Goal: Communication & Community: Answer question/provide support

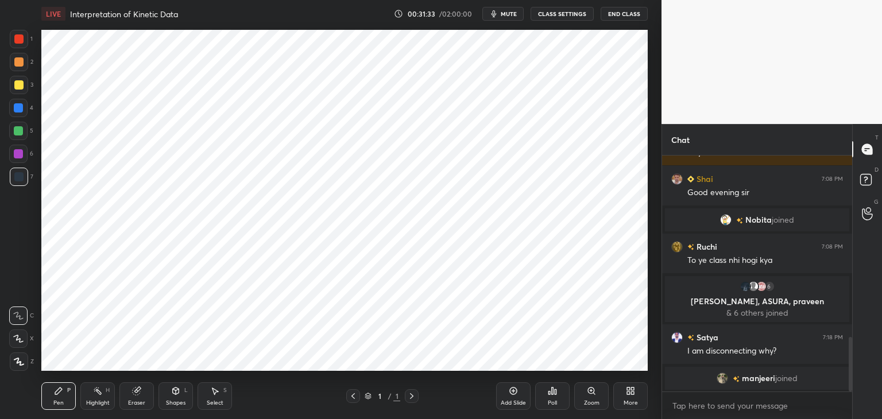
scroll to position [790, 0]
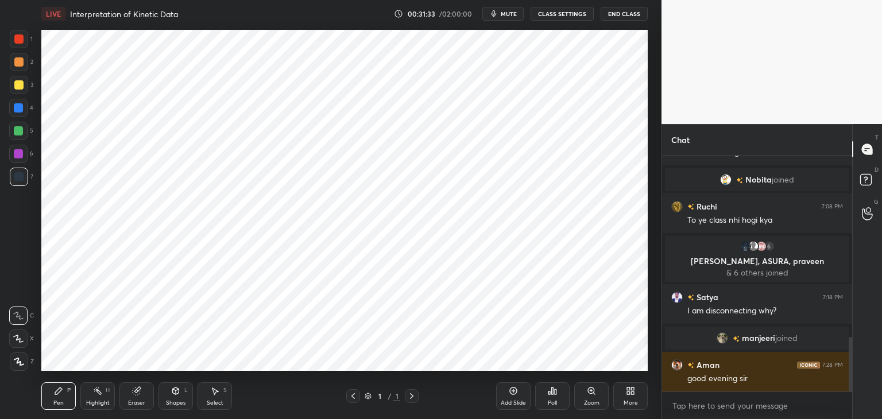
click at [506, 16] on span "mute" at bounding box center [508, 14] width 16 height 8
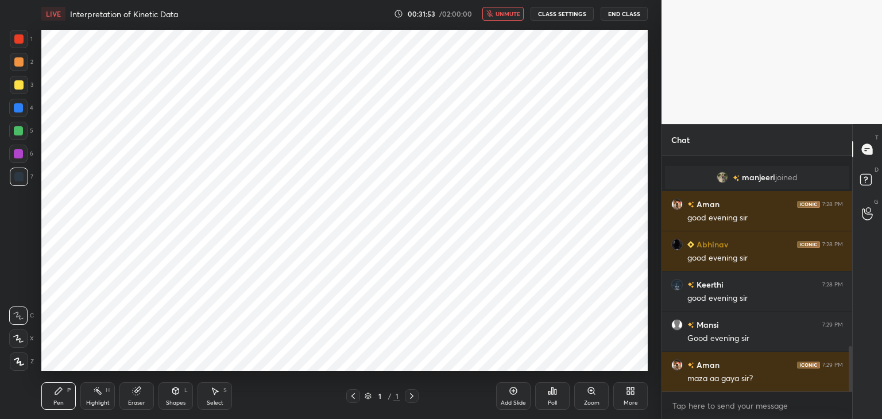
scroll to position [991, 0]
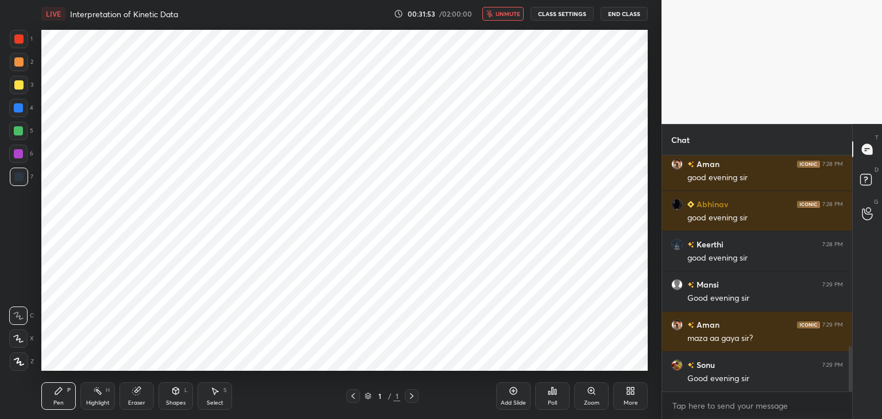
click at [513, 17] on span "unmute" at bounding box center [507, 14] width 25 height 8
click at [354, 394] on icon at bounding box center [352, 395] width 9 height 9
click at [509, 391] on icon at bounding box center [513, 390] width 9 height 9
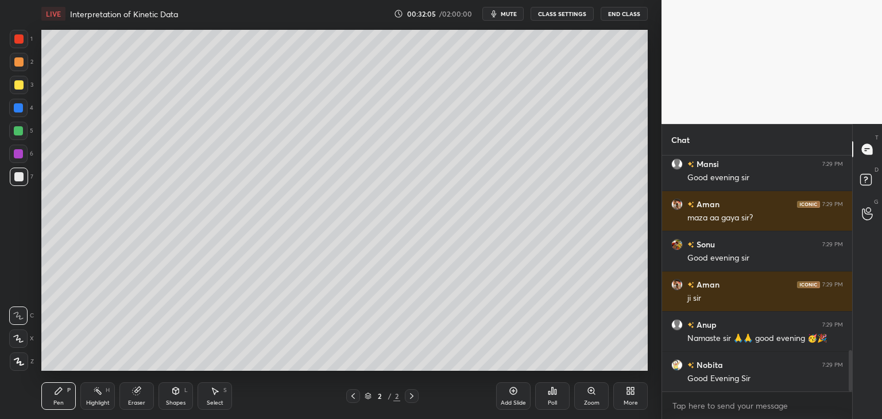
scroll to position [1151, 0]
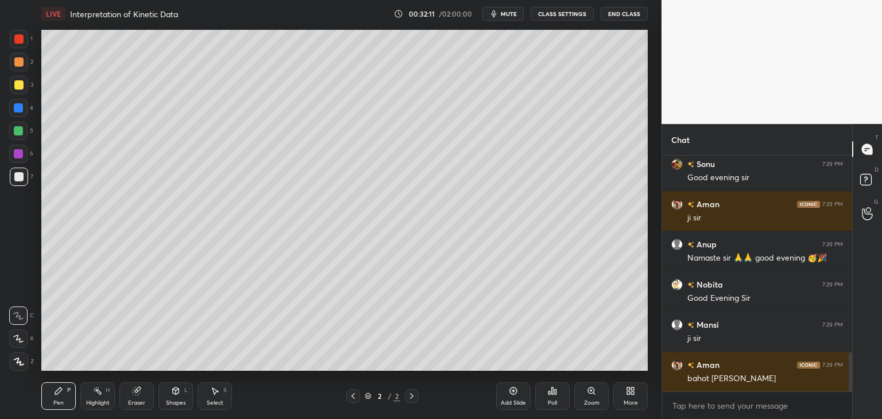
click at [515, 14] on span "mute" at bounding box center [508, 14] width 16 height 8
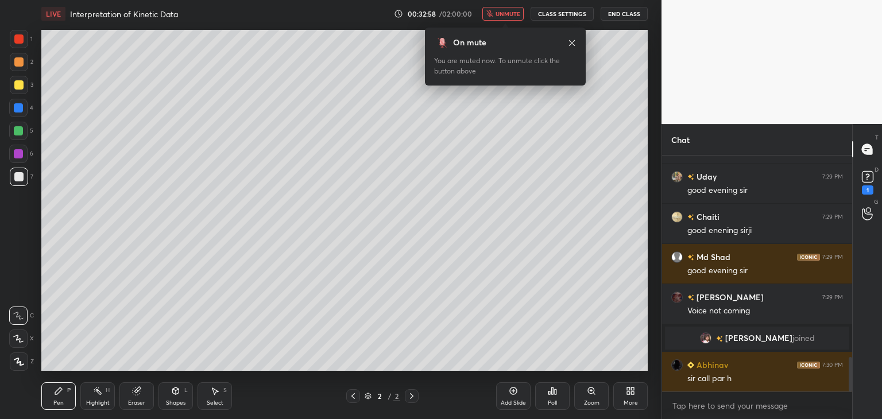
scroll to position [1395, 0]
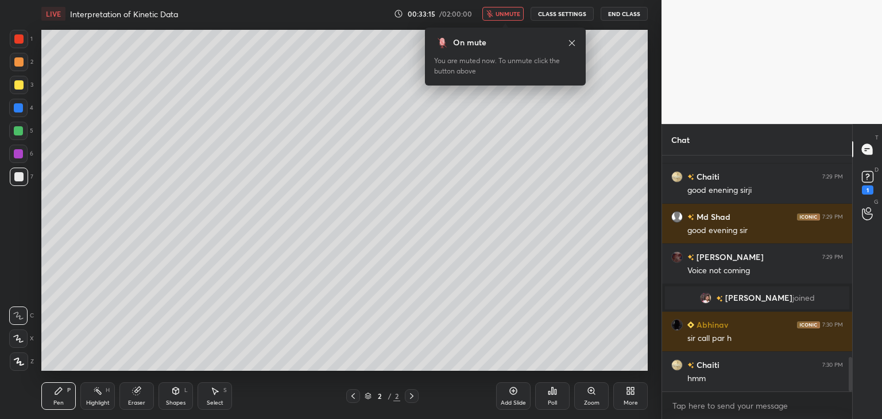
click at [506, 19] on button "unmute" at bounding box center [502, 14] width 41 height 14
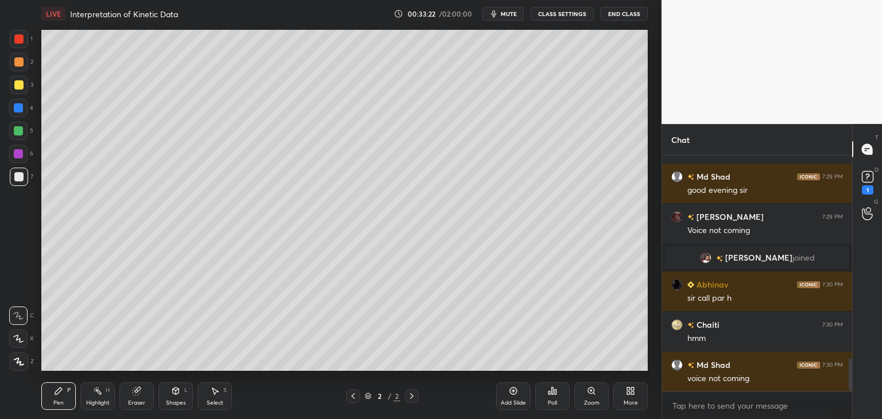
scroll to position [1475, 0]
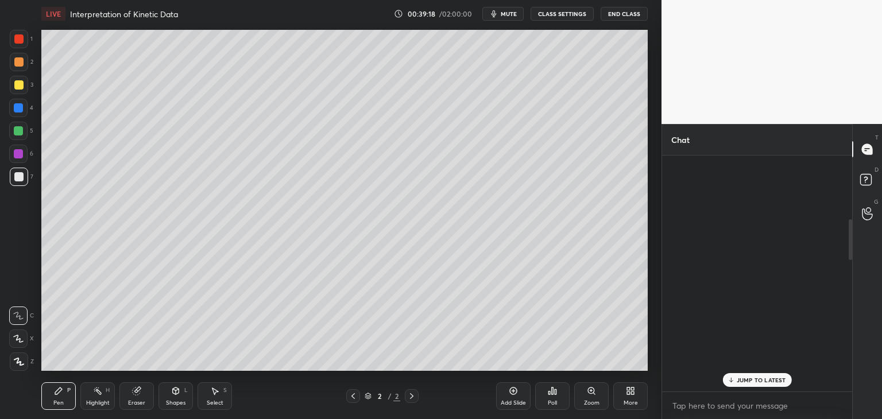
scroll to position [253, 0]
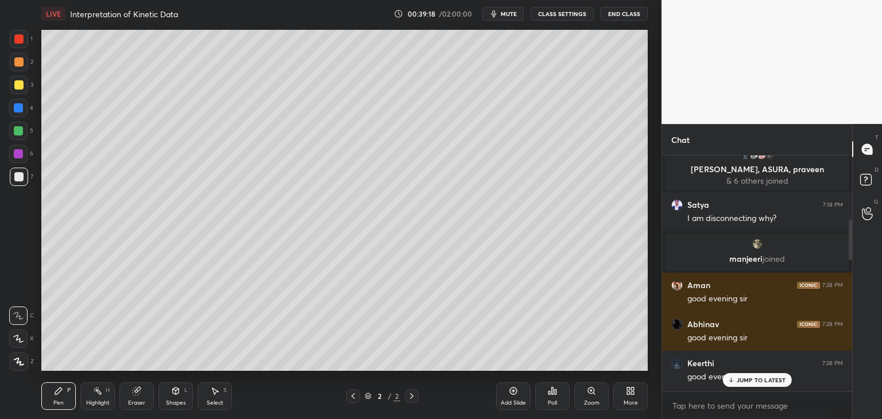
drag, startPoint x: 849, startPoint y: 382, endPoint x: 843, endPoint y: 231, distance: 151.7
click at [843, 231] on div "Md Shad 7:06 PM sir class disconnect ho jaraha hai Vibhashgjh..., Md joined Pre…" at bounding box center [757, 274] width 190 height 236
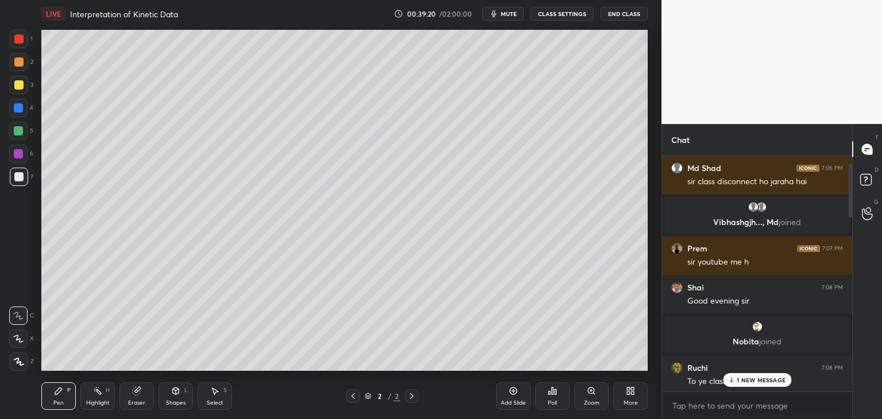
scroll to position [0, 0]
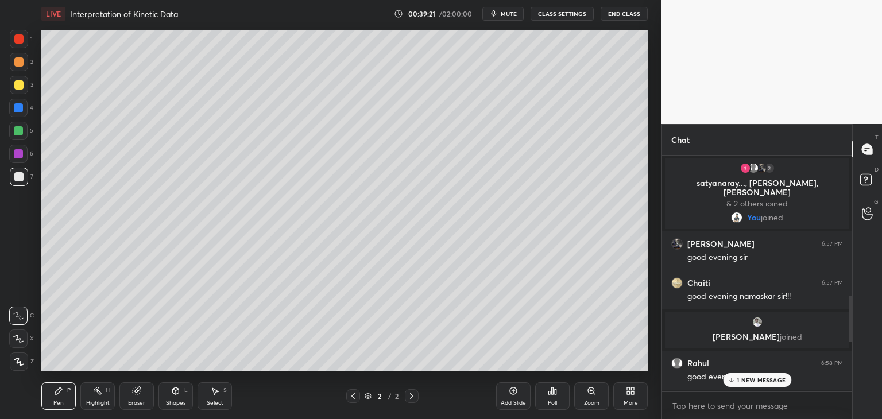
drag, startPoint x: 849, startPoint y: 234, endPoint x: 845, endPoint y: 150, distance: 83.3
click at [845, 150] on div "Chat 2 satyanaray..., [PERSON_NAME], [PERSON_NAME] & 2 others joined You joined…" at bounding box center [756, 271] width 191 height 295
drag, startPoint x: 849, startPoint y: 304, endPoint x: 836, endPoint y: 123, distance: 181.3
click at [836, 123] on div "1 2 3 4 5 6 7 C X Z C X Z E E Erase all H H LIVE Interpretation of Kinetic Data…" at bounding box center [441, 209] width 882 height 419
drag, startPoint x: 850, startPoint y: 224, endPoint x: 850, endPoint y: 150, distance: 74.0
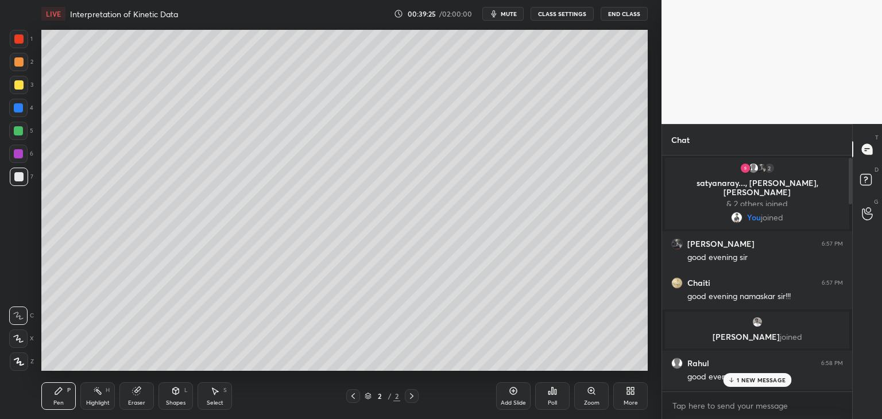
click at [850, 150] on div "Chat 2 satyanaray..., [PERSON_NAME], [PERSON_NAME] & 2 others joined You joined…" at bounding box center [756, 271] width 191 height 295
drag, startPoint x: 850, startPoint y: 177, endPoint x: 850, endPoint y: 187, distance: 9.8
click at [850, 187] on div at bounding box center [849, 179] width 3 height 42
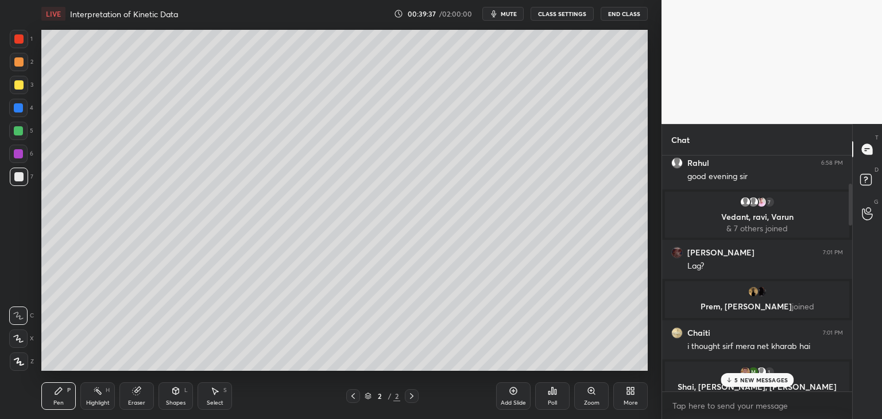
scroll to position [210, 0]
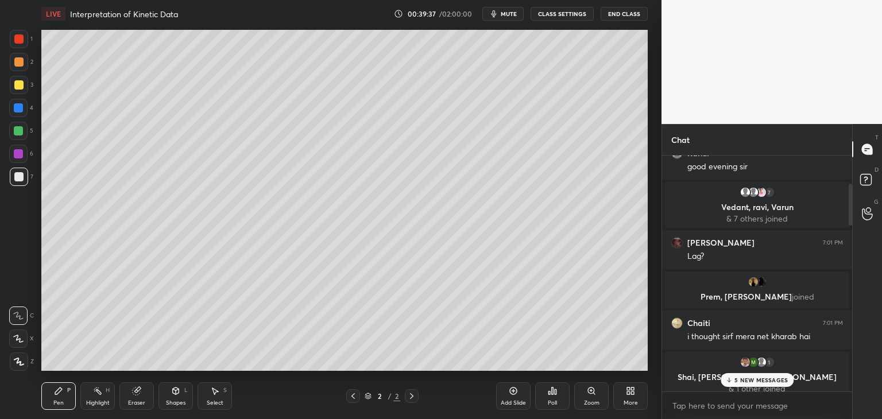
drag, startPoint x: 850, startPoint y: 187, endPoint x: 850, endPoint y: 226, distance: 39.0
click at [850, 226] on div at bounding box center [849, 205] width 3 height 42
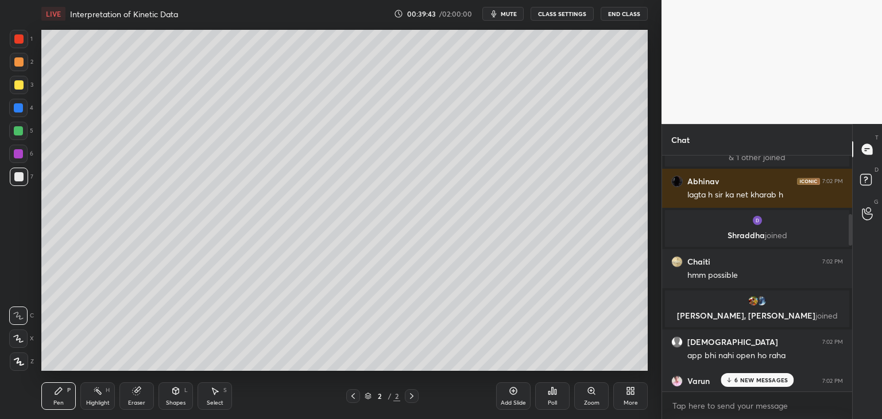
scroll to position [450, 0]
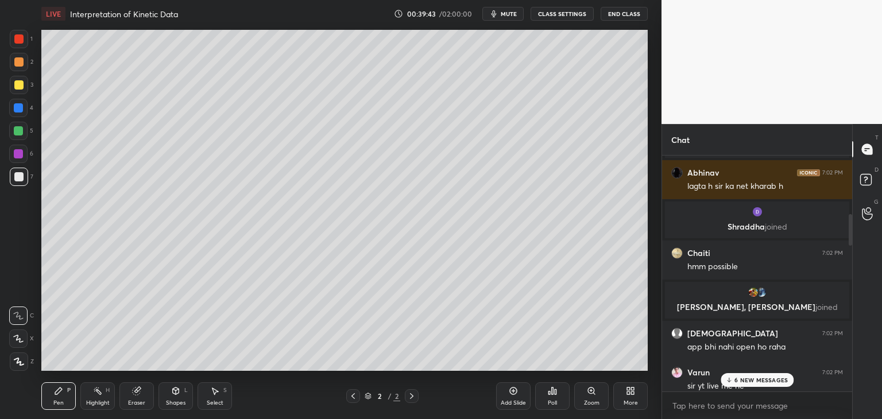
drag, startPoint x: 850, startPoint y: 219, endPoint x: 850, endPoint y: 251, distance: 32.1
click at [850, 251] on div at bounding box center [848, 274] width 7 height 236
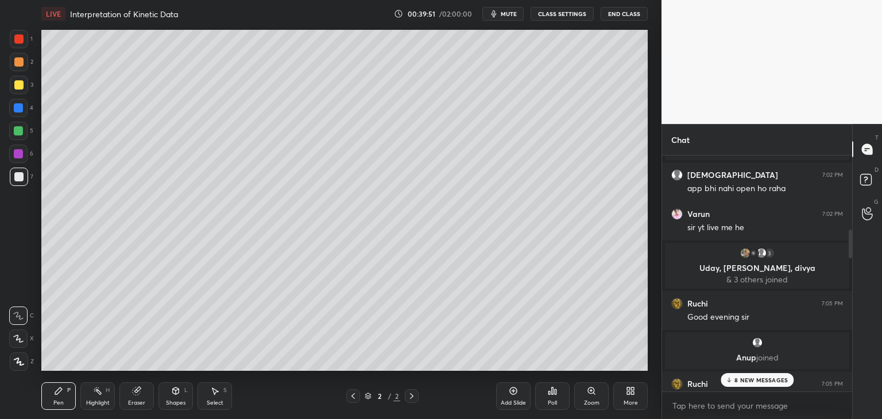
scroll to position [613, 0]
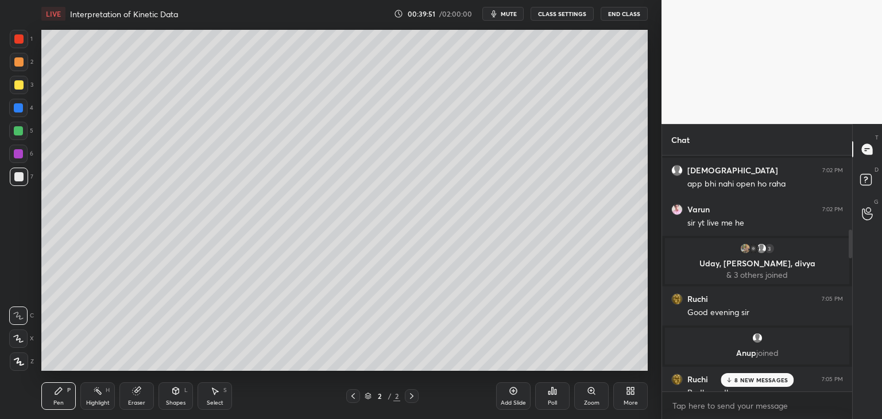
drag, startPoint x: 850, startPoint y: 232, endPoint x: 850, endPoint y: 253, distance: 20.1
click at [850, 253] on div at bounding box center [849, 244] width 3 height 29
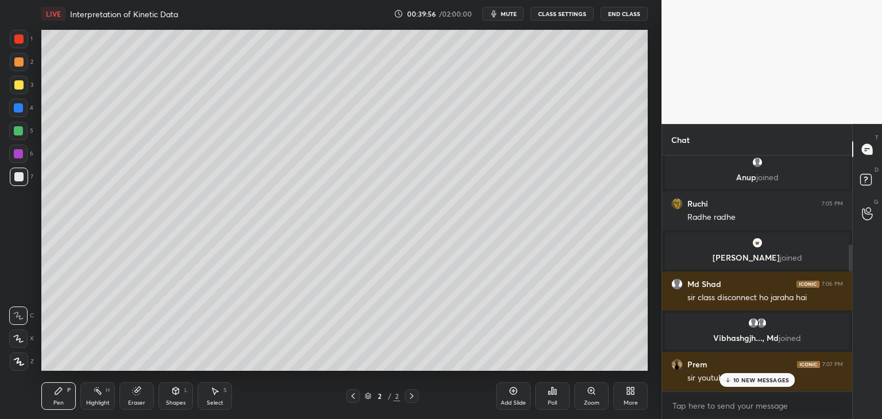
scroll to position [0, 0]
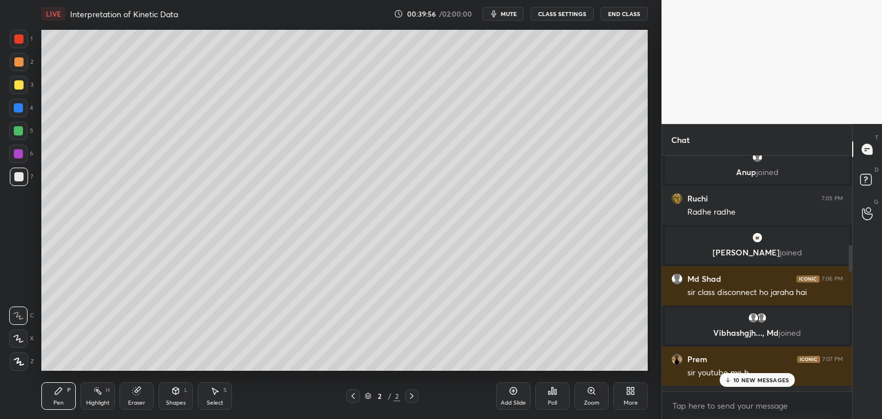
drag, startPoint x: 850, startPoint y: 249, endPoint x: 850, endPoint y: 269, distance: 20.7
click at [850, 269] on div at bounding box center [849, 258] width 3 height 27
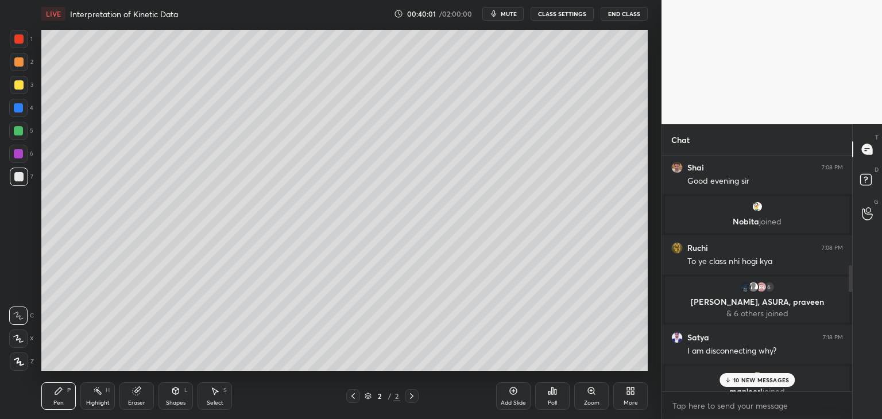
drag, startPoint x: 850, startPoint y: 266, endPoint x: 850, endPoint y: 292, distance: 26.4
click at [850, 292] on div at bounding box center [848, 274] width 7 height 236
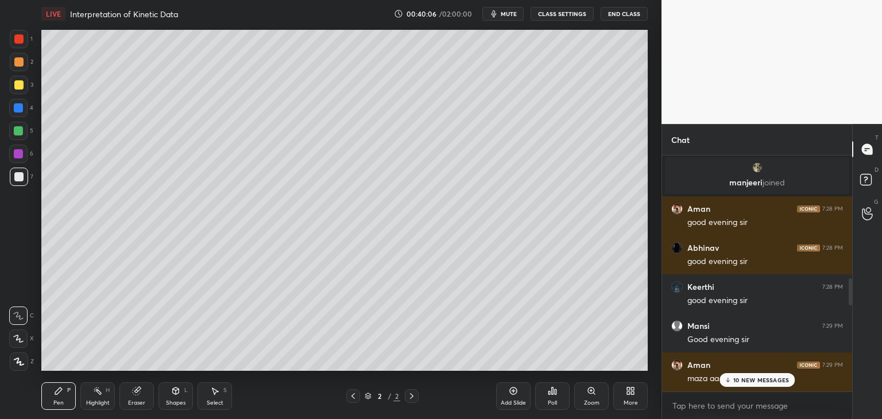
scroll to position [1251, 0]
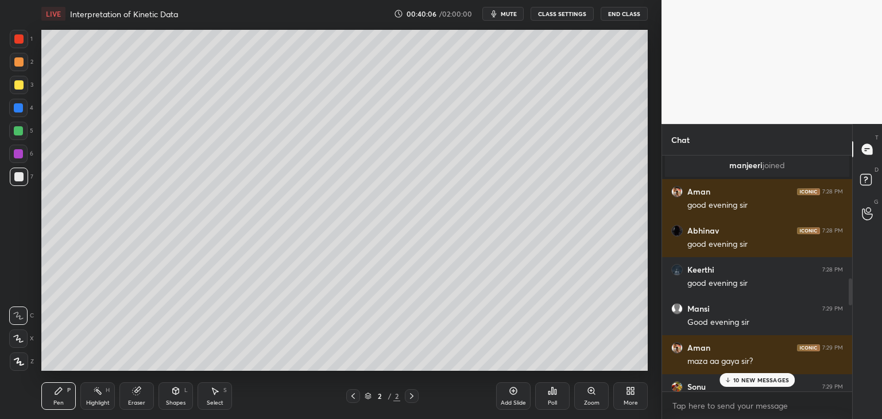
drag, startPoint x: 850, startPoint y: 285, endPoint x: 851, endPoint y: 308, distance: 23.0
click at [851, 308] on div at bounding box center [848, 274] width 7 height 236
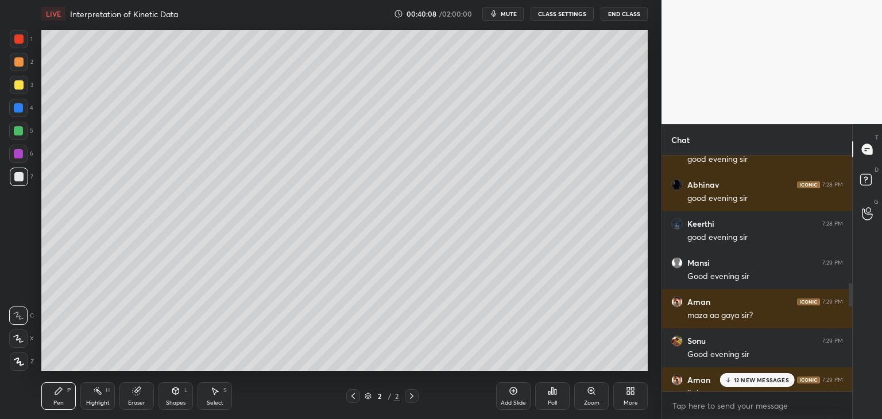
scroll to position [1302, 0]
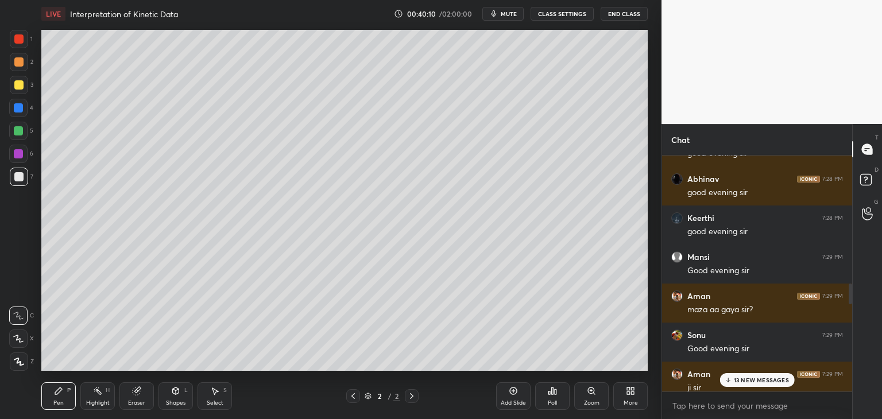
click at [851, 306] on div at bounding box center [848, 274] width 7 height 236
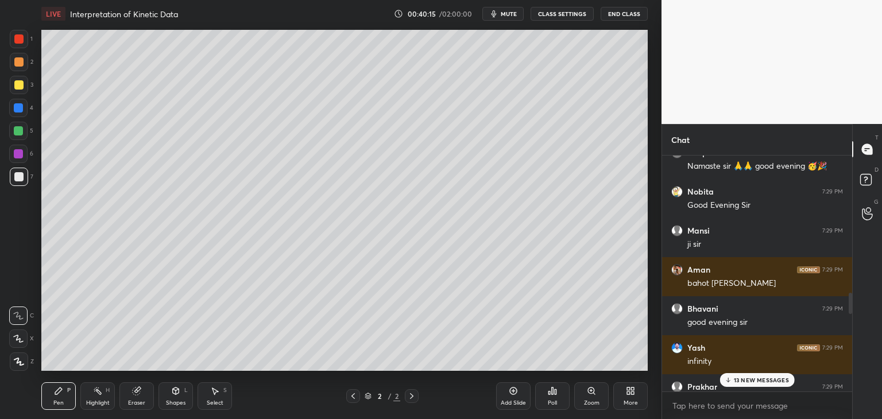
scroll to position [1570, 0]
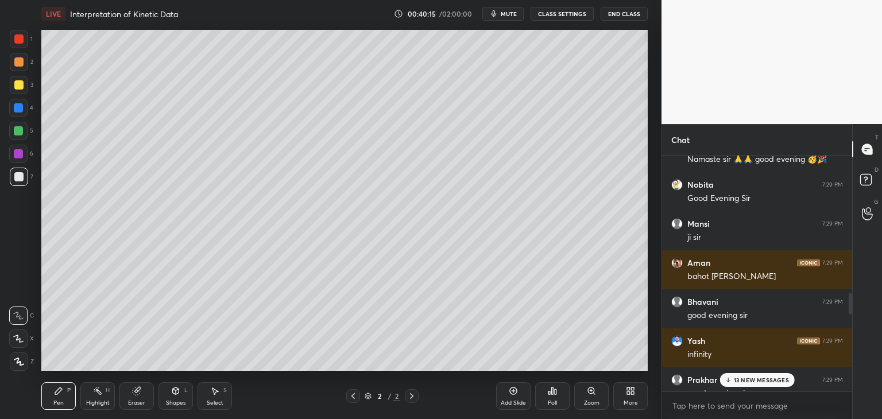
drag, startPoint x: 851, startPoint y: 300, endPoint x: 851, endPoint y: 324, distance: 23.5
click at [851, 324] on div at bounding box center [848, 274] width 7 height 236
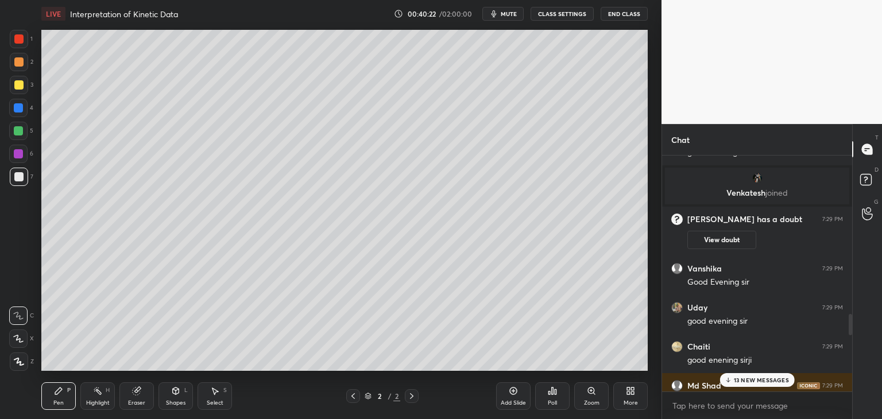
scroll to position [1817, 0]
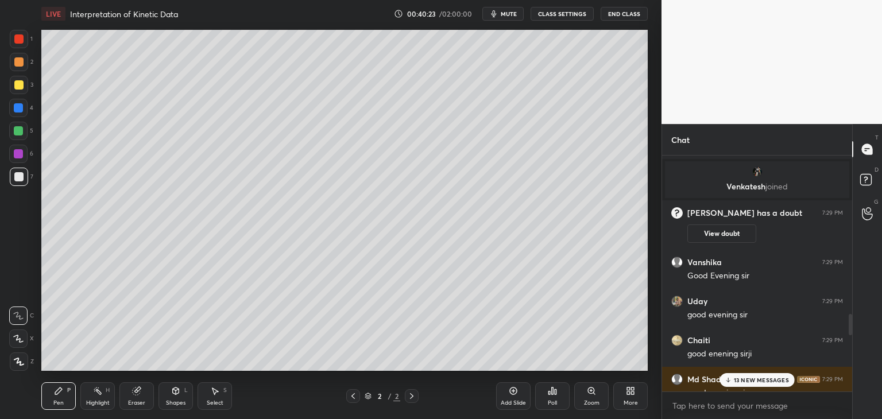
drag, startPoint x: 849, startPoint y: 305, endPoint x: 849, endPoint y: 327, distance: 21.8
click at [849, 327] on div at bounding box center [849, 324] width 3 height 21
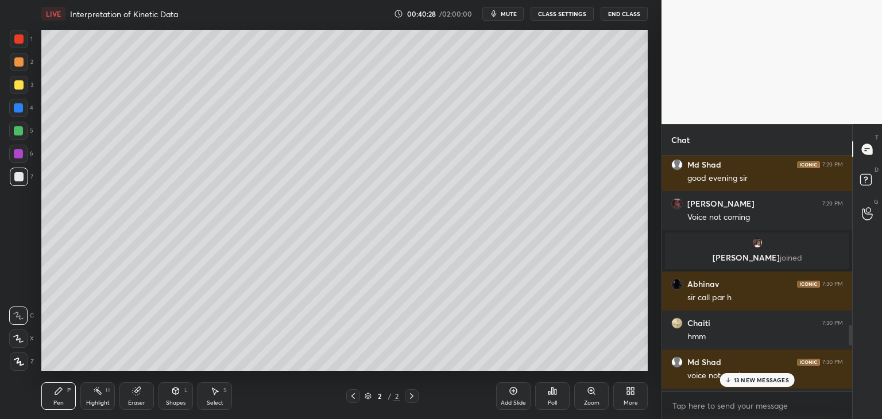
scroll to position [2039, 0]
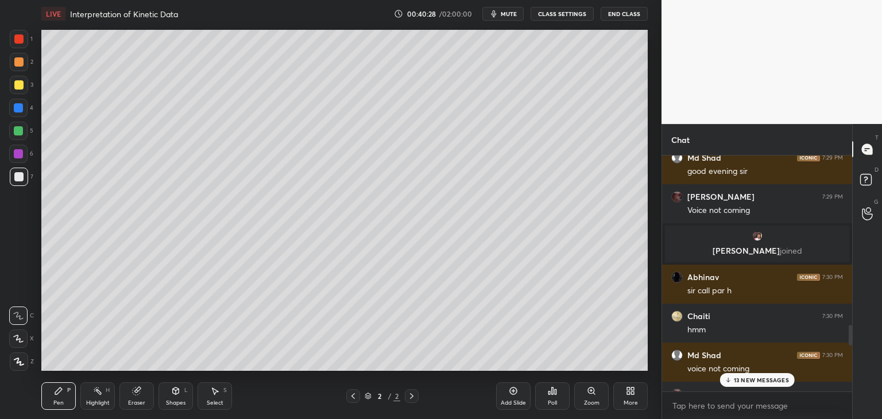
drag, startPoint x: 849, startPoint y: 323, endPoint x: 849, endPoint y: 342, distance: 19.5
click at [849, 342] on div at bounding box center [849, 335] width 3 height 21
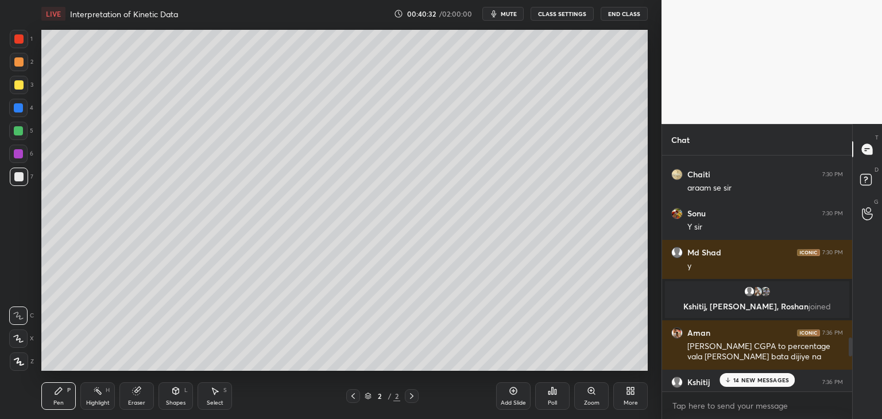
scroll to position [2304, 0]
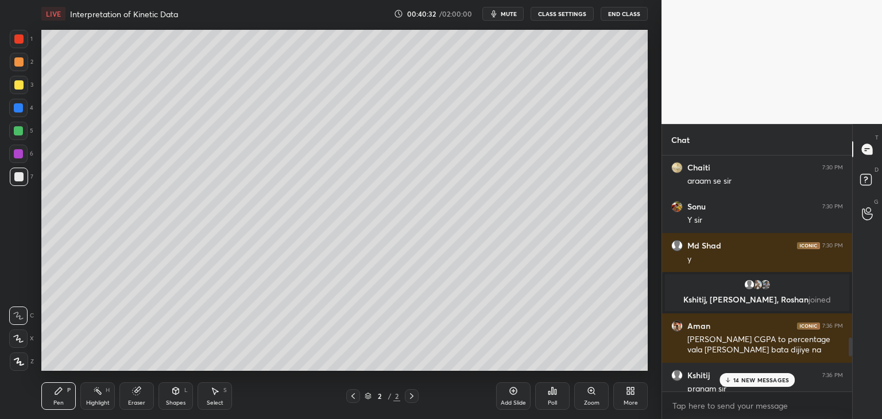
drag, startPoint x: 849, startPoint y: 338, endPoint x: 849, endPoint y: 360, distance: 21.8
click at [849, 360] on div at bounding box center [848, 274] width 7 height 236
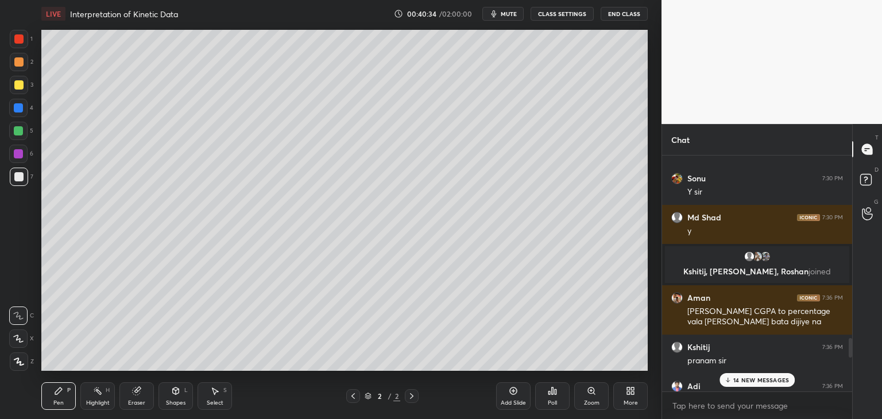
scroll to position [2339, 0]
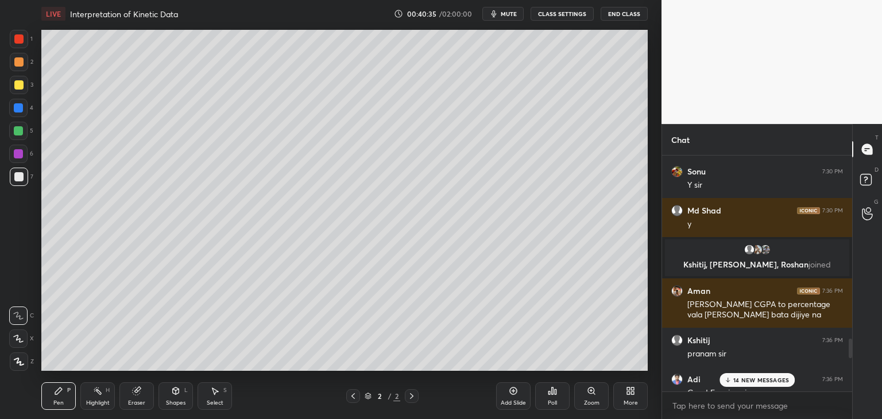
click at [849, 355] on div at bounding box center [849, 349] width 3 height 20
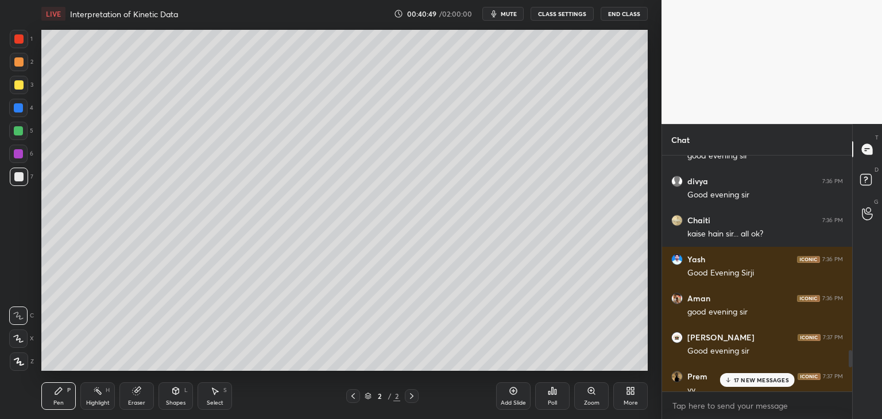
scroll to position [2624, 0]
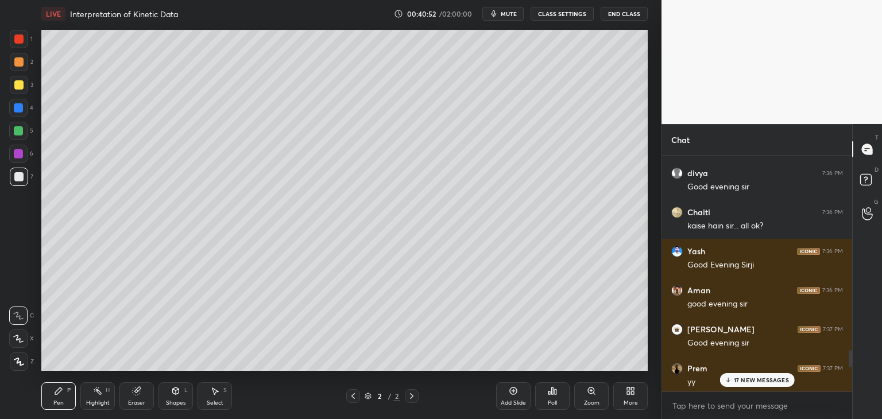
drag, startPoint x: 851, startPoint y: 347, endPoint x: 851, endPoint y: 368, distance: 21.2
click at [851, 368] on div at bounding box center [848, 274] width 7 height 236
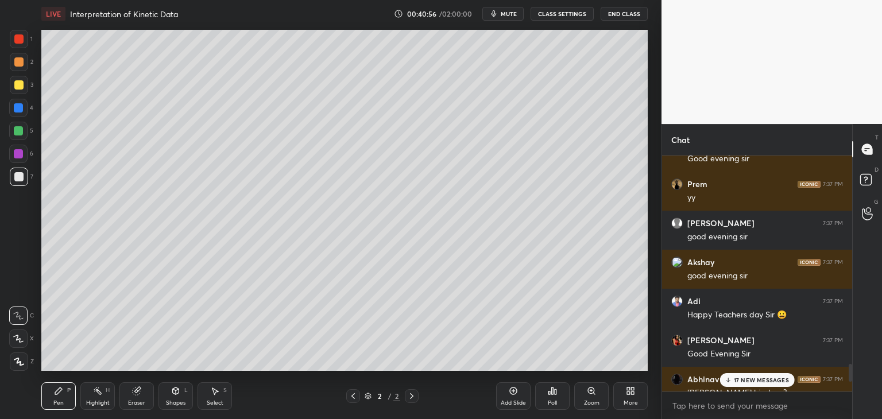
scroll to position [2823, 0]
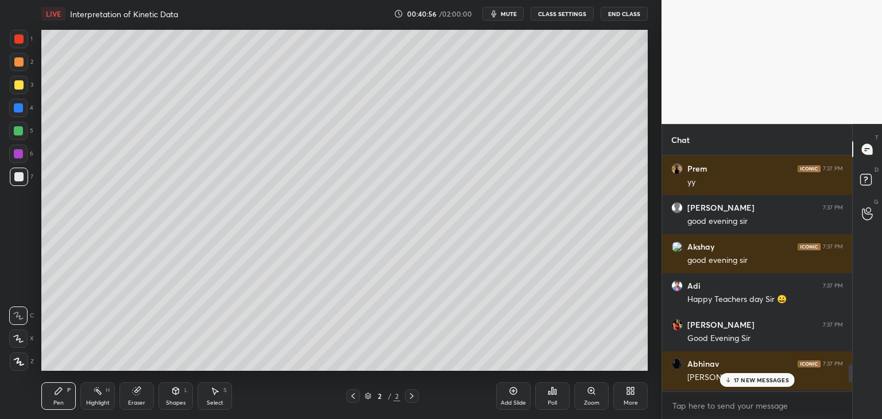
drag, startPoint x: 851, startPoint y: 361, endPoint x: 851, endPoint y: 376, distance: 14.9
click at [851, 376] on div at bounding box center [849, 373] width 3 height 18
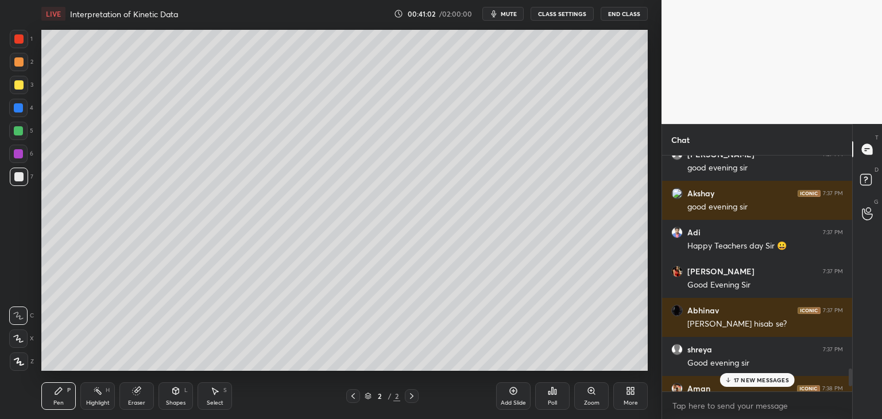
scroll to position [2885, 0]
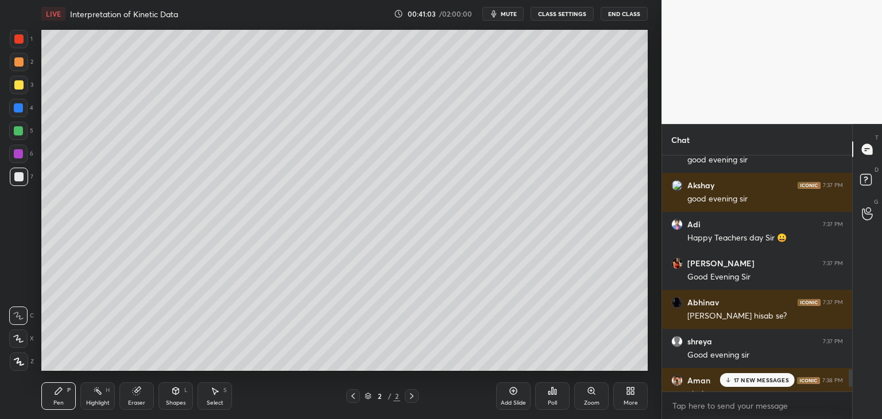
click at [851, 377] on div at bounding box center [849, 378] width 3 height 18
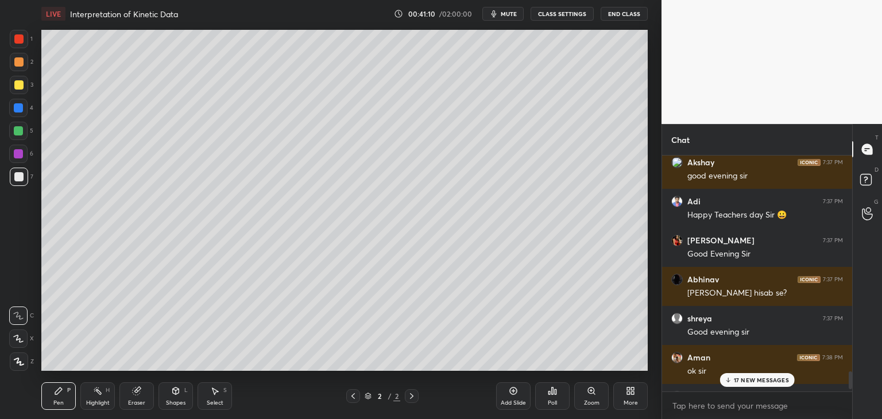
scroll to position [2916, 0]
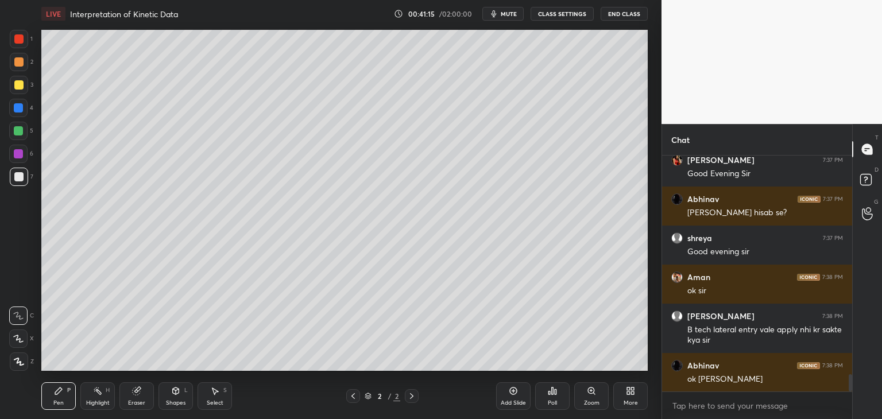
drag, startPoint x: 851, startPoint y: 377, endPoint x: 851, endPoint y: 386, distance: 9.2
click at [851, 386] on div at bounding box center [849, 382] width 3 height 17
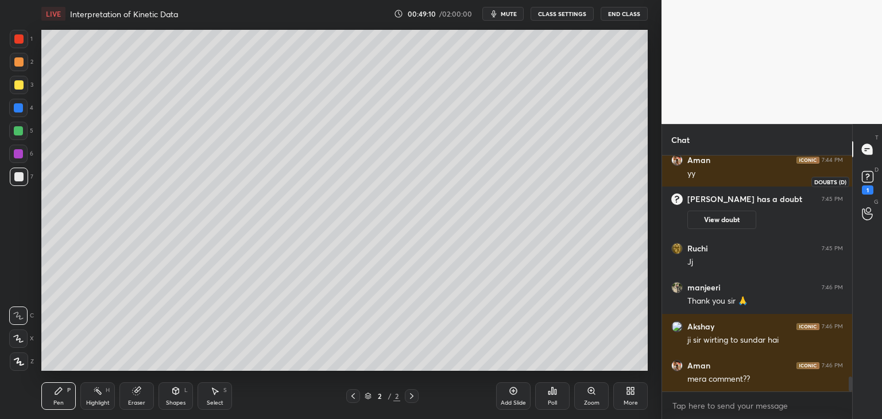
scroll to position [3501, 0]
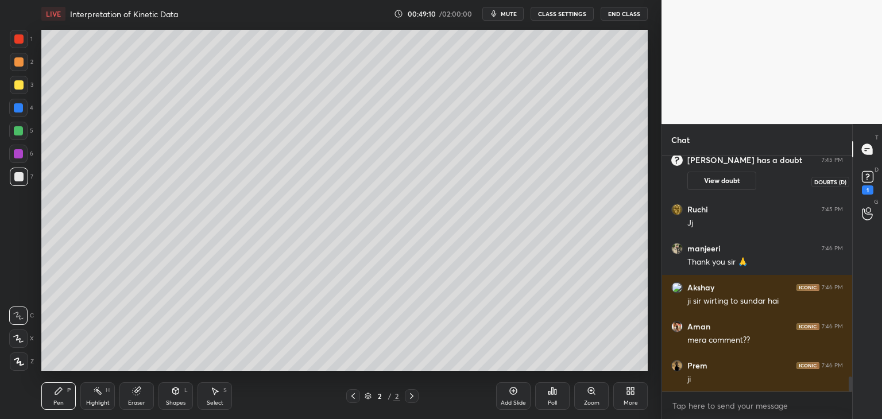
click at [866, 186] on div "1" at bounding box center [867, 189] width 11 height 9
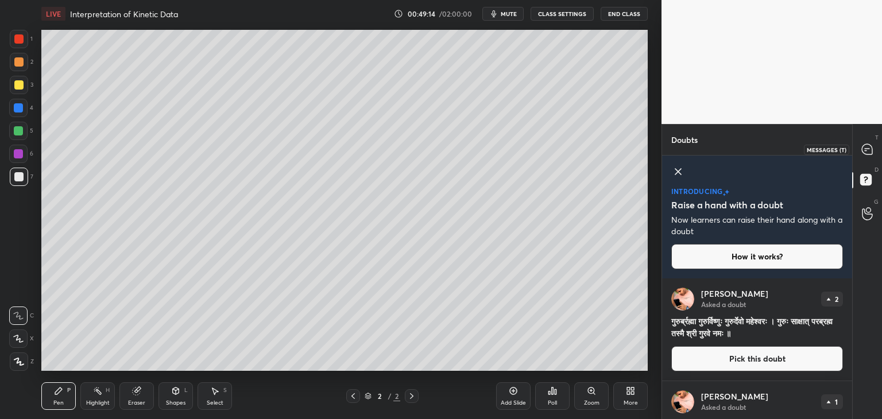
click at [865, 147] on icon at bounding box center [867, 149] width 10 height 10
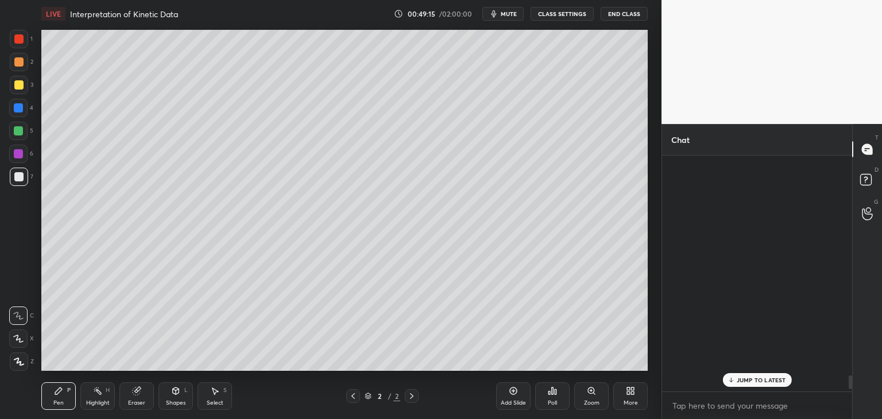
scroll to position [232, 187]
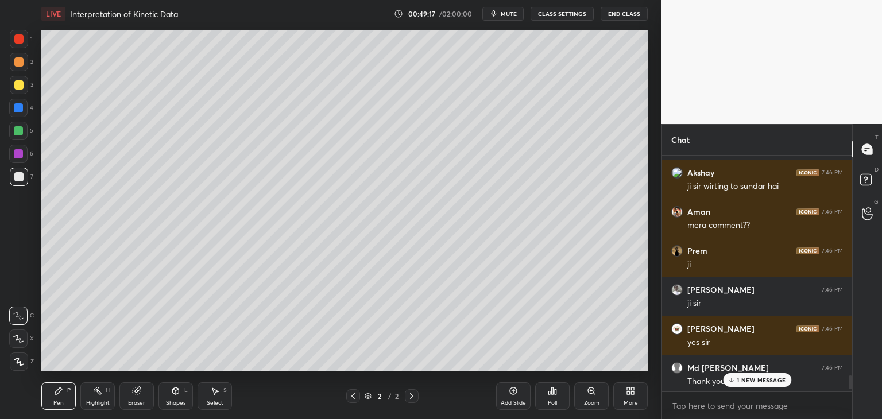
click at [759, 375] on div "1 NEW MESSAGE" at bounding box center [757, 380] width 68 height 14
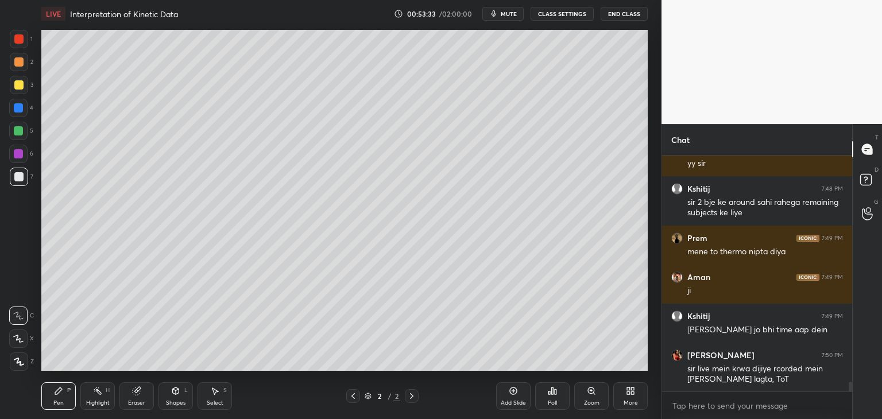
scroll to position [5534, 0]
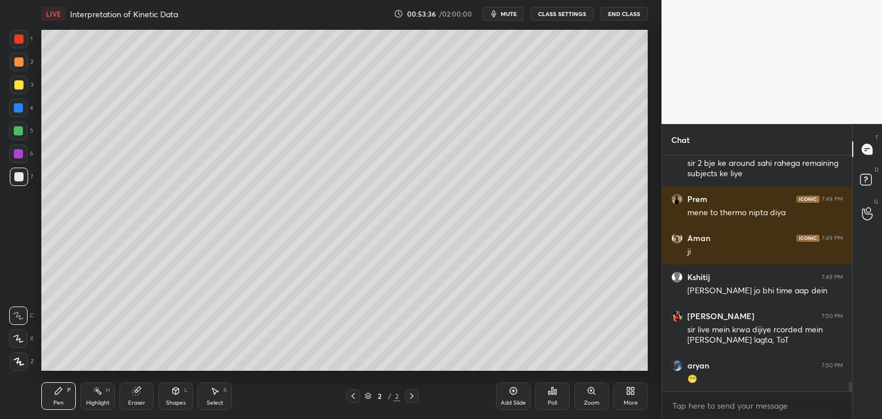
click at [628, 401] on div "More" at bounding box center [630, 403] width 14 height 6
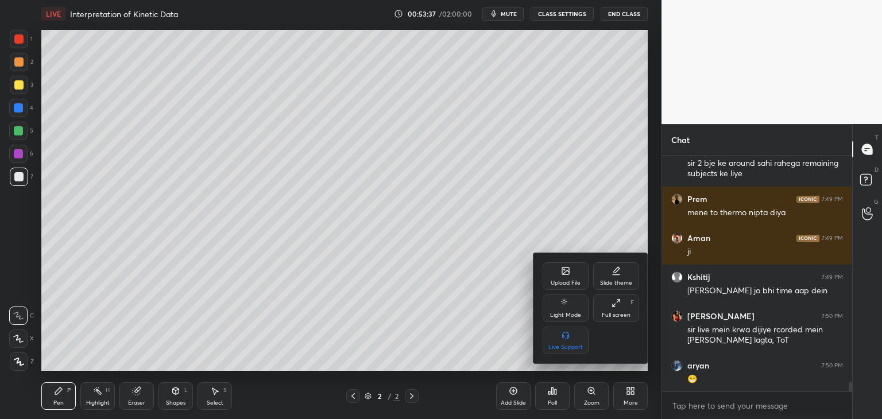
click at [568, 283] on div "Upload File" at bounding box center [565, 283] width 30 height 6
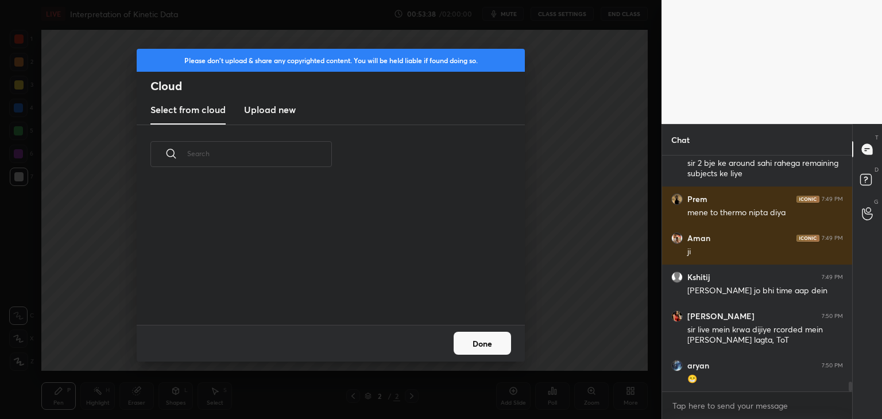
scroll to position [141, 368]
click at [273, 127] on div "​" at bounding box center [331, 225] width 388 height 200
click at [266, 112] on h3 "Upload new" at bounding box center [270, 110] width 52 height 14
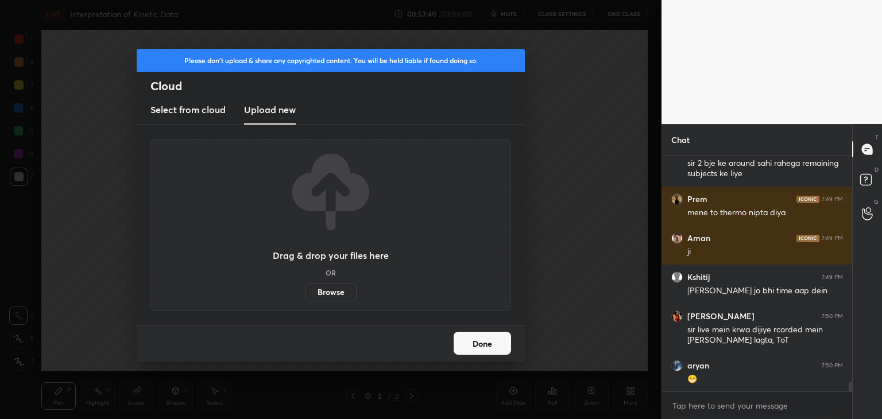
click at [327, 295] on label "Browse" at bounding box center [330, 292] width 51 height 18
click at [305, 295] on input "Browse" at bounding box center [305, 292] width 0 height 18
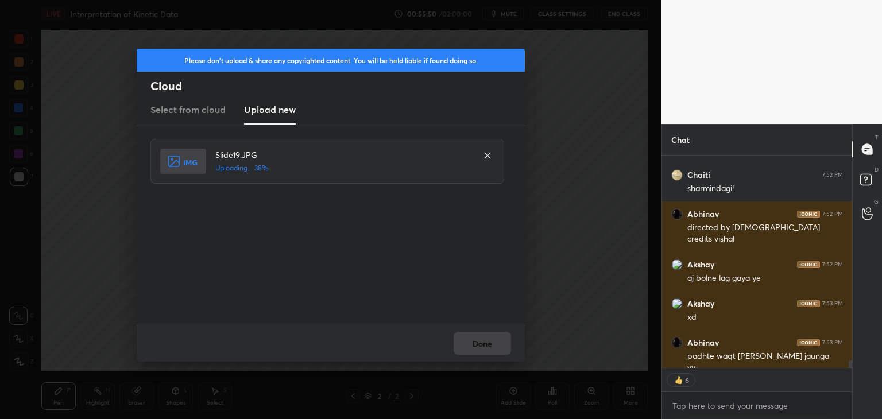
scroll to position [6102, 0]
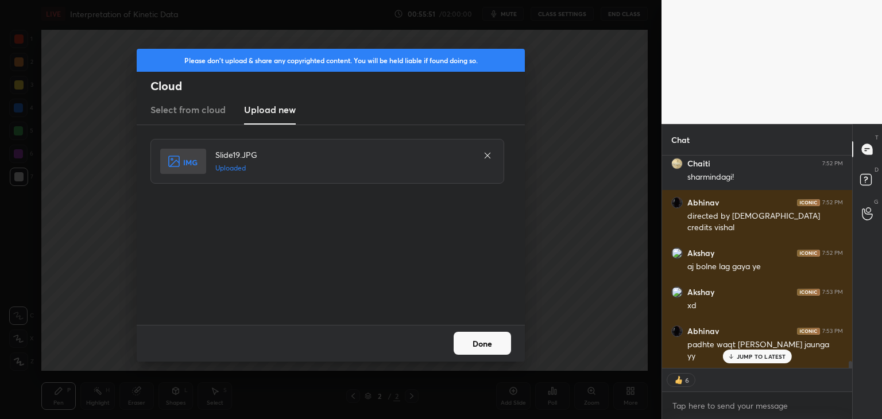
click at [488, 345] on button "Done" at bounding box center [481, 343] width 57 height 23
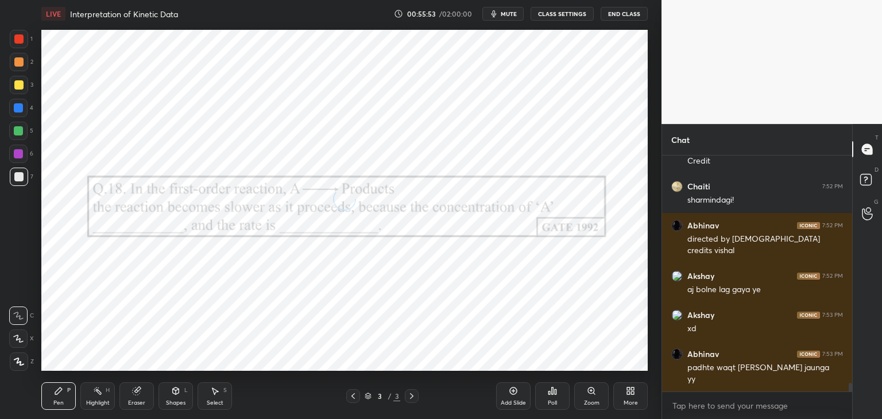
scroll to position [6118, 0]
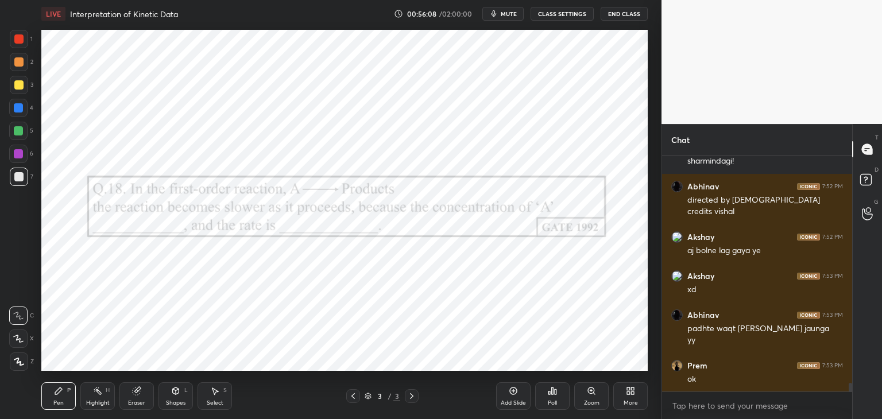
click at [17, 37] on div at bounding box center [18, 38] width 9 height 9
click at [15, 360] on icon at bounding box center [19, 362] width 10 height 8
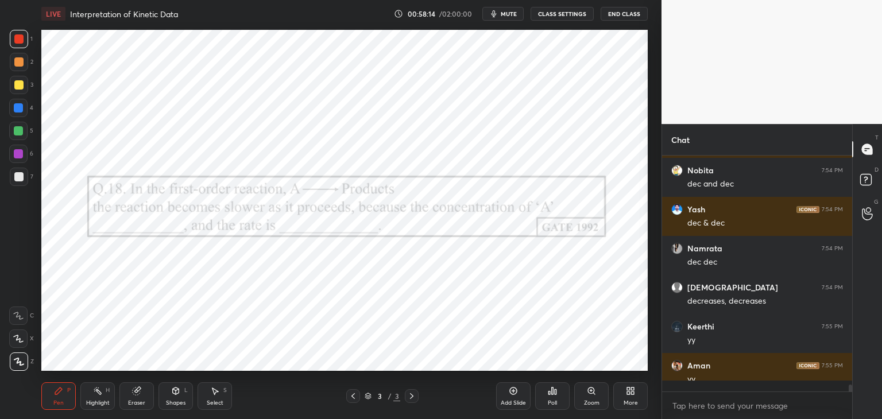
scroll to position [3, 3]
click at [14, 154] on div at bounding box center [18, 153] width 9 height 9
click at [131, 400] on div "Eraser" at bounding box center [136, 403] width 17 height 6
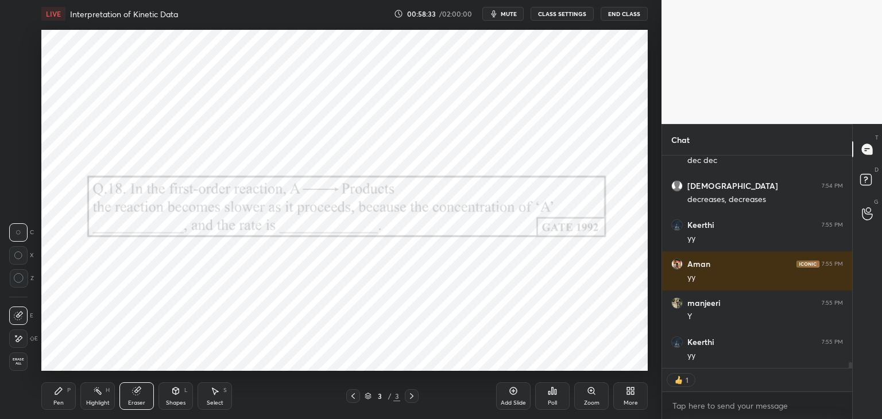
scroll to position [7401, 0]
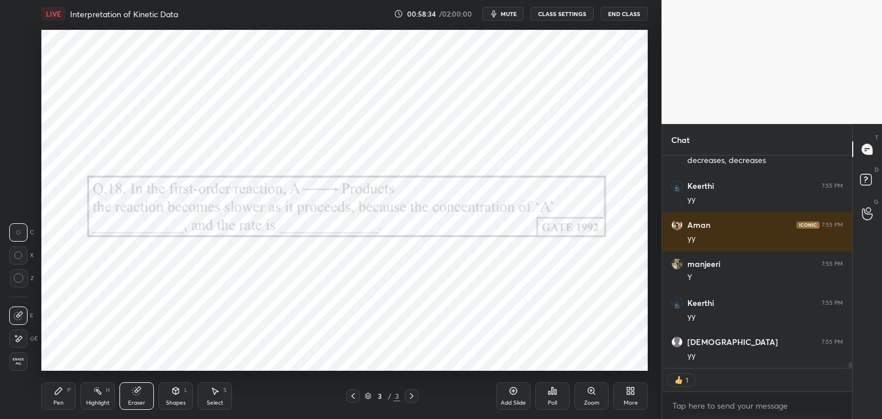
click at [57, 403] on div "Pen" at bounding box center [58, 403] width 10 height 6
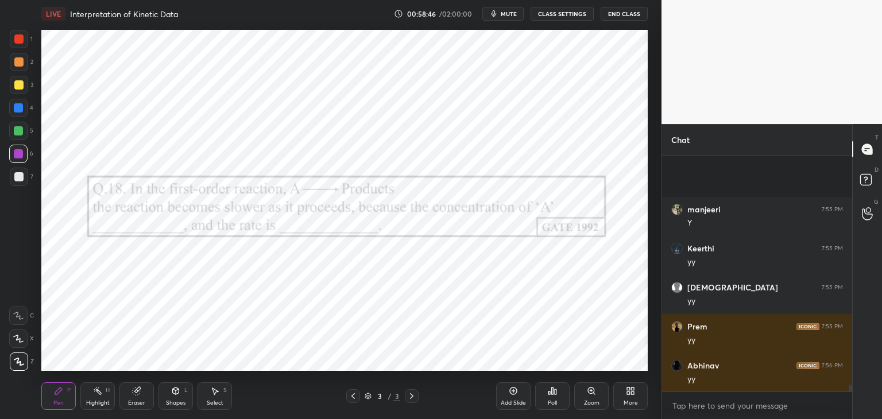
scroll to position [7573, 0]
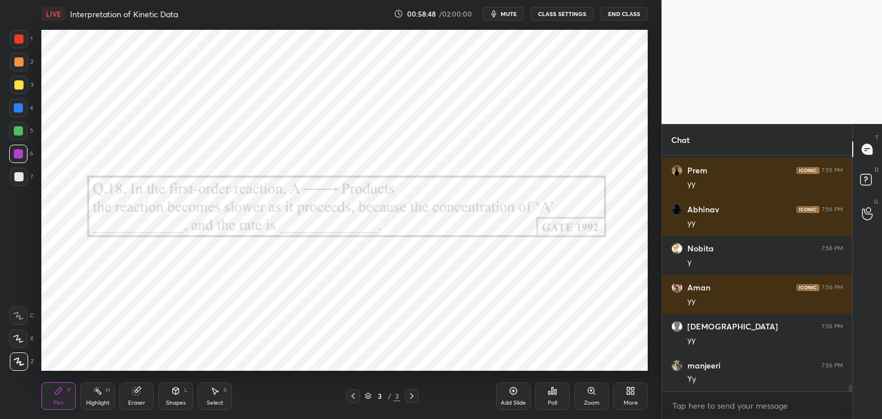
click at [507, 389] on div "Add Slide" at bounding box center [513, 396] width 34 height 28
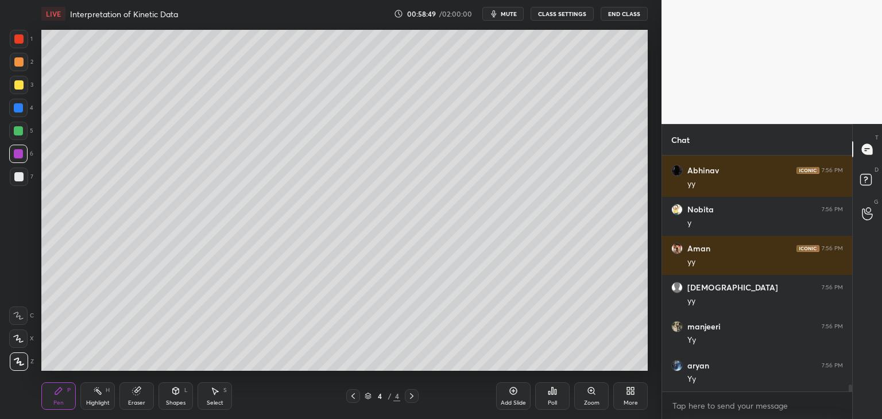
click at [17, 178] on div at bounding box center [18, 176] width 9 height 9
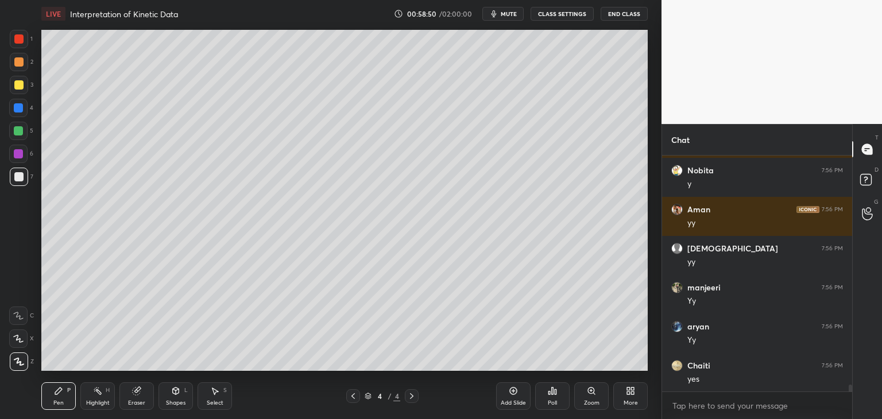
click at [20, 86] on div at bounding box center [18, 84] width 9 height 9
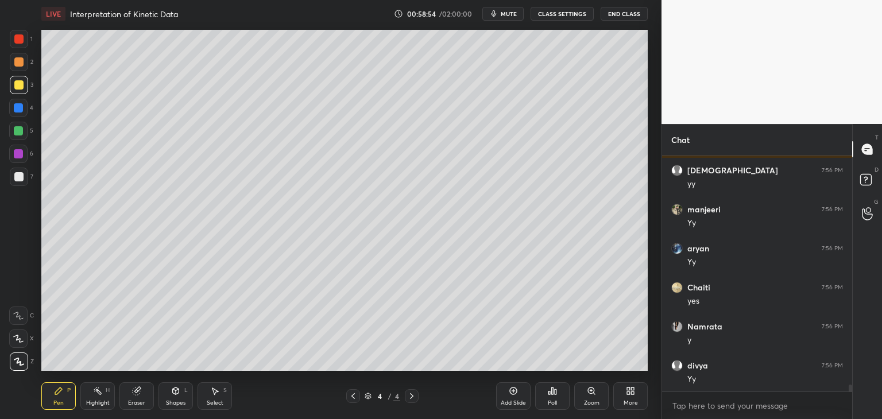
scroll to position [7807, 0]
click at [16, 179] on div at bounding box center [18, 176] width 9 height 9
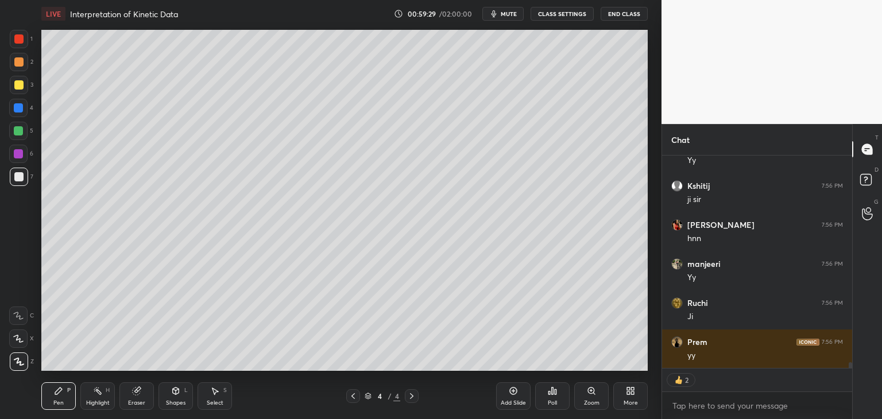
scroll to position [8026, 0]
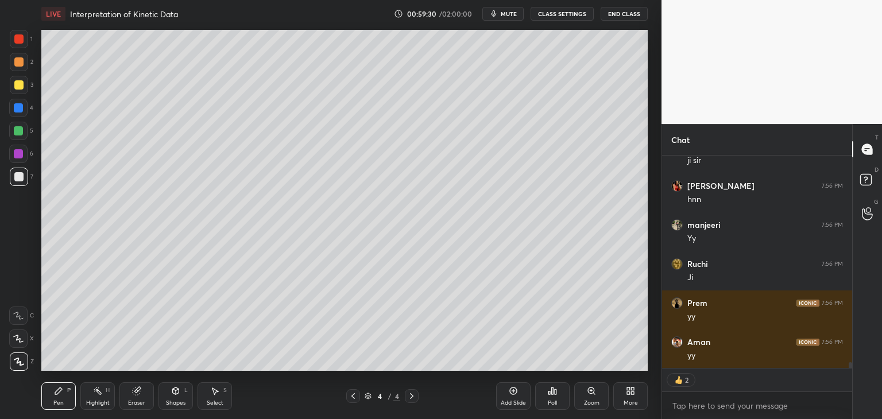
click at [351, 397] on icon at bounding box center [352, 395] width 9 height 9
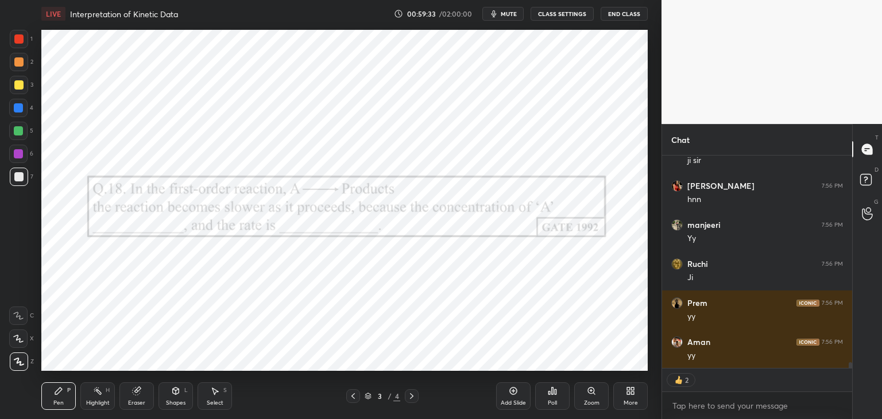
click at [412, 396] on icon at bounding box center [411, 395] width 9 height 9
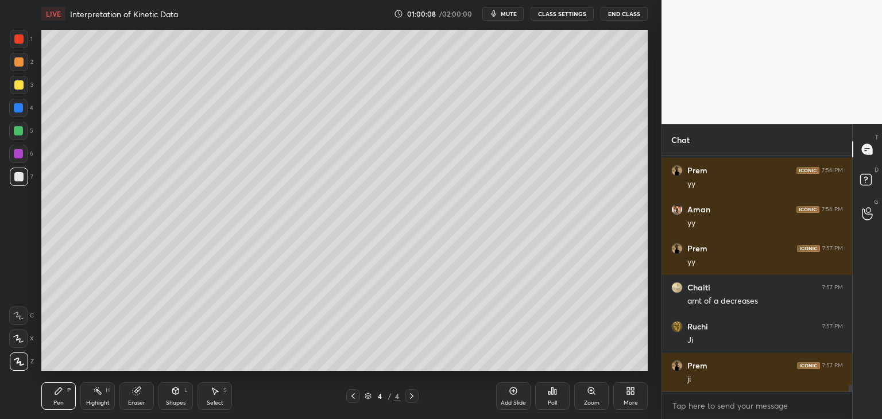
scroll to position [8197, 0]
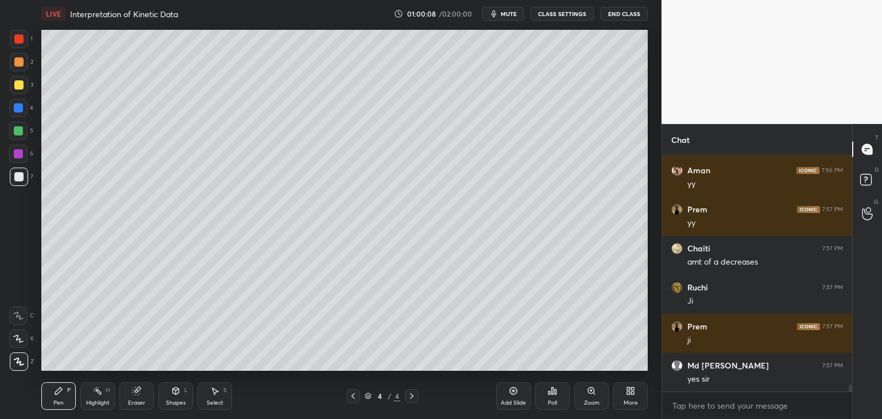
click at [203, 402] on div "Select S" at bounding box center [214, 396] width 34 height 28
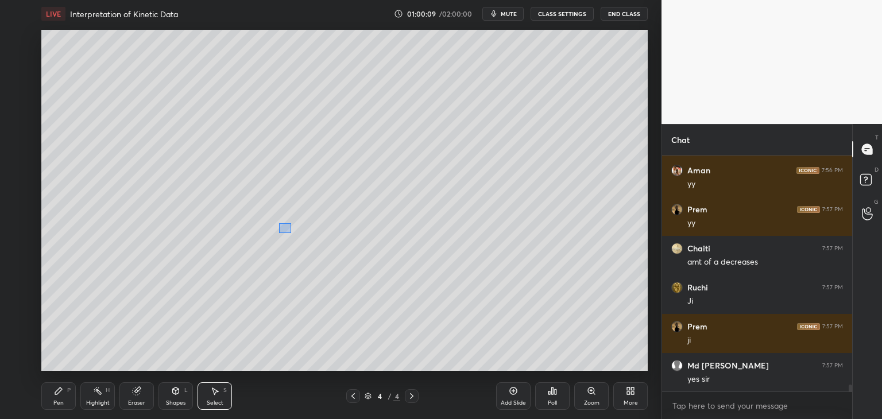
drag, startPoint x: 280, startPoint y: 223, endPoint x: 308, endPoint y: 251, distance: 39.4
click at [308, 251] on div "0 ° Undo Copy Duplicate Duplicate to new slide Delete" at bounding box center [344, 200] width 606 height 341
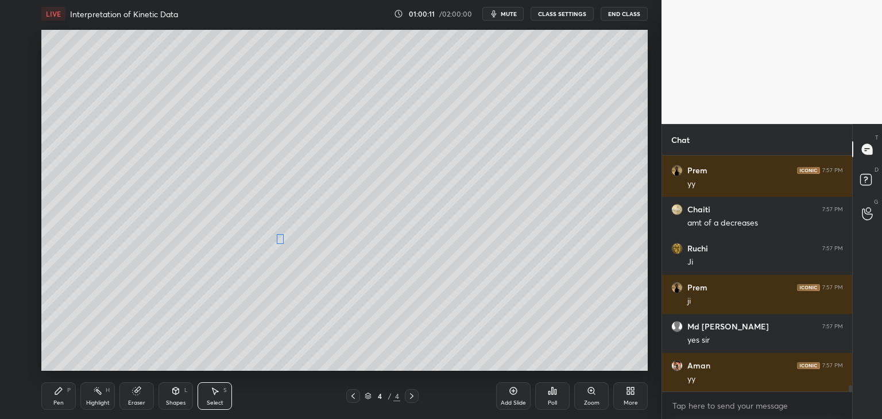
scroll to position [8353, 0]
drag, startPoint x: 289, startPoint y: 230, endPoint x: 278, endPoint y: 237, distance: 13.7
click at [278, 237] on div "0 ° Undo Copy Duplicate Duplicate to new slide Delete" at bounding box center [344, 200] width 606 height 341
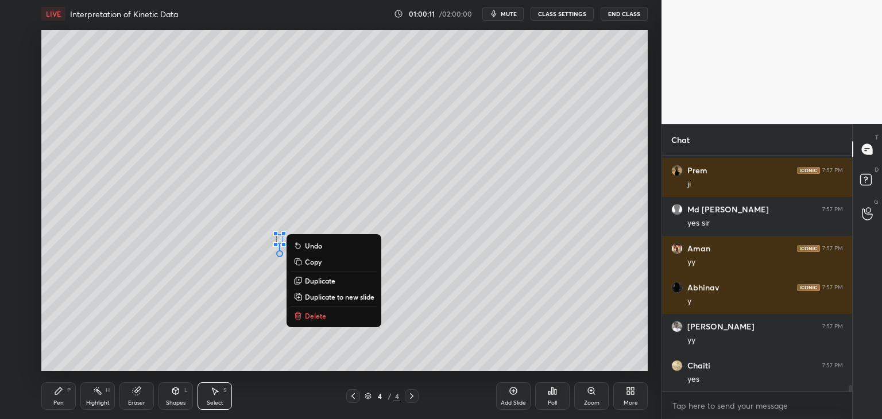
click at [66, 399] on div "Pen P" at bounding box center [58, 396] width 34 height 28
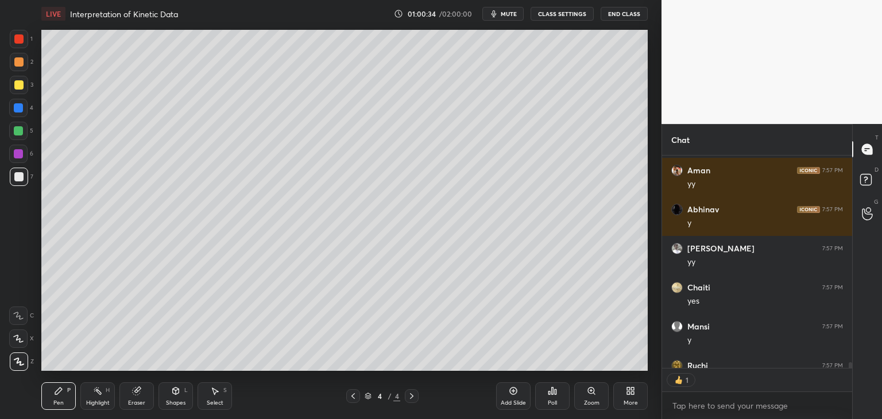
scroll to position [4, 3]
click at [215, 396] on div "Select S" at bounding box center [214, 396] width 34 height 28
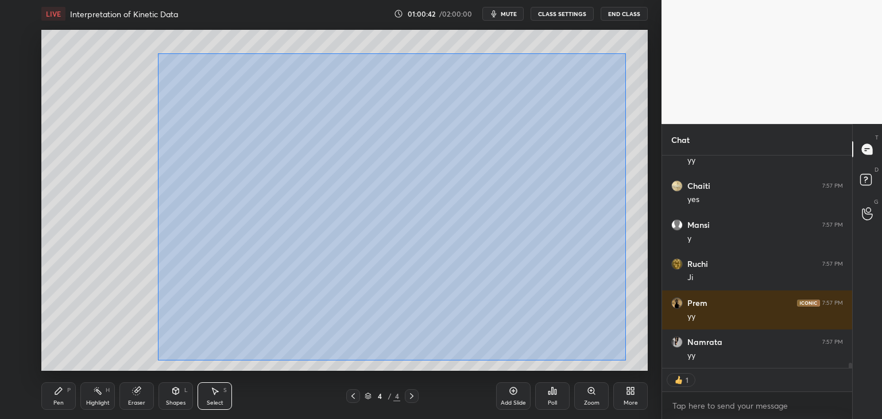
drag, startPoint x: 163, startPoint y: 60, endPoint x: 624, endPoint y: 360, distance: 550.5
click at [624, 360] on div "0 ° Undo Copy Duplicate Duplicate to new slide Delete" at bounding box center [344, 200] width 606 height 341
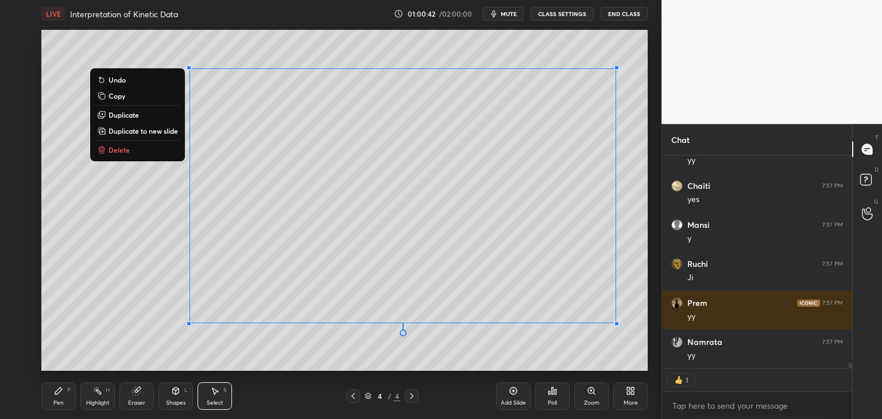
scroll to position [8572, 0]
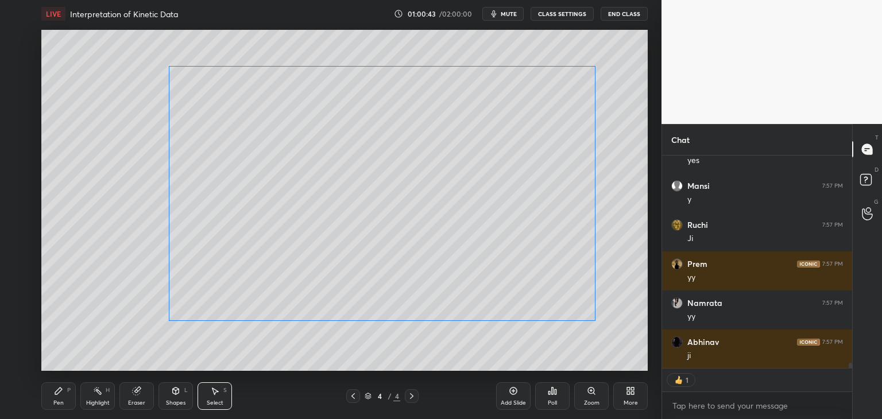
drag, startPoint x: 517, startPoint y: 304, endPoint x: 500, endPoint y: 311, distance: 18.0
click at [503, 301] on div "0 ° Undo Copy Duplicate Duplicate to new slide Delete" at bounding box center [344, 200] width 606 height 341
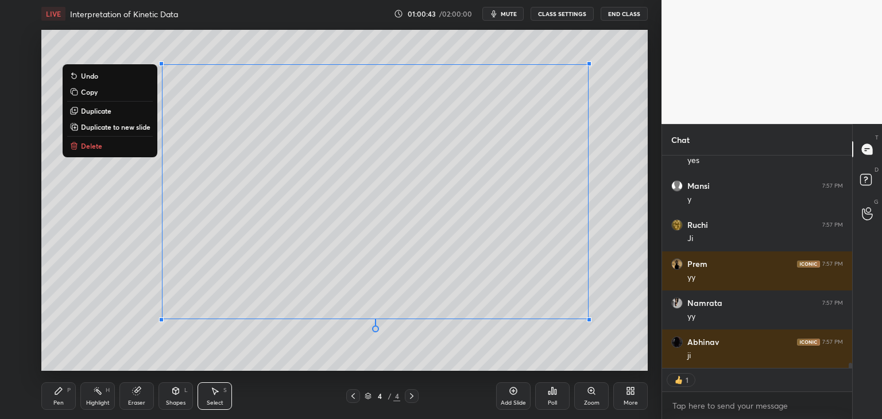
scroll to position [8611, 0]
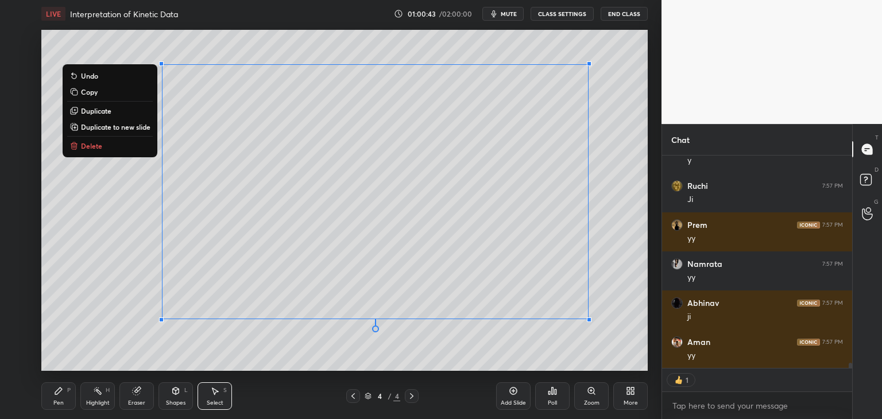
click at [483, 339] on div "0 ° Undo Copy Duplicate Duplicate to new slide Delete" at bounding box center [344, 200] width 606 height 341
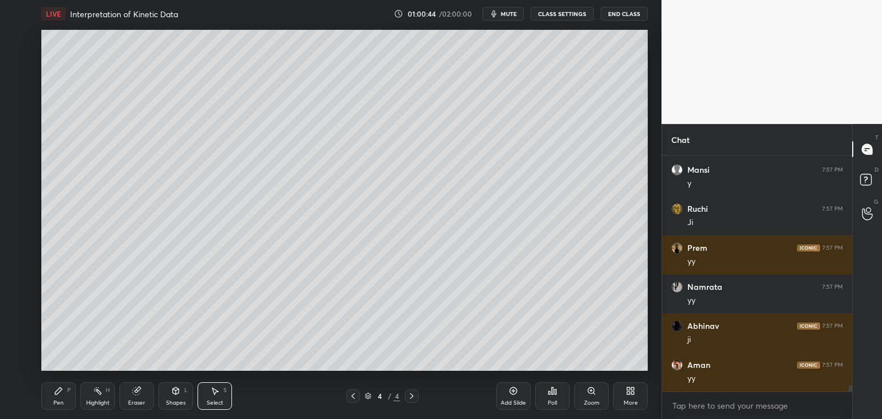
scroll to position [232, 187]
click at [183, 390] on div "Shapes L" at bounding box center [175, 396] width 34 height 28
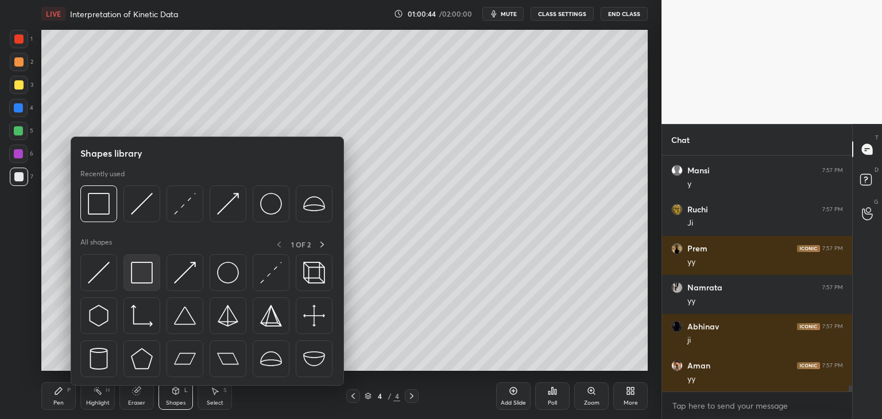
click at [132, 278] on img at bounding box center [142, 273] width 22 height 22
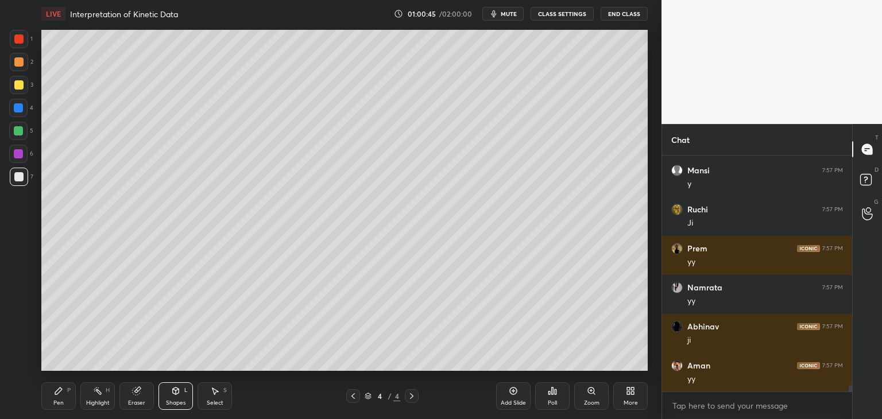
click at [21, 153] on div at bounding box center [18, 153] width 9 height 9
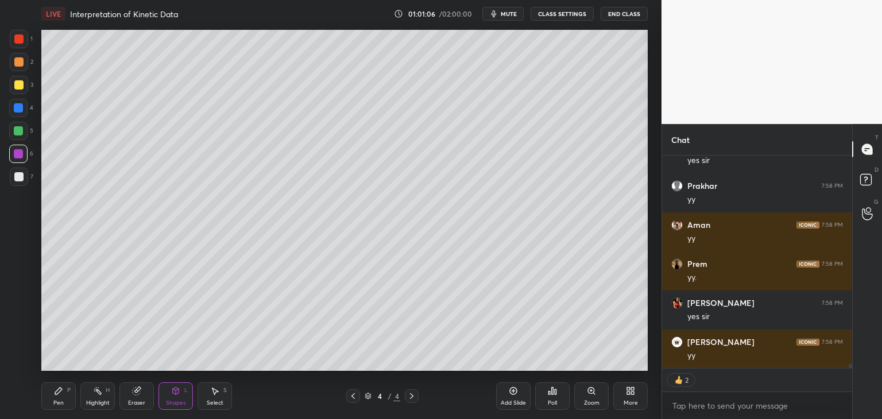
scroll to position [9197, 0]
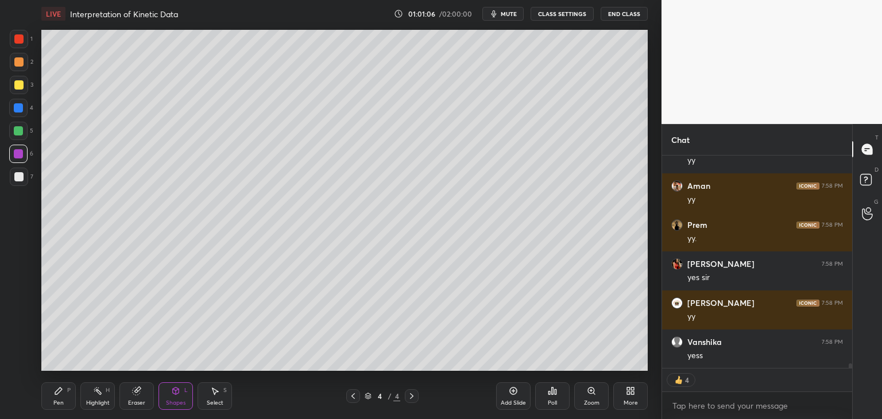
click at [356, 398] on icon at bounding box center [352, 395] width 9 height 9
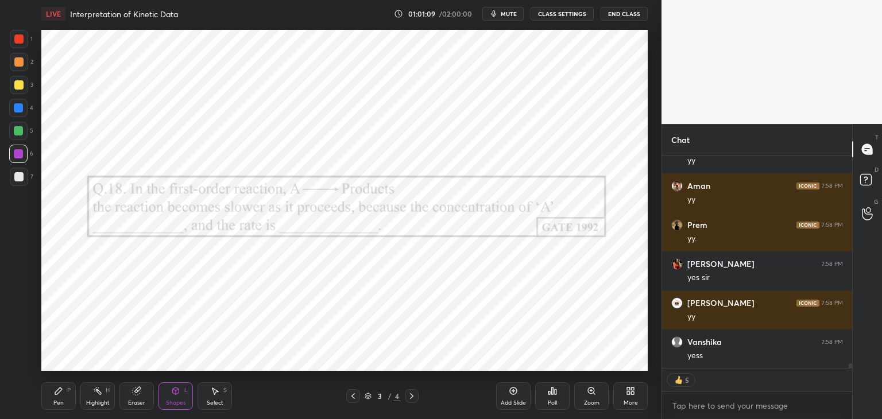
click at [19, 38] on div at bounding box center [18, 38] width 9 height 9
click at [58, 402] on div "Pen" at bounding box center [58, 403] width 10 height 6
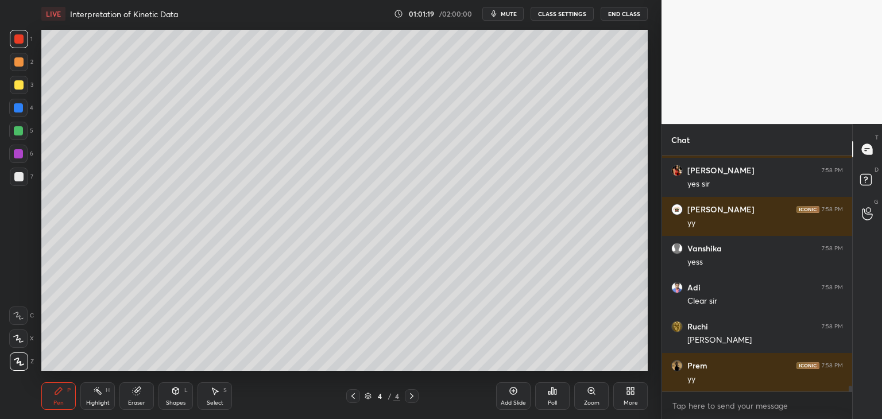
scroll to position [9368, 0]
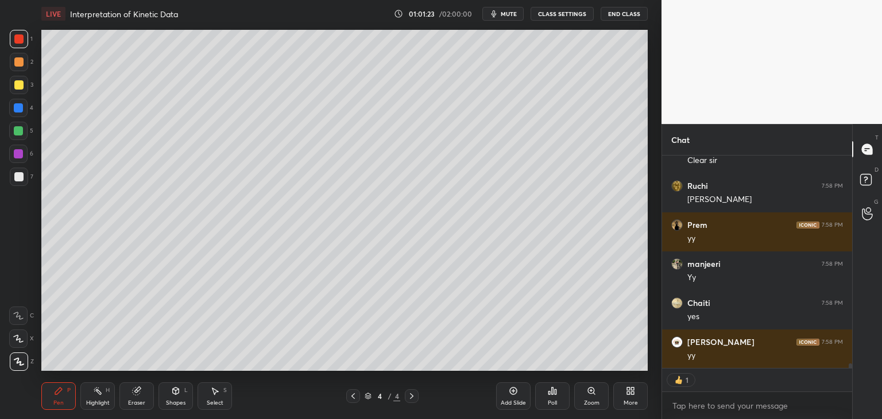
click at [627, 400] on div "More" at bounding box center [630, 403] width 14 height 6
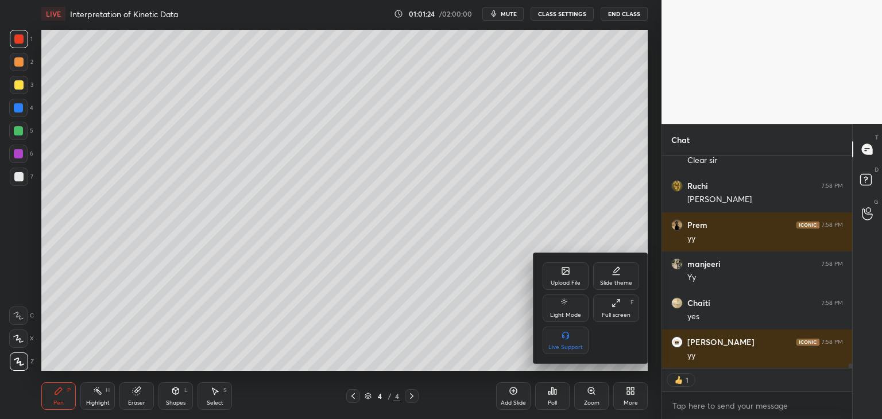
click at [558, 277] on div "Upload File" at bounding box center [565, 276] width 46 height 28
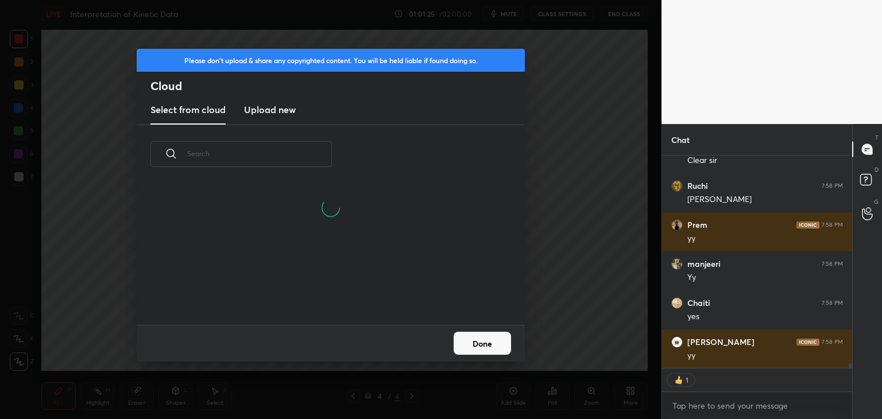
click at [262, 102] on new "Upload new" at bounding box center [270, 110] width 52 height 29
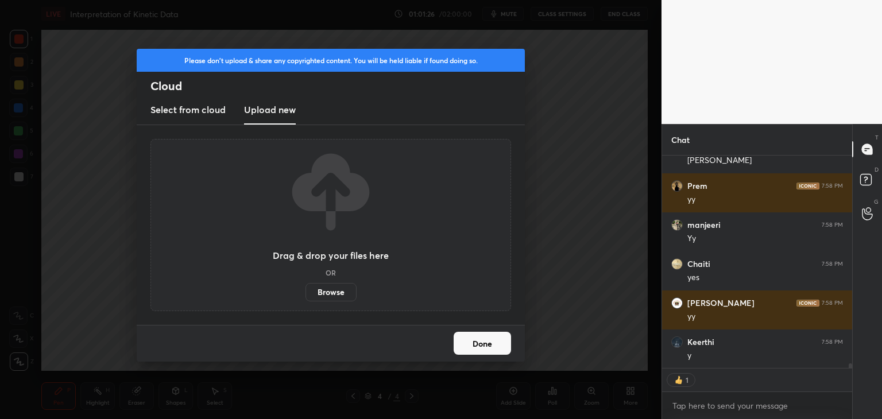
click at [323, 295] on label "Browse" at bounding box center [330, 292] width 51 height 18
click at [305, 295] on input "Browse" at bounding box center [305, 292] width 0 height 18
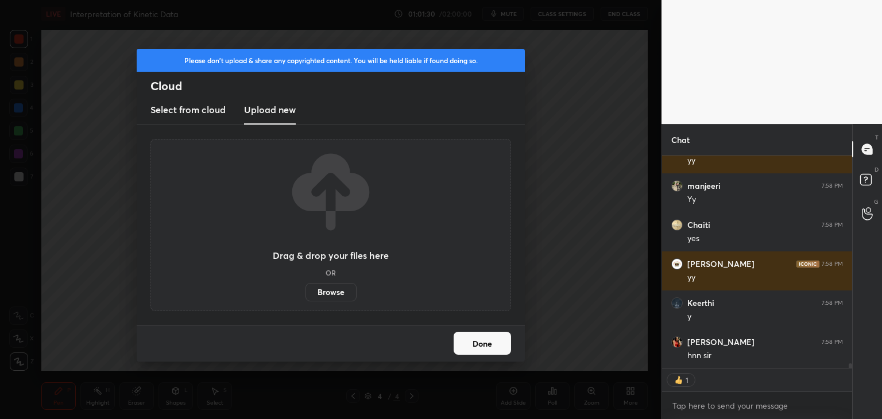
type textarea "x"
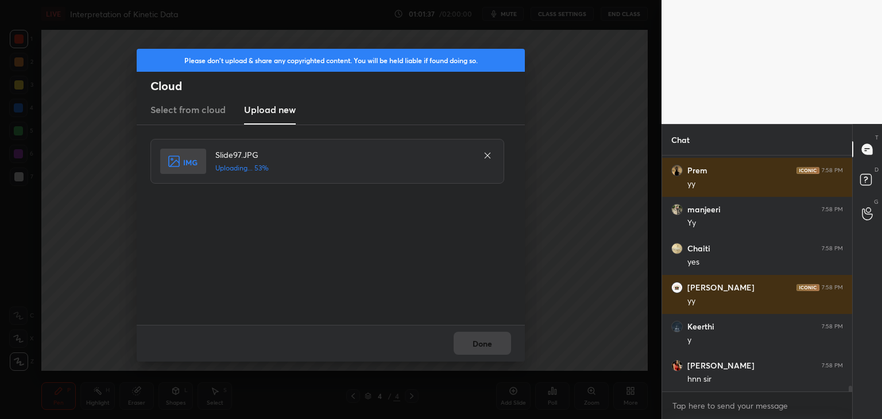
click at [477, 351] on div "Done" at bounding box center [331, 343] width 388 height 37
click at [478, 350] on button "Done" at bounding box center [481, 343] width 57 height 23
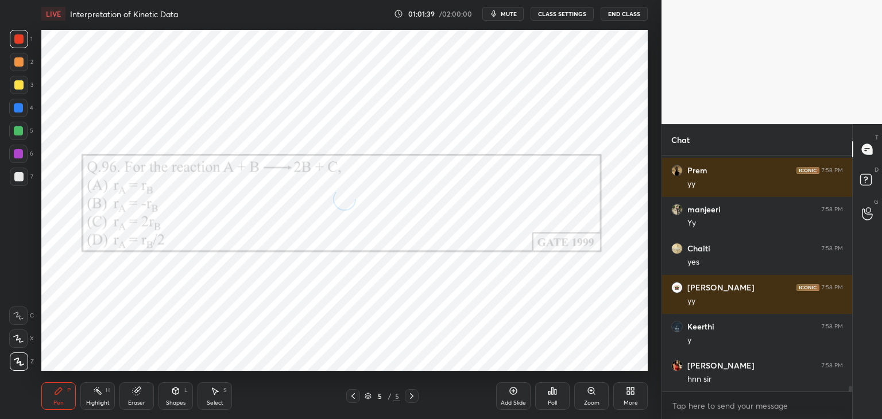
click at [552, 392] on icon at bounding box center [553, 390] width 2 height 7
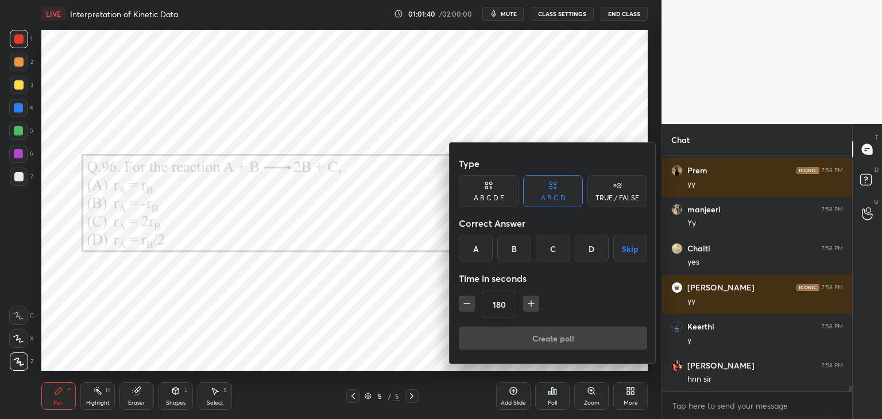
click at [508, 244] on div "B" at bounding box center [514, 249] width 34 height 28
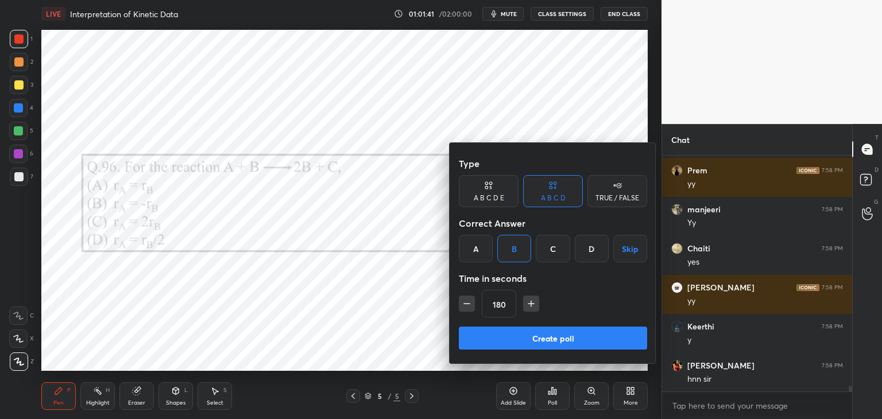
click at [460, 306] on button "button" at bounding box center [467, 304] width 16 height 16
click at [464, 308] on icon "button" at bounding box center [466, 303] width 11 height 11
click at [464, 309] on button "button" at bounding box center [467, 304] width 16 height 16
click at [464, 308] on icon "button" at bounding box center [466, 303] width 11 height 11
type input "120"
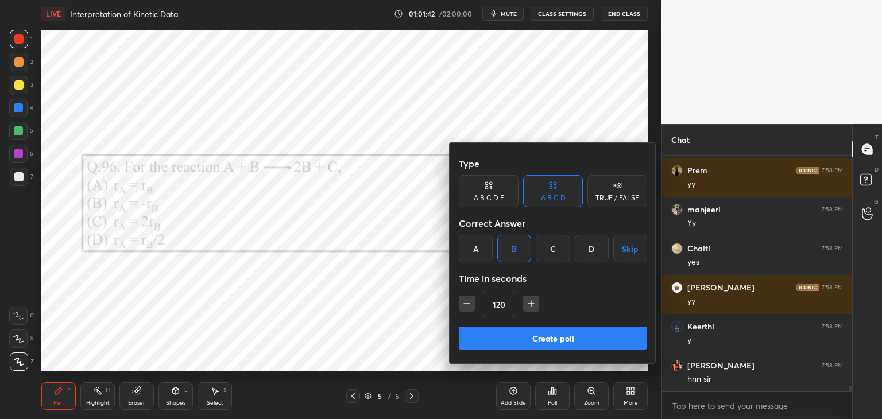
click at [484, 343] on button "Create poll" at bounding box center [553, 338] width 188 height 23
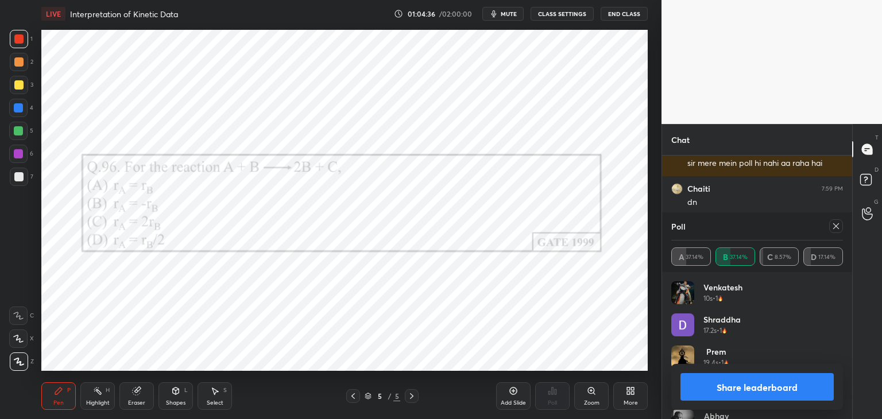
scroll to position [8876, 0]
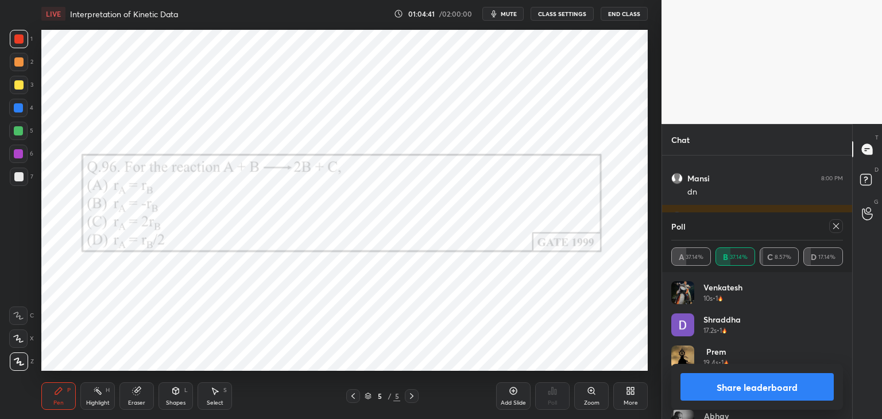
click at [18, 157] on div at bounding box center [18, 153] width 9 height 9
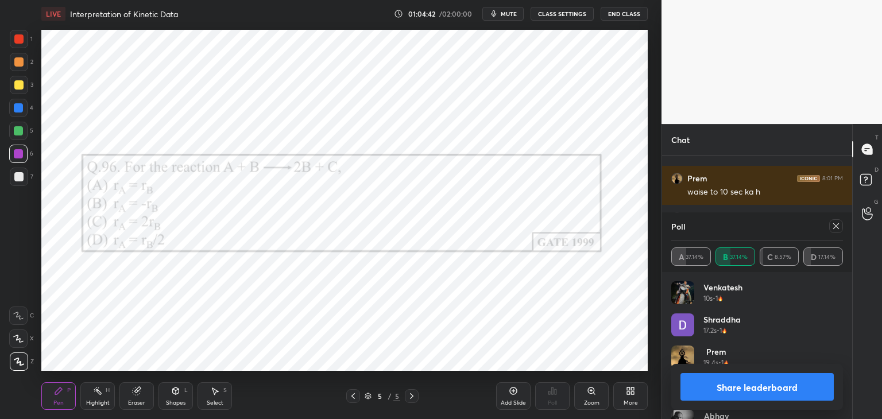
scroll to position [8954, 0]
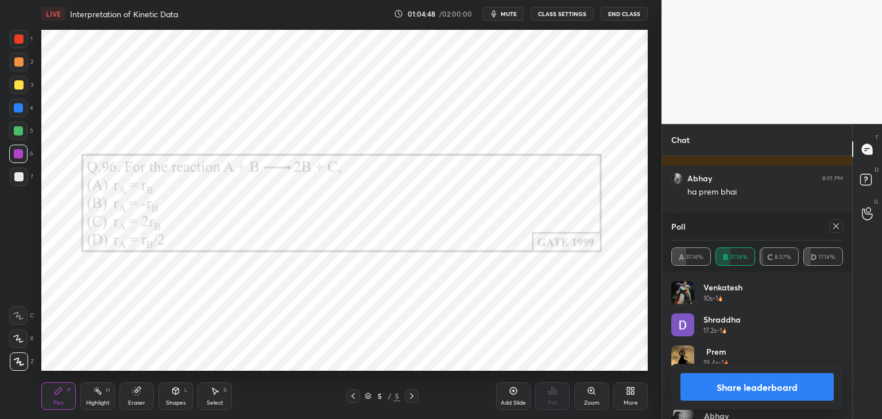
click at [836, 231] on div at bounding box center [836, 226] width 14 height 14
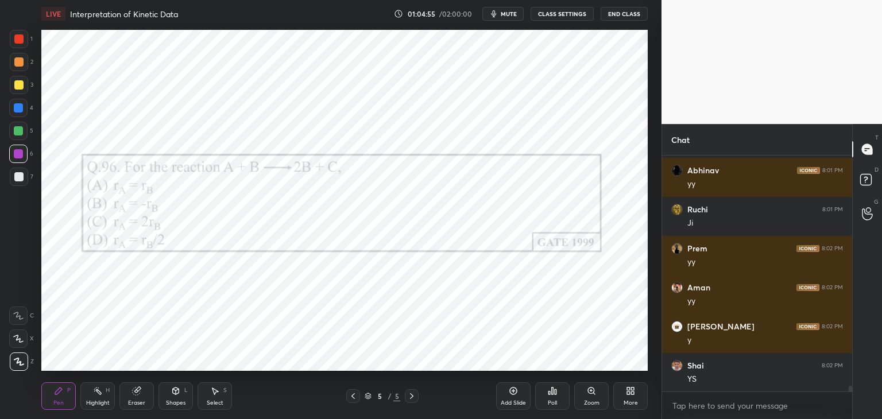
scroll to position [9089, 0]
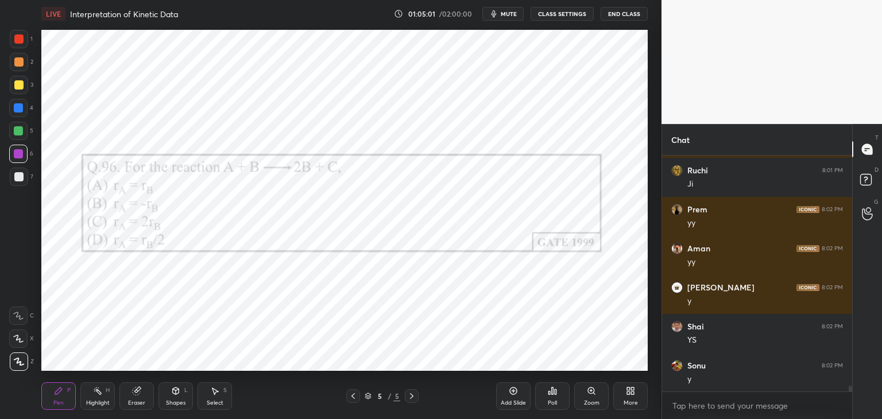
click at [509, 400] on div "Add Slide" at bounding box center [512, 403] width 25 height 6
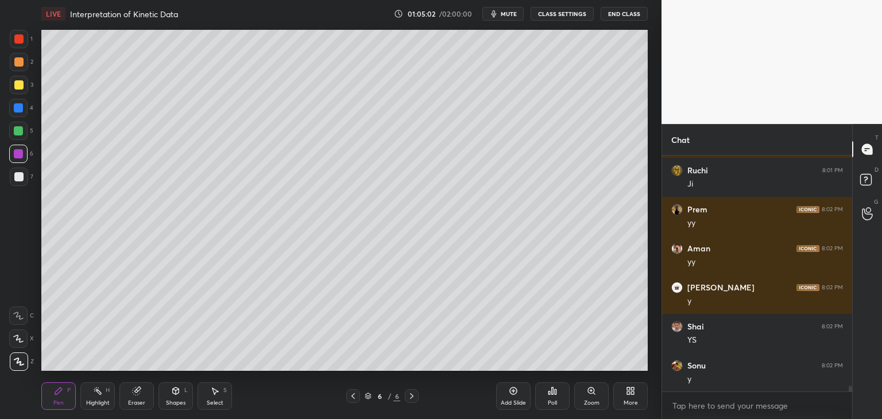
click at [21, 179] on div at bounding box center [18, 176] width 9 height 9
click at [16, 83] on div at bounding box center [18, 84] width 9 height 9
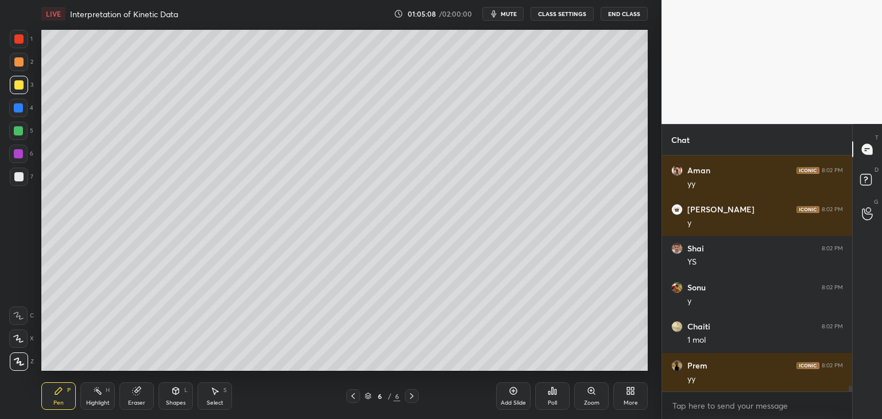
scroll to position [9206, 0]
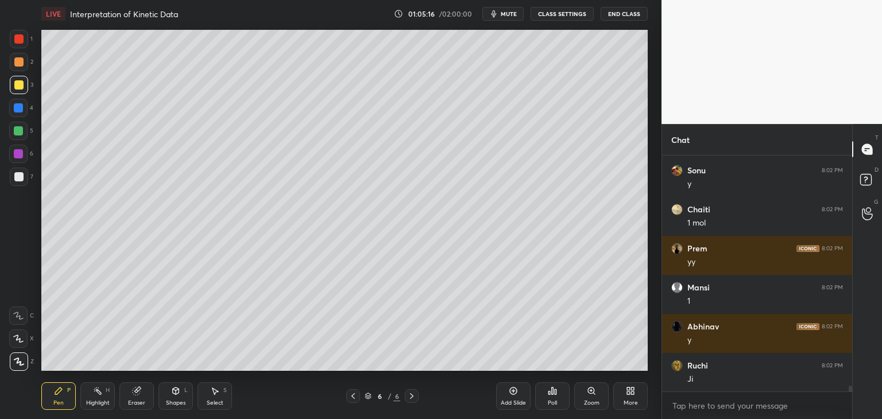
click at [19, 178] on div at bounding box center [18, 176] width 9 height 9
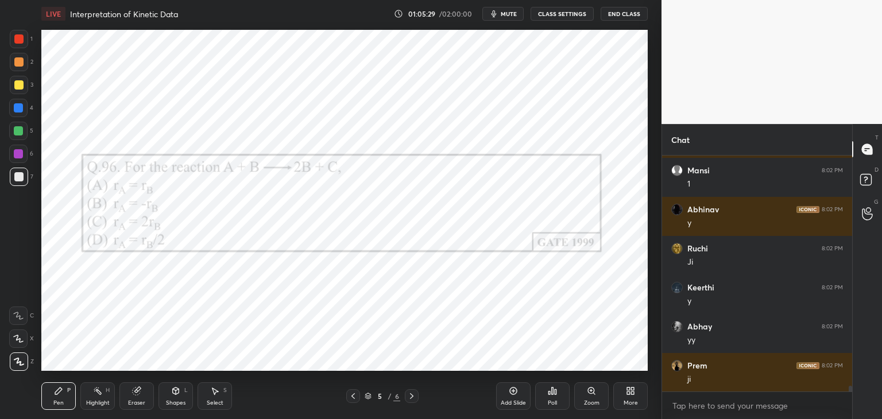
click at [411, 402] on div at bounding box center [412, 396] width 14 height 14
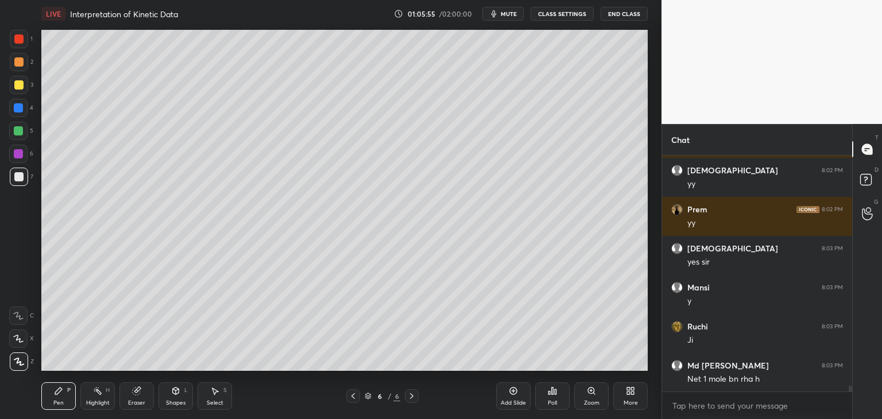
scroll to position [9647, 0]
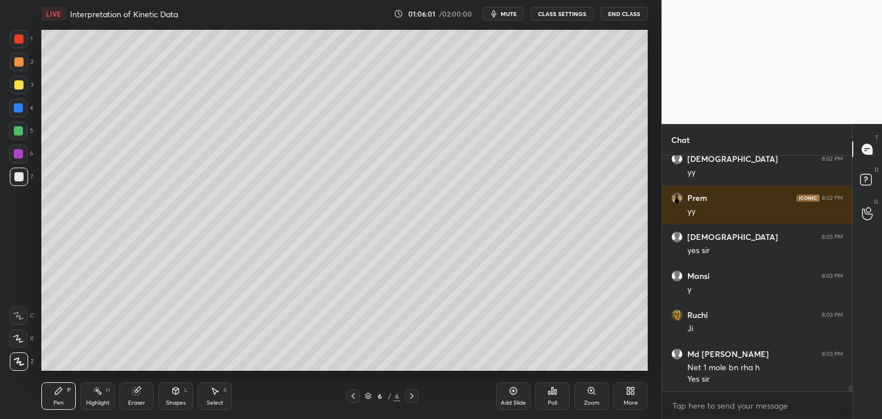
click at [351, 396] on icon at bounding box center [352, 395] width 9 height 9
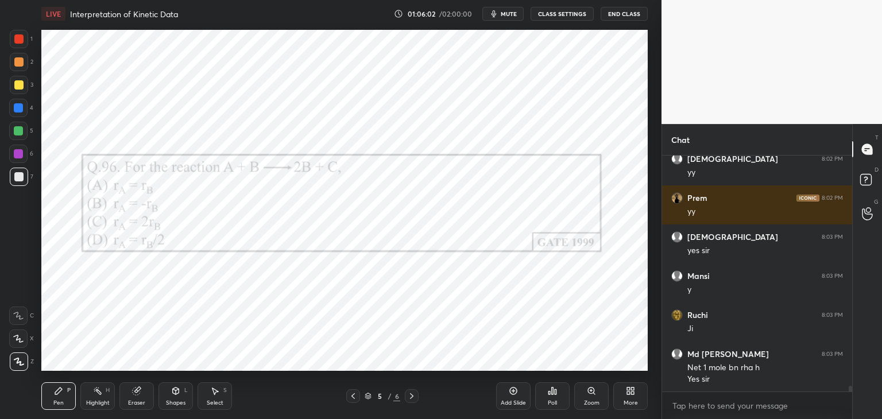
click at [410, 399] on icon at bounding box center [411, 395] width 9 height 9
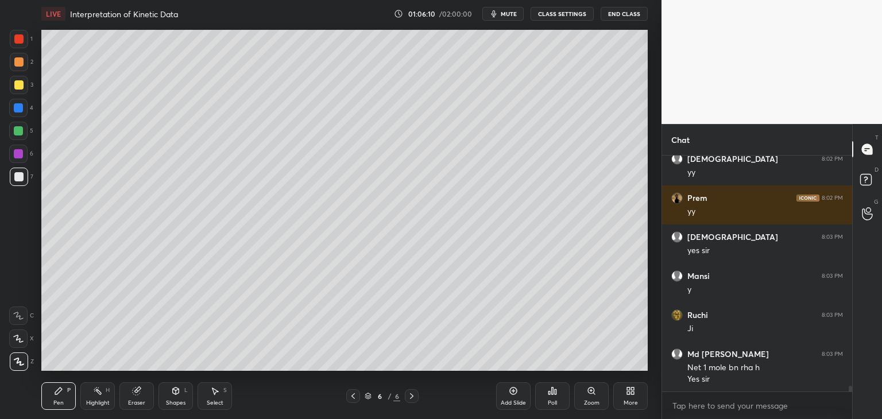
drag, startPoint x: 168, startPoint y: 405, endPoint x: 176, endPoint y: 391, distance: 15.2
click at [169, 404] on div "Shapes" at bounding box center [176, 403] width 20 height 6
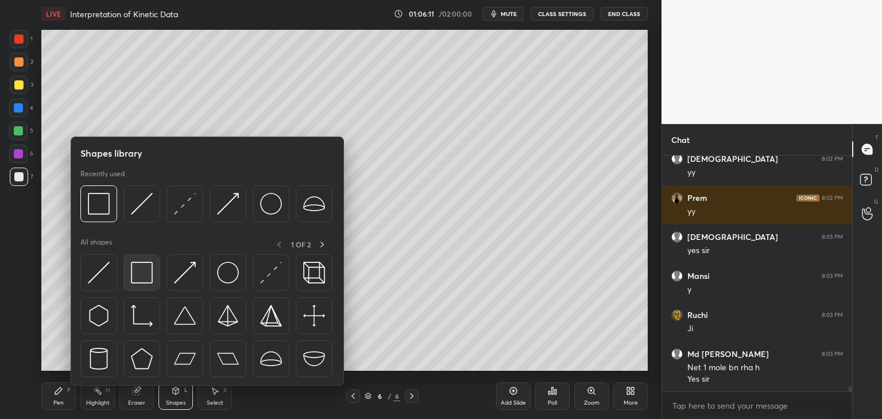
click at [144, 269] on img at bounding box center [142, 273] width 22 height 22
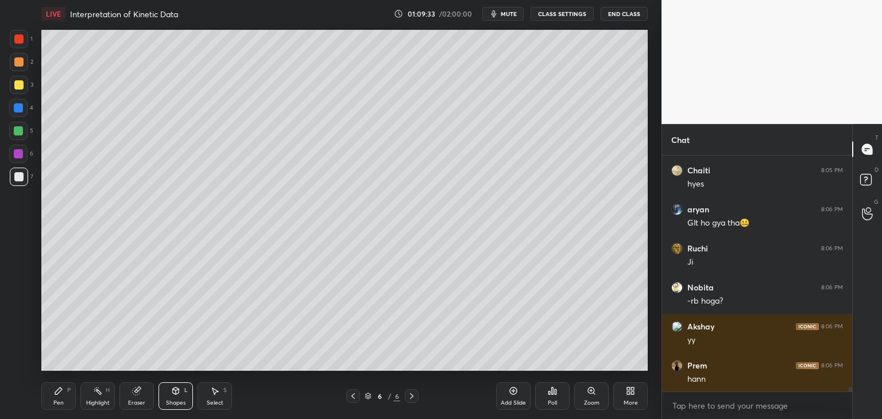
scroll to position [11308, 0]
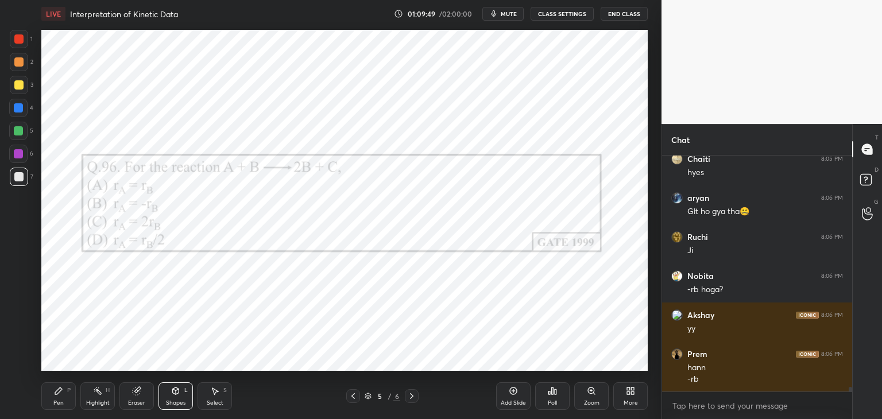
click at [18, 44] on div at bounding box center [19, 39] width 18 height 18
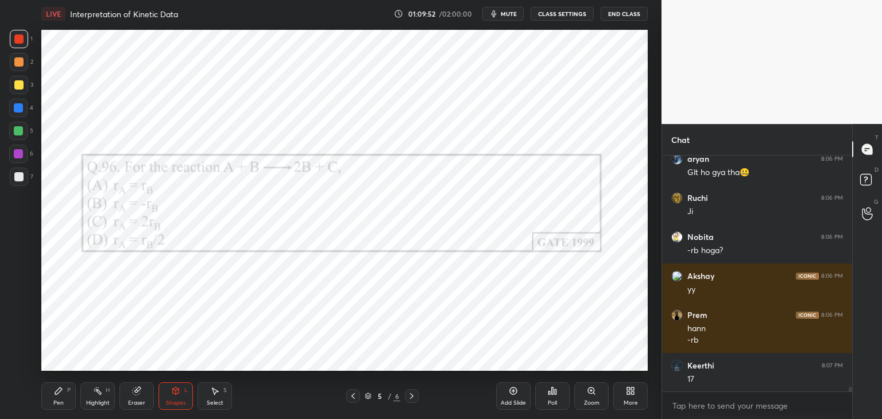
click at [54, 400] on div "Pen" at bounding box center [58, 403] width 10 height 6
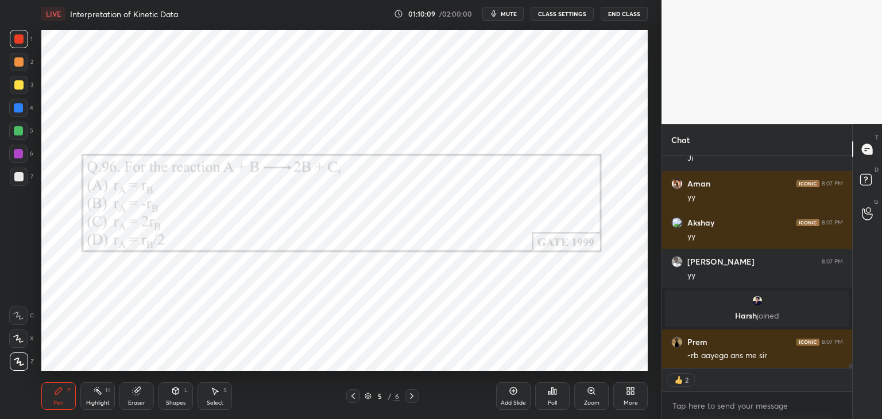
scroll to position [10902, 0]
click at [414, 395] on icon at bounding box center [411, 395] width 9 height 9
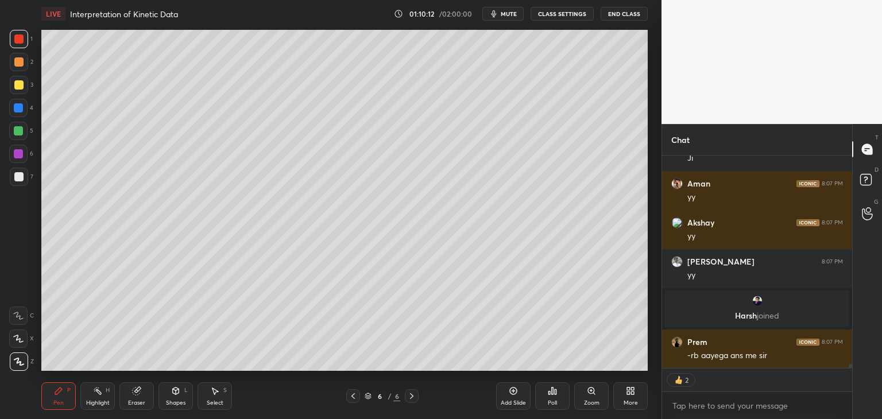
click at [354, 399] on icon at bounding box center [352, 395] width 9 height 9
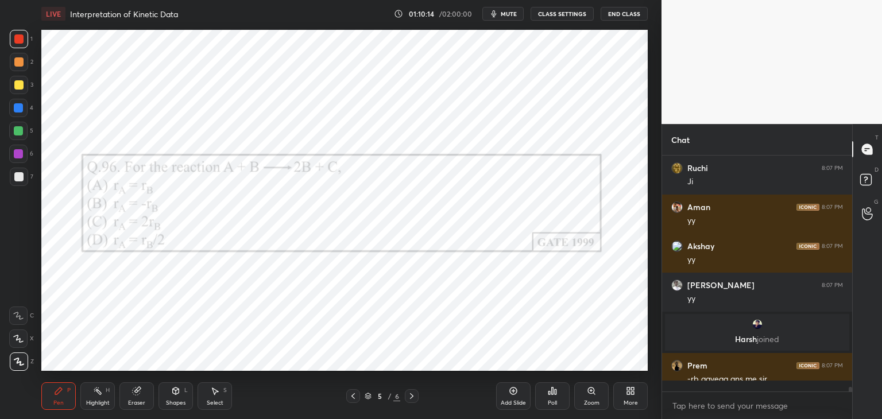
scroll to position [232, 187]
click at [413, 397] on icon at bounding box center [411, 395] width 9 height 9
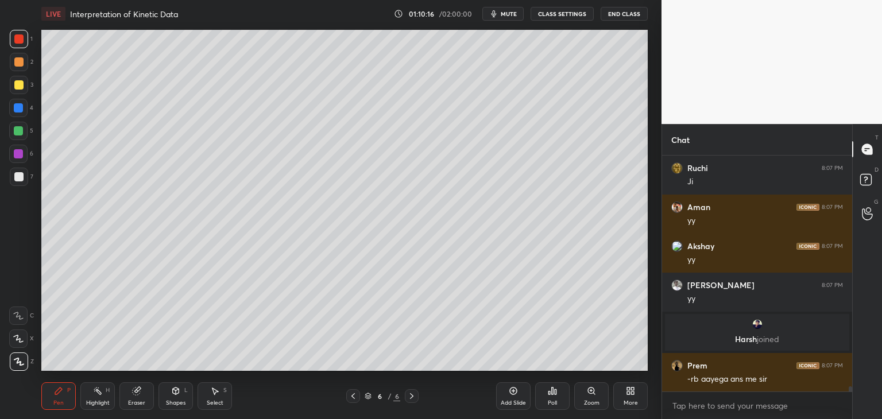
click at [144, 398] on div "Eraser" at bounding box center [136, 396] width 34 height 28
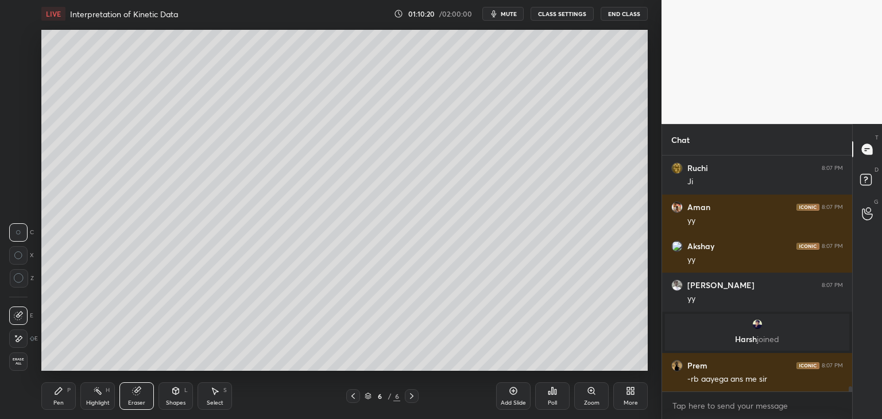
click at [60, 403] on div "Pen" at bounding box center [58, 403] width 10 height 6
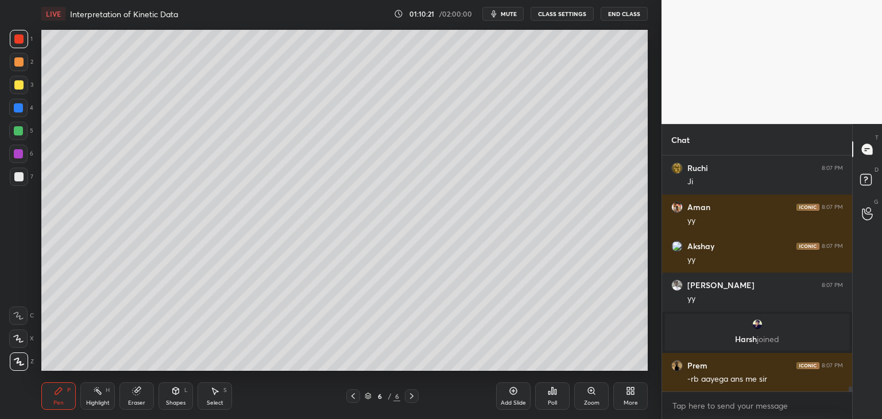
click at [20, 175] on div at bounding box center [18, 176] width 9 height 9
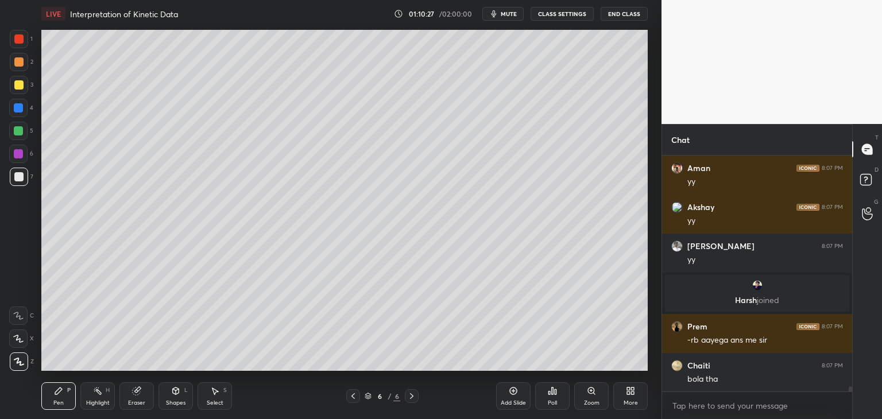
click at [351, 400] on icon at bounding box center [352, 395] width 9 height 9
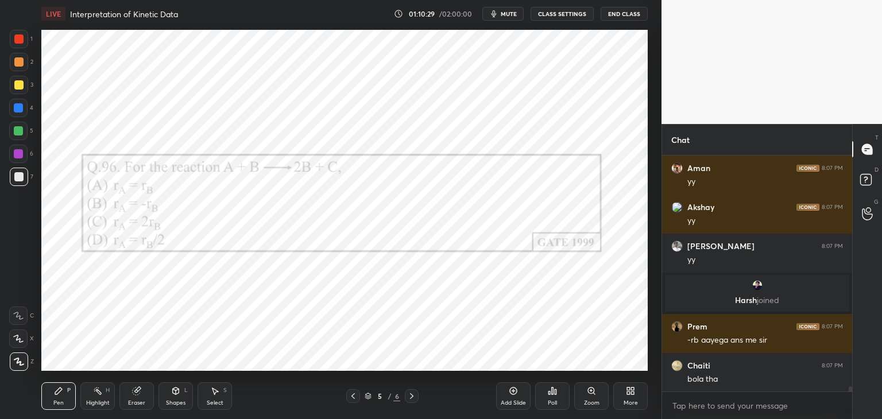
click at [16, 158] on div at bounding box center [18, 153] width 9 height 9
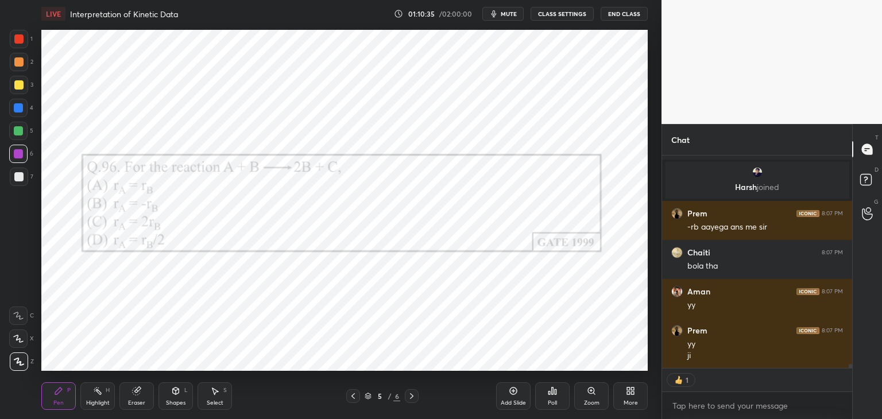
scroll to position [11070, 0]
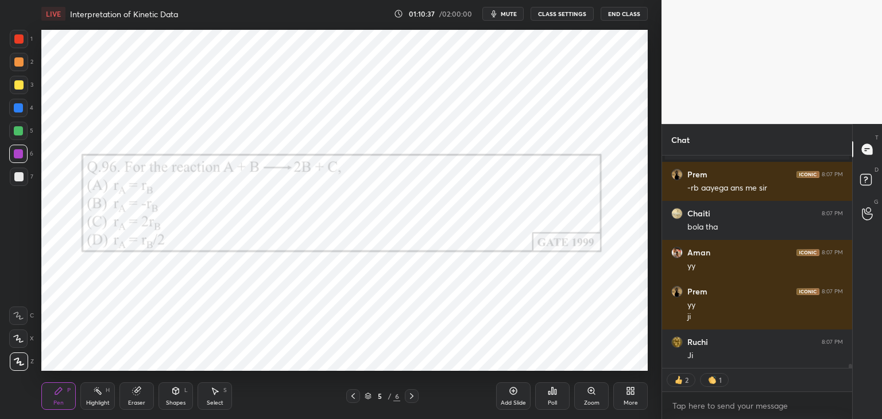
click at [411, 399] on icon at bounding box center [411, 395] width 9 height 9
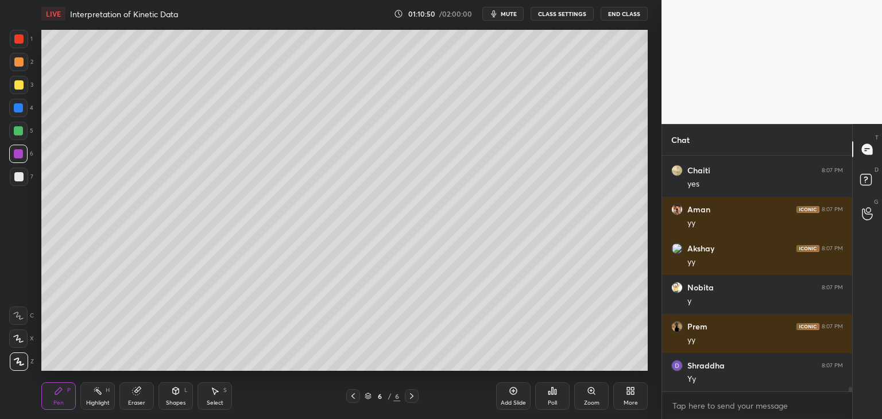
scroll to position [11437, 0]
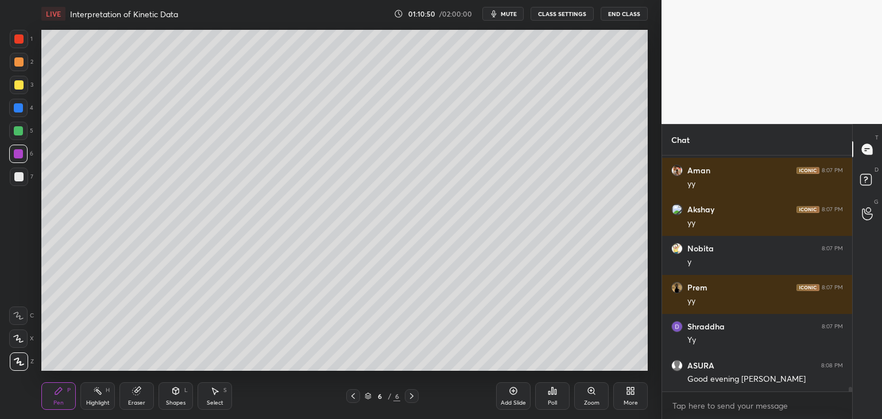
click at [174, 393] on icon at bounding box center [176, 390] width 6 height 7
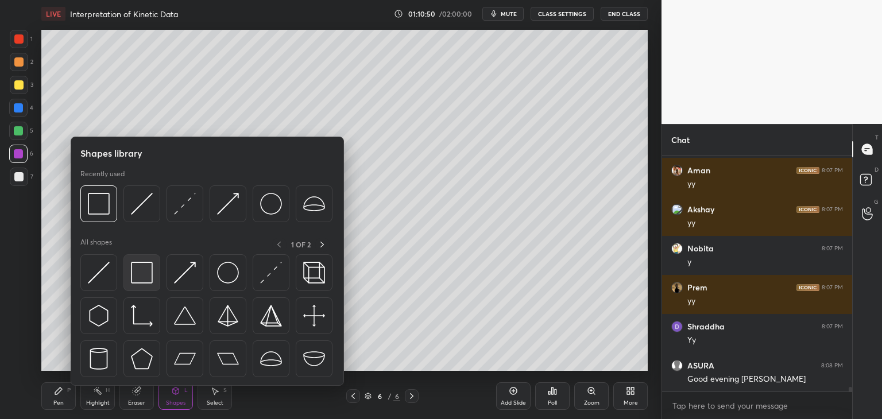
click at [141, 283] on img at bounding box center [142, 273] width 22 height 22
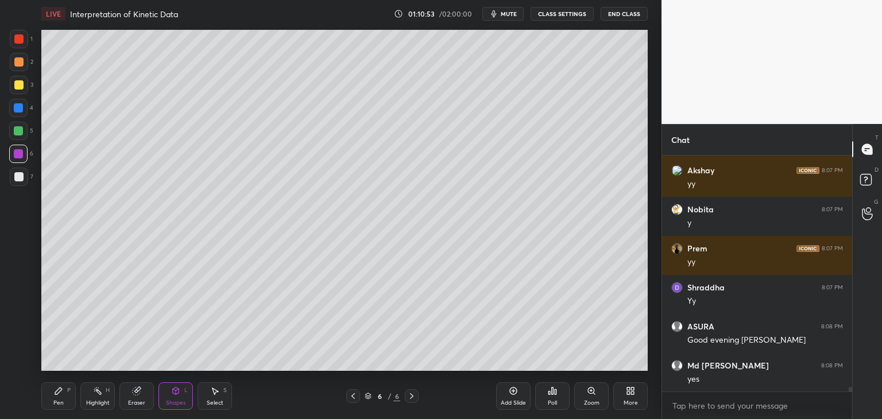
scroll to position [11515, 0]
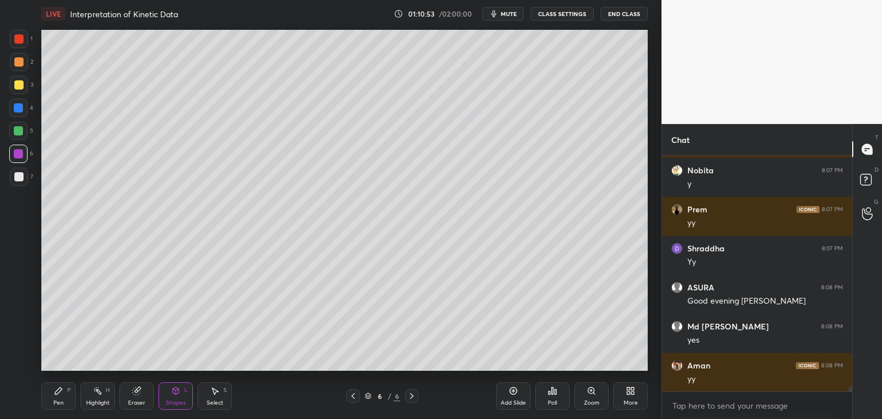
click at [20, 150] on div at bounding box center [18, 153] width 9 height 9
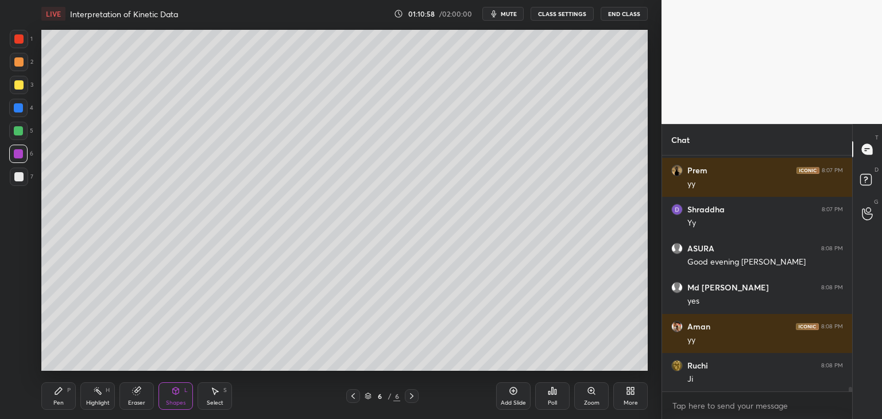
click at [203, 402] on div "Select S" at bounding box center [214, 396] width 34 height 28
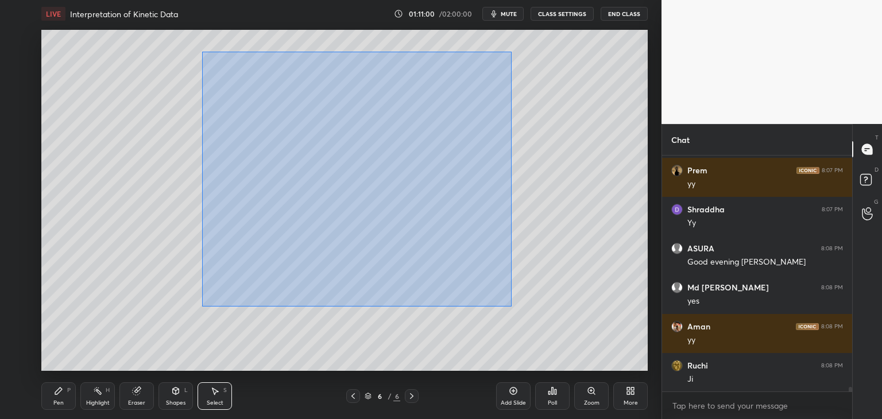
drag, startPoint x: 202, startPoint y: 52, endPoint x: 519, endPoint y: 311, distance: 409.5
click at [519, 313] on div "0 ° Undo Copy Duplicate Duplicate to new slide Delete" at bounding box center [344, 200] width 606 height 341
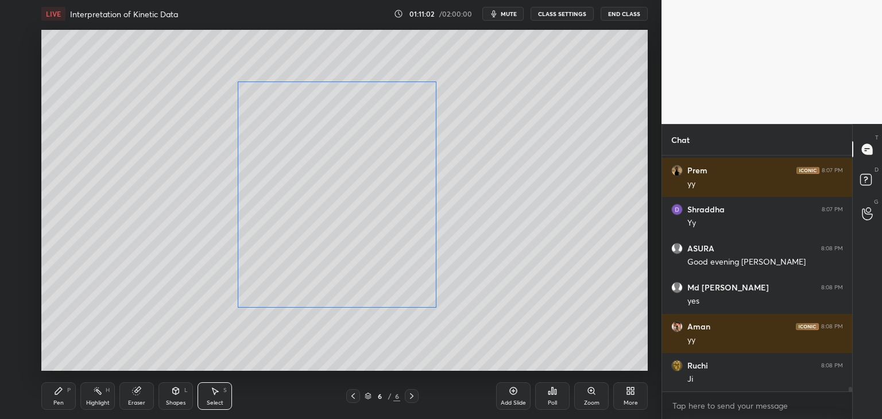
drag, startPoint x: 402, startPoint y: 236, endPoint x: 410, endPoint y: 253, distance: 18.2
click at [410, 253] on div "0 ° Undo Copy Duplicate Duplicate to new slide Delete" at bounding box center [344, 200] width 606 height 341
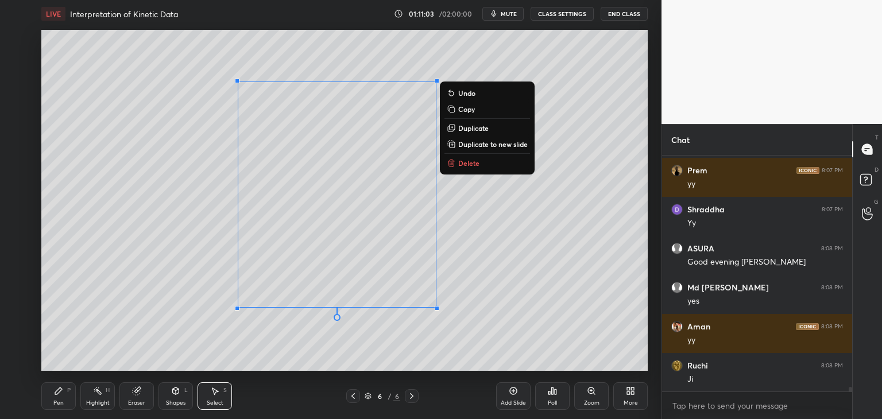
click at [643, 302] on div "0 ° Undo Copy Duplicate Duplicate to new slide Delete" at bounding box center [344, 200] width 606 height 341
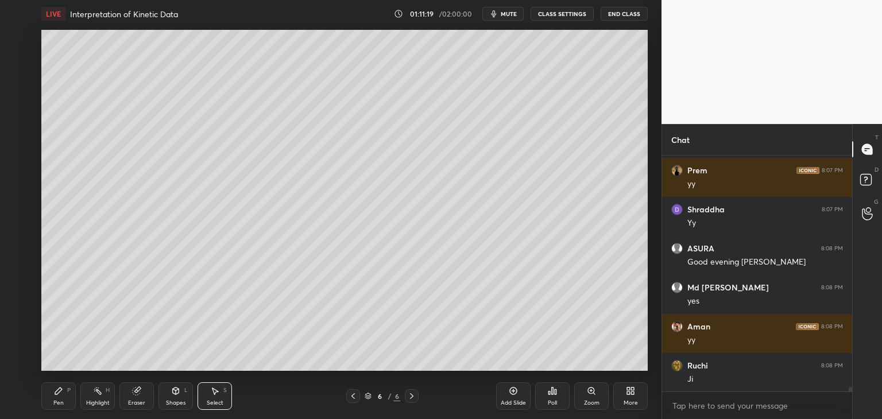
scroll to position [11603, 0]
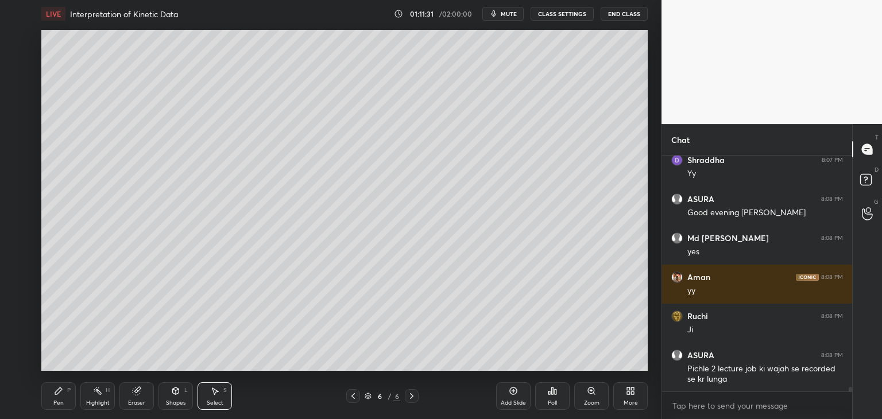
click at [505, 403] on div "Add Slide" at bounding box center [512, 403] width 25 height 6
click at [63, 402] on div "Pen" at bounding box center [58, 403] width 10 height 6
click at [18, 90] on div at bounding box center [19, 85] width 18 height 18
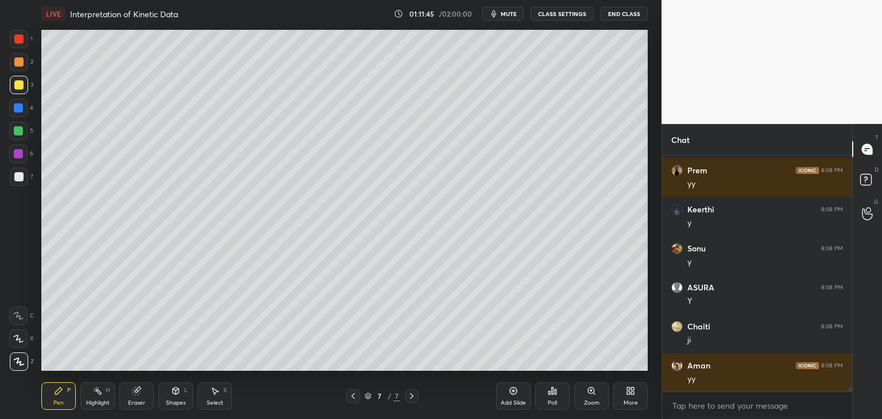
scroll to position [11876, 0]
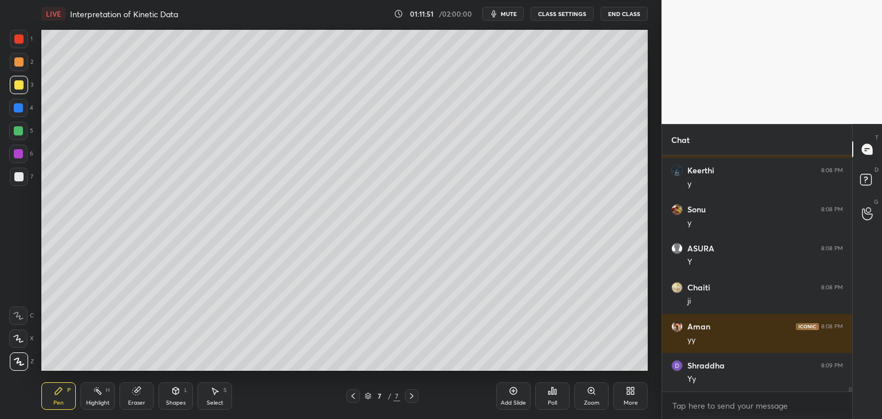
click at [20, 177] on div at bounding box center [18, 176] width 9 height 9
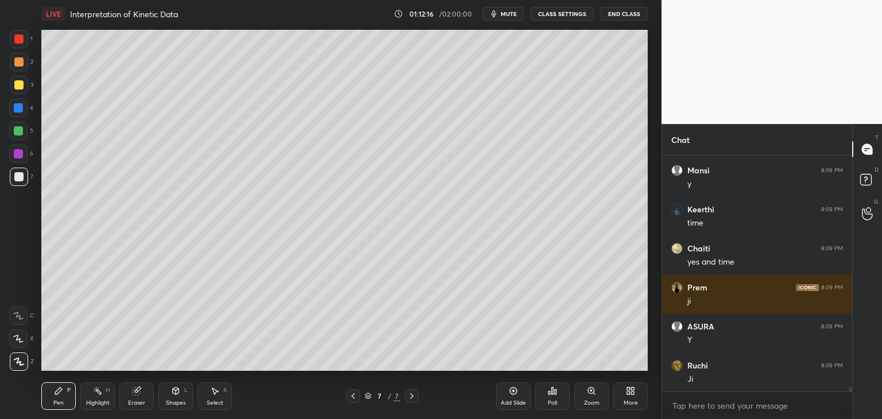
scroll to position [12228, 0]
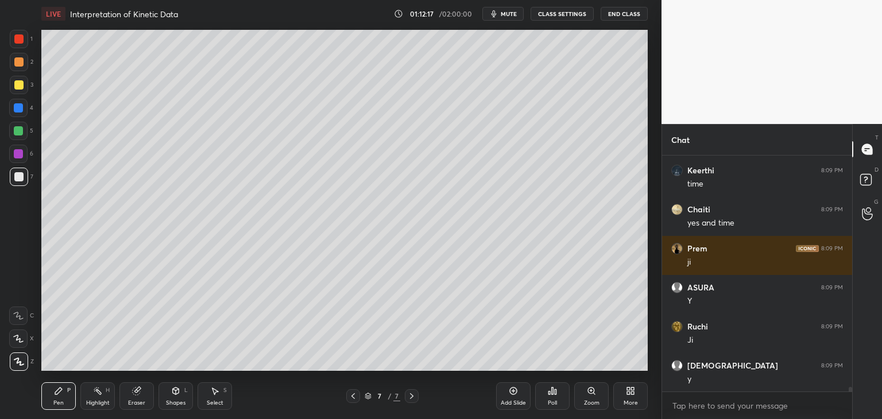
click at [172, 395] on icon at bounding box center [175, 390] width 9 height 9
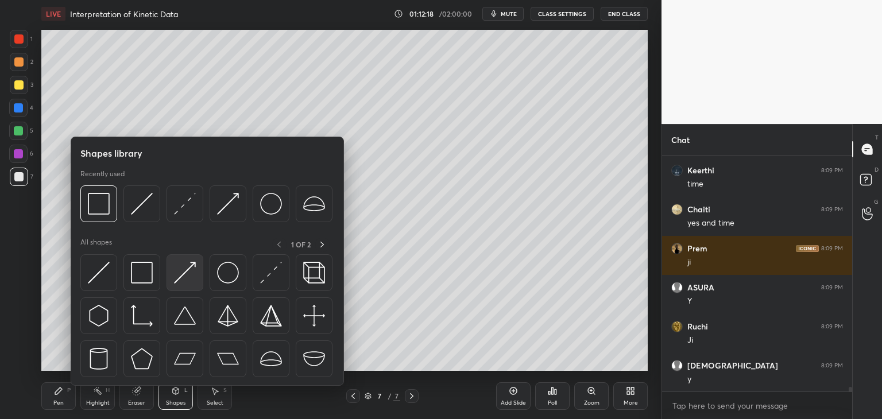
click at [188, 276] on img at bounding box center [185, 273] width 22 height 22
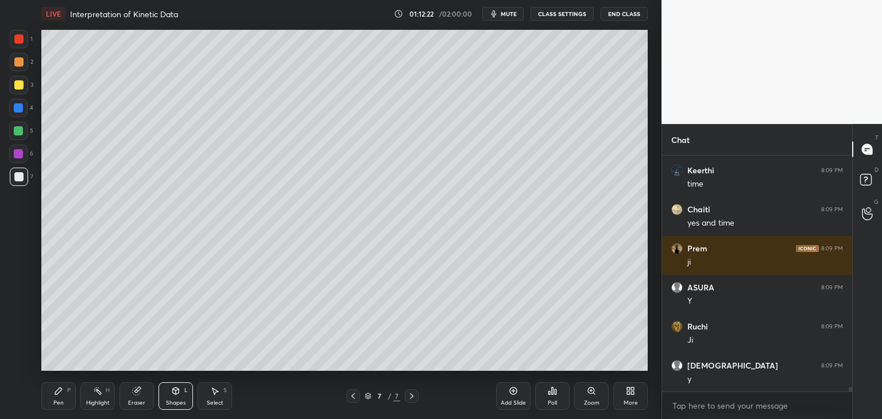
click at [53, 399] on div "Pen P" at bounding box center [58, 396] width 34 height 28
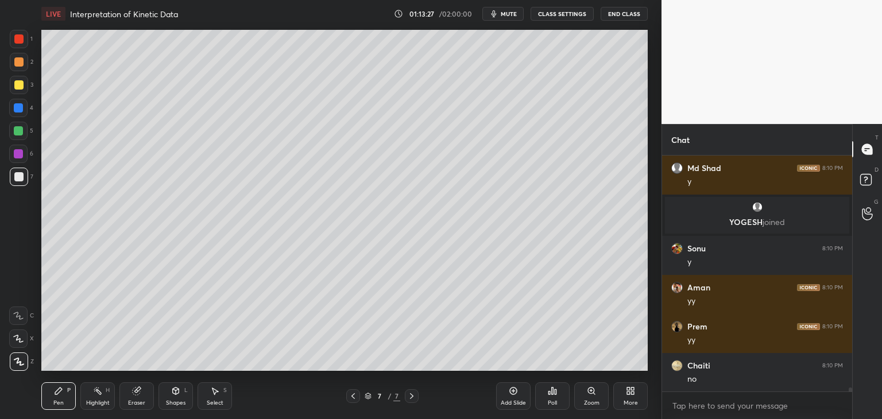
scroll to position [12893, 0]
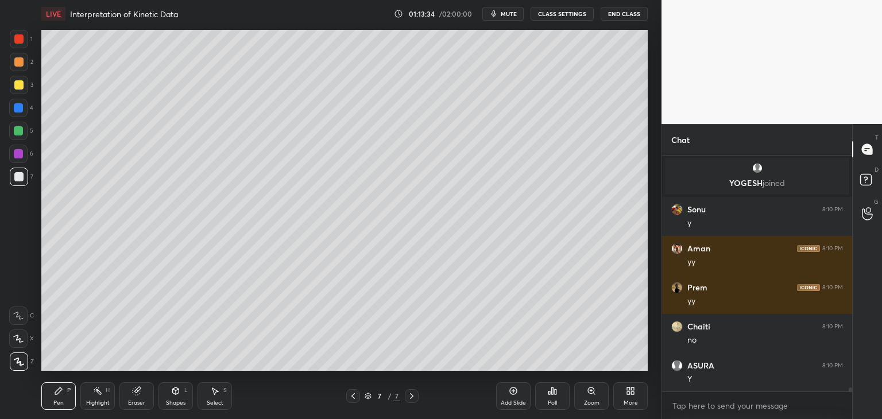
click at [168, 401] on div "Shapes" at bounding box center [176, 403] width 20 height 6
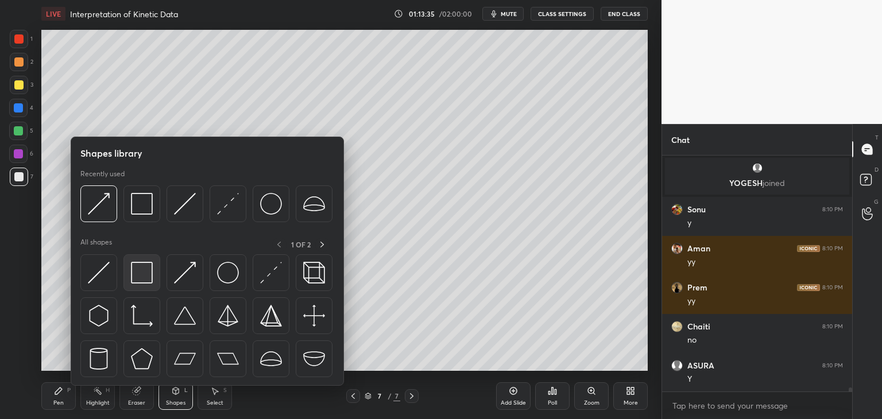
click at [142, 272] on img at bounding box center [142, 273] width 22 height 22
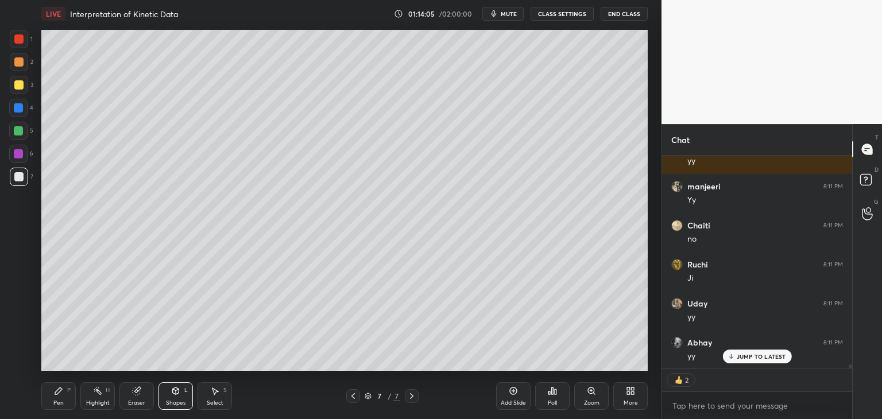
scroll to position [13736, 0]
click at [220, 395] on div "Select S" at bounding box center [214, 396] width 34 height 28
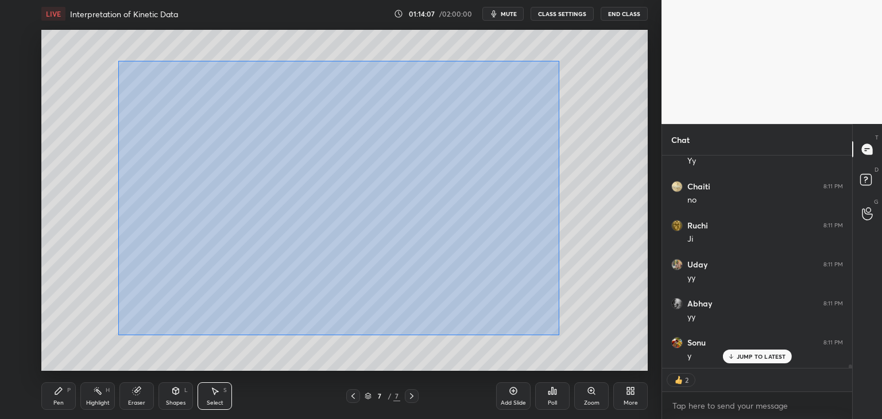
drag, startPoint x: 118, startPoint y: 61, endPoint x: 559, endPoint y: 333, distance: 518.3
click at [559, 334] on div "0 ° Undo Copy Duplicate Duplicate to new slide Delete" at bounding box center [344, 200] width 606 height 341
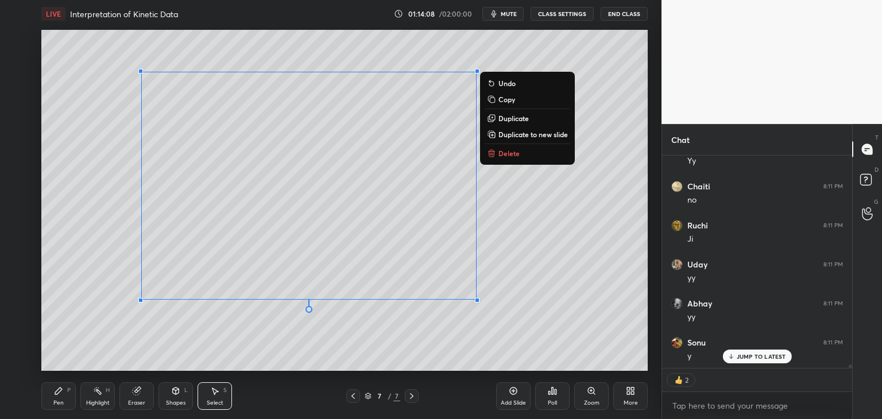
scroll to position [13775, 0]
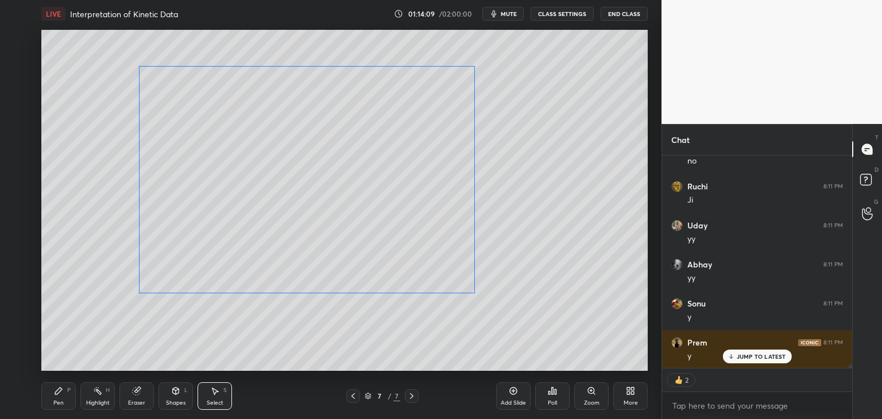
drag, startPoint x: 456, startPoint y: 242, endPoint x: 461, endPoint y: 244, distance: 6.2
click at [456, 240] on div "0 ° Undo Copy Duplicate Duplicate to new slide Delete" at bounding box center [344, 200] width 606 height 341
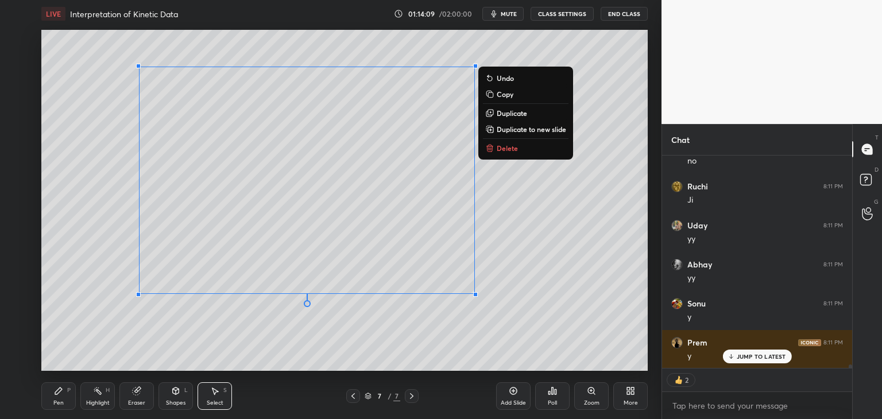
click at [519, 262] on div "0 ° Undo Copy Duplicate Duplicate to new slide Delete" at bounding box center [344, 200] width 606 height 341
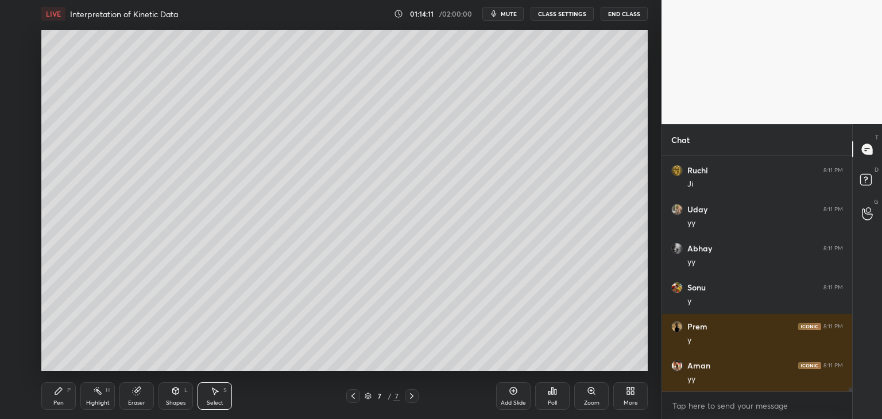
scroll to position [13791, 0]
click at [179, 398] on div "Shapes L" at bounding box center [175, 396] width 34 height 28
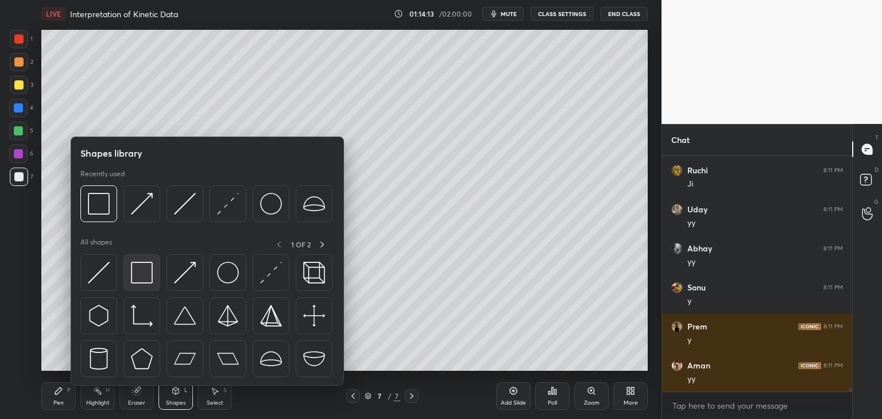
click at [145, 286] on div at bounding box center [141, 272] width 37 height 37
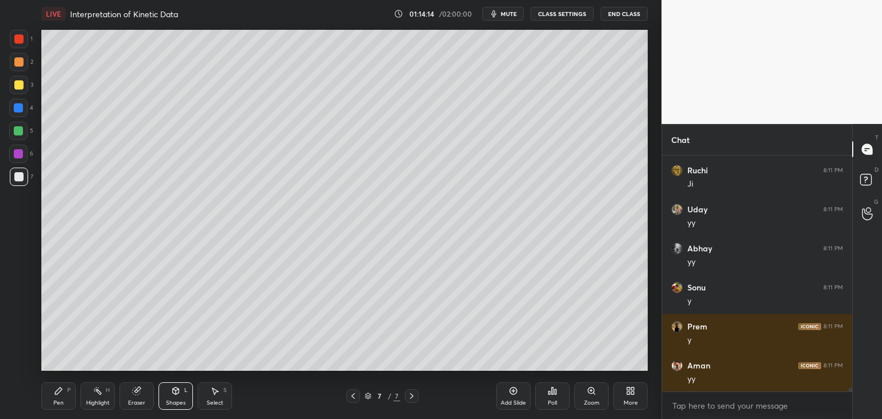
click at [17, 35] on div at bounding box center [18, 38] width 9 height 9
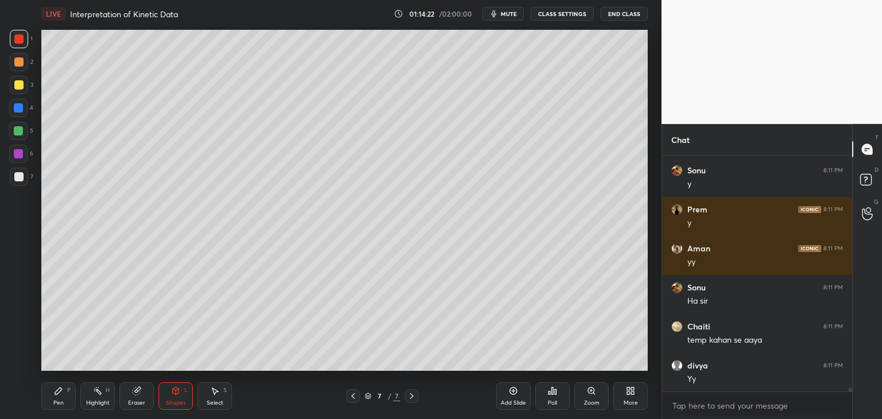
scroll to position [13947, 0]
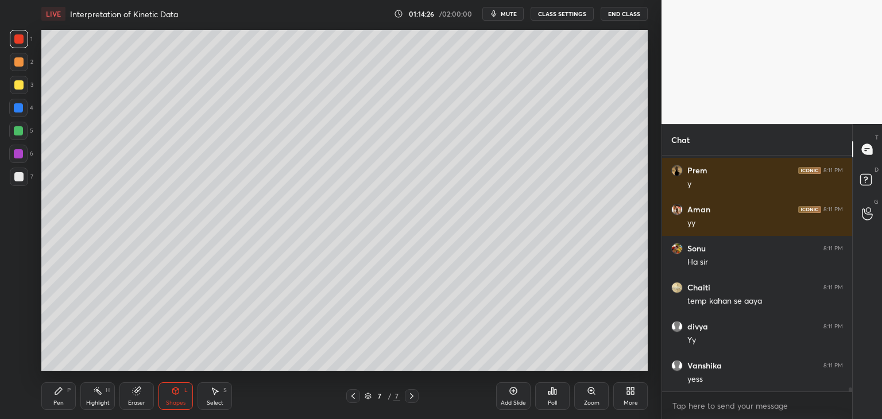
click at [174, 394] on icon at bounding box center [175, 390] width 9 height 9
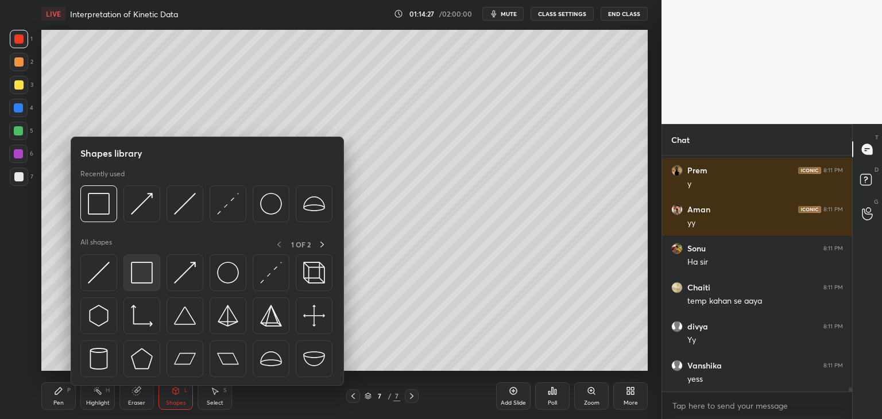
click at [138, 273] on img at bounding box center [142, 273] width 22 height 22
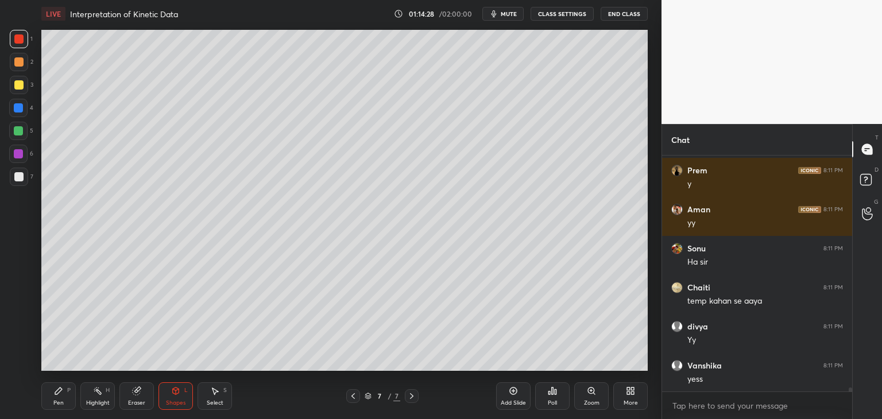
click at [22, 150] on div at bounding box center [18, 153] width 9 height 9
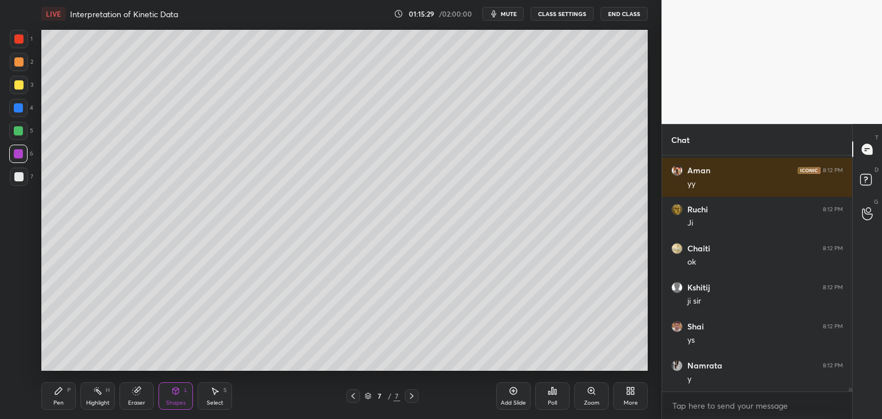
scroll to position [14220, 0]
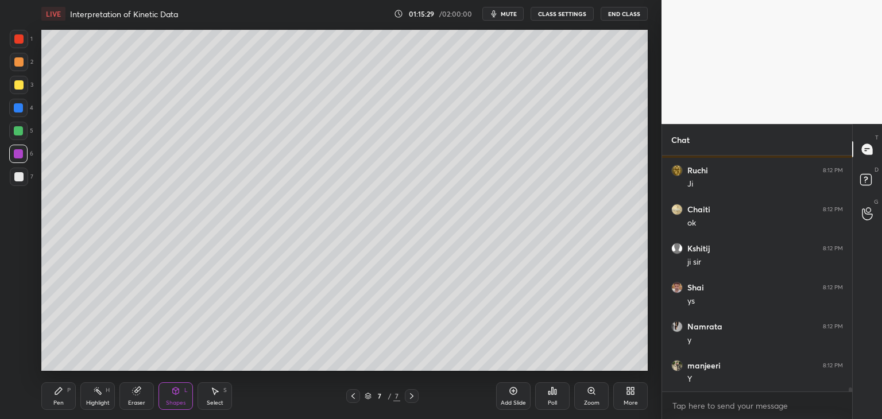
click at [512, 402] on div "Add Slide" at bounding box center [512, 403] width 25 height 6
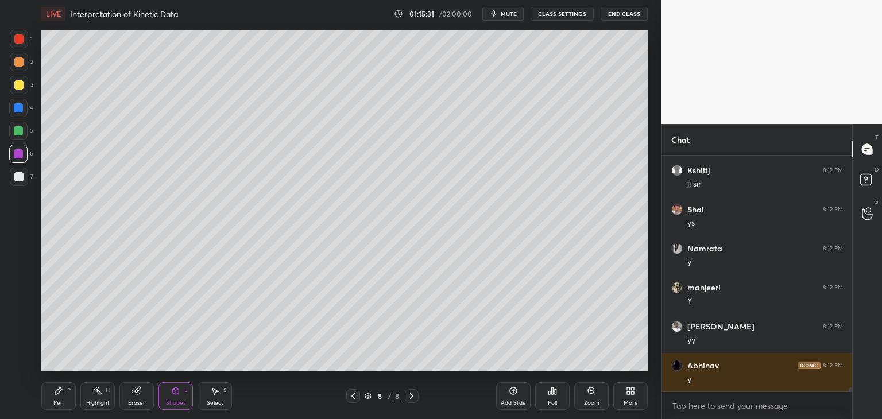
scroll to position [14377, 0]
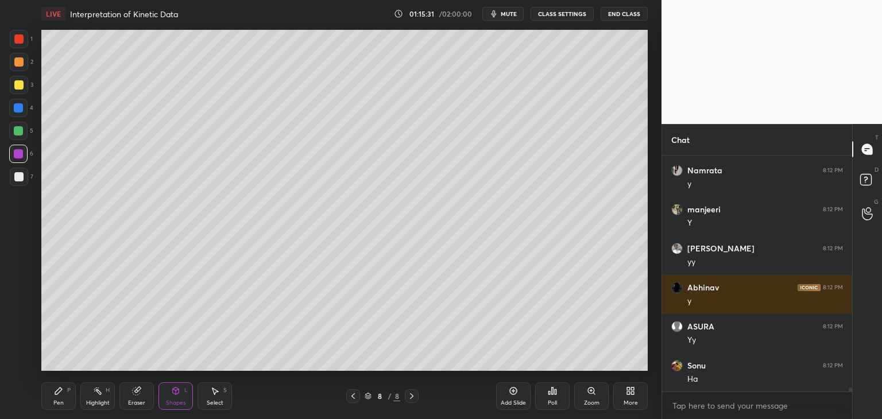
click at [60, 401] on div "Pen" at bounding box center [58, 403] width 10 height 6
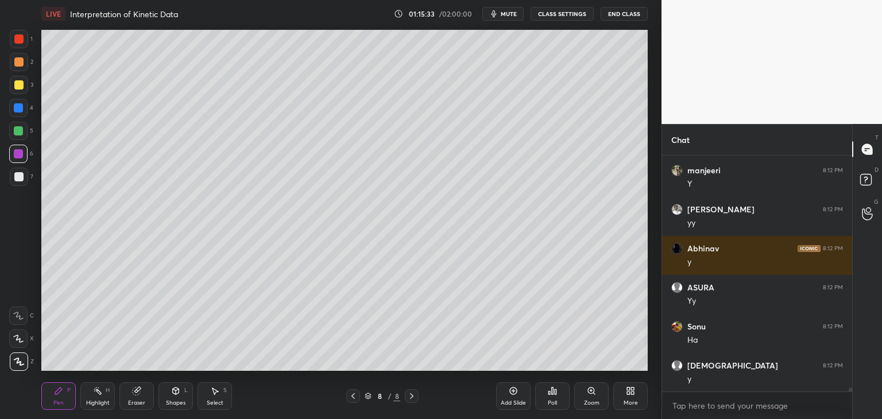
click at [15, 83] on div at bounding box center [18, 84] width 9 height 9
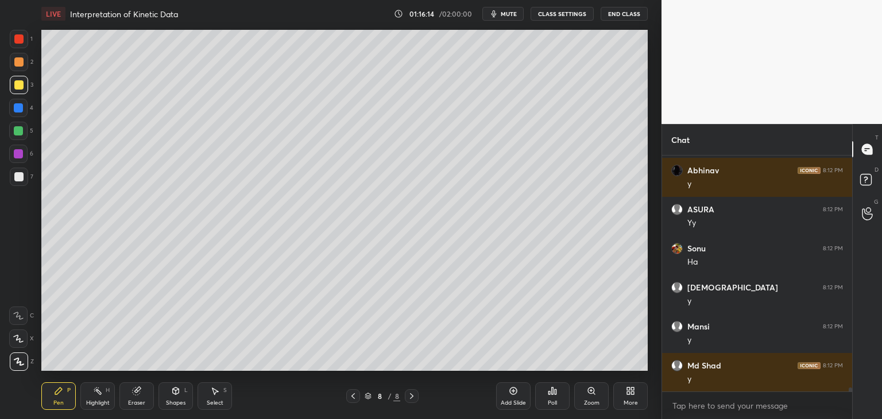
scroll to position [14533, 0]
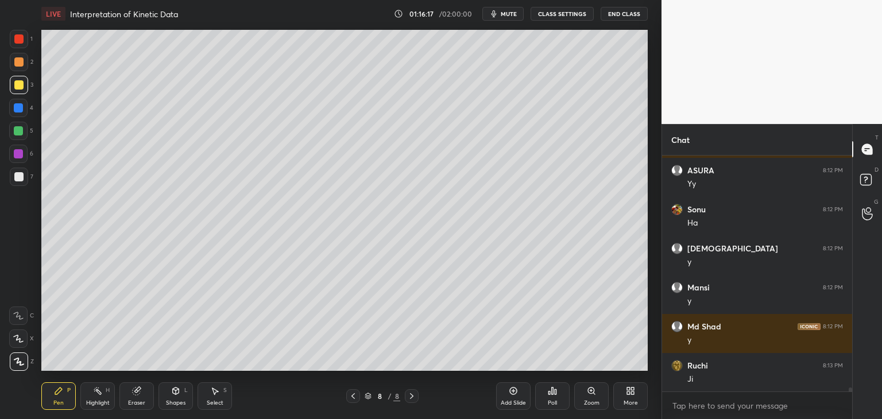
click at [19, 181] on div at bounding box center [19, 177] width 18 height 18
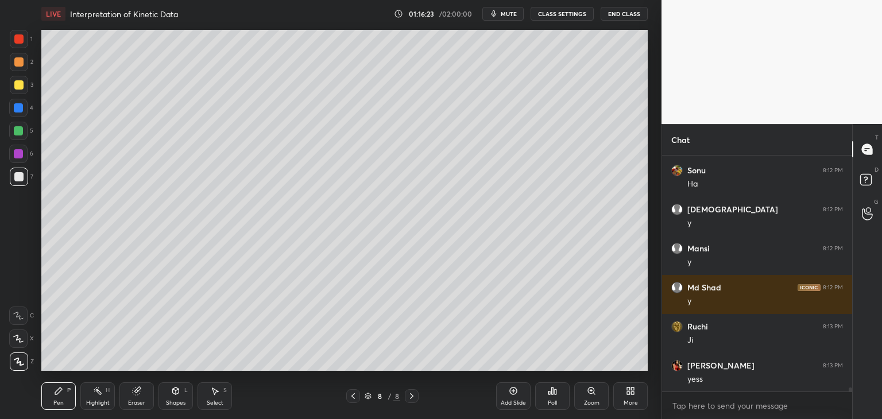
scroll to position [14611, 0]
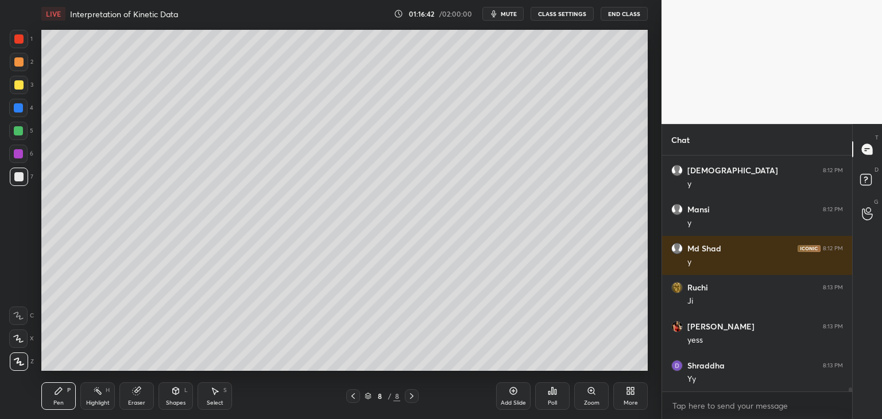
click at [178, 394] on icon at bounding box center [175, 390] width 9 height 9
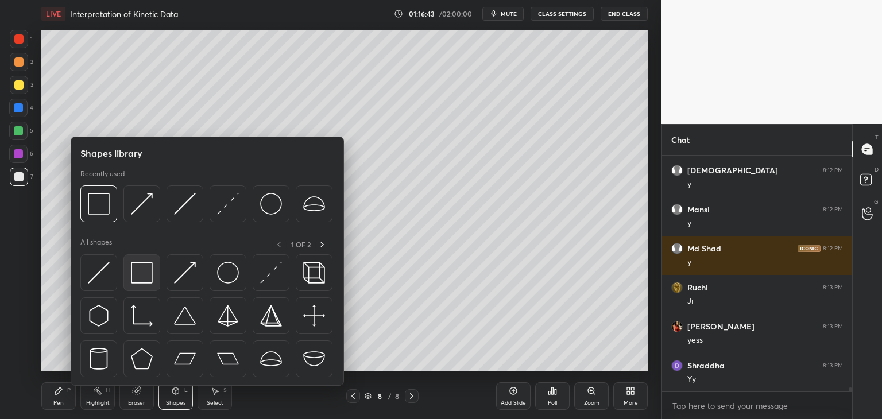
click at [134, 269] on img at bounding box center [142, 273] width 22 height 22
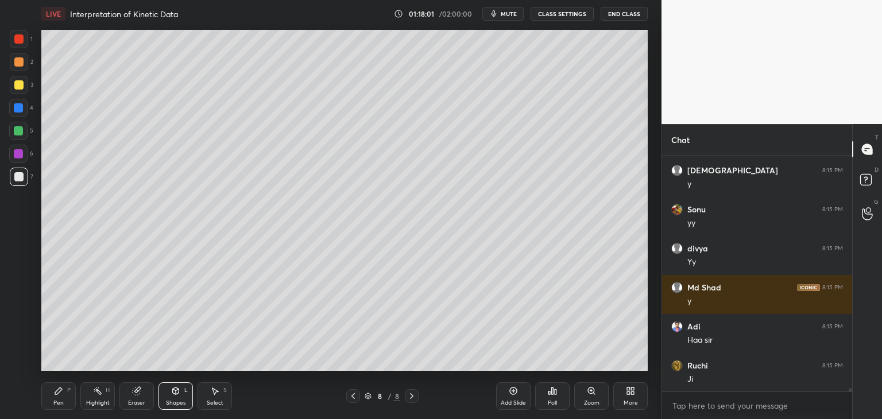
scroll to position [15704, 0]
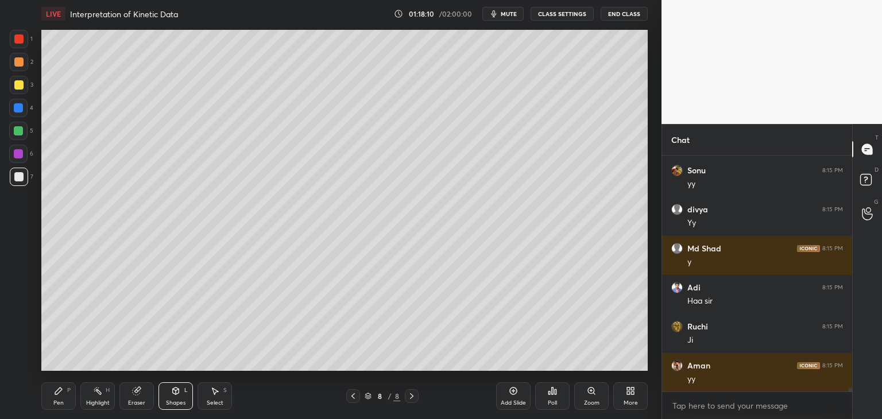
click at [55, 409] on div "Pen P Highlight H Eraser Shapes L Select S 8 / 8 Add Slide Poll Zoom More" at bounding box center [344, 396] width 606 height 46
click at [56, 400] on div "Pen" at bounding box center [58, 403] width 10 height 6
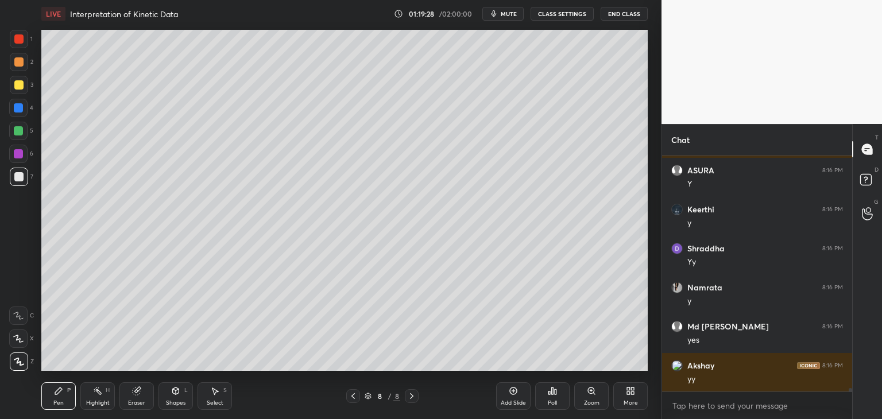
scroll to position [16418, 0]
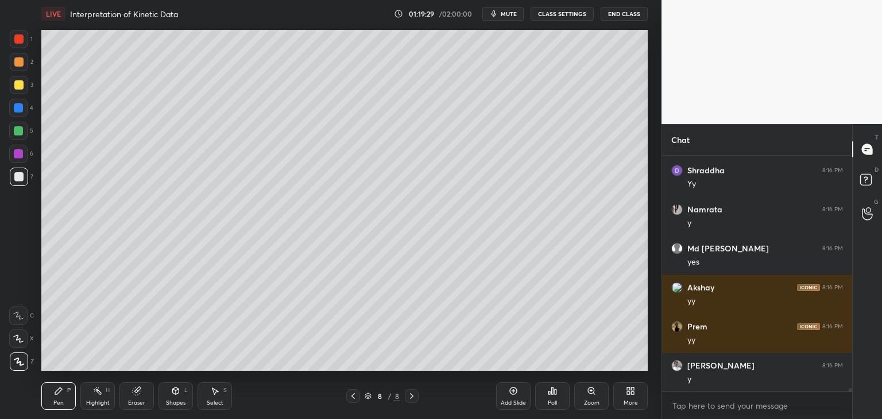
click at [211, 401] on div "Select" at bounding box center [215, 403] width 17 height 6
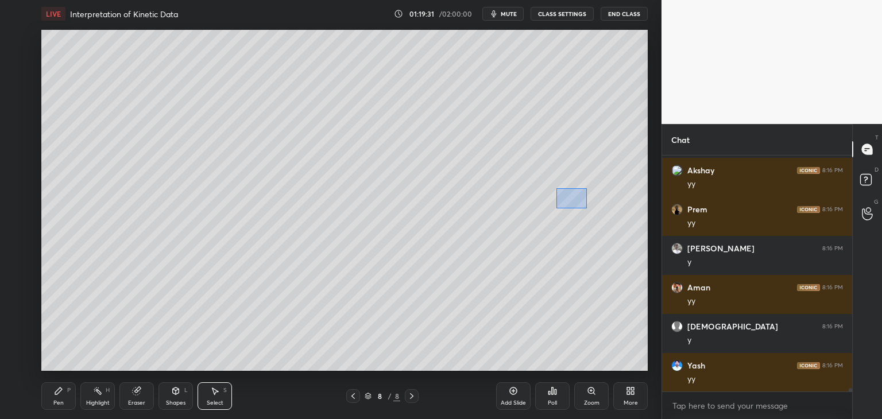
scroll to position [16574, 0]
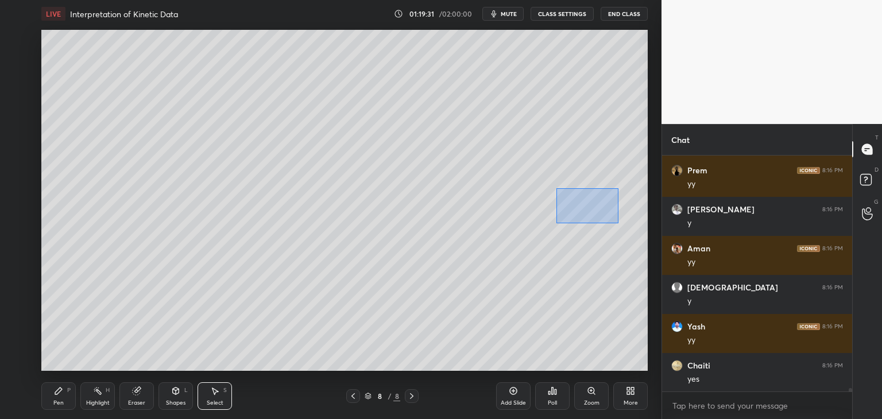
drag, startPoint x: 556, startPoint y: 188, endPoint x: 616, endPoint y: 221, distance: 68.6
click at [618, 223] on div "0 ° Undo Copy Duplicate Duplicate to new slide Delete" at bounding box center [344, 200] width 606 height 341
click at [598, 207] on div "0 ° Undo Copy Duplicate Duplicate to new slide Delete" at bounding box center [344, 200] width 606 height 341
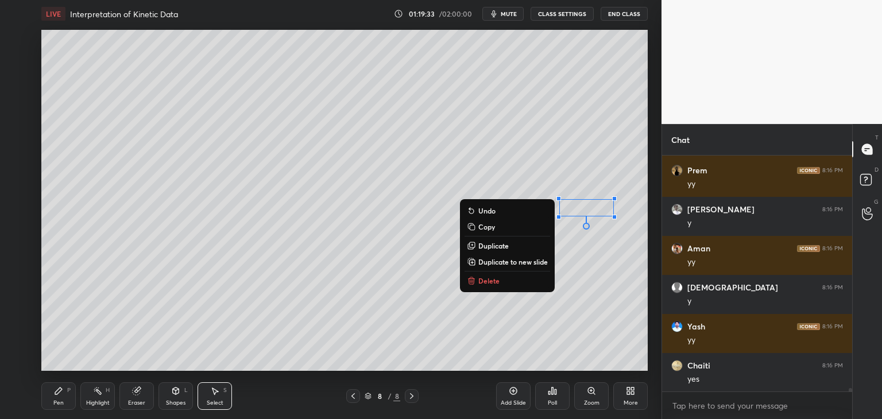
click at [590, 236] on div "0 ° Undo Copy Duplicate Duplicate to new slide Delete" at bounding box center [344, 200] width 606 height 341
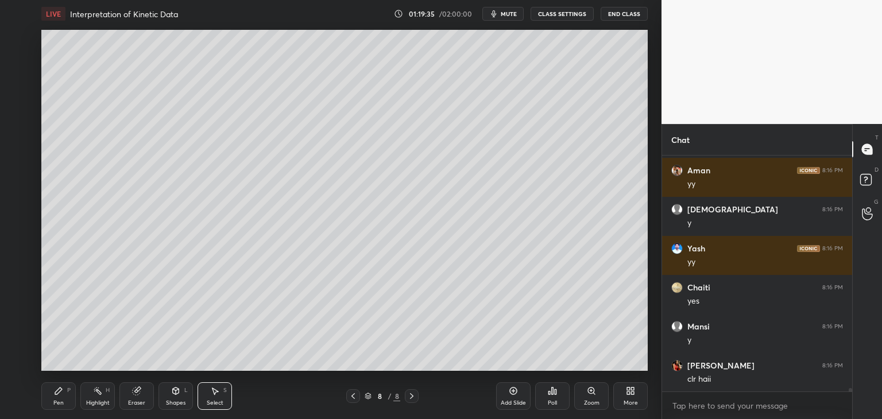
scroll to position [4, 3]
click at [55, 400] on div "Pen" at bounding box center [58, 403] width 10 height 6
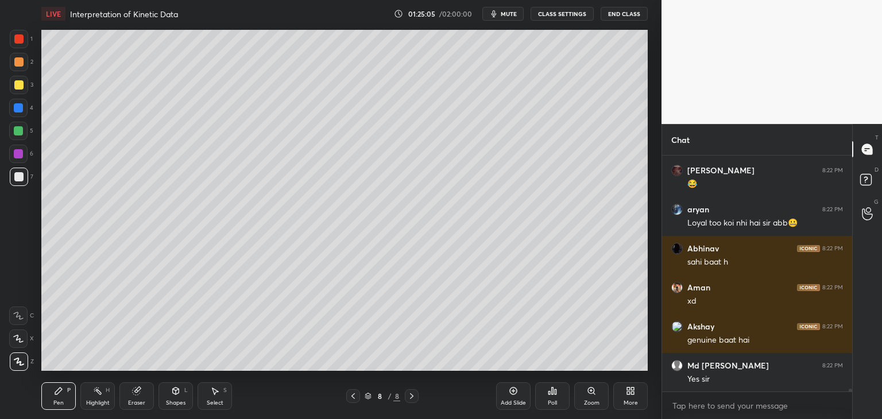
scroll to position [19394, 0]
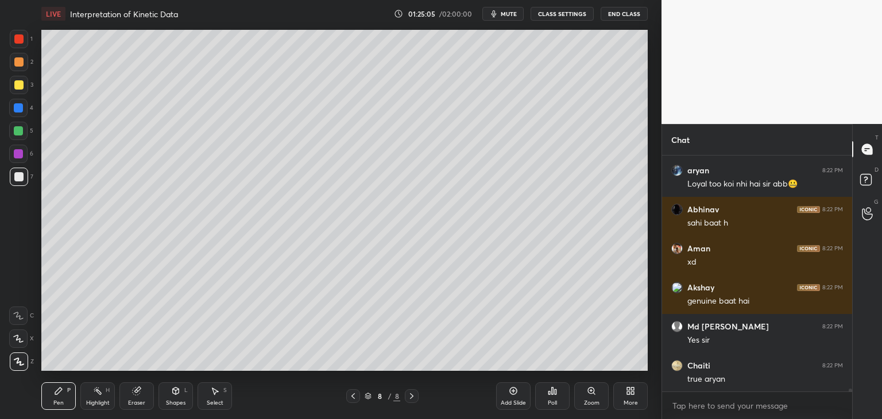
click at [129, 394] on div "Eraser" at bounding box center [136, 396] width 34 height 28
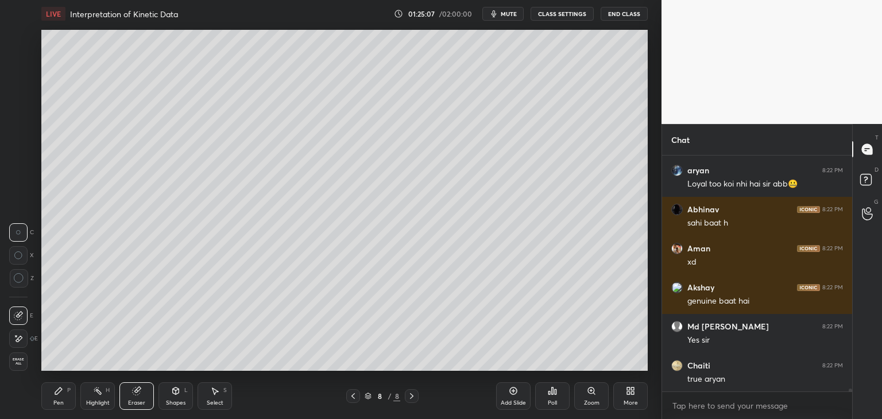
scroll to position [19433, 0]
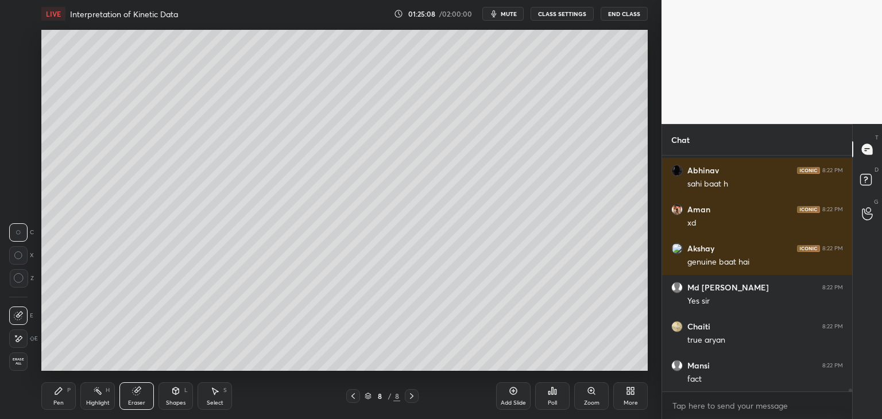
drag, startPoint x: 20, startPoint y: 336, endPoint x: 32, endPoint y: 331, distance: 13.4
click at [21, 336] on icon at bounding box center [19, 339] width 6 height 6
click at [69, 400] on div "Pen P" at bounding box center [58, 396] width 34 height 28
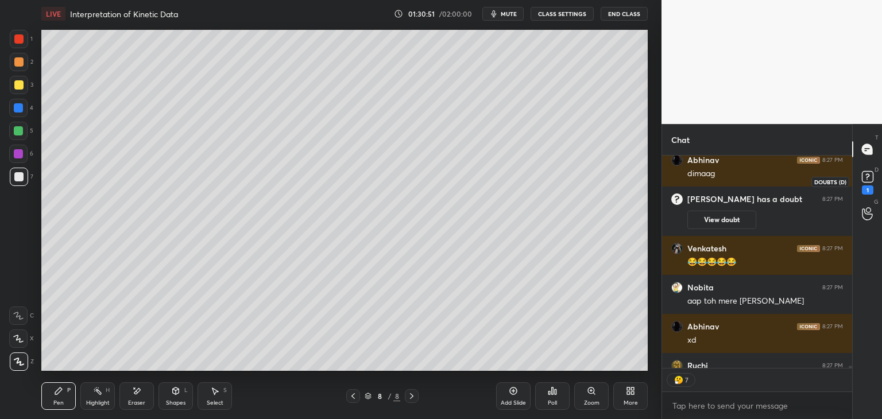
scroll to position [18947, 0]
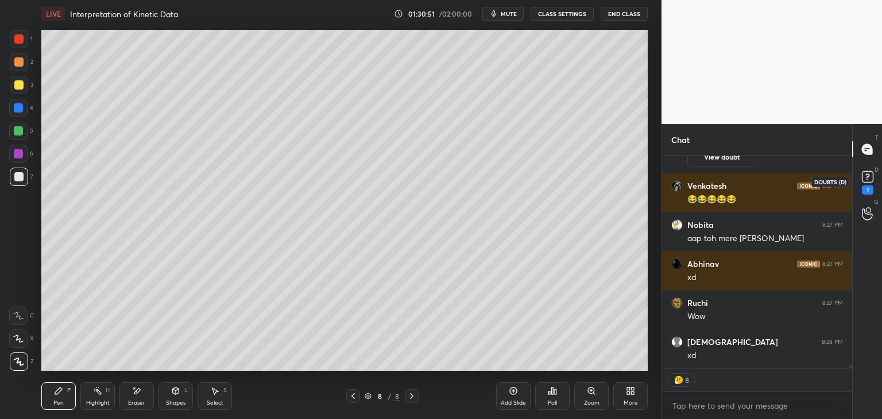
click at [869, 182] on rect at bounding box center [867, 177] width 11 height 11
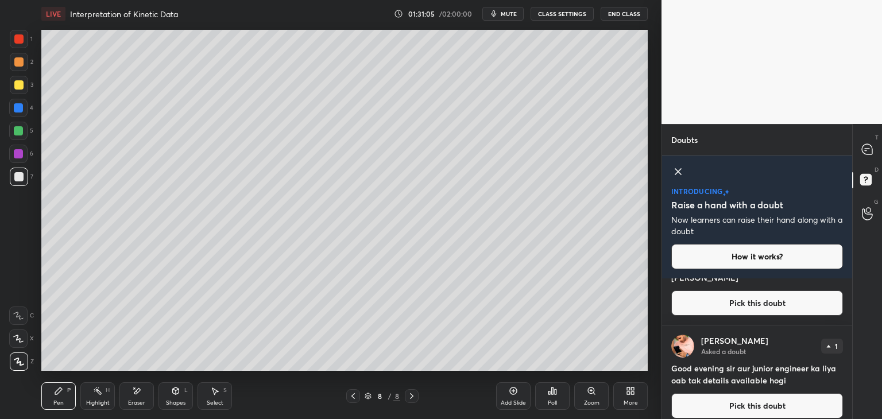
scroll to position [168, 0]
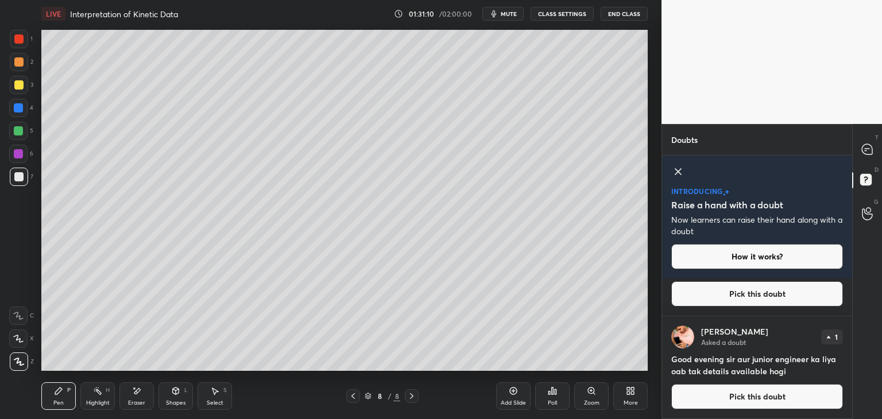
click at [866, 138] on div "T Messages (T)" at bounding box center [866, 149] width 29 height 32
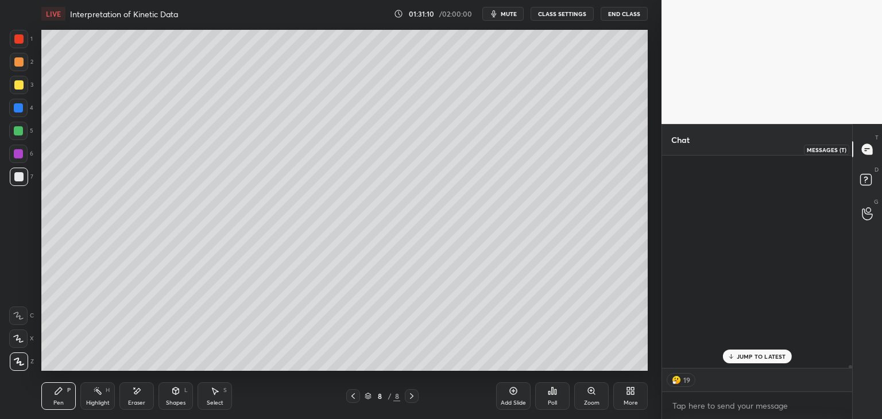
scroll to position [209, 187]
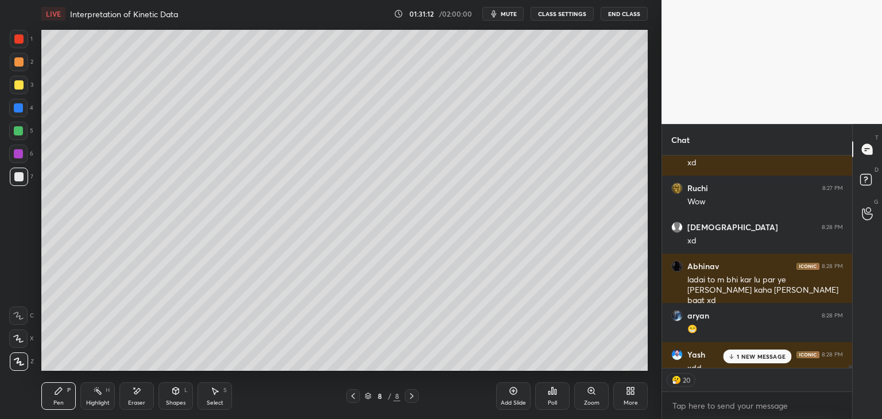
click at [762, 358] on p "1 NEW MESSAGE" at bounding box center [760, 356] width 49 height 7
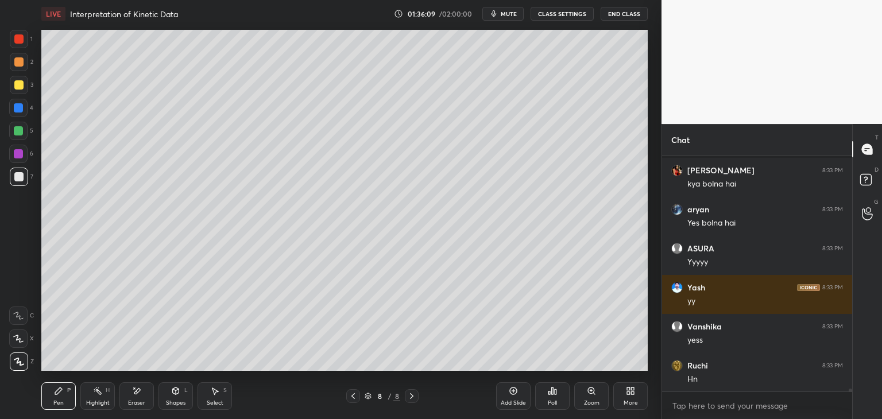
scroll to position [20796, 0]
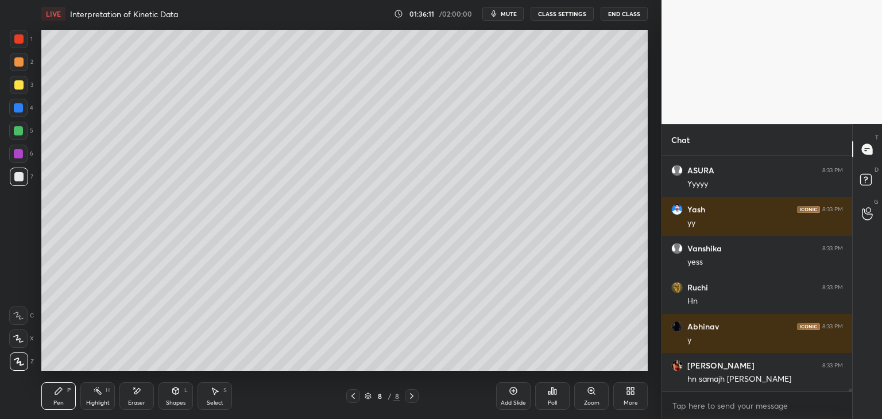
click at [219, 407] on div "Select S" at bounding box center [214, 396] width 34 height 28
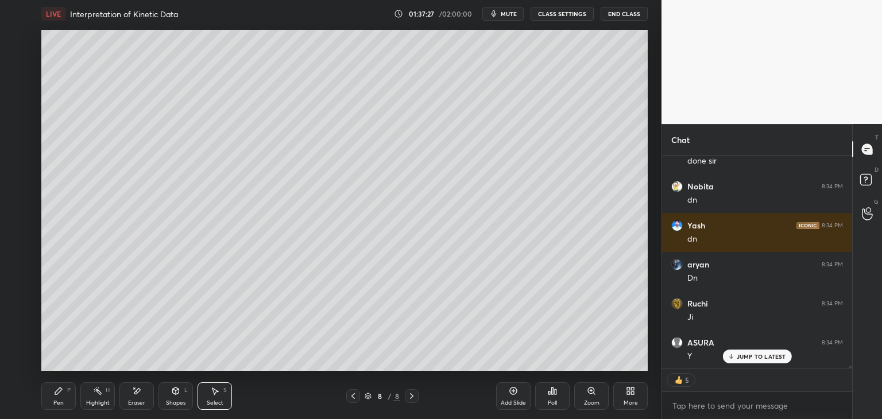
scroll to position [21716, 0]
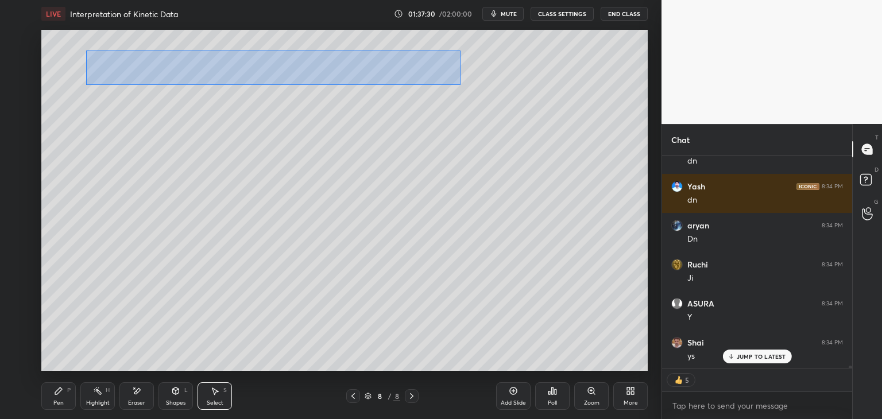
drag, startPoint x: 86, startPoint y: 51, endPoint x: 429, endPoint y: 77, distance: 344.2
click at [460, 83] on div "0 ° Undo Copy Duplicate Duplicate to new slide Delete" at bounding box center [344, 200] width 606 height 341
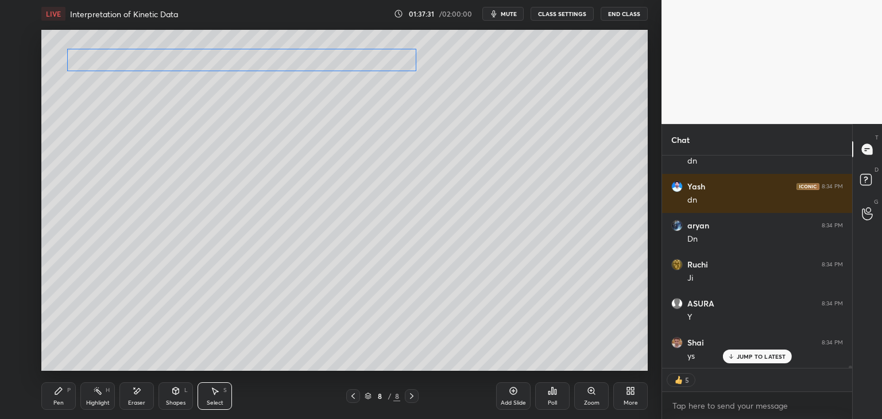
drag, startPoint x: 357, startPoint y: 65, endPoint x: 322, endPoint y: 62, distance: 35.2
click at [328, 53] on div "0 ° Undo Copy Duplicate Duplicate to new slide Delete" at bounding box center [344, 200] width 606 height 341
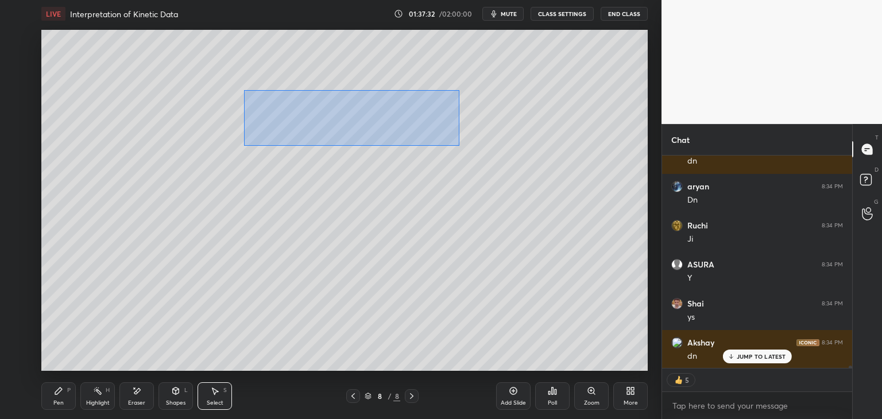
scroll to position [21795, 0]
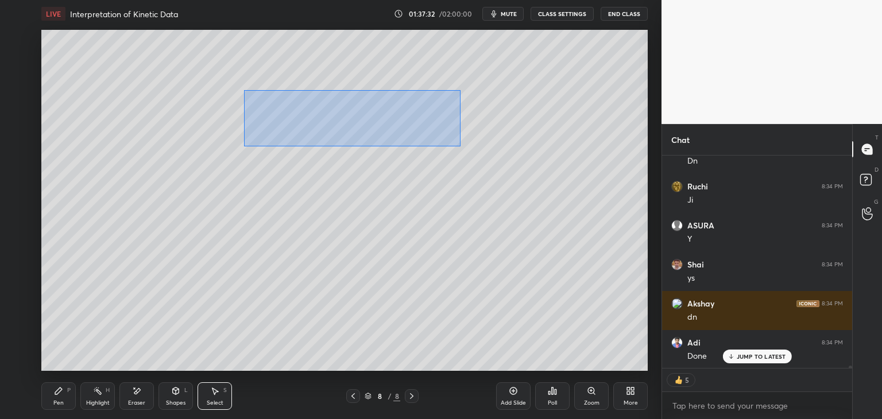
drag, startPoint x: 244, startPoint y: 91, endPoint x: 459, endPoint y: 145, distance: 222.0
click at [459, 145] on div "0 ° Undo Copy Duplicate Duplicate to new slide Delete" at bounding box center [344, 200] width 606 height 341
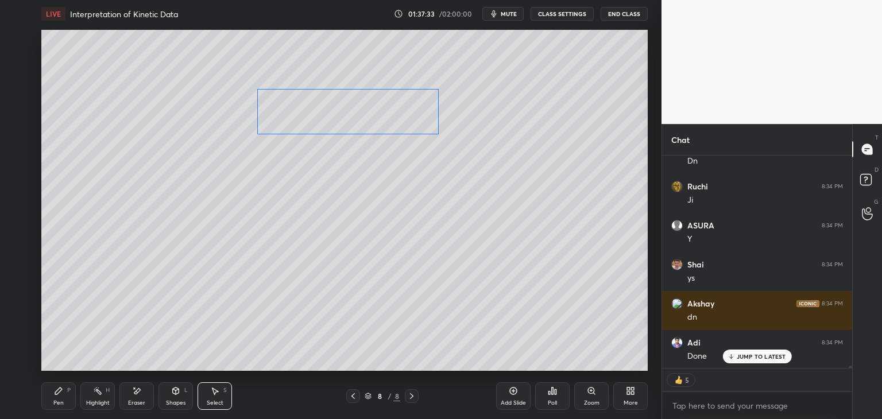
drag, startPoint x: 403, startPoint y: 129, endPoint x: 403, endPoint y: 121, distance: 7.5
click at [403, 120] on div "0 ° Undo Copy Duplicate Duplicate to new slide Delete" at bounding box center [344, 200] width 606 height 341
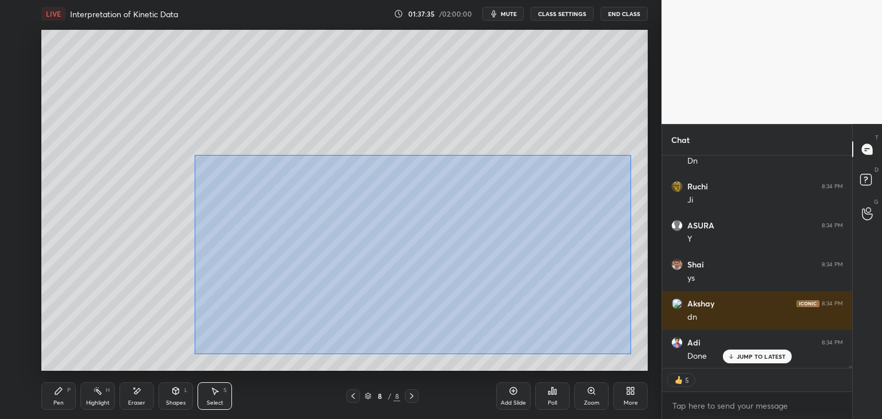
drag, startPoint x: 199, startPoint y: 158, endPoint x: 627, endPoint y: 344, distance: 467.0
click at [630, 352] on div "0 ° Undo Copy Duplicate Duplicate to new slide Delete" at bounding box center [344, 200] width 606 height 341
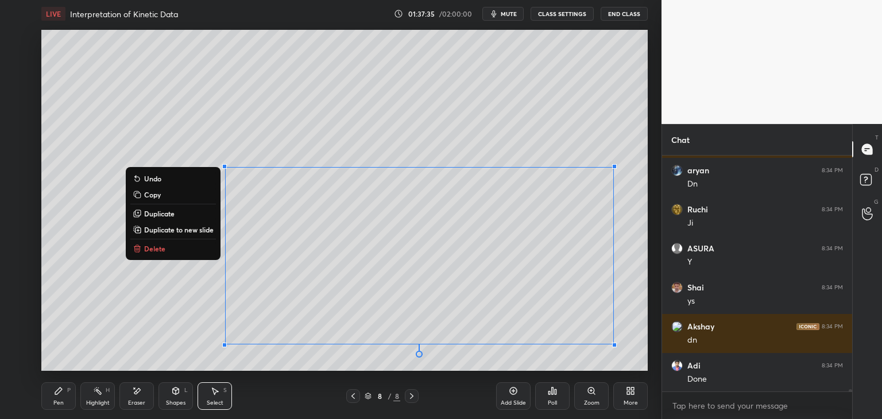
scroll to position [232, 187]
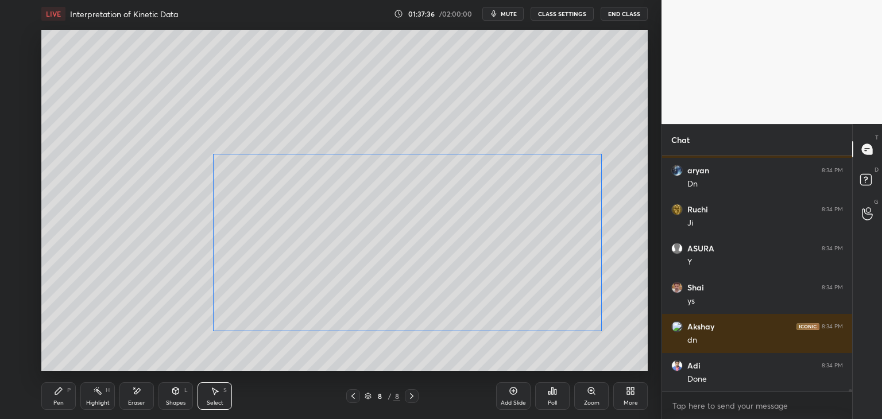
drag, startPoint x: 572, startPoint y: 299, endPoint x: 562, endPoint y: 292, distance: 11.8
click at [562, 292] on div "0 ° Undo Copy Duplicate Duplicate to new slide Delete" at bounding box center [344, 200] width 606 height 341
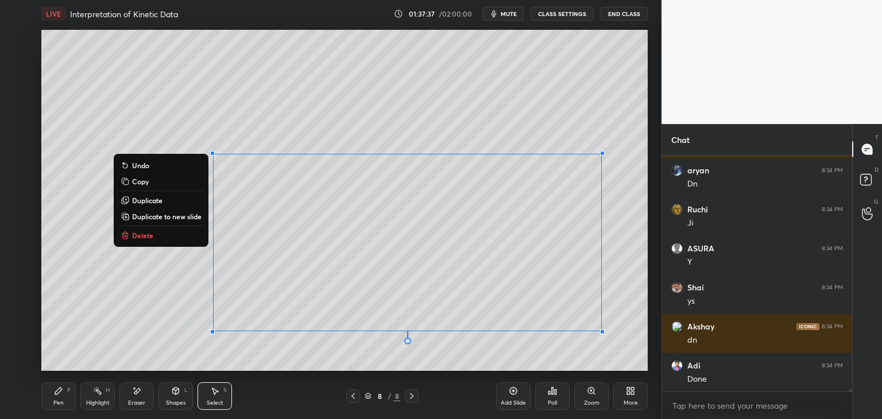
click at [545, 356] on div "0 ° Undo Copy Duplicate Duplicate to new slide Delete" at bounding box center [344, 200] width 606 height 341
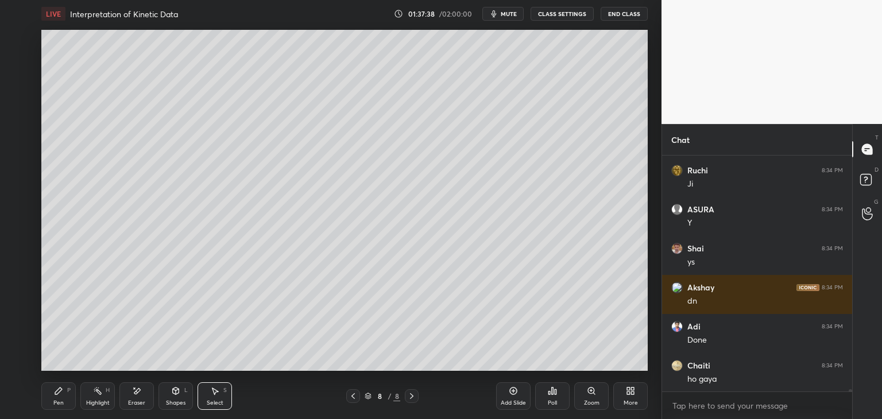
click at [182, 398] on div "Shapes L" at bounding box center [175, 396] width 34 height 28
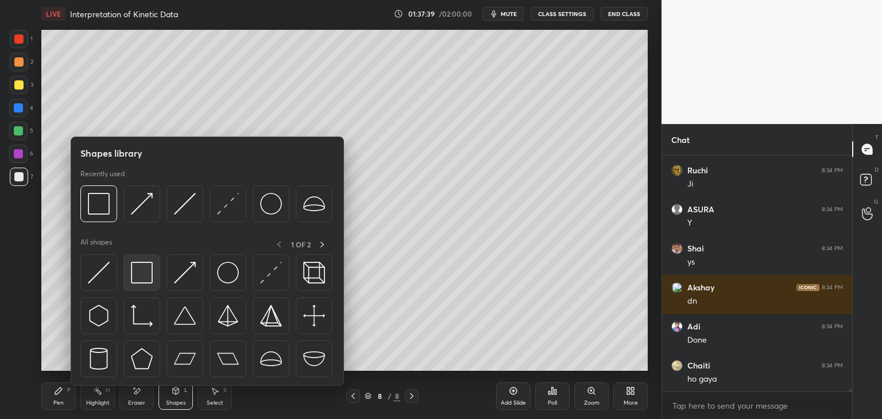
click at [143, 277] on img at bounding box center [142, 273] width 22 height 22
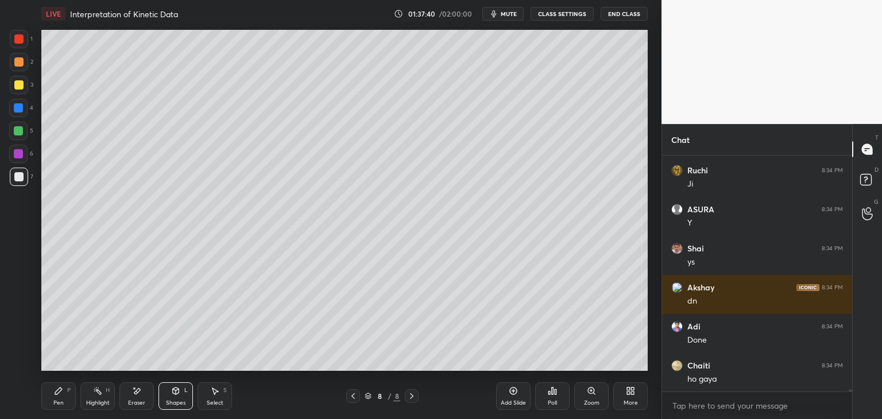
click at [13, 154] on div at bounding box center [18, 154] width 18 height 18
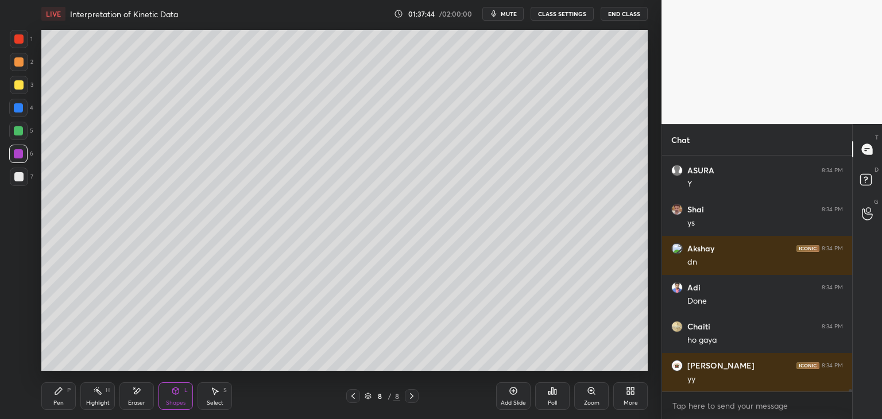
click at [503, 401] on div "Add Slide" at bounding box center [512, 403] width 25 height 6
click at [53, 405] on div "Pen" at bounding box center [58, 403] width 10 height 6
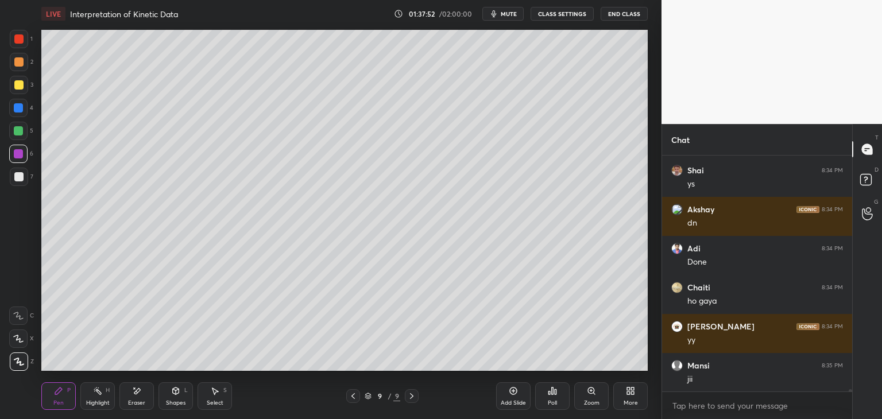
click at [20, 88] on div at bounding box center [18, 84] width 9 height 9
click at [20, 180] on div at bounding box center [18, 176] width 9 height 9
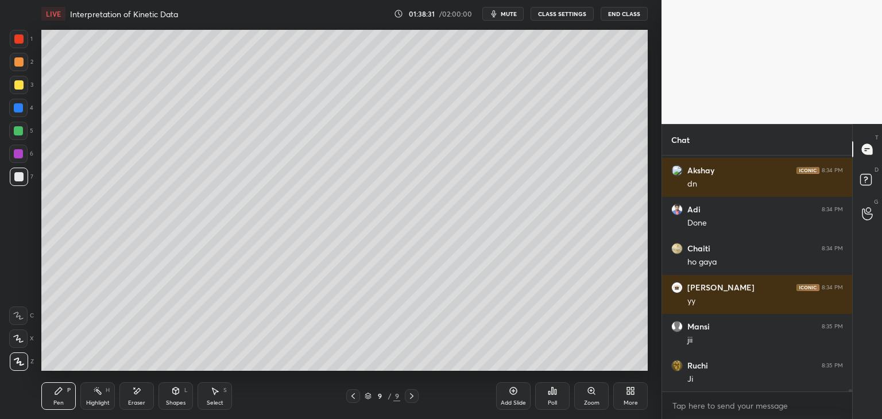
click at [177, 393] on icon at bounding box center [176, 390] width 6 height 7
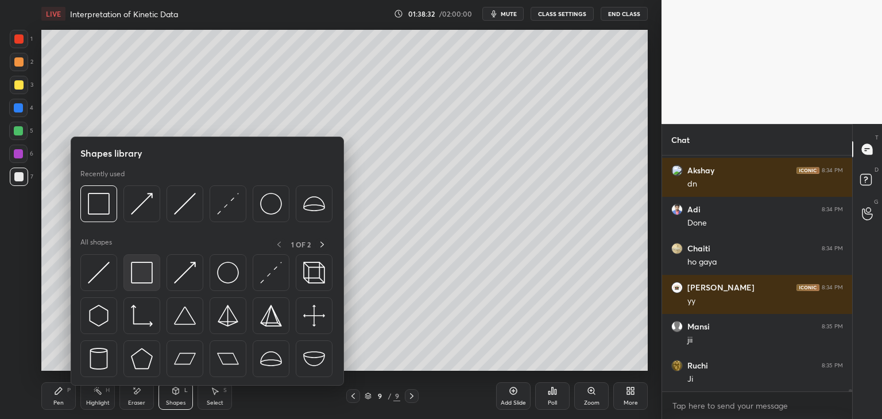
click at [132, 270] on img at bounding box center [142, 273] width 22 height 22
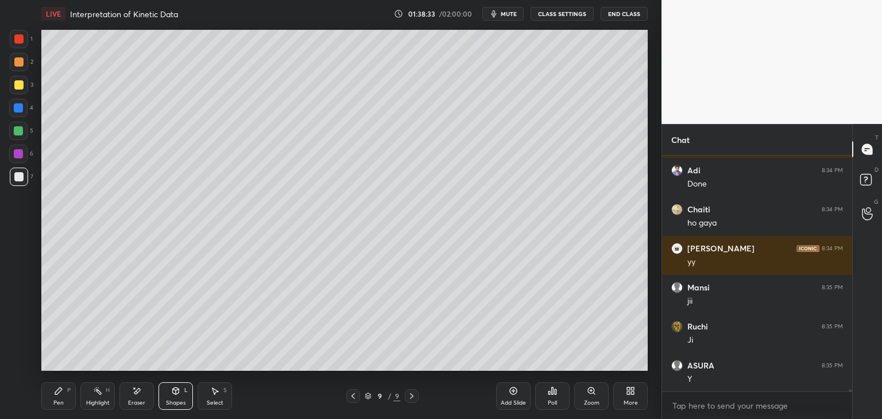
scroll to position [22006, 0]
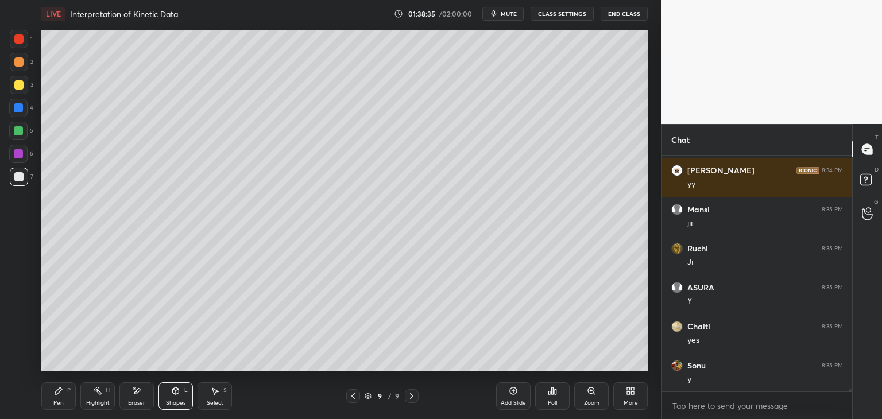
click at [352, 399] on icon at bounding box center [352, 395] width 9 height 9
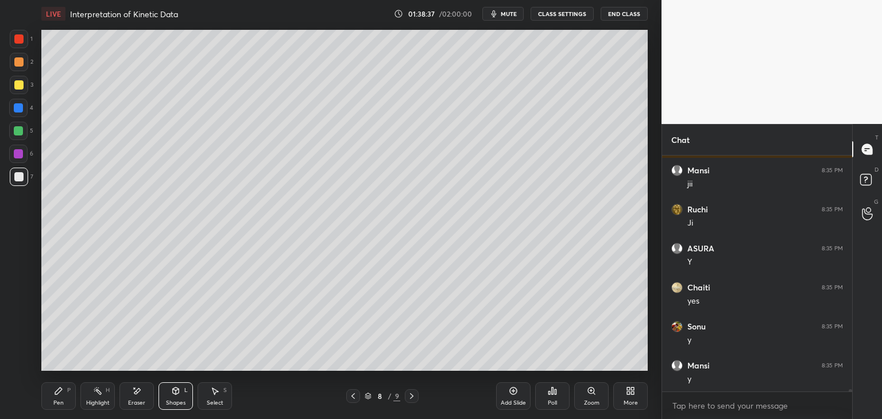
scroll to position [22123, 0]
click at [57, 402] on div "Pen" at bounding box center [58, 403] width 10 height 6
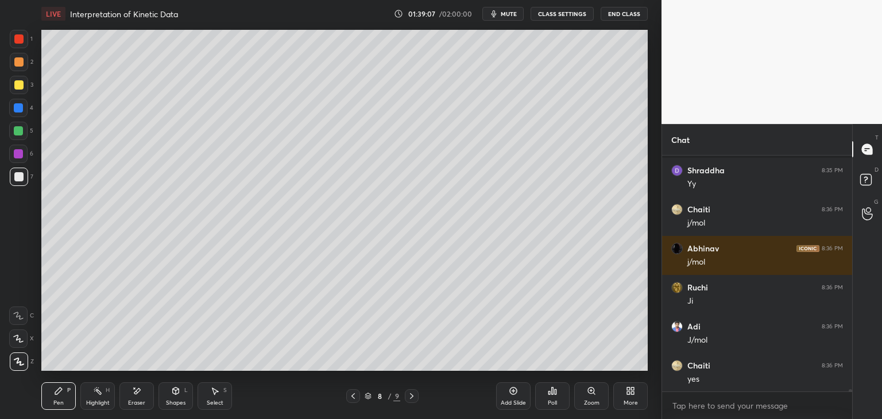
scroll to position [22396, 0]
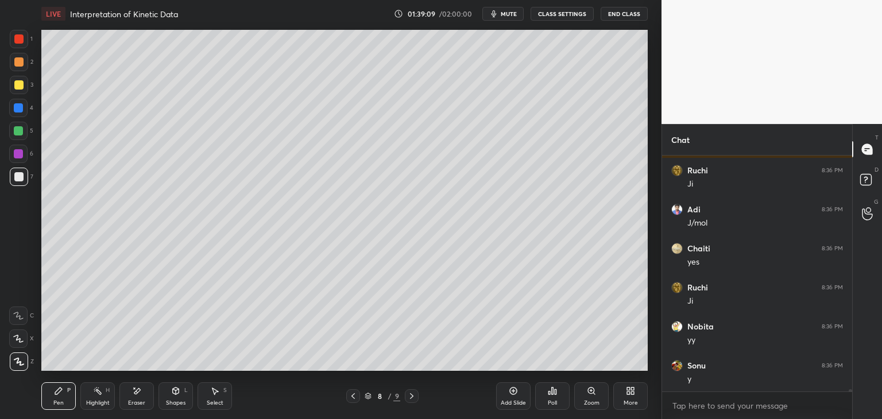
click at [506, 402] on div "Add Slide" at bounding box center [512, 403] width 25 height 6
click at [17, 83] on div at bounding box center [18, 84] width 9 height 9
click at [23, 179] on div at bounding box center [18, 176] width 9 height 9
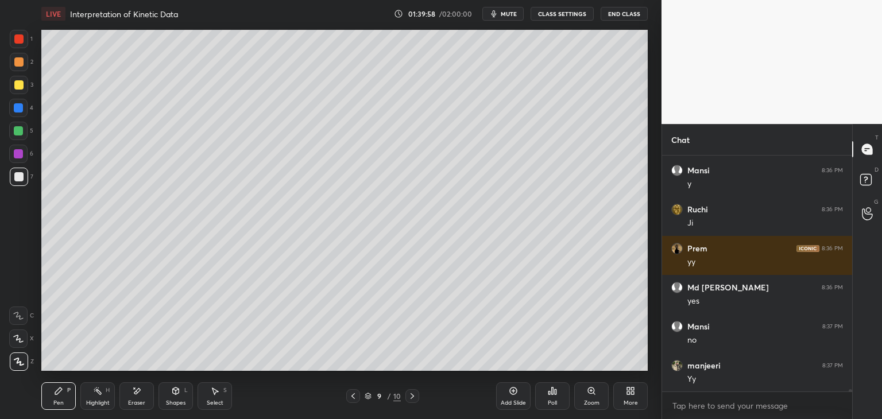
scroll to position [22786, 0]
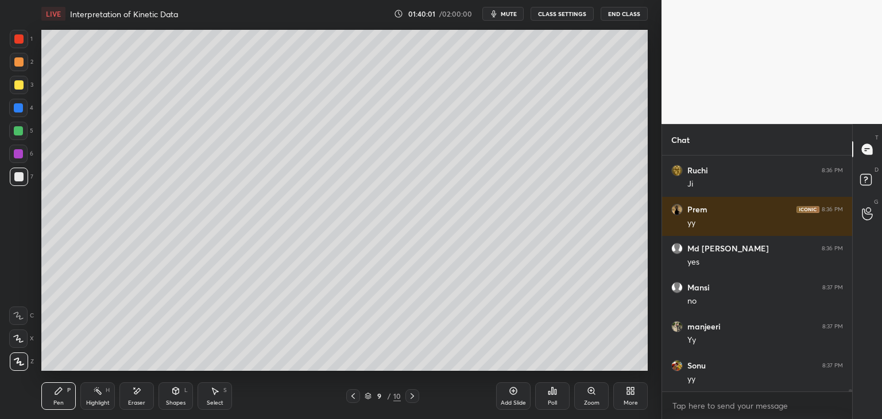
click at [139, 397] on div "Eraser" at bounding box center [136, 396] width 34 height 28
click at [69, 391] on div "P" at bounding box center [68, 390] width 3 height 6
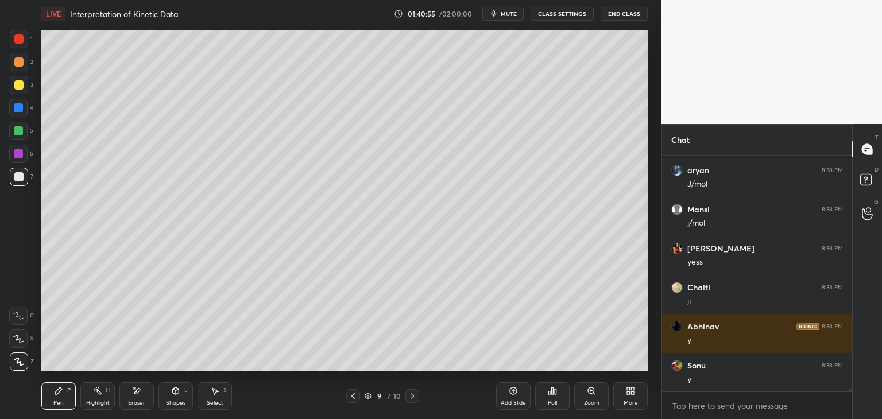
scroll to position [23227, 0]
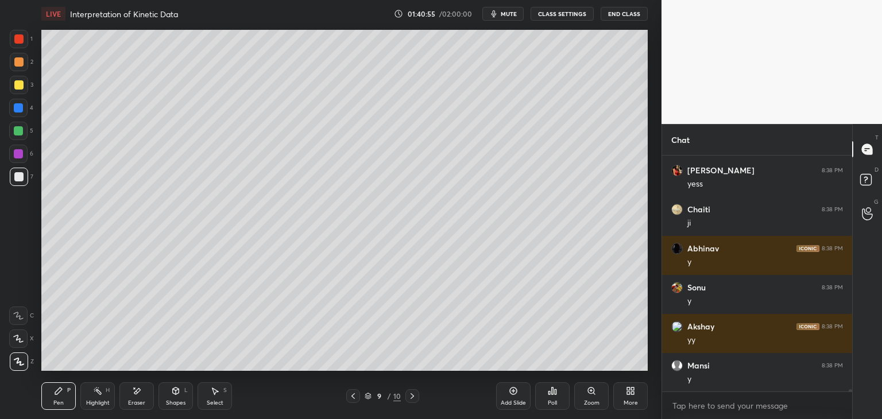
click at [175, 398] on div "Shapes L" at bounding box center [175, 396] width 34 height 28
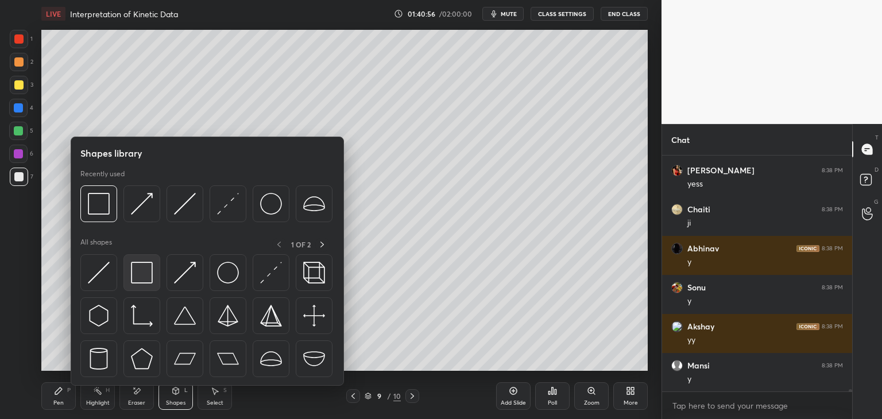
click at [143, 271] on img at bounding box center [142, 273] width 22 height 22
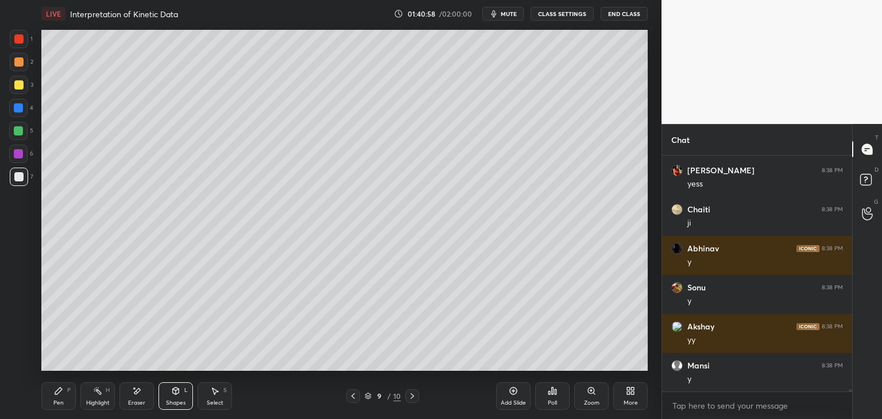
drag, startPoint x: 212, startPoint y: 399, endPoint x: 284, endPoint y: 373, distance: 76.6
click at [212, 400] on div "Select" at bounding box center [215, 403] width 17 height 6
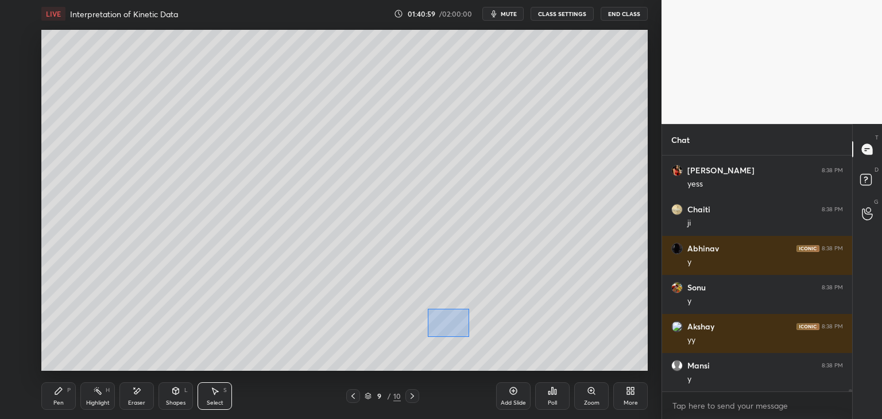
drag, startPoint x: 427, startPoint y: 308, endPoint x: 471, endPoint y: 339, distance: 53.7
click at [471, 339] on div "0 ° Undo Copy Duplicate Duplicate to new slide Delete" at bounding box center [344, 200] width 606 height 341
click at [451, 313] on div "0 ° Undo Copy Duplicate Duplicate to new slide Delete" at bounding box center [344, 200] width 606 height 341
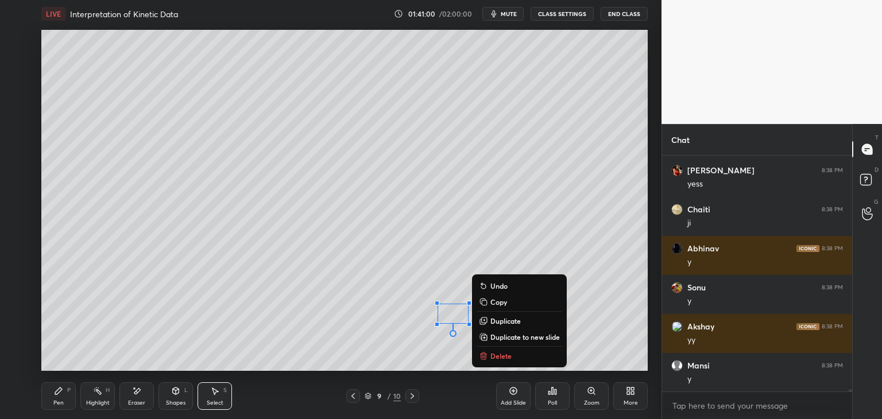
click at [452, 336] on div at bounding box center [452, 333] width 7 height 7
click at [294, 356] on div "0 ° Undo Copy Duplicate Duplicate to new slide Delete" at bounding box center [344, 200] width 606 height 341
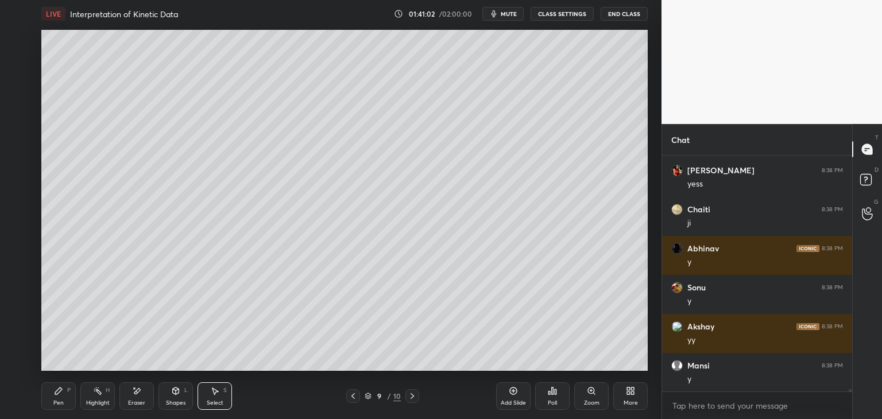
click at [213, 387] on icon at bounding box center [214, 390] width 9 height 9
click at [174, 394] on icon at bounding box center [175, 390] width 9 height 9
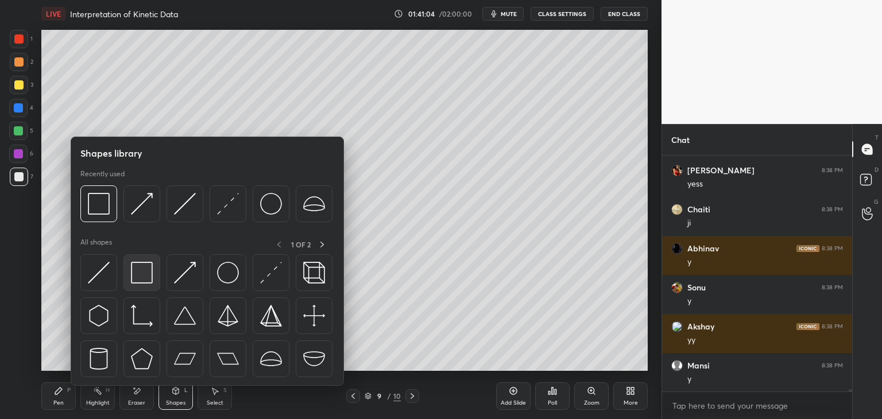
click at [150, 280] on img at bounding box center [142, 273] width 22 height 22
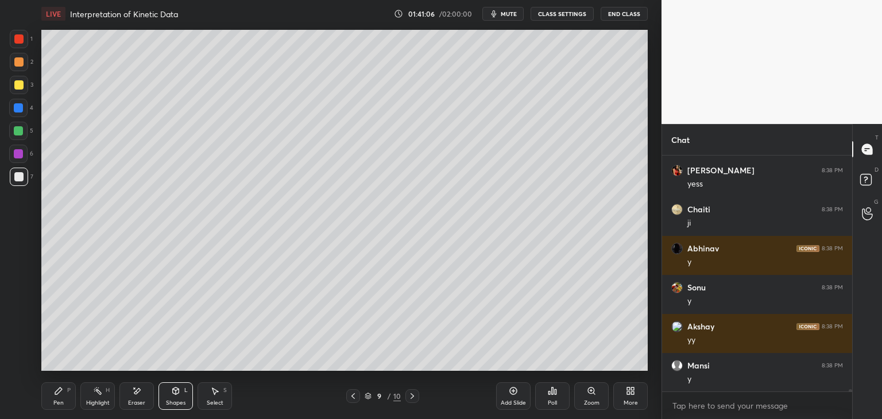
click at [56, 400] on div "Pen" at bounding box center [58, 403] width 10 height 6
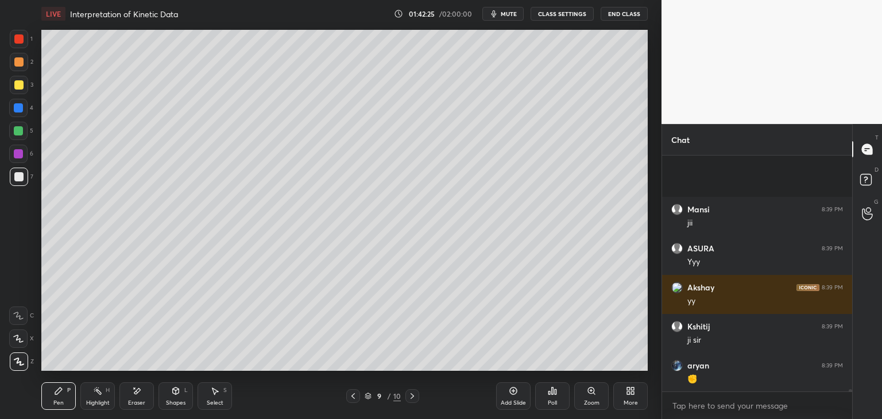
scroll to position [24242, 0]
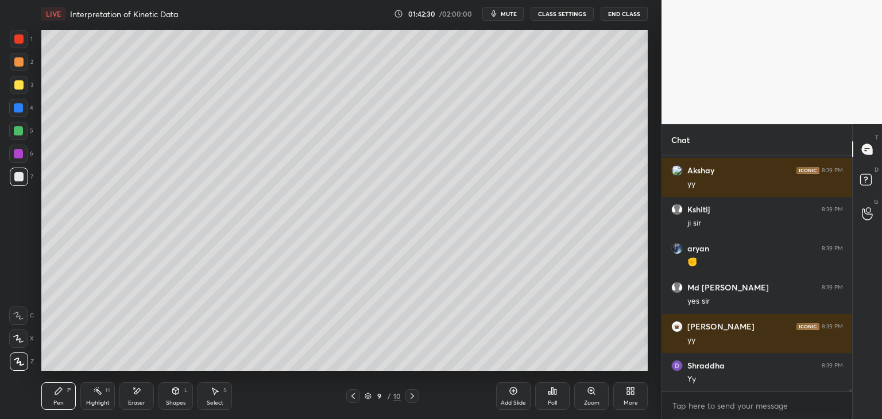
click at [521, 16] on button "mute" at bounding box center [502, 14] width 41 height 14
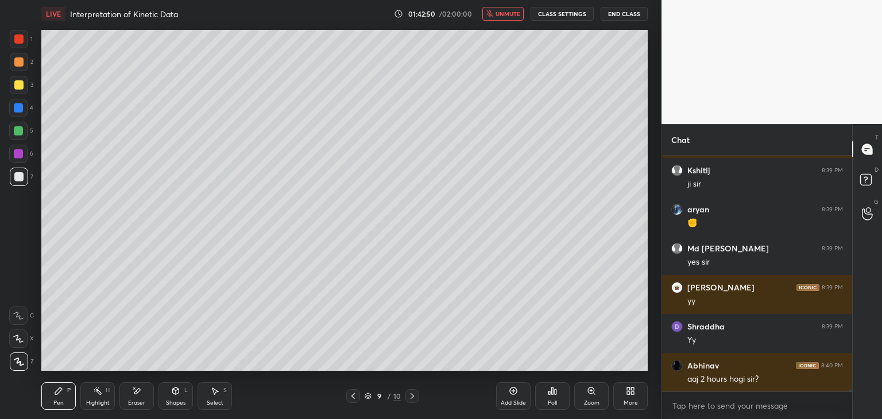
scroll to position [23205, 0]
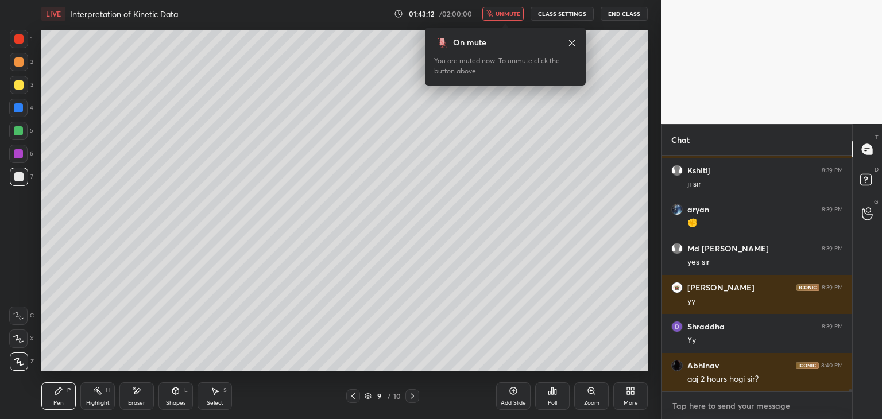
click at [679, 403] on textarea at bounding box center [757, 406] width 172 height 18
type textarea "x"
click at [505, 14] on span "unmute" at bounding box center [507, 14] width 25 height 8
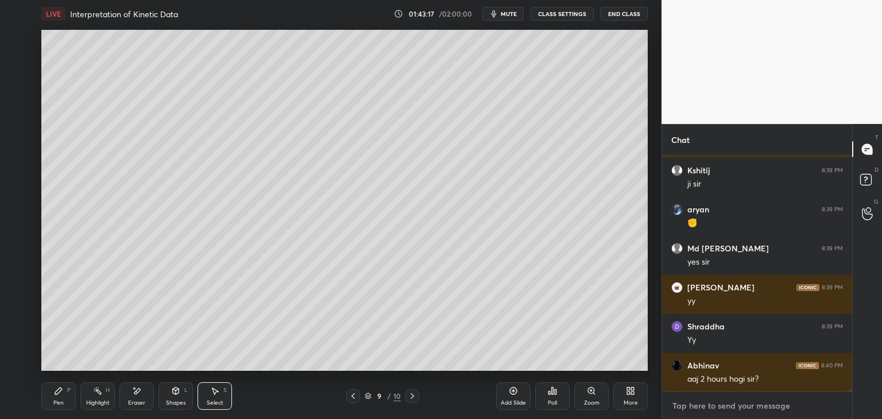
type textarea "x"
click at [689, 409] on textarea at bounding box center [757, 406] width 172 height 18
paste textarea "[URL][DOMAIN_NAME]"
type textarea "[URL][DOMAIN_NAME]"
type textarea "x"
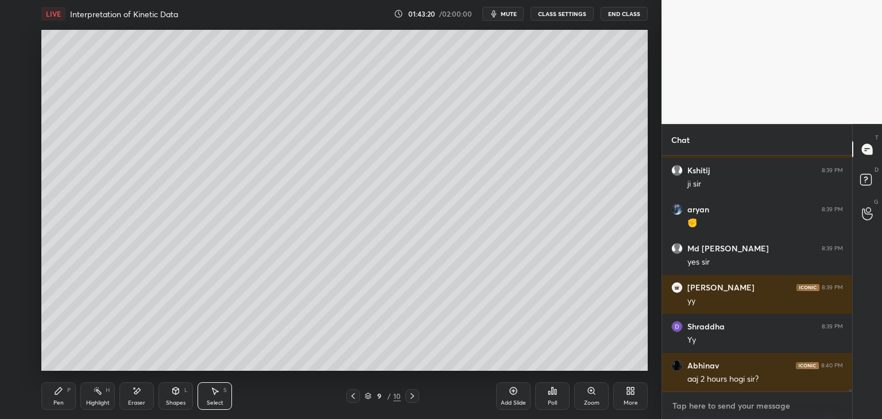
scroll to position [23280, 0]
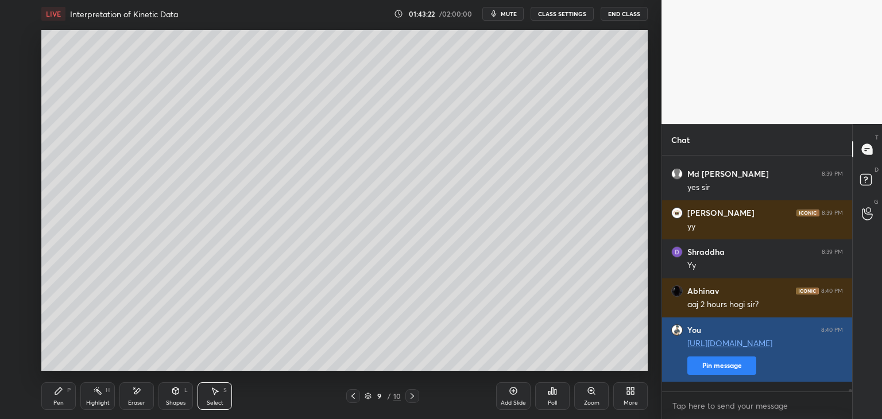
click at [708, 374] on button "Pin message" at bounding box center [721, 365] width 69 height 18
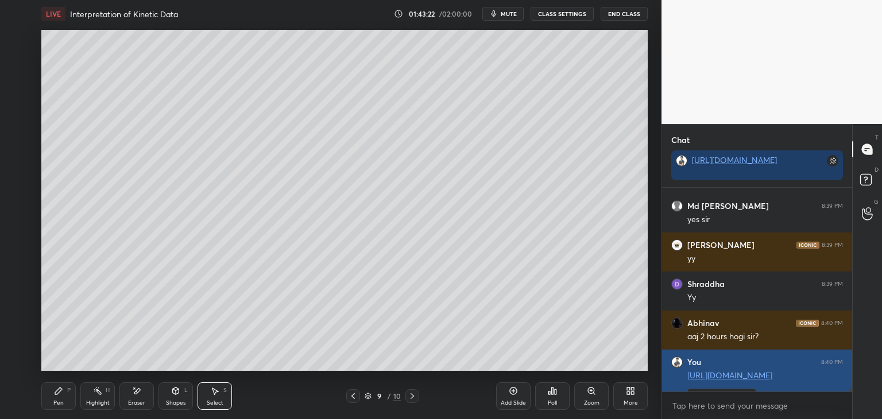
scroll to position [106, 187]
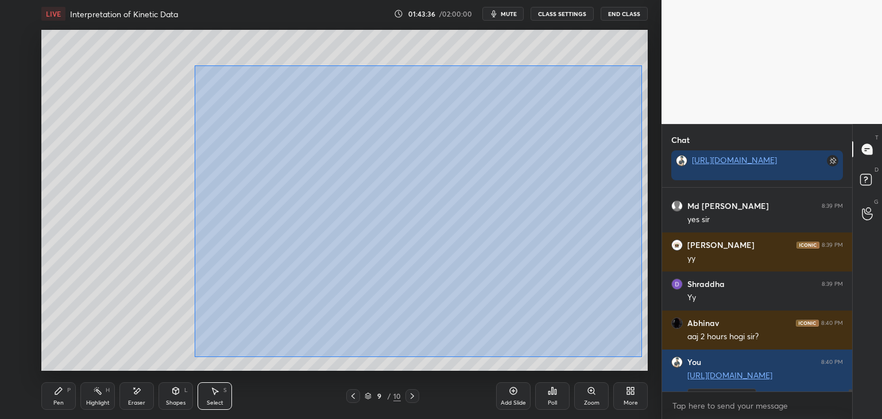
drag, startPoint x: 195, startPoint y: 65, endPoint x: 642, endPoint y: 356, distance: 533.8
click at [642, 356] on div "0 ° Undo Copy Duplicate Duplicate to new slide Delete" at bounding box center [344, 200] width 606 height 341
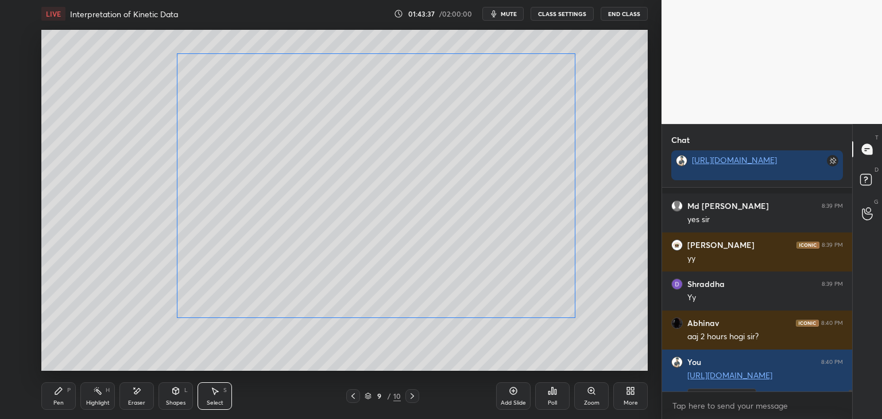
scroll to position [23351, 0]
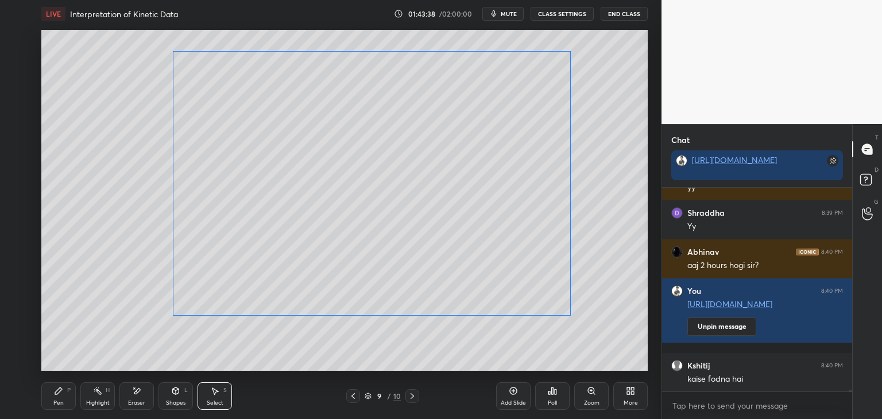
drag, startPoint x: 449, startPoint y: 242, endPoint x: 442, endPoint y: 236, distance: 9.1
click at [442, 236] on div "0 ° Undo Copy Duplicate Duplicate to new slide Delete" at bounding box center [344, 200] width 606 height 341
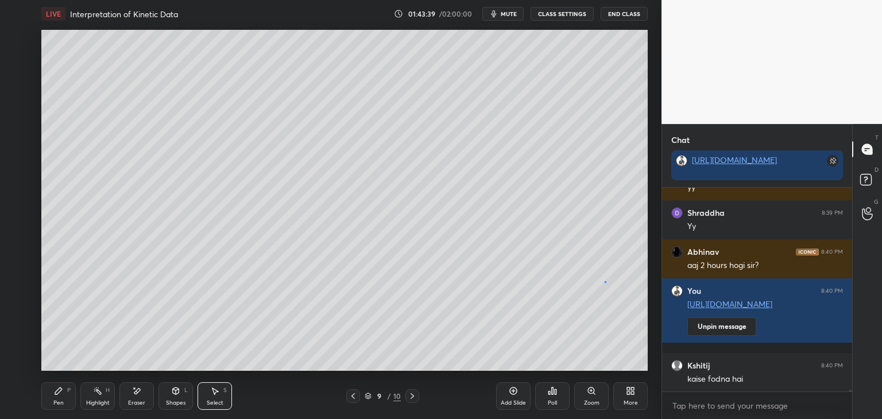
click at [605, 282] on div "0 ° Undo Copy Duplicate Duplicate to new slide Delete" at bounding box center [344, 200] width 606 height 341
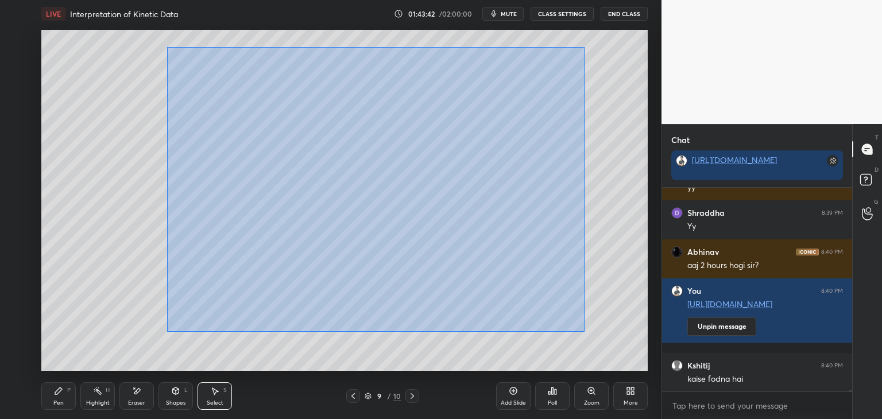
drag, startPoint x: 167, startPoint y: 46, endPoint x: 595, endPoint y: 331, distance: 514.0
click at [595, 331] on div "0 ° Undo Copy Duplicate Duplicate to new slide Delete" at bounding box center [344, 200] width 606 height 341
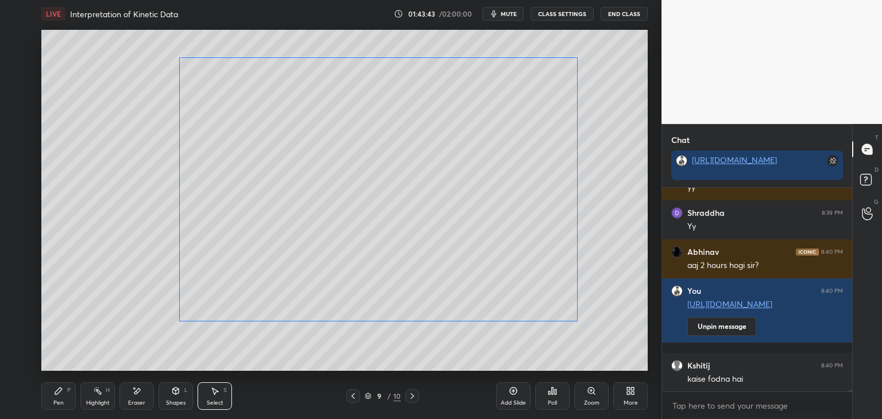
drag, startPoint x: 537, startPoint y: 297, endPoint x: 542, endPoint y: 302, distance: 7.3
click at [538, 298] on div "0 ° Undo Copy Duplicate Duplicate to new slide Delete" at bounding box center [344, 200] width 606 height 341
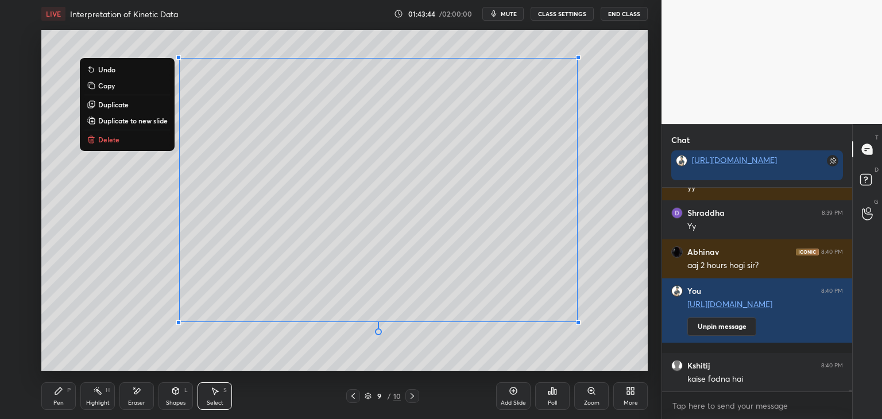
click at [602, 306] on div "0 ° Undo Copy Duplicate Duplicate to new slide Delete" at bounding box center [344, 200] width 606 height 341
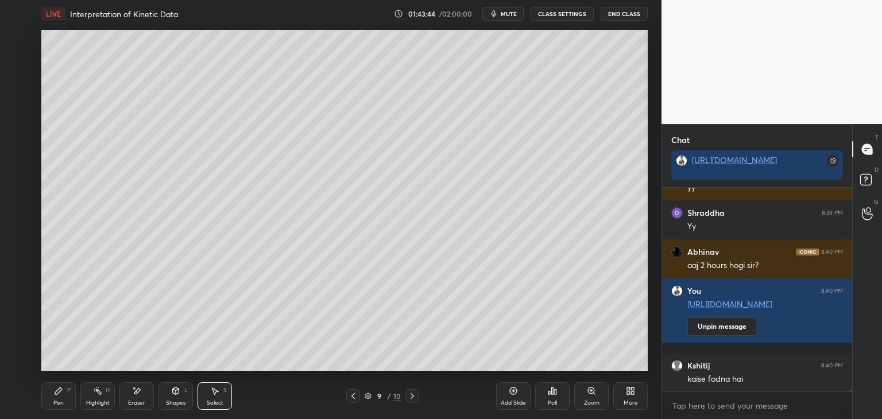
scroll to position [23390, 0]
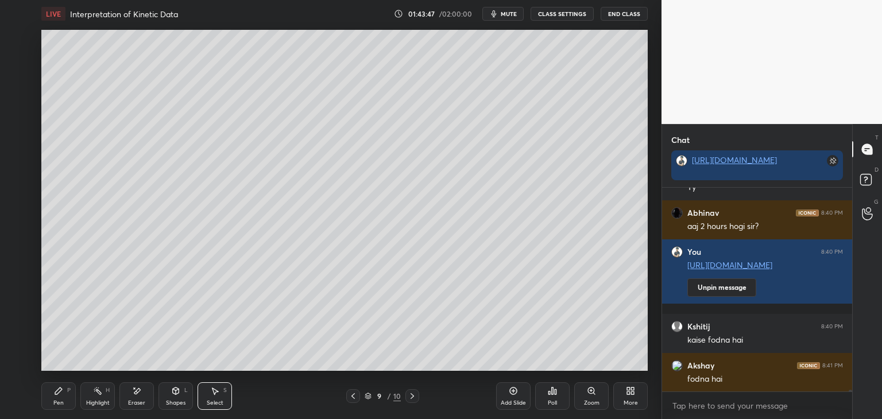
click at [171, 398] on div "Shapes L" at bounding box center [175, 396] width 34 height 28
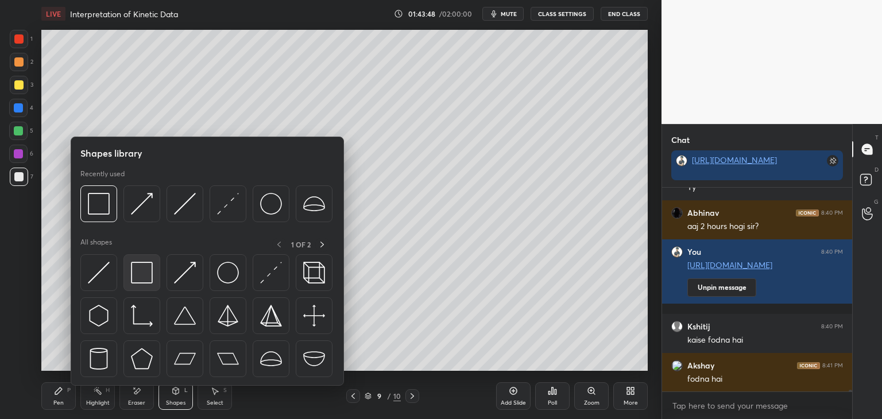
scroll to position [23429, 0]
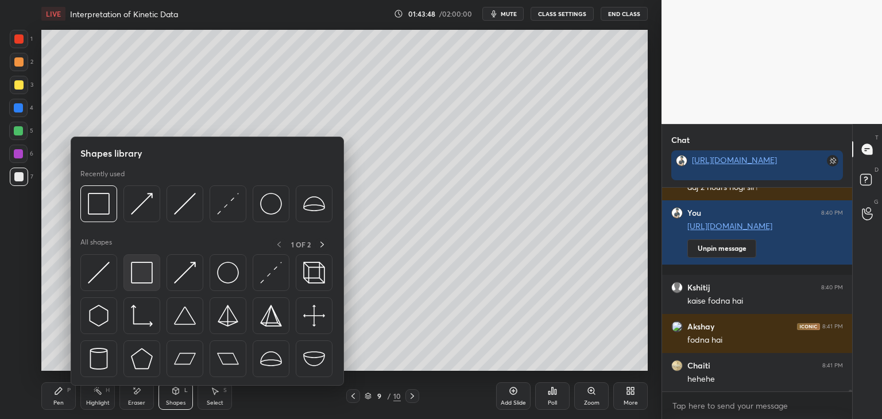
click at [145, 280] on img at bounding box center [142, 273] width 22 height 22
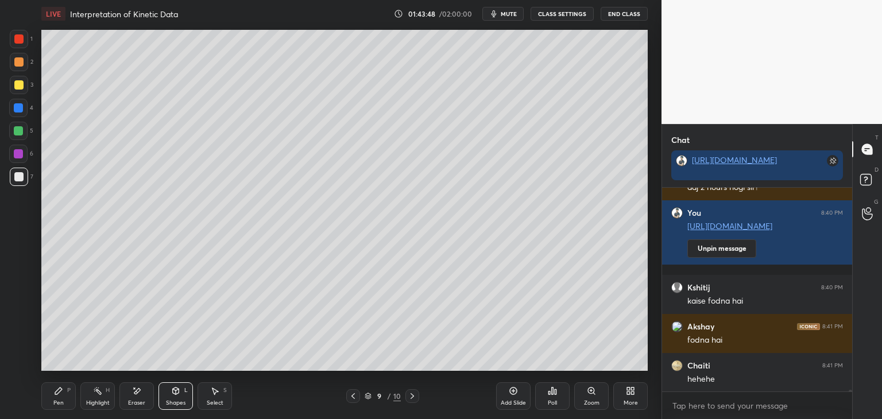
click at [18, 130] on div at bounding box center [18, 130] width 9 height 9
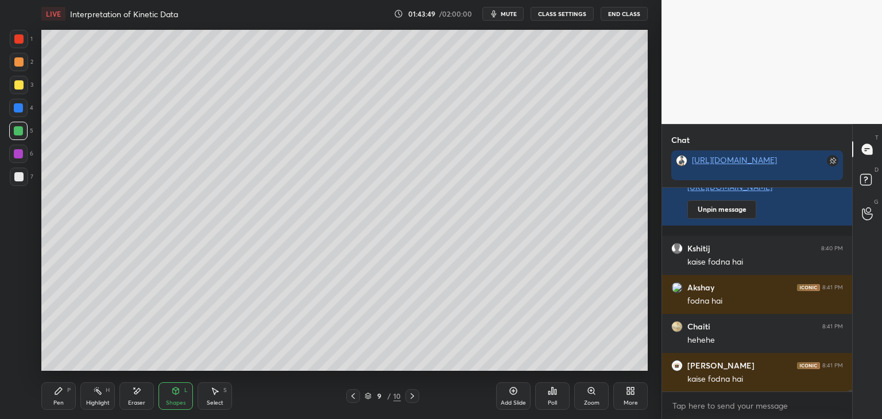
click at [20, 147] on div at bounding box center [18, 154] width 18 height 18
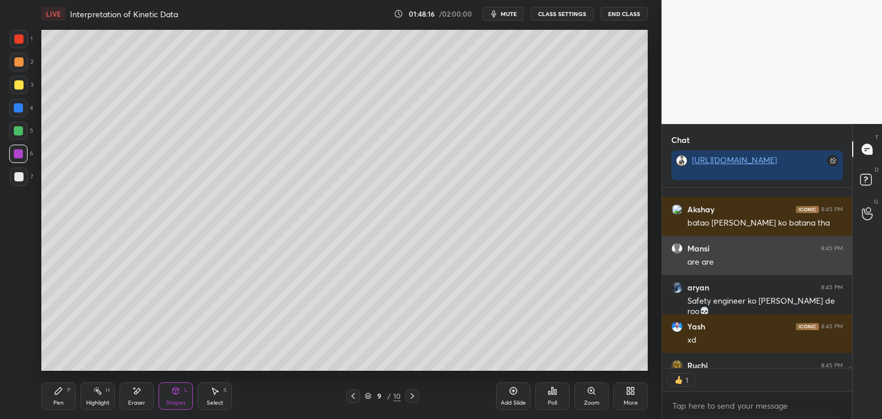
scroll to position [4, 3]
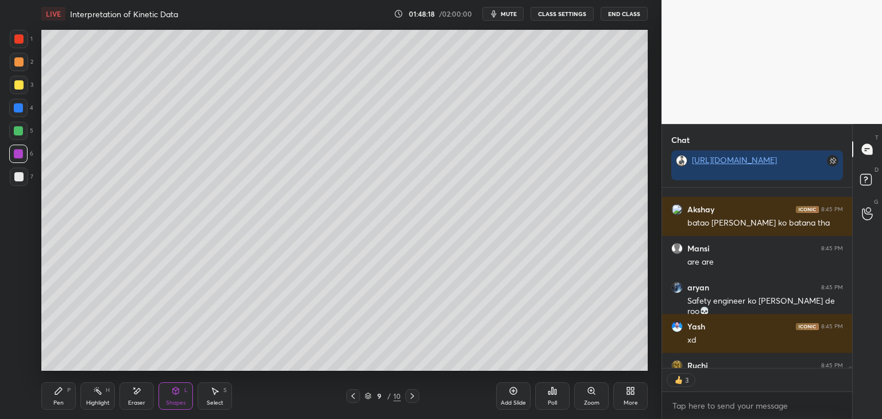
click at [412, 395] on icon at bounding box center [412, 395] width 9 height 9
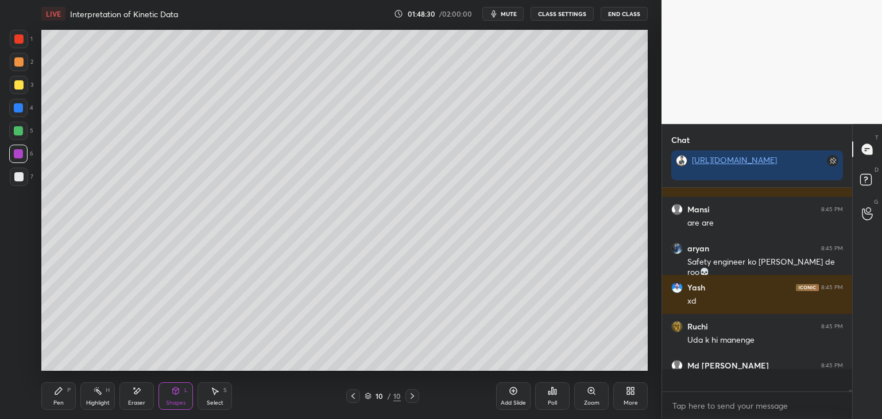
scroll to position [200, 187]
click at [53, 402] on div "Pen" at bounding box center [58, 403] width 10 height 6
click at [16, 179] on div at bounding box center [18, 176] width 9 height 9
click at [170, 396] on div "Shapes L" at bounding box center [175, 396] width 34 height 28
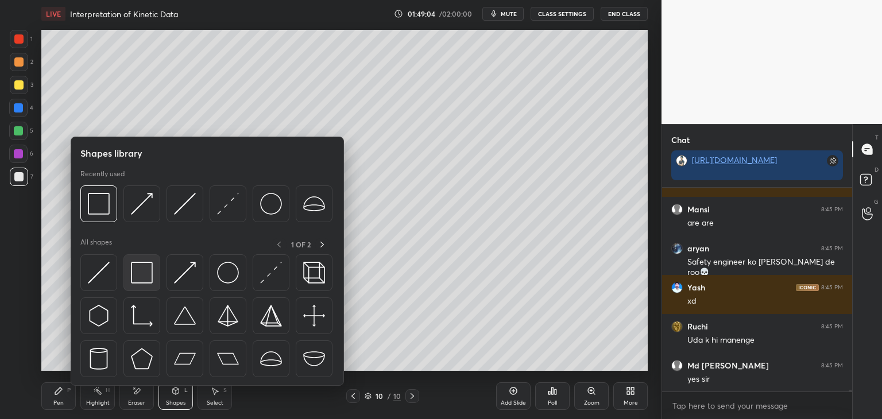
click at [147, 277] on img at bounding box center [142, 273] width 22 height 22
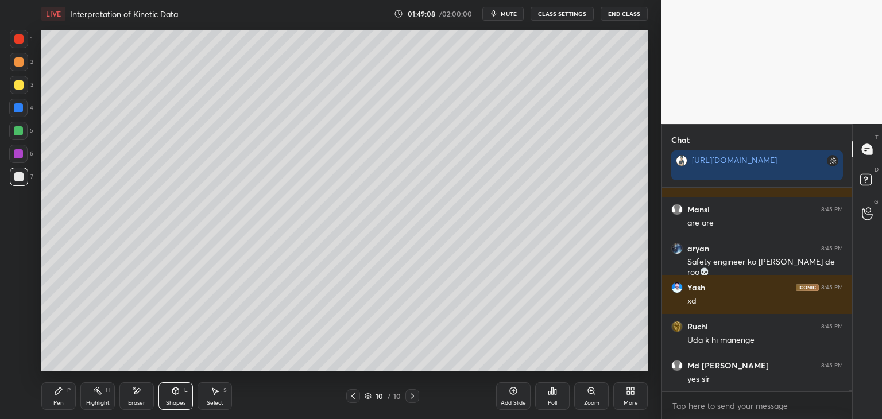
click at [59, 391] on icon at bounding box center [58, 390] width 7 height 7
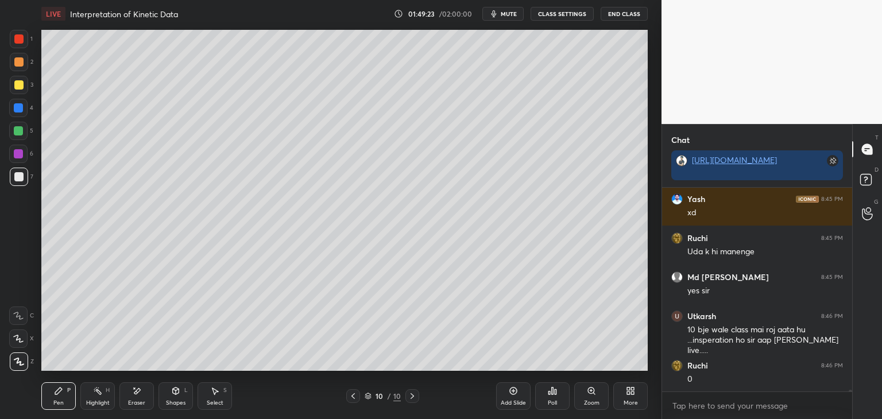
scroll to position [25075, 0]
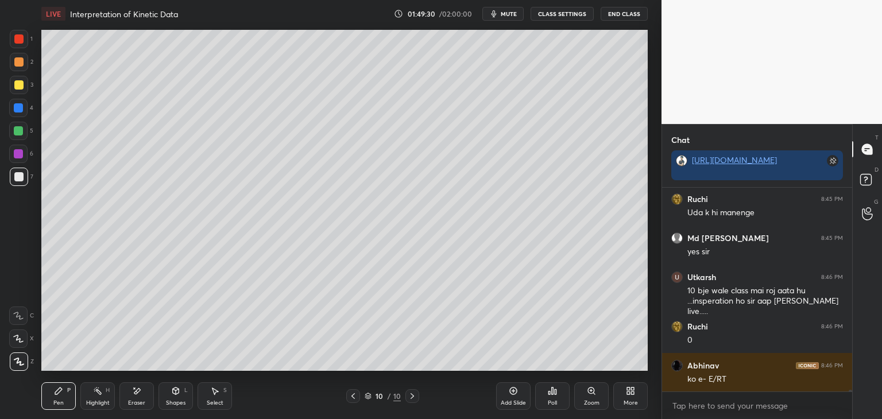
click at [174, 398] on div "Shapes L" at bounding box center [175, 396] width 34 height 28
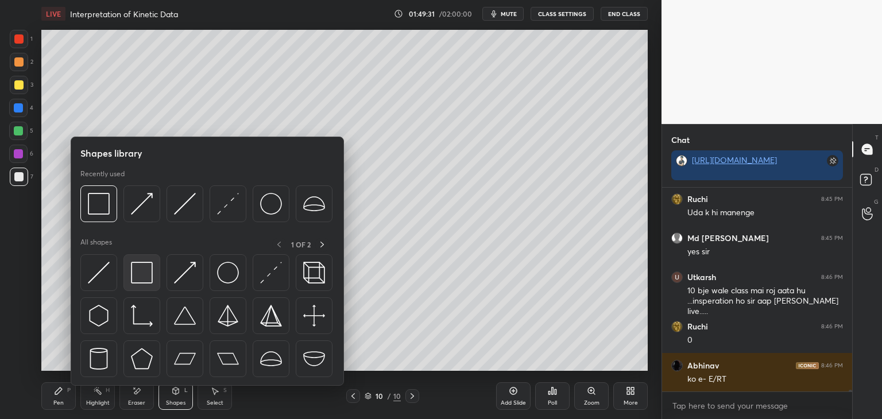
click at [143, 267] on img at bounding box center [142, 273] width 22 height 22
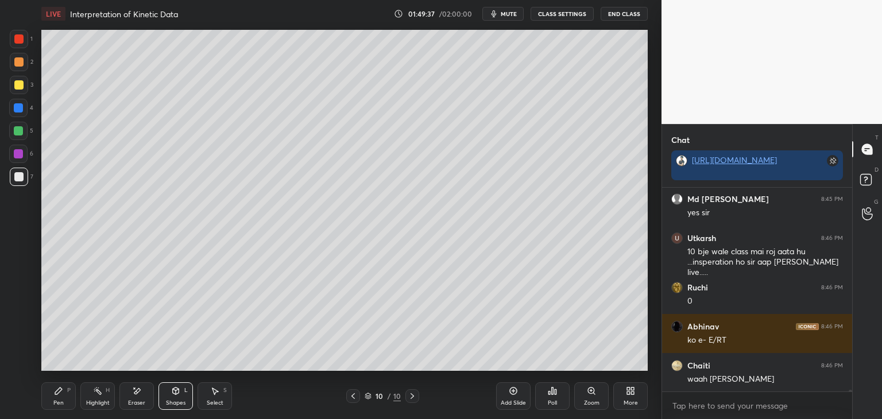
drag, startPoint x: 58, startPoint y: 401, endPoint x: 79, endPoint y: 395, distance: 21.6
click at [58, 401] on div "Pen" at bounding box center [58, 403] width 10 height 6
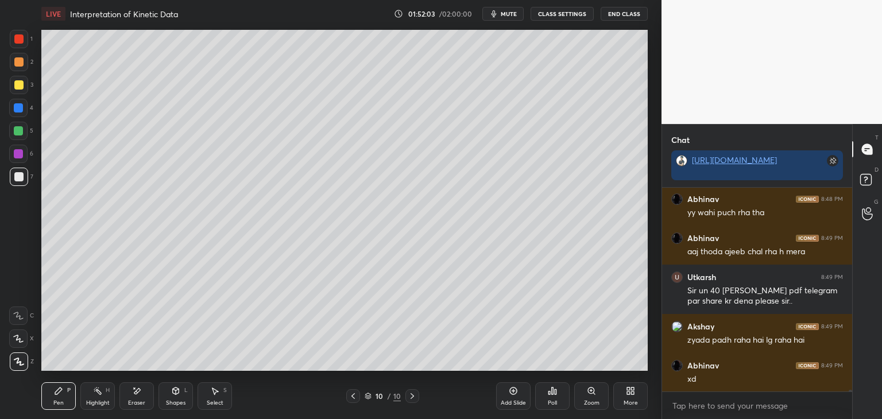
scroll to position [26211, 0]
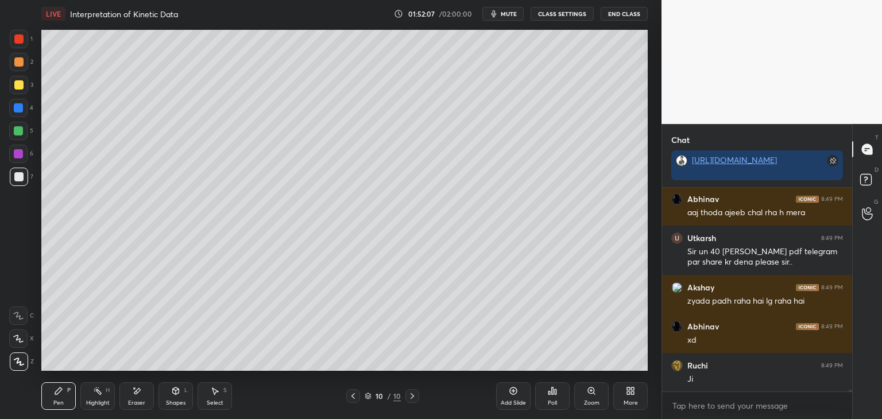
click at [177, 401] on div "Shapes" at bounding box center [176, 403] width 20 height 6
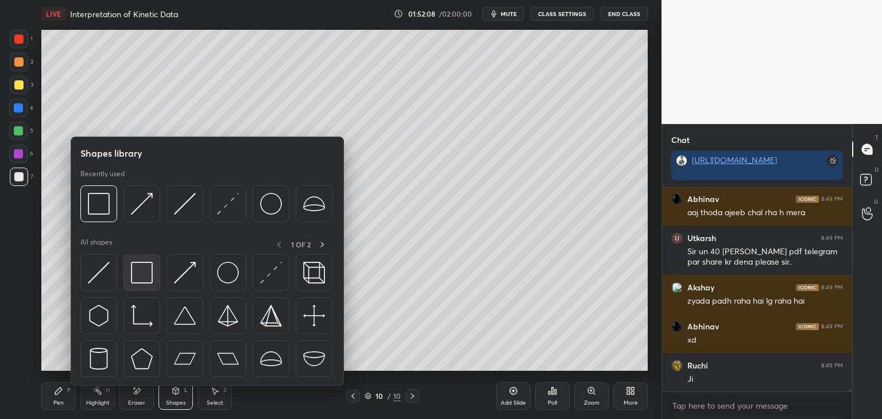
click at [143, 277] on img at bounding box center [142, 273] width 22 height 22
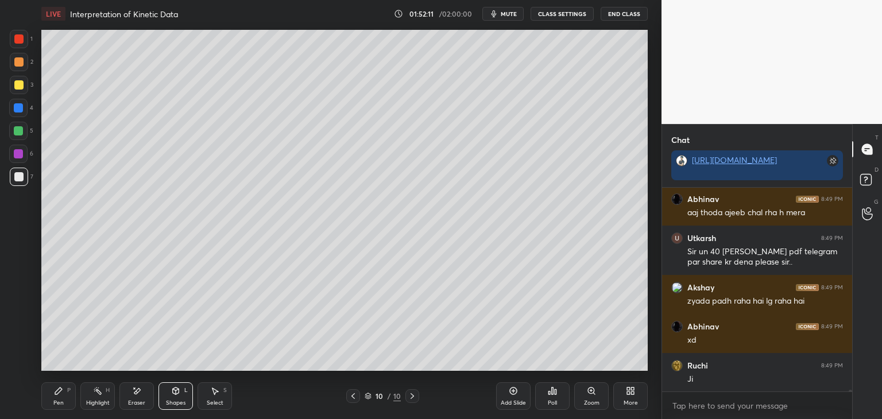
click at [69, 394] on div "Pen P" at bounding box center [58, 396] width 34 height 28
click at [202, 395] on div "Select S" at bounding box center [214, 396] width 34 height 28
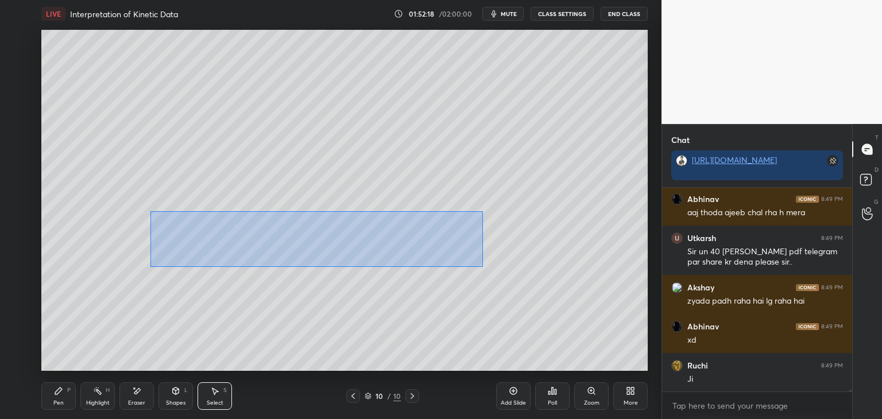
drag, startPoint x: 156, startPoint y: 215, endPoint x: 482, endPoint y: 267, distance: 330.7
click at [482, 267] on div "0 ° Undo Copy Duplicate Duplicate to new slide Delete" at bounding box center [344, 200] width 606 height 341
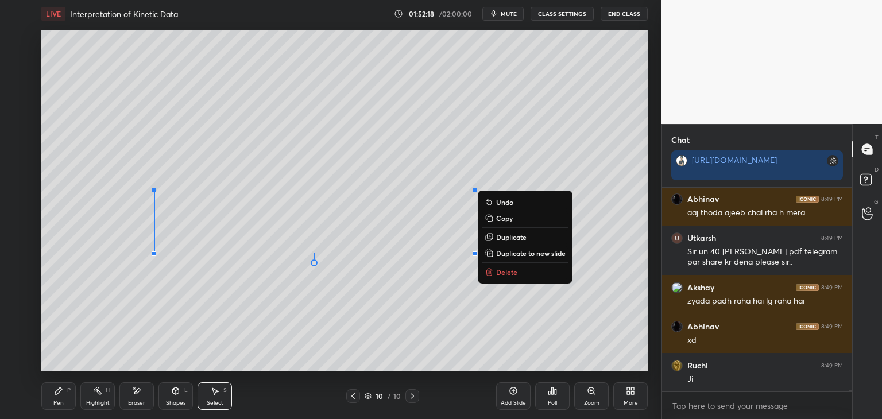
click at [436, 279] on div "0 ° Undo Copy Duplicate Duplicate to new slide Delete" at bounding box center [344, 200] width 606 height 341
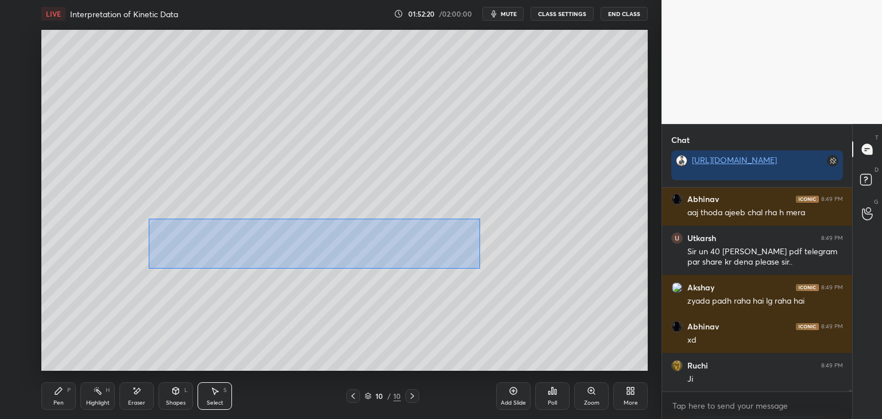
drag, startPoint x: 149, startPoint y: 219, endPoint x: 479, endPoint y: 267, distance: 334.1
click at [480, 269] on div "0 ° Undo Copy Duplicate Duplicate to new slide Delete" at bounding box center [344, 200] width 606 height 341
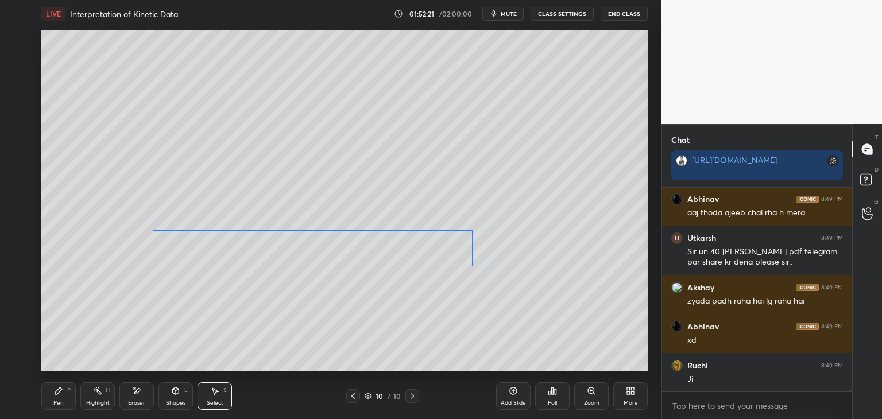
drag, startPoint x: 434, startPoint y: 238, endPoint x: 432, endPoint y: 251, distance: 13.3
click at [432, 251] on div "0 ° Undo Copy Duplicate Duplicate to new slide Delete" at bounding box center [344, 200] width 606 height 341
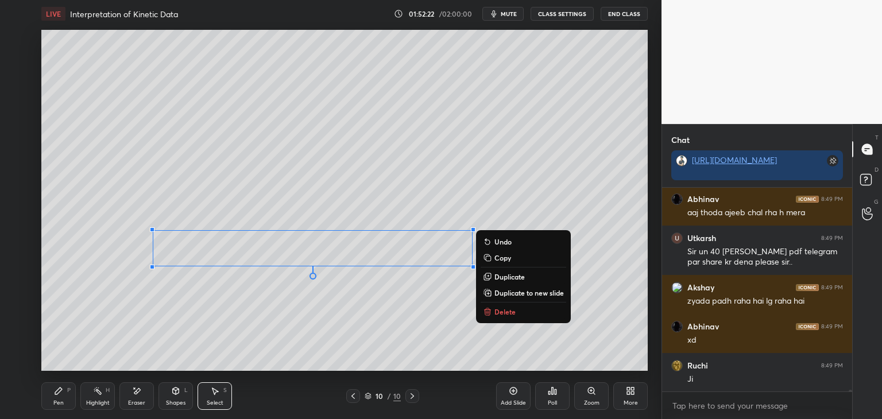
click at [42, 403] on div "LIVE Interpretation of Kinetic Data 01:52:22 / 02:00:00 mute CLASS SETTINGS End…" at bounding box center [344, 209] width 615 height 419
click at [61, 398] on div "Pen P" at bounding box center [58, 396] width 34 height 28
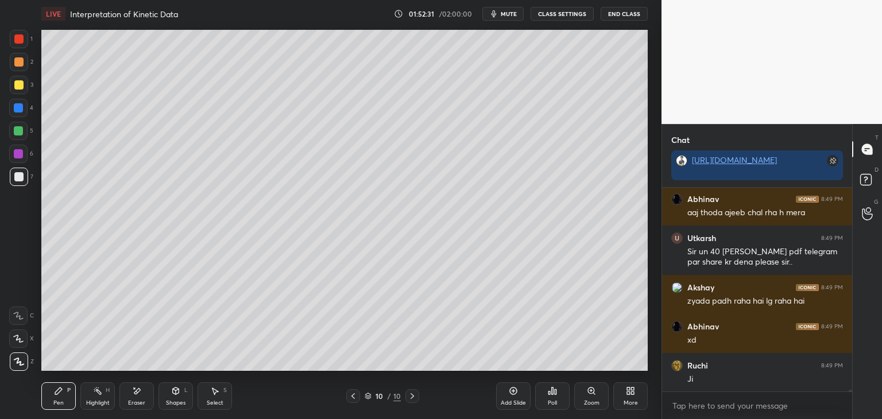
scroll to position [26250, 0]
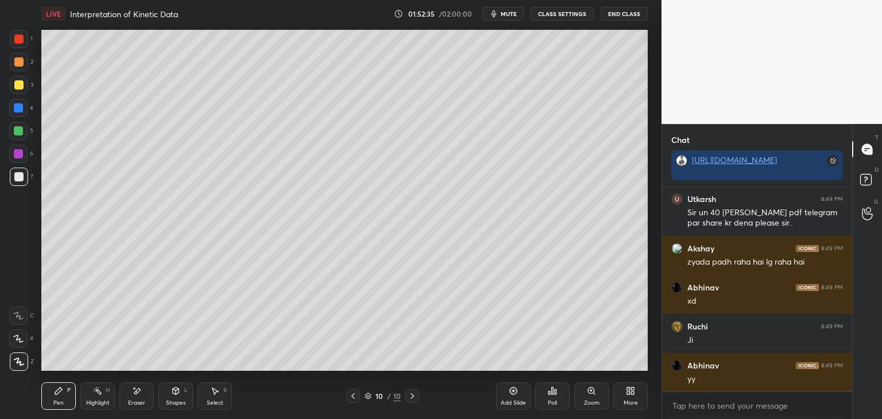
click at [166, 397] on div "Shapes L" at bounding box center [175, 396] width 34 height 28
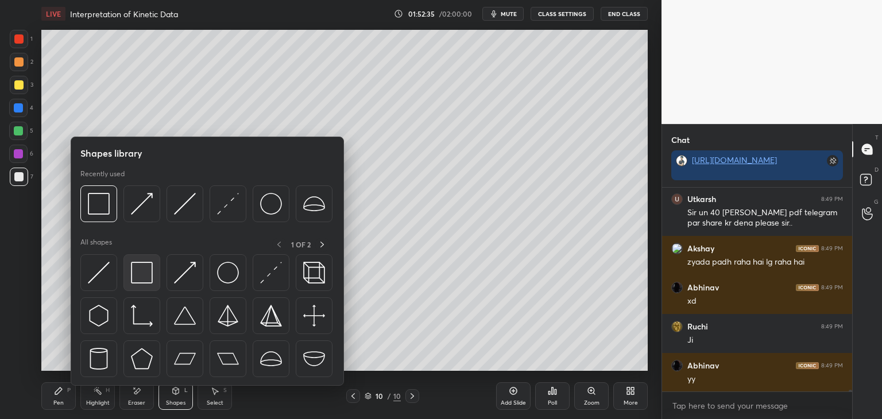
click at [141, 285] on div at bounding box center [141, 272] width 37 height 37
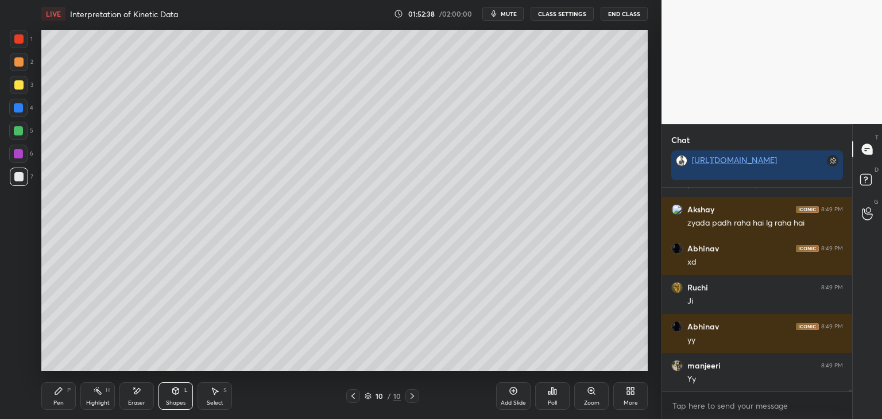
scroll to position [26328, 0]
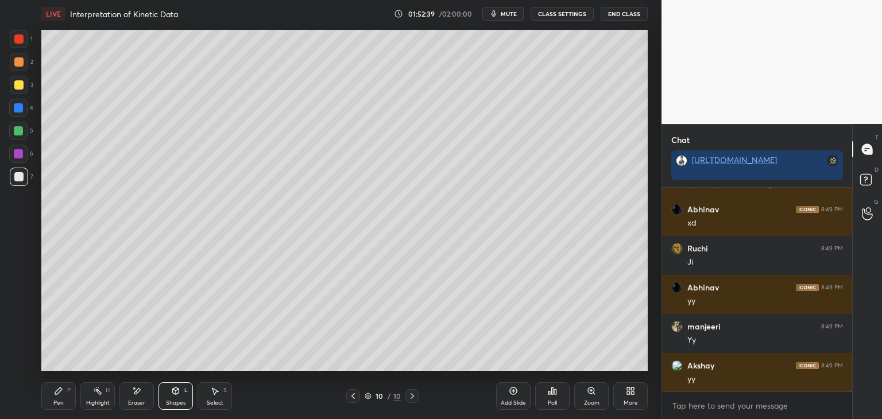
click at [58, 396] on div "Pen P" at bounding box center [58, 396] width 34 height 28
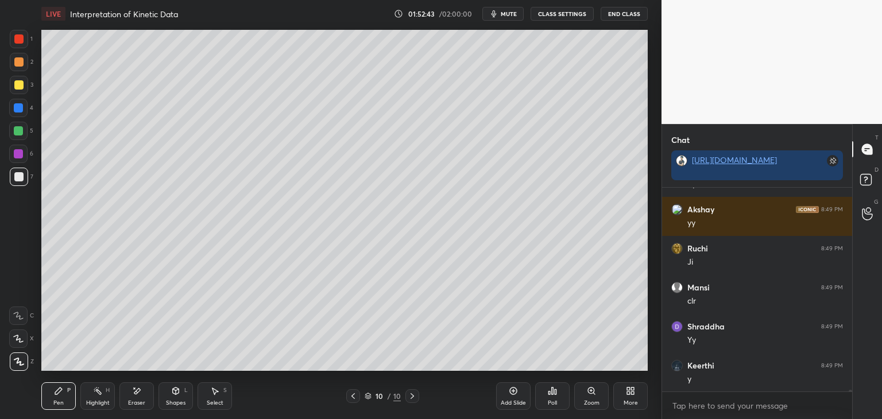
scroll to position [26562, 0]
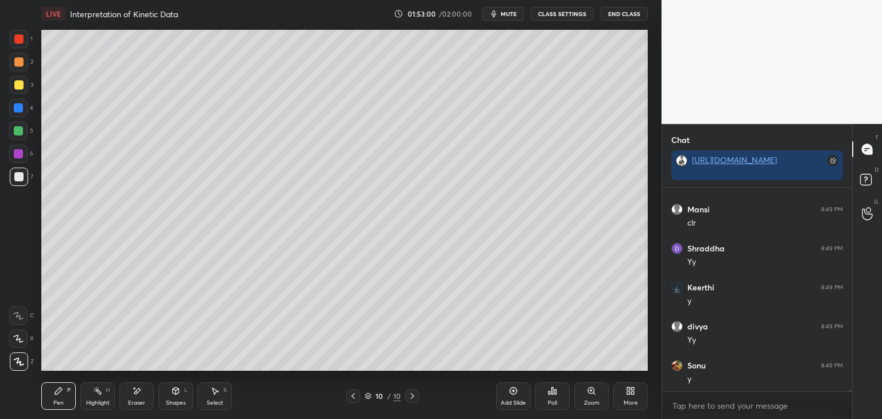
click at [170, 395] on div "Shapes L" at bounding box center [175, 396] width 34 height 28
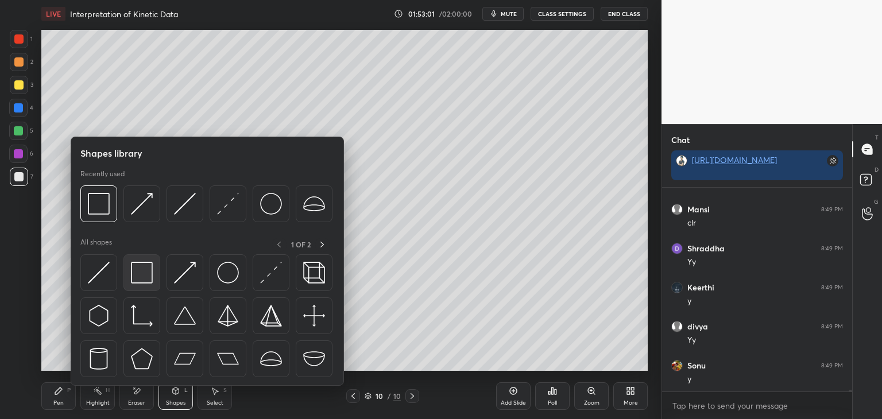
click at [143, 290] on div at bounding box center [141, 272] width 37 height 37
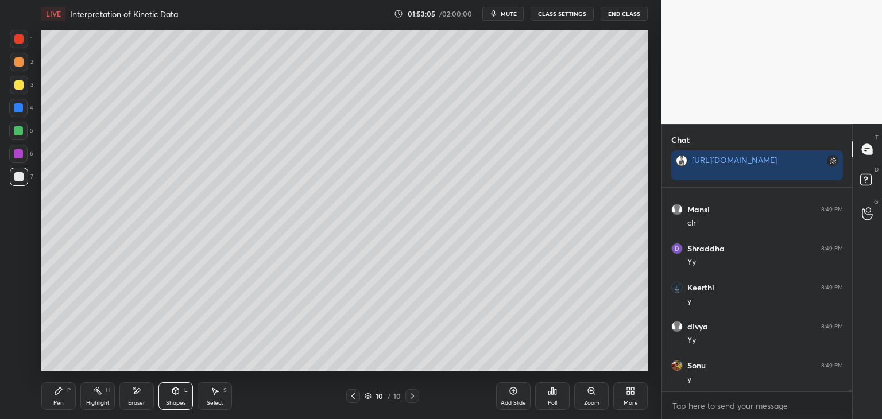
click at [55, 398] on div "Pen P" at bounding box center [58, 396] width 34 height 28
drag, startPoint x: 162, startPoint y: 398, endPoint x: 171, endPoint y: 395, distance: 9.1
click at [164, 398] on div "Shapes L" at bounding box center [175, 396] width 34 height 28
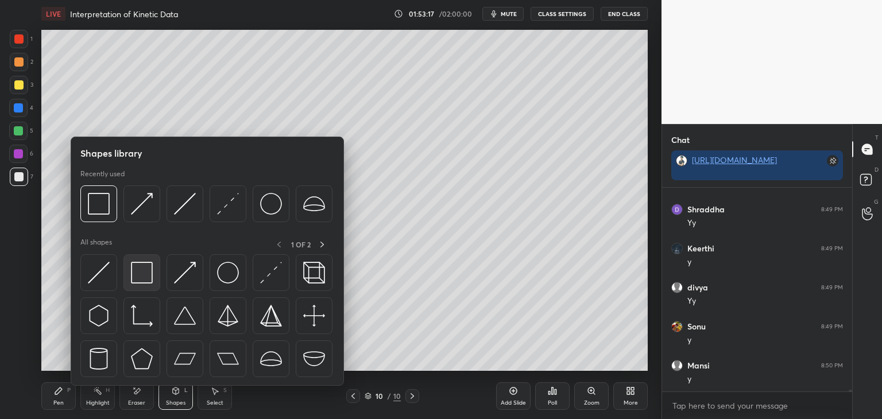
click at [133, 281] on img at bounding box center [142, 273] width 22 height 22
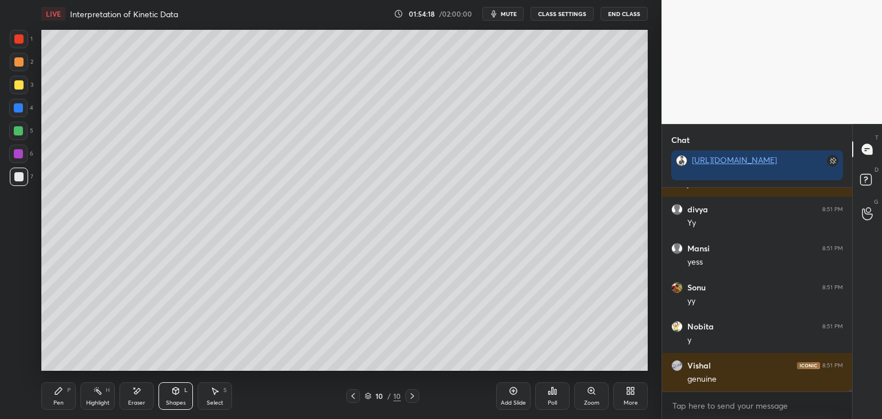
scroll to position [27342, 0]
click at [172, 398] on div "Shapes L" at bounding box center [175, 396] width 34 height 28
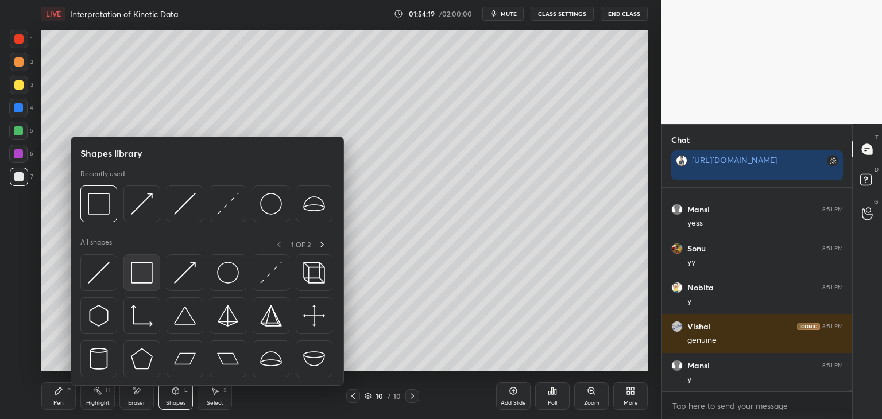
click at [146, 276] on img at bounding box center [142, 273] width 22 height 22
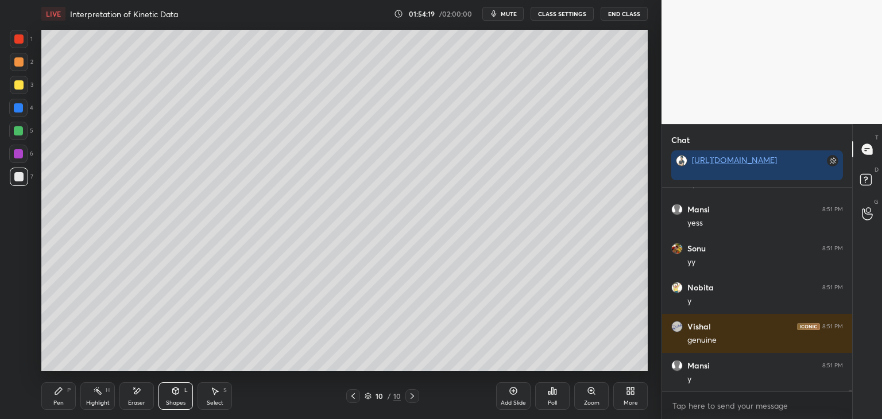
scroll to position [27420, 0]
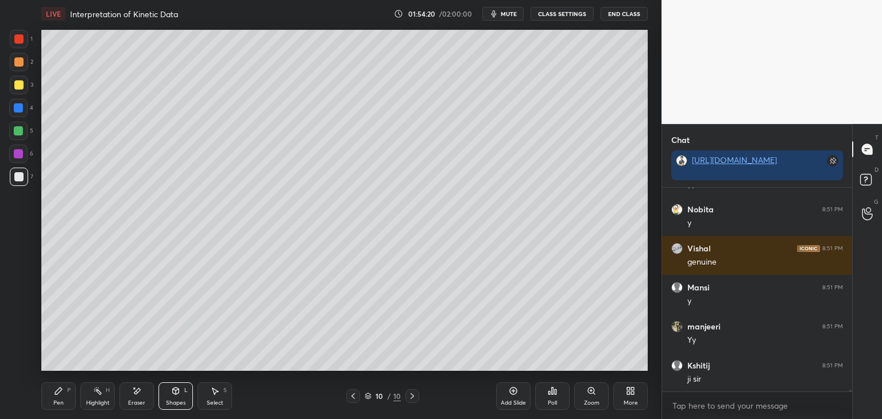
click at [18, 154] on div at bounding box center [18, 153] width 9 height 9
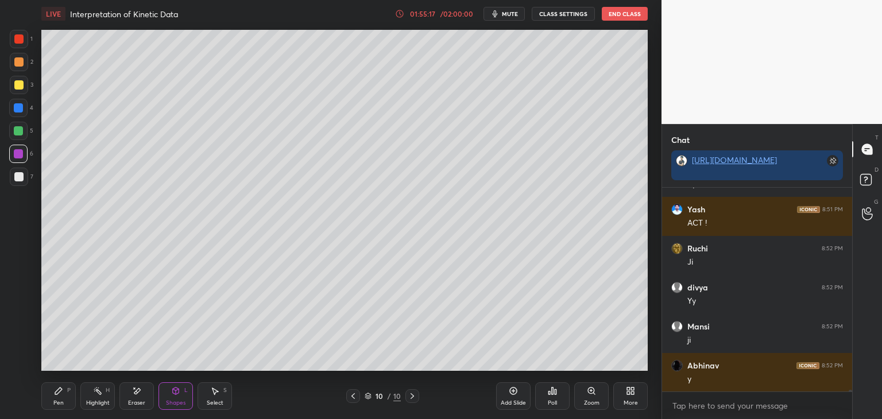
scroll to position [28162, 0]
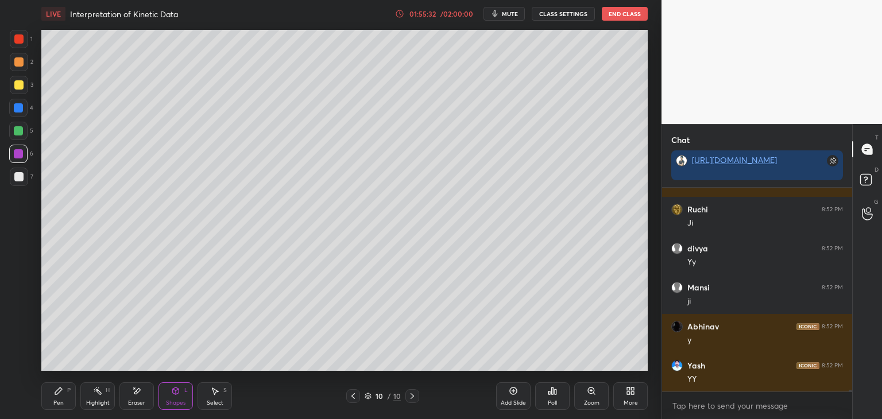
click at [631, 398] on div "More" at bounding box center [630, 396] width 34 height 28
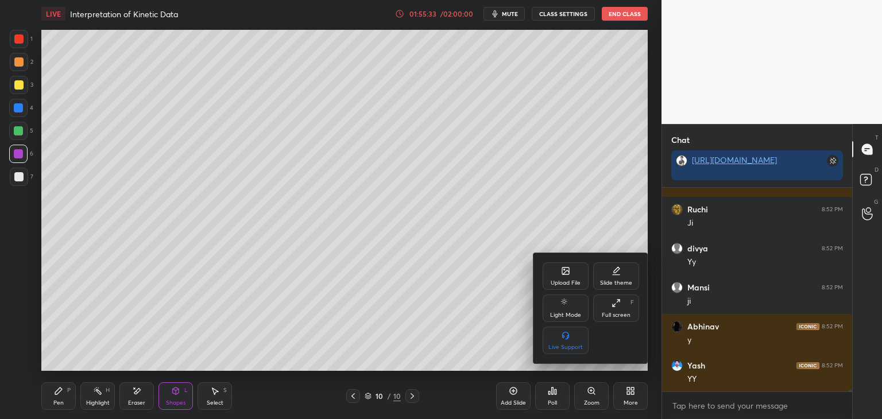
click at [572, 271] on div "Upload File" at bounding box center [565, 276] width 46 height 28
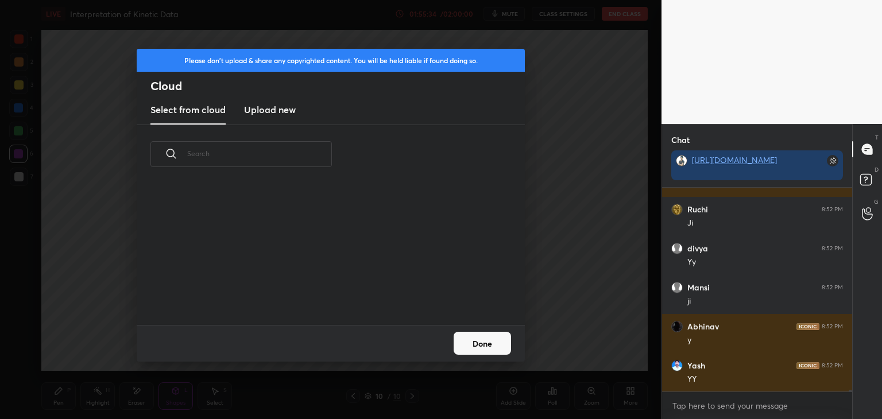
click at [292, 110] on h3 "Upload new" at bounding box center [270, 110] width 52 height 14
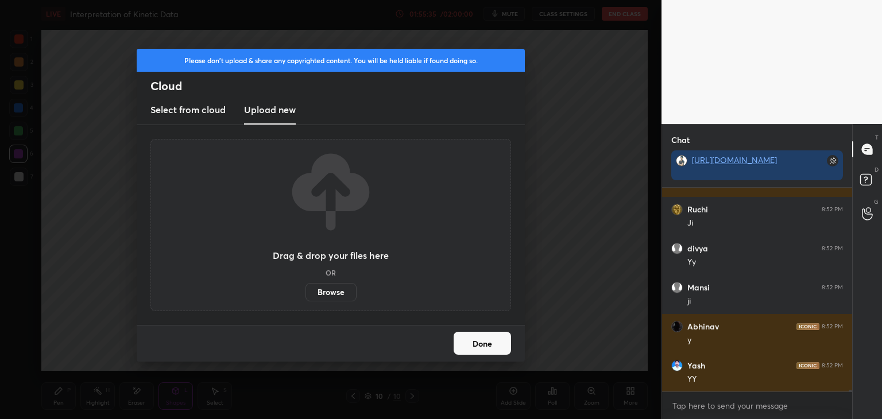
click at [321, 292] on label "Browse" at bounding box center [330, 292] width 51 height 18
click at [305, 292] on input "Browse" at bounding box center [305, 292] width 0 height 18
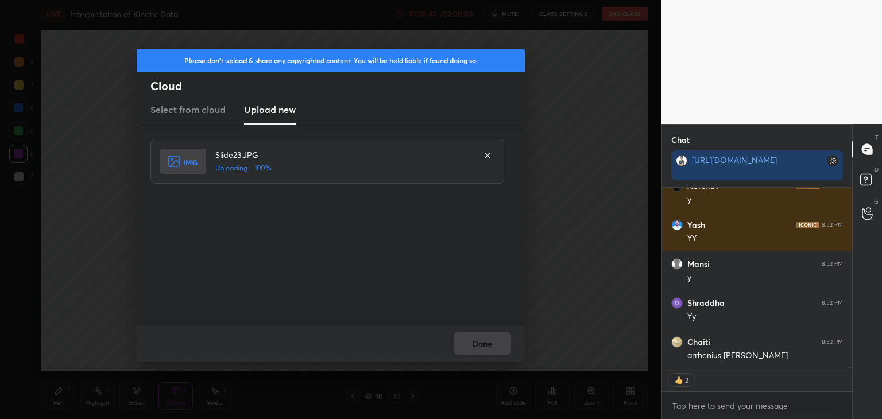
scroll to position [28381, 0]
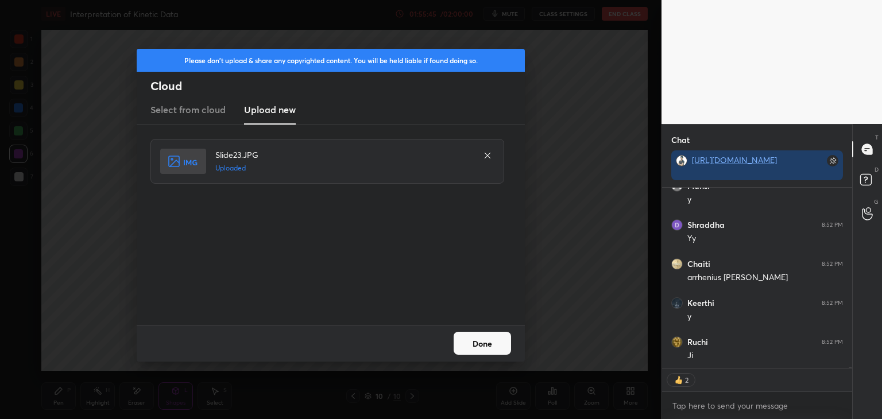
click at [467, 345] on button "Done" at bounding box center [481, 343] width 57 height 23
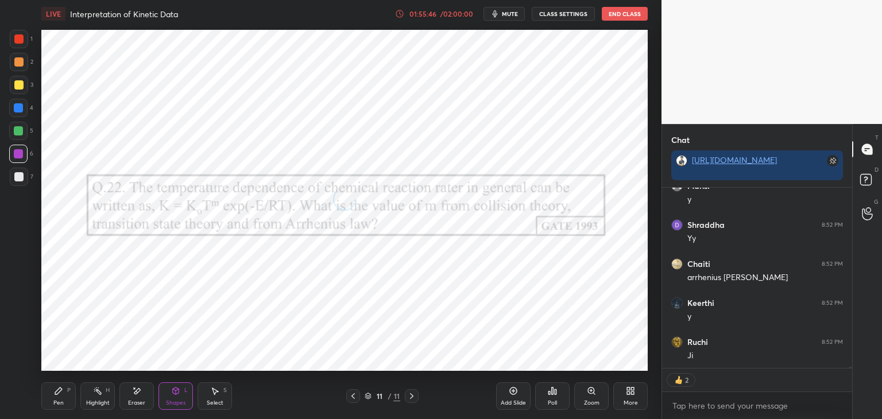
click at [356, 398] on icon at bounding box center [352, 395] width 9 height 9
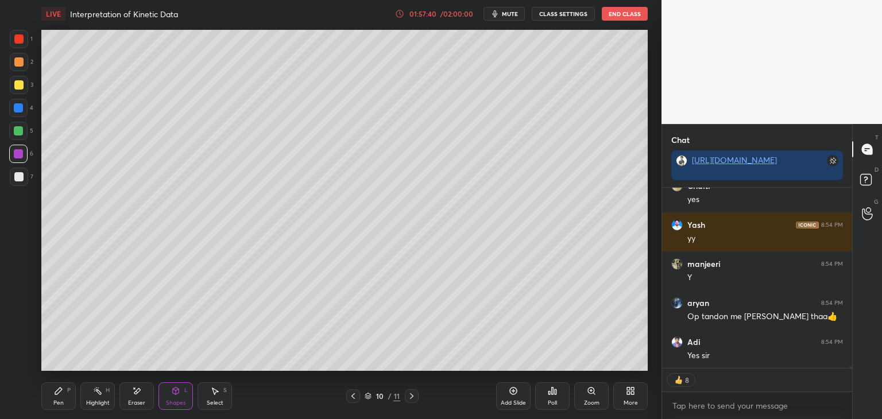
scroll to position [28966, 0]
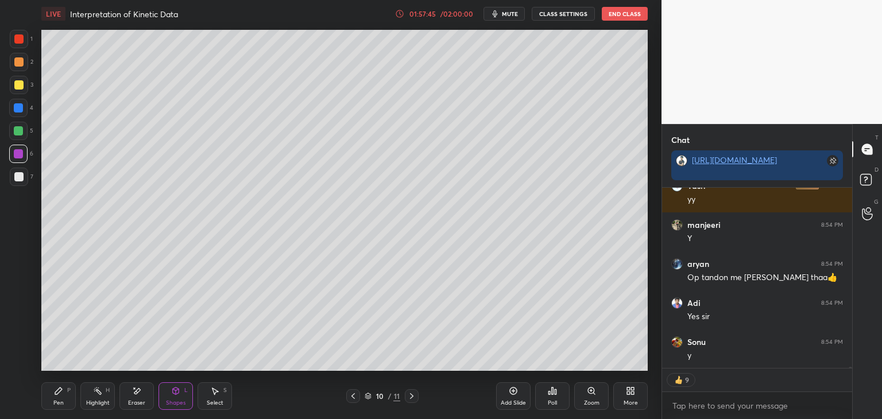
click at [413, 395] on icon at bounding box center [411, 395] width 9 height 9
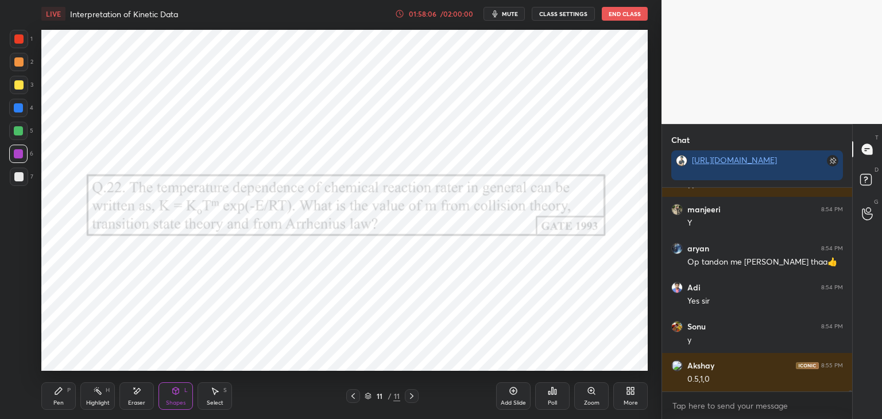
scroll to position [29021, 0]
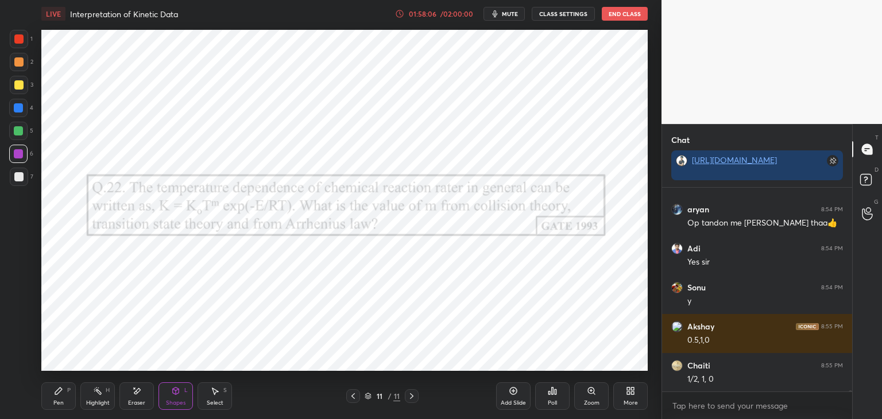
drag, startPoint x: 60, startPoint y: 399, endPoint x: 81, endPoint y: 374, distance: 32.6
click at [62, 398] on div "Pen P" at bounding box center [58, 396] width 34 height 28
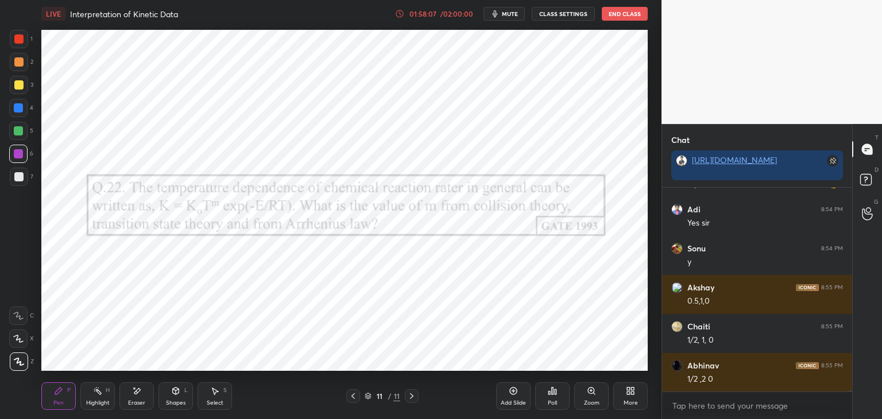
drag, startPoint x: 20, startPoint y: 151, endPoint x: 38, endPoint y: 153, distance: 18.5
click at [20, 151] on div at bounding box center [18, 153] width 9 height 9
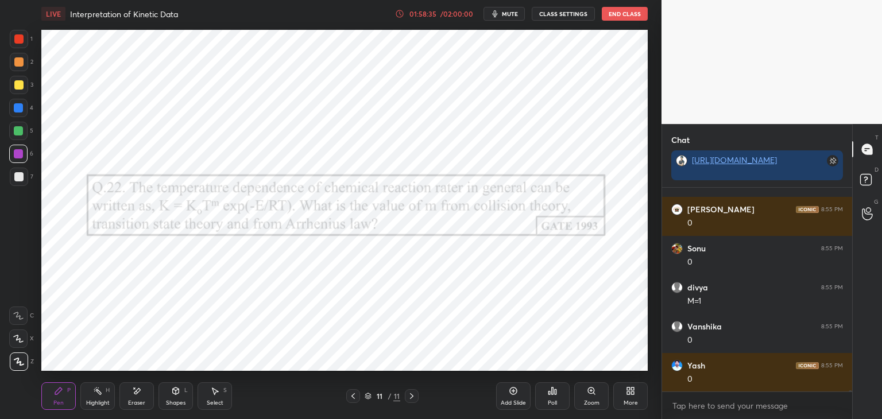
scroll to position [30738, 0]
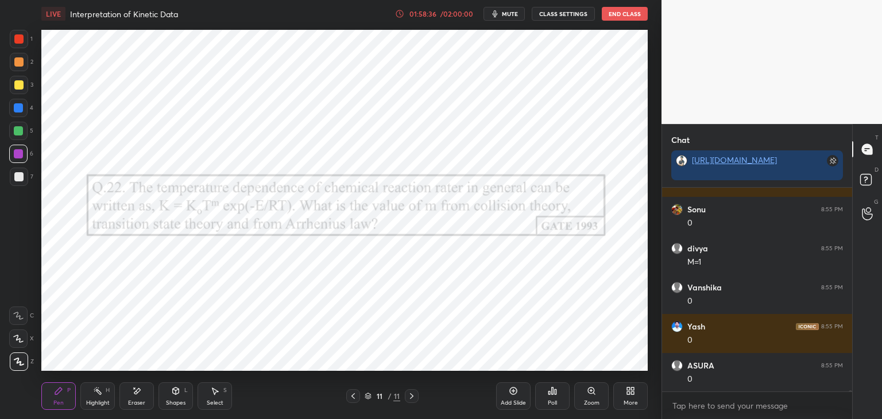
click at [20, 42] on div at bounding box center [18, 38] width 9 height 9
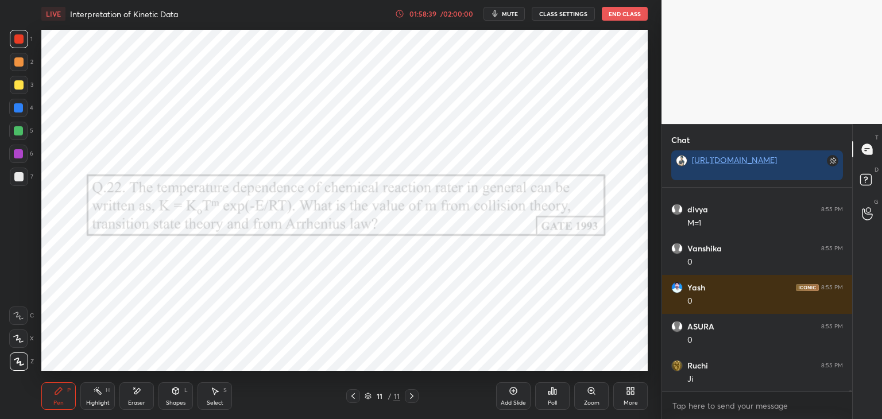
scroll to position [30855, 0]
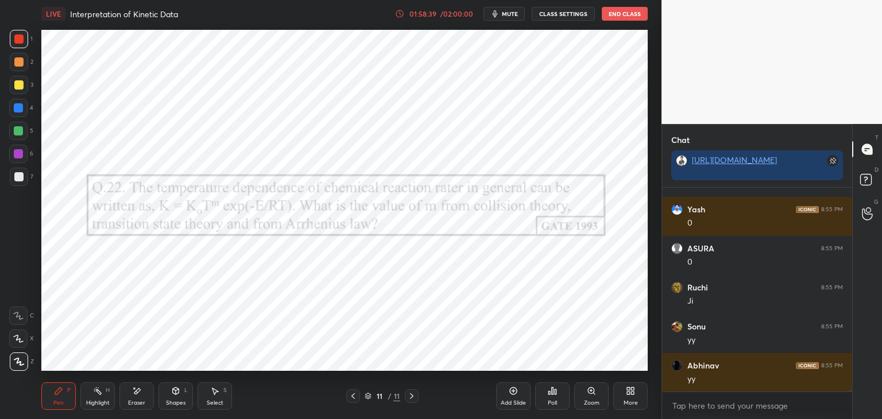
click at [354, 396] on icon at bounding box center [352, 395] width 9 height 9
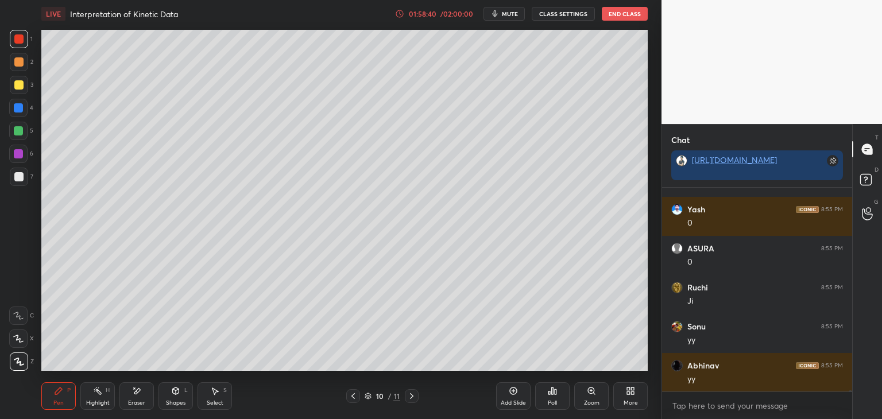
click at [356, 396] on icon at bounding box center [352, 395] width 9 height 9
click at [356, 398] on icon at bounding box center [352, 395] width 9 height 9
click at [354, 398] on icon at bounding box center [352, 395] width 9 height 9
click at [355, 397] on icon at bounding box center [352, 395] width 9 height 9
click at [355, 395] on icon at bounding box center [352, 395] width 9 height 9
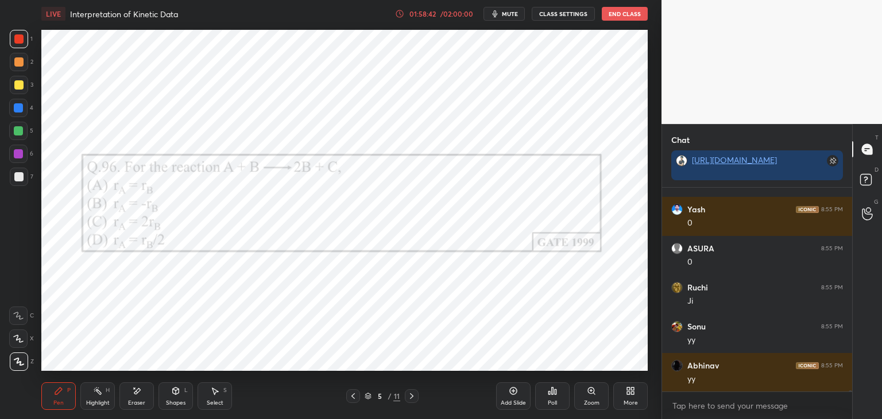
click at [411, 398] on icon at bounding box center [411, 395] width 9 height 9
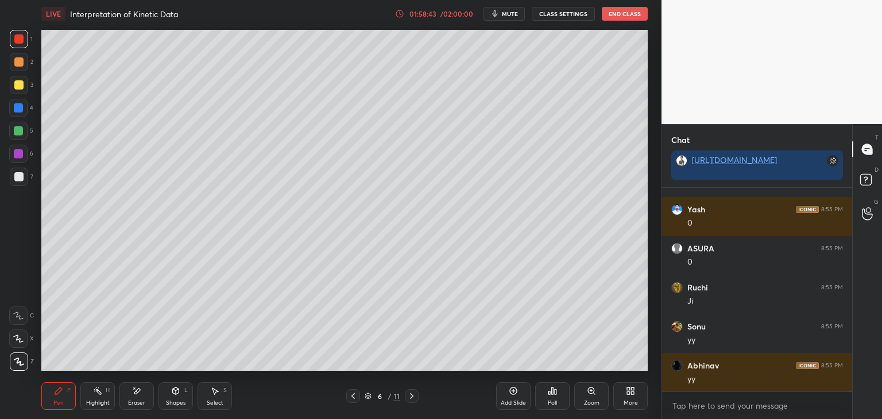
click at [412, 398] on icon at bounding box center [411, 395] width 9 height 9
click at [413, 398] on icon at bounding box center [411, 395] width 9 height 9
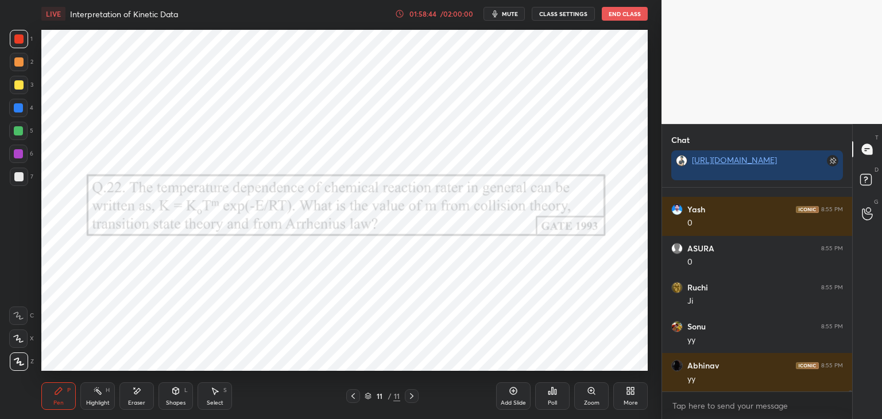
click at [414, 398] on icon at bounding box center [411, 395] width 9 height 9
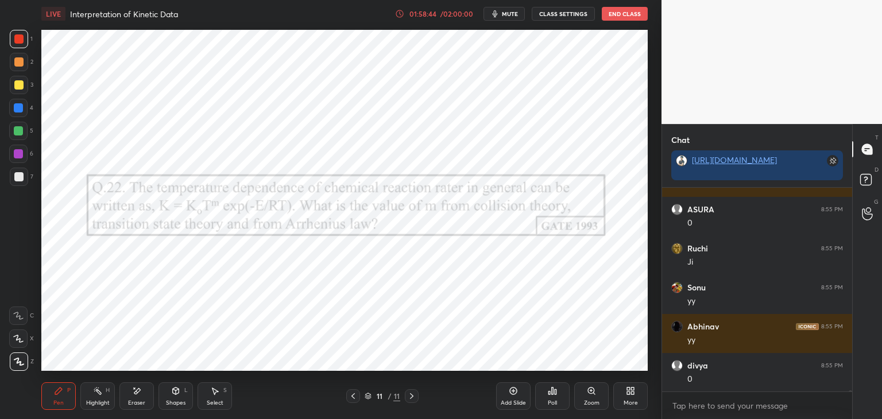
click at [624, 395] on div "More" at bounding box center [630, 396] width 34 height 28
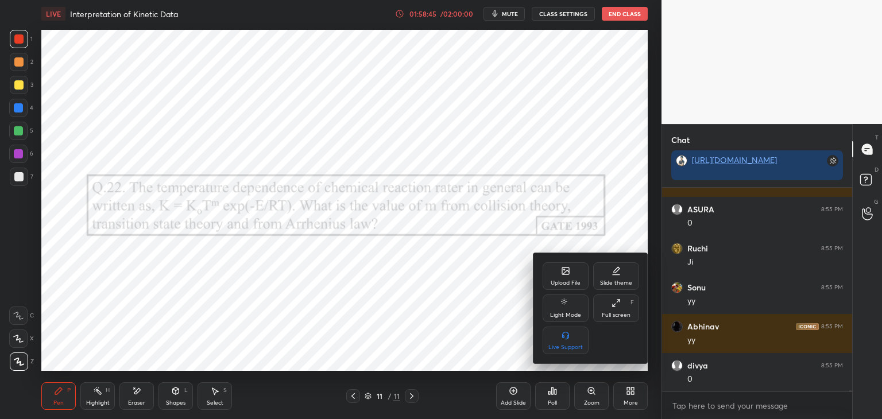
click at [561, 267] on icon at bounding box center [565, 270] width 9 height 9
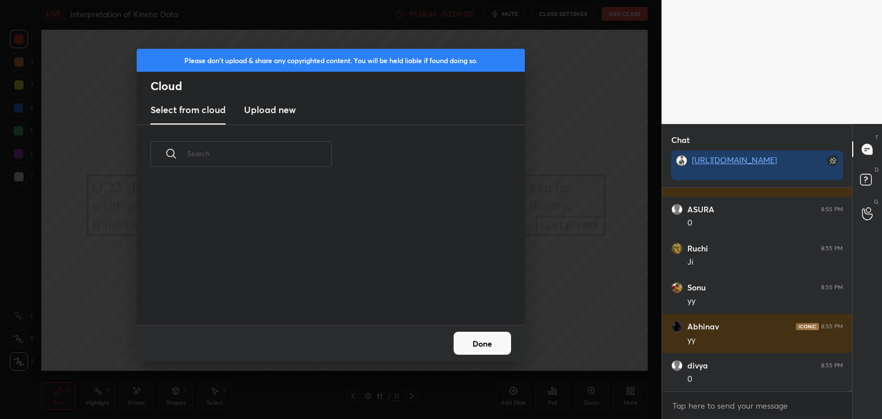
scroll to position [141, 368]
click at [282, 111] on h3 "Upload new" at bounding box center [270, 110] width 52 height 14
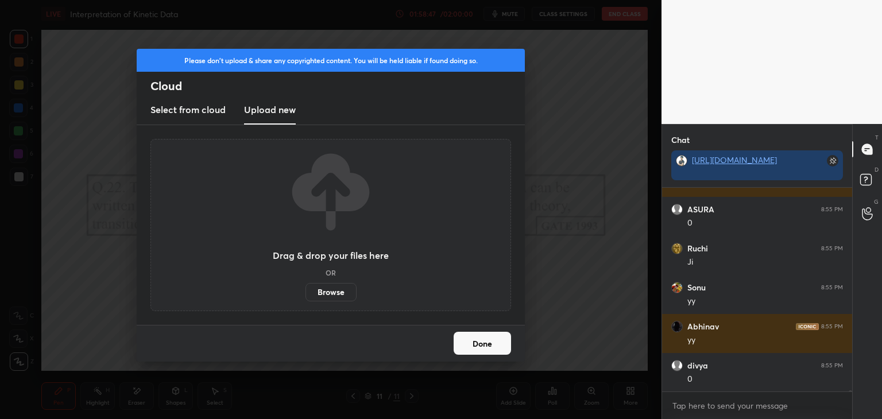
click at [335, 294] on label "Browse" at bounding box center [330, 292] width 51 height 18
click at [305, 294] on input "Browse" at bounding box center [305, 292] width 0 height 18
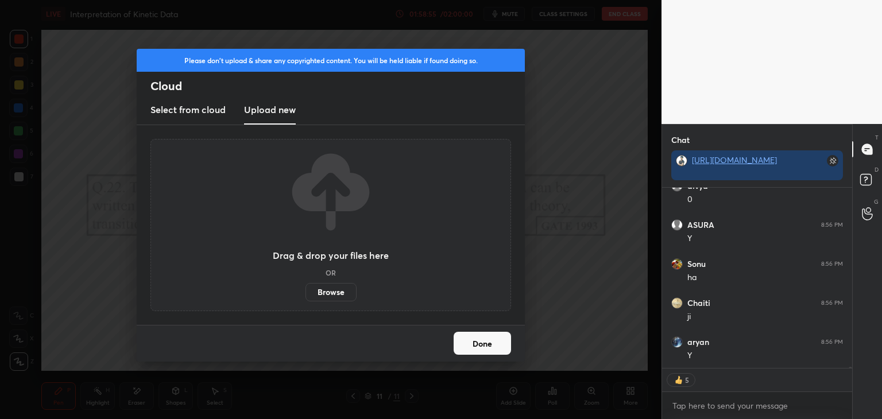
scroll to position [31113, 0]
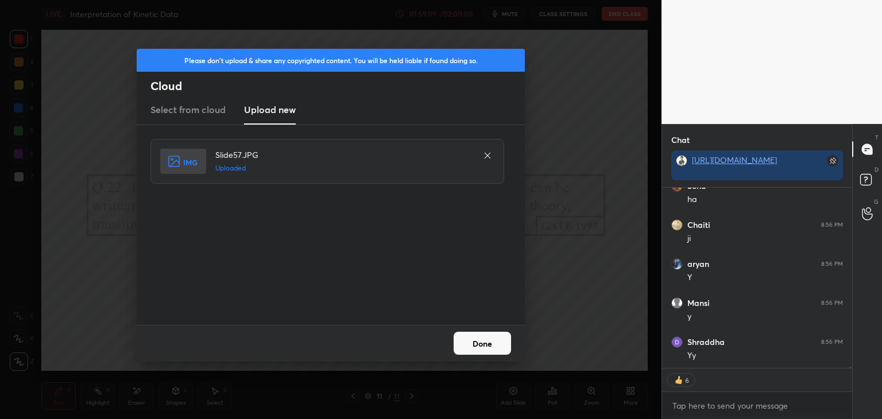
click at [465, 342] on button "Done" at bounding box center [481, 343] width 57 height 23
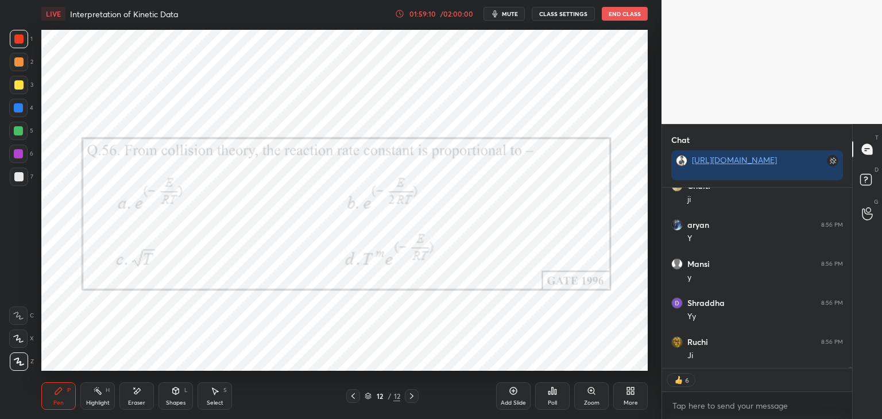
type textarea "x"
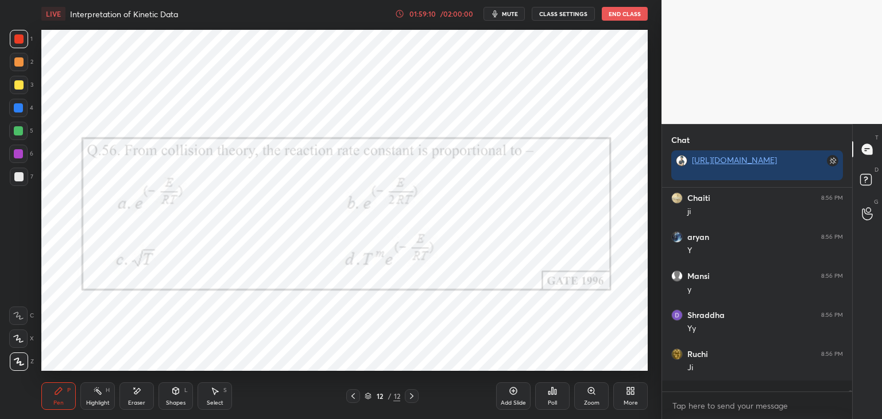
scroll to position [31167, 0]
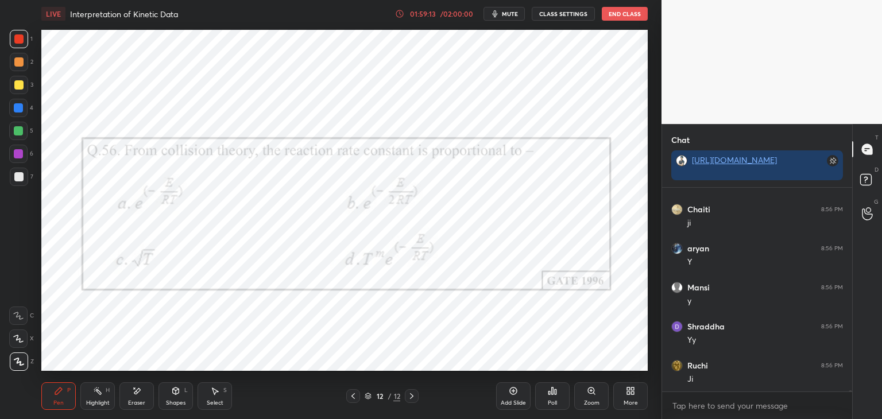
click at [20, 154] on div at bounding box center [18, 153] width 9 height 9
click at [351, 399] on icon at bounding box center [352, 395] width 9 height 9
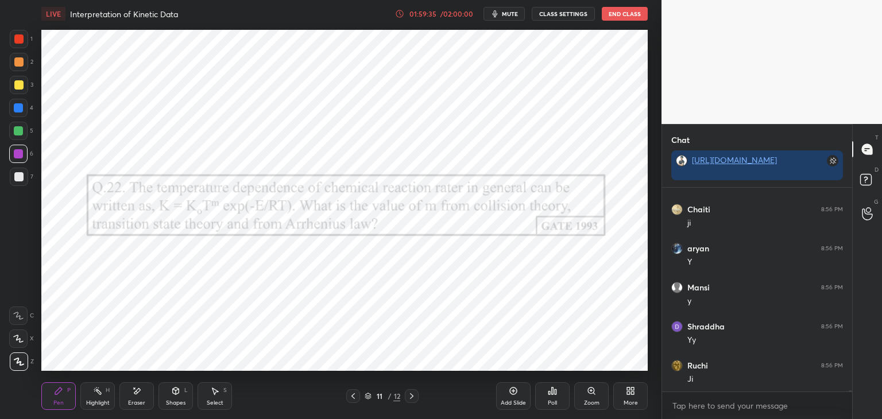
scroll to position [31206, 0]
click at [354, 399] on icon at bounding box center [352, 395] width 9 height 9
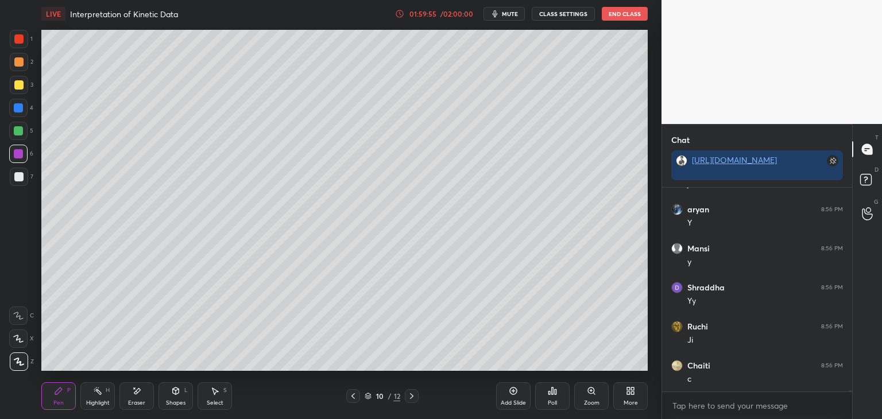
scroll to position [31245, 0]
click at [413, 396] on icon at bounding box center [411, 395] width 9 height 9
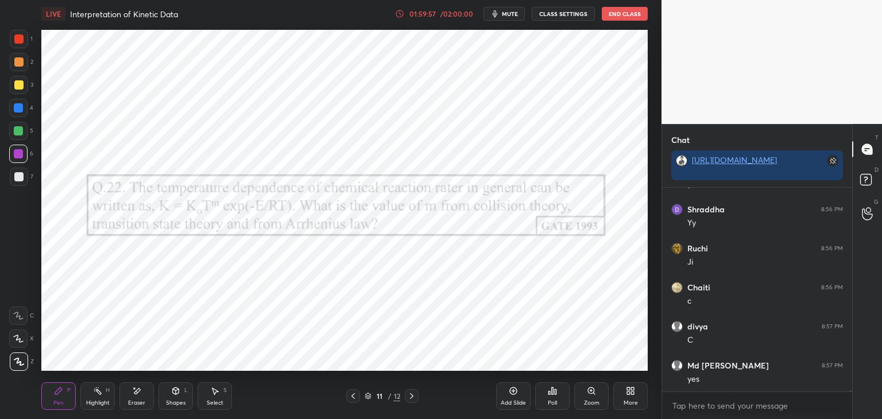
click at [414, 396] on icon at bounding box center [411, 395] width 9 height 9
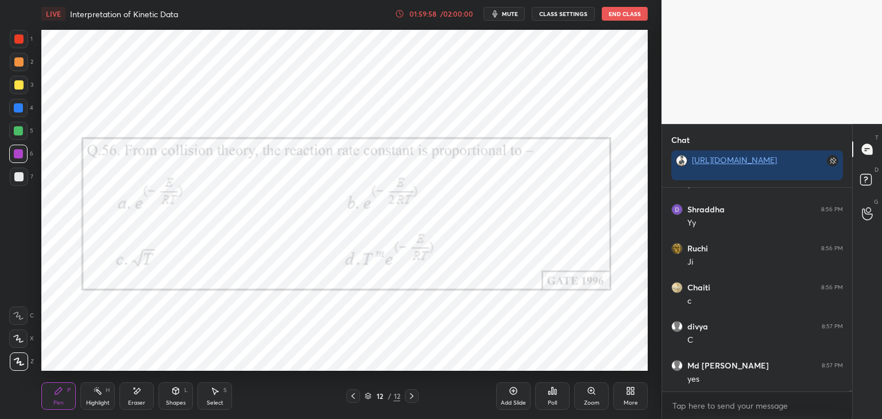
click at [554, 395] on icon at bounding box center [552, 390] width 9 height 9
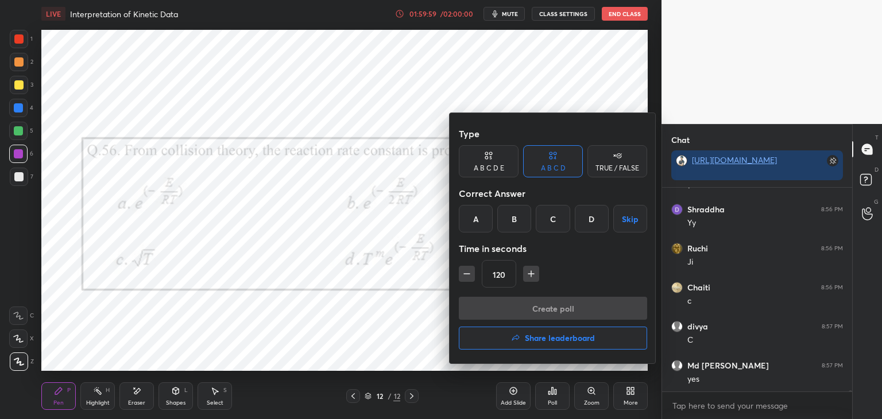
scroll to position [31323, 0]
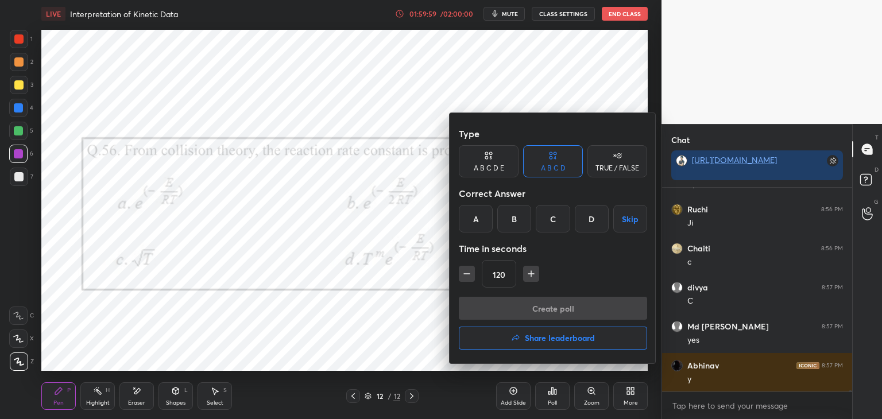
click at [588, 219] on div "D" at bounding box center [592, 219] width 34 height 28
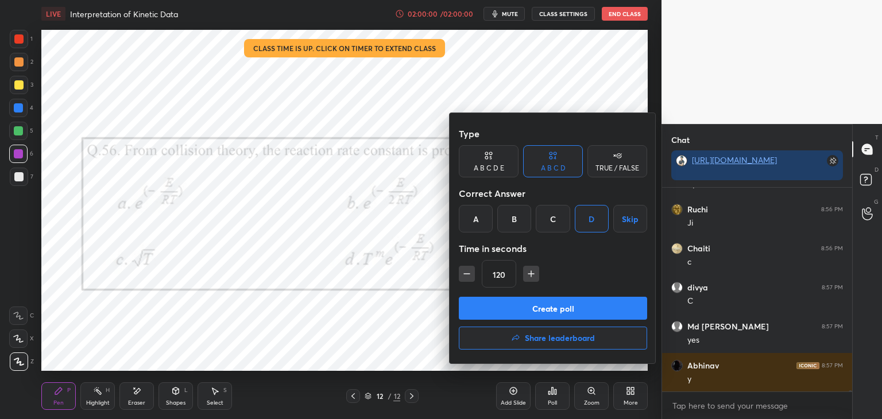
drag, startPoint x: 461, startPoint y: 274, endPoint x: 469, endPoint y: 281, distance: 11.0
click at [461, 274] on icon "button" at bounding box center [466, 273] width 11 height 11
type input "105"
click at [479, 300] on button "Create poll" at bounding box center [553, 308] width 188 height 23
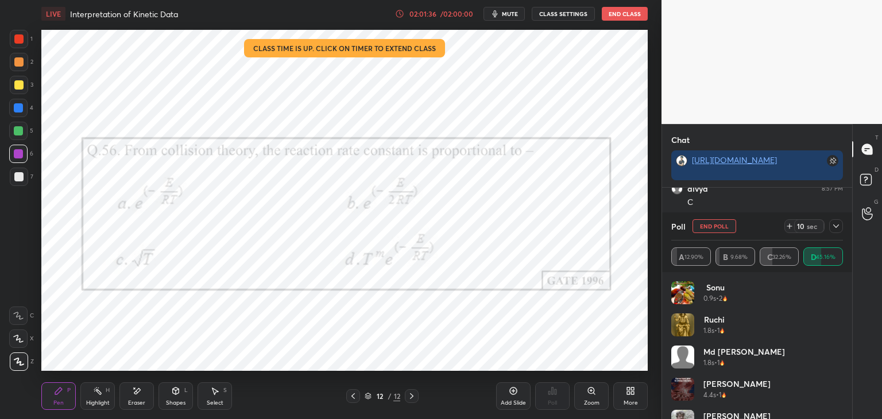
scroll to position [31422, 0]
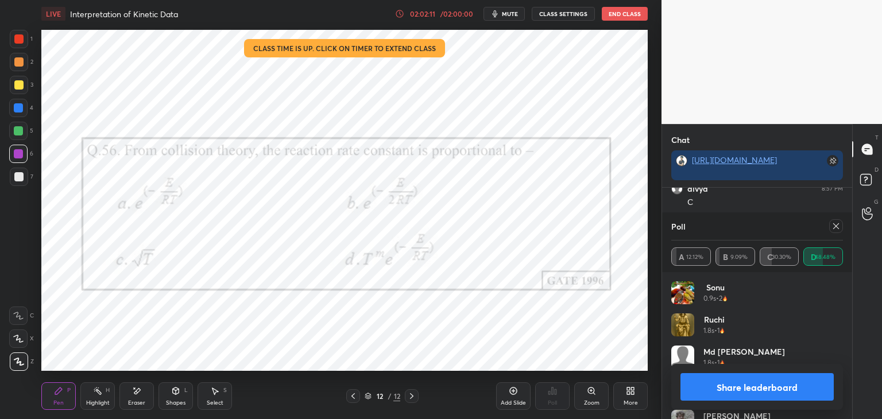
click at [838, 231] on div at bounding box center [836, 226] width 14 height 14
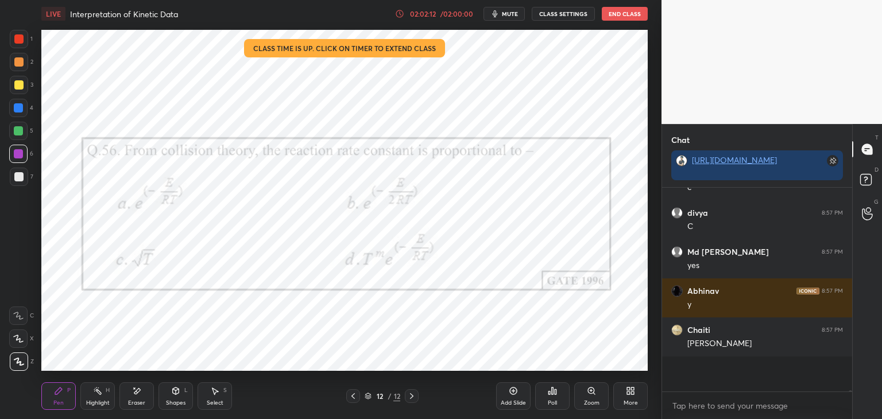
scroll to position [200, 187]
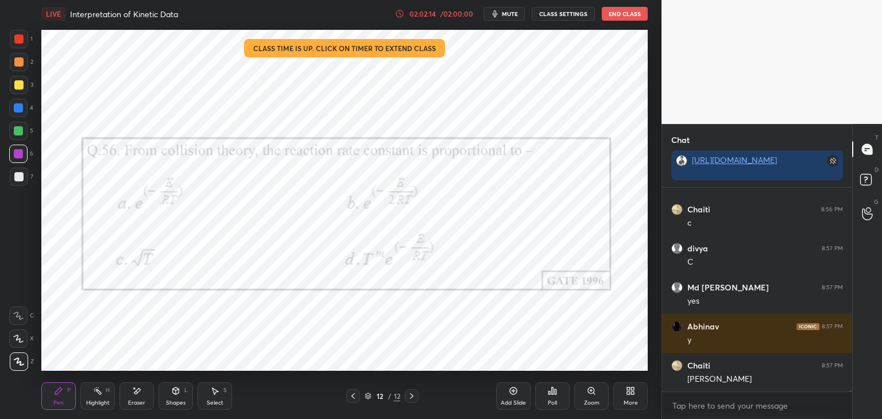
click at [512, 391] on icon at bounding box center [512, 390] width 3 height 3
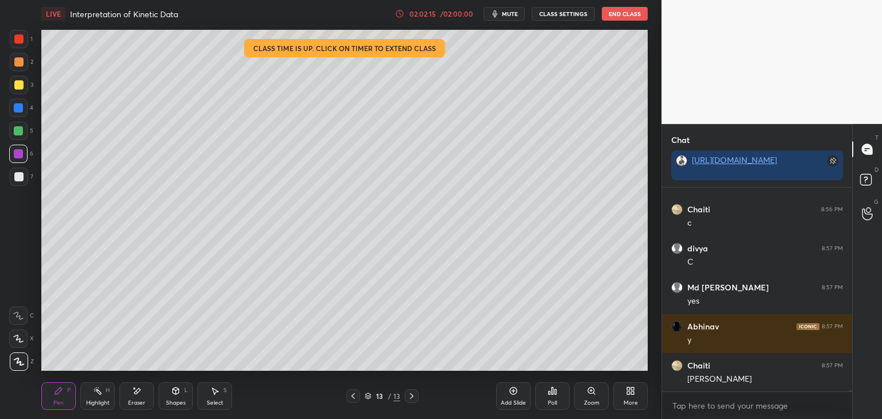
click at [15, 180] on div at bounding box center [18, 176] width 9 height 9
click at [20, 76] on div at bounding box center [19, 85] width 18 height 18
click at [22, 174] on div at bounding box center [18, 176] width 9 height 9
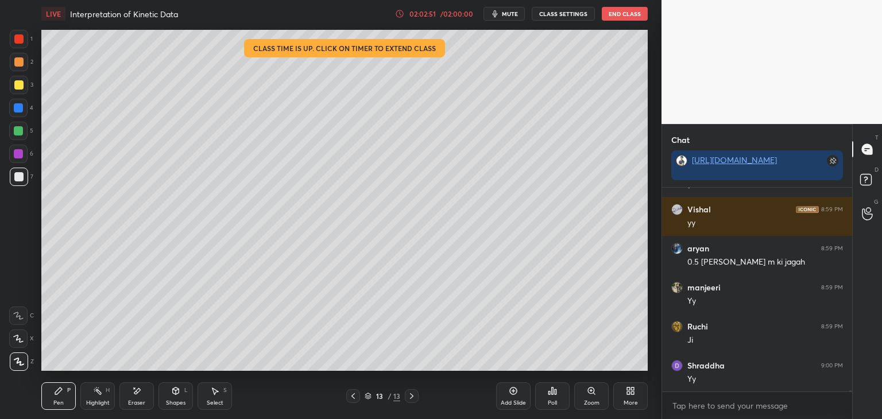
scroll to position [31753, 0]
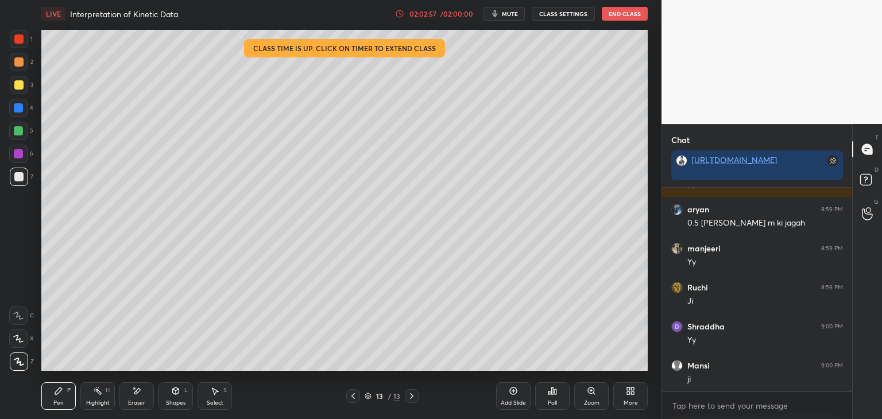
click at [176, 397] on div "Shapes L" at bounding box center [175, 396] width 34 height 28
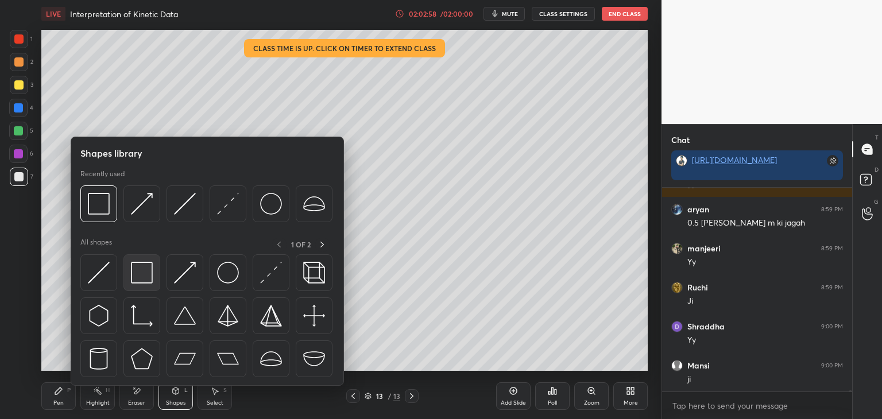
click at [145, 288] on div at bounding box center [141, 272] width 37 height 37
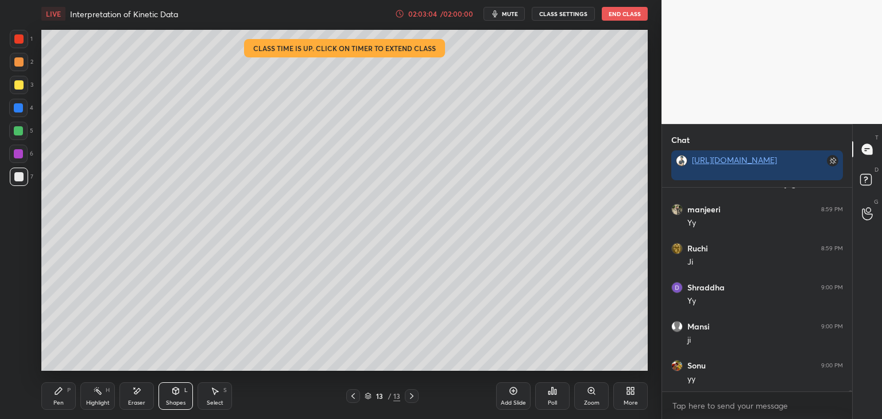
scroll to position [31831, 0]
click at [352, 396] on icon at bounding box center [352, 396] width 3 height 6
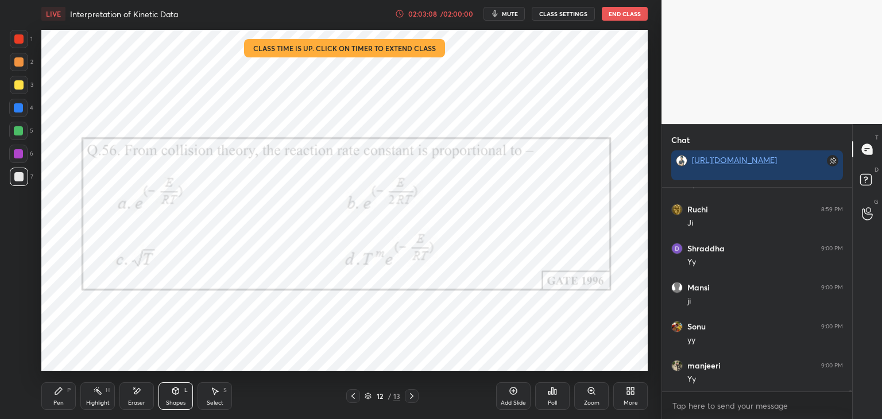
click at [411, 398] on icon at bounding box center [411, 395] width 9 height 9
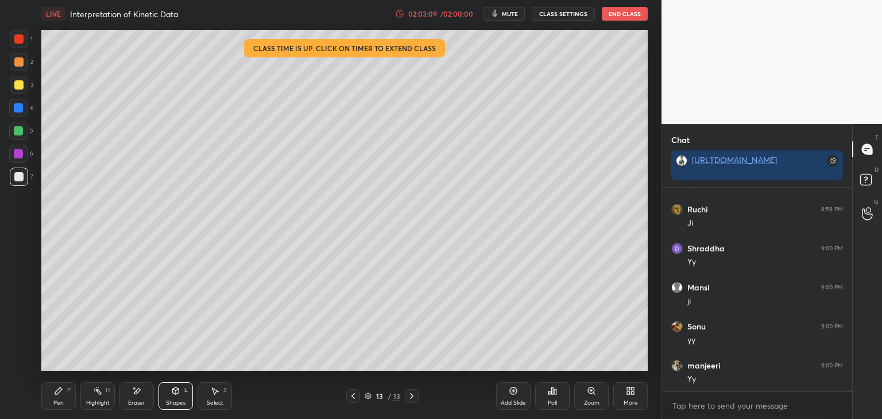
click at [351, 391] on icon at bounding box center [352, 395] width 9 height 9
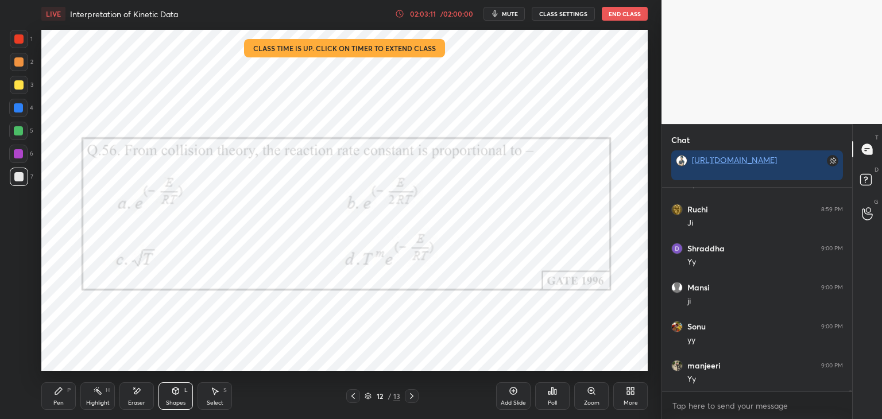
click at [411, 393] on icon at bounding box center [411, 395] width 9 height 9
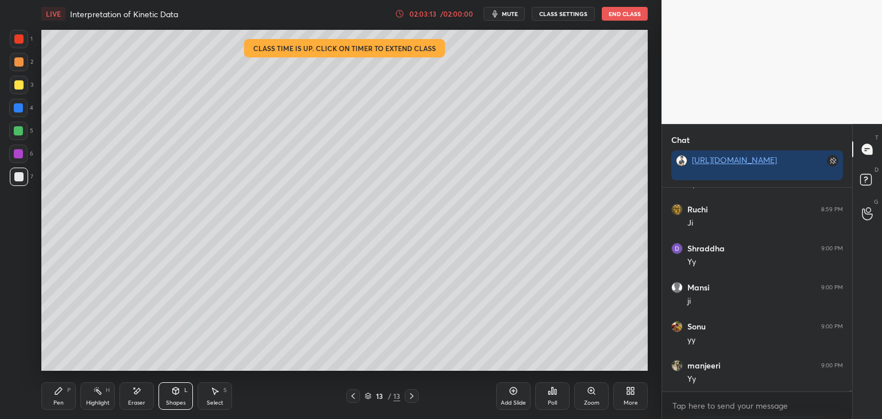
click at [355, 395] on icon at bounding box center [352, 395] width 9 height 9
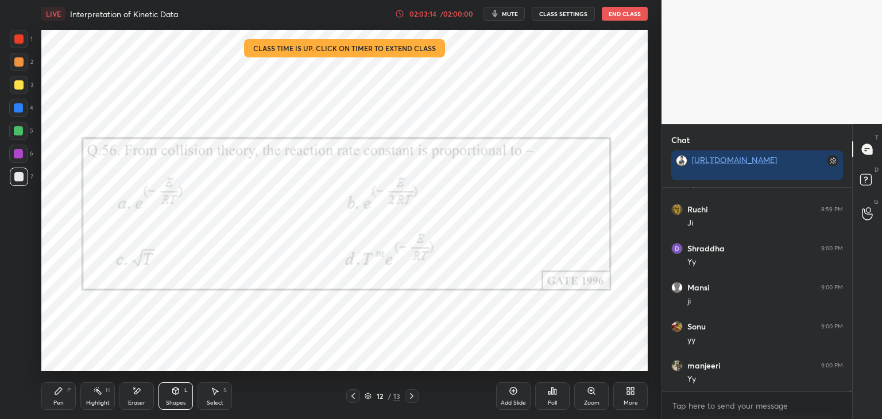
click at [47, 404] on div "Pen P" at bounding box center [58, 396] width 34 height 28
click at [14, 154] on div at bounding box center [18, 154] width 18 height 18
click at [223, 399] on div "Select S" at bounding box center [214, 396] width 34 height 28
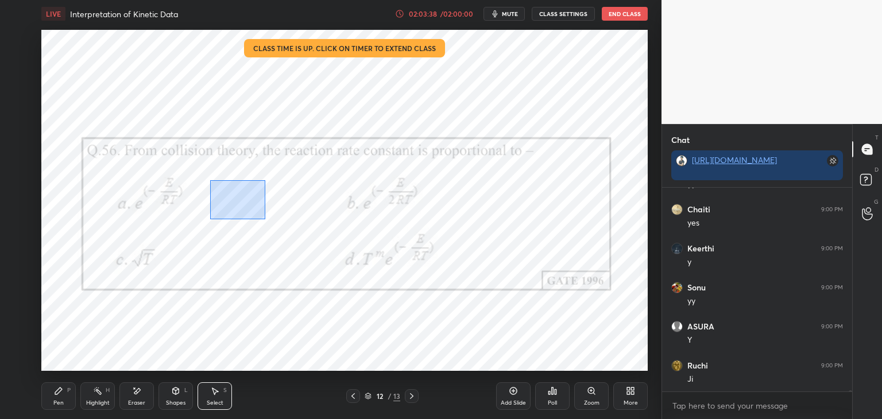
drag, startPoint x: 230, startPoint y: 197, endPoint x: 294, endPoint y: 232, distance: 72.9
click at [293, 232] on div "0 ° Undo Copy Duplicate Duplicate to new slide Delete" at bounding box center [344, 200] width 606 height 341
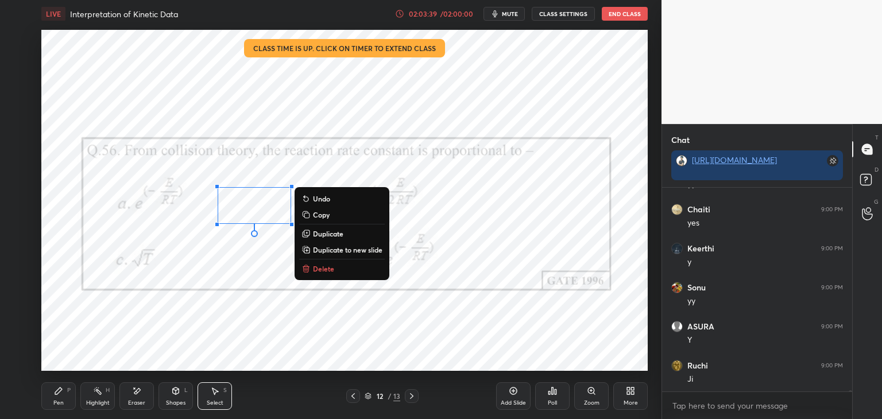
click at [320, 232] on p "Duplicate" at bounding box center [328, 233] width 30 height 9
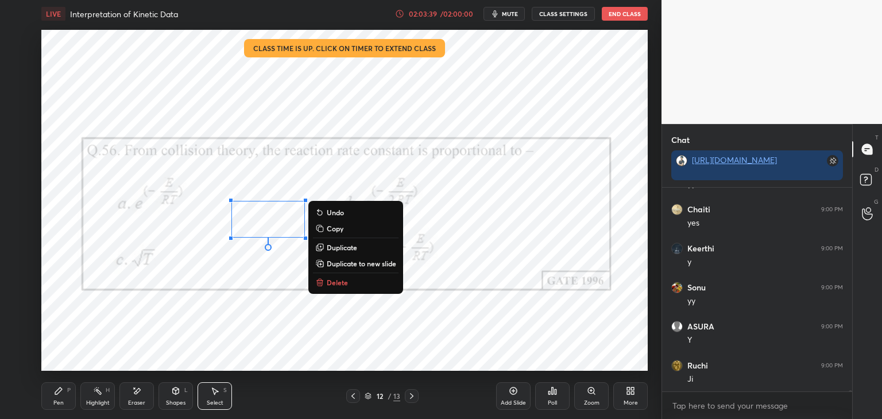
scroll to position [32182, 0]
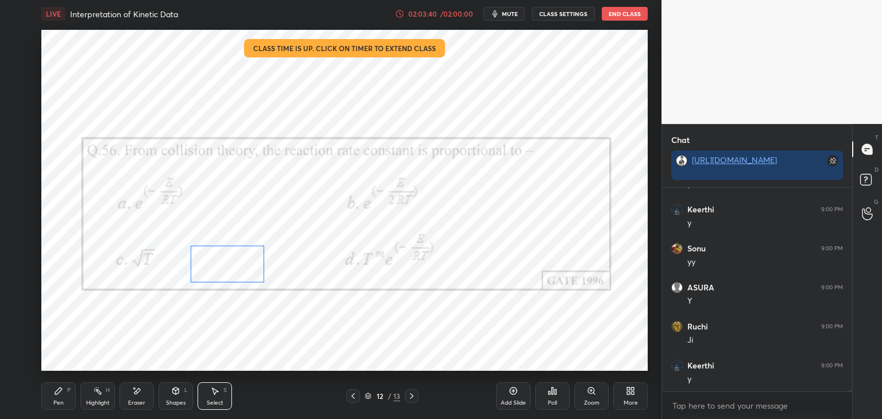
drag, startPoint x: 274, startPoint y: 223, endPoint x: 234, endPoint y: 269, distance: 60.6
click at [234, 269] on div "0 ° Undo Copy Duplicate Duplicate to new slide Delete" at bounding box center [344, 200] width 606 height 341
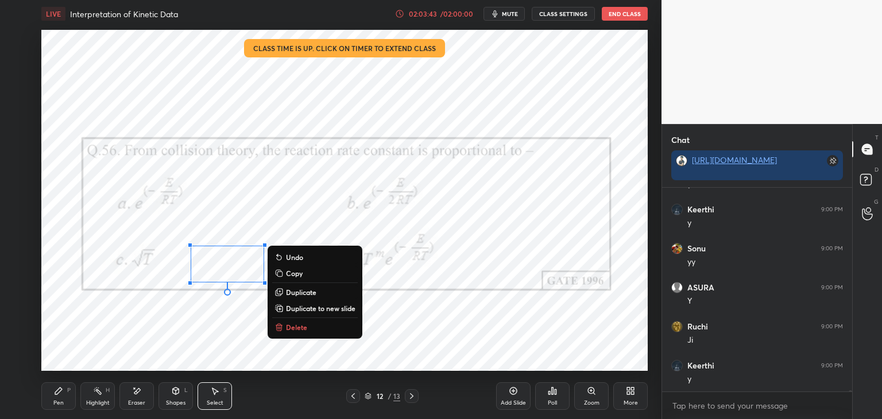
drag, startPoint x: 68, startPoint y: 393, endPoint x: 132, endPoint y: 375, distance: 66.1
click at [69, 393] on div "P" at bounding box center [68, 390] width 3 height 6
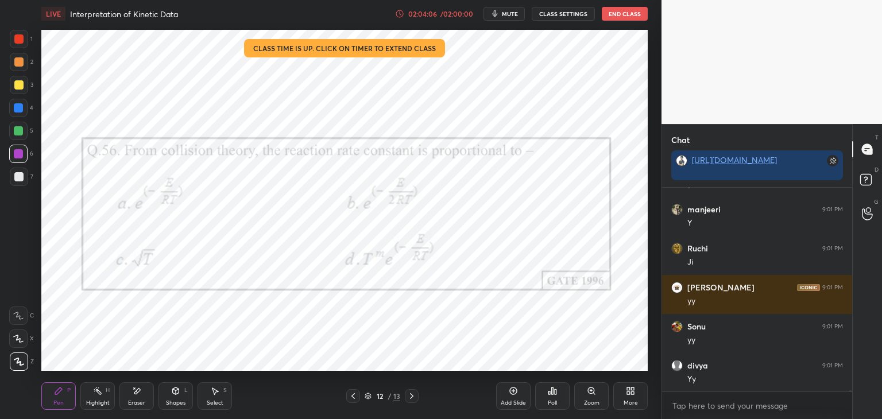
scroll to position [32494, 0]
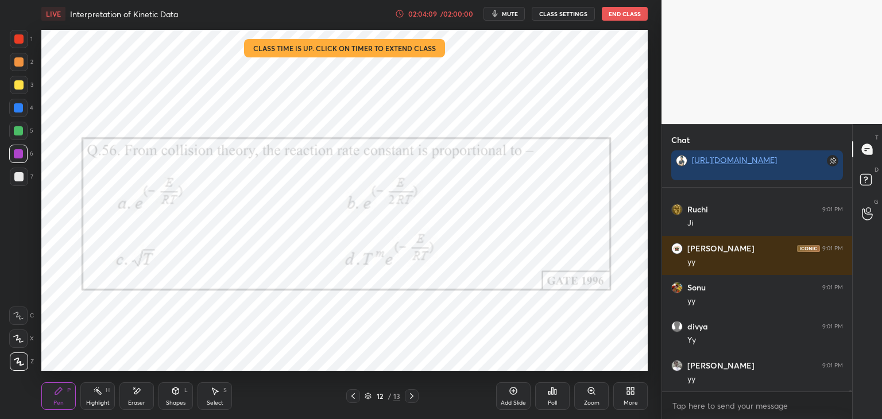
click at [413, 391] on div at bounding box center [412, 396] width 14 height 14
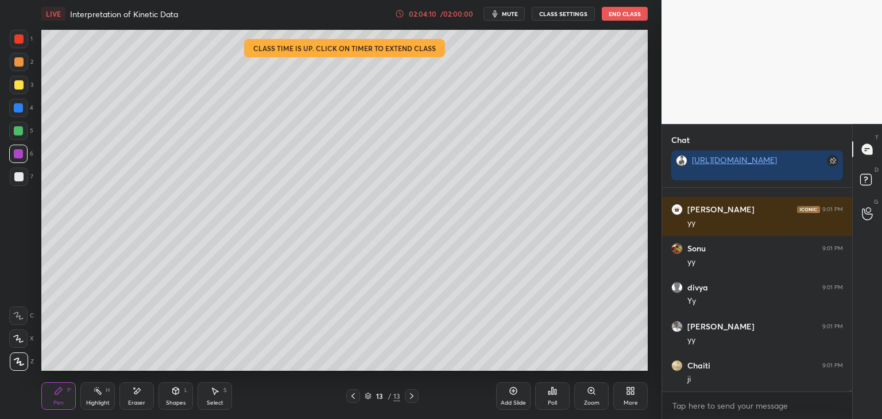
scroll to position [32572, 0]
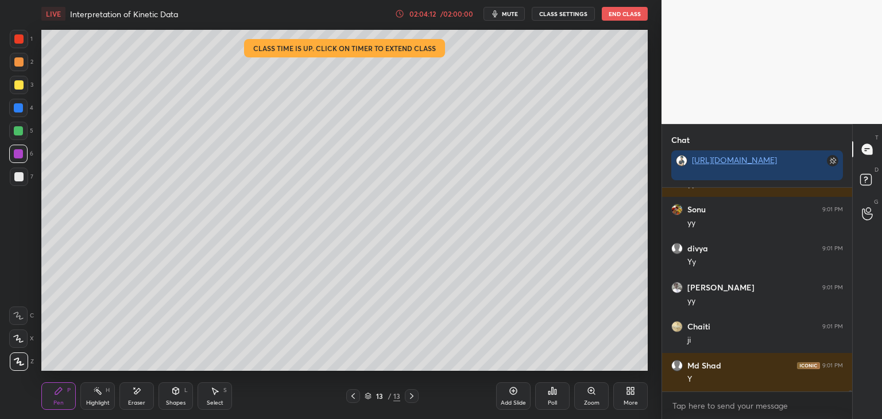
click at [15, 177] on div at bounding box center [18, 176] width 9 height 9
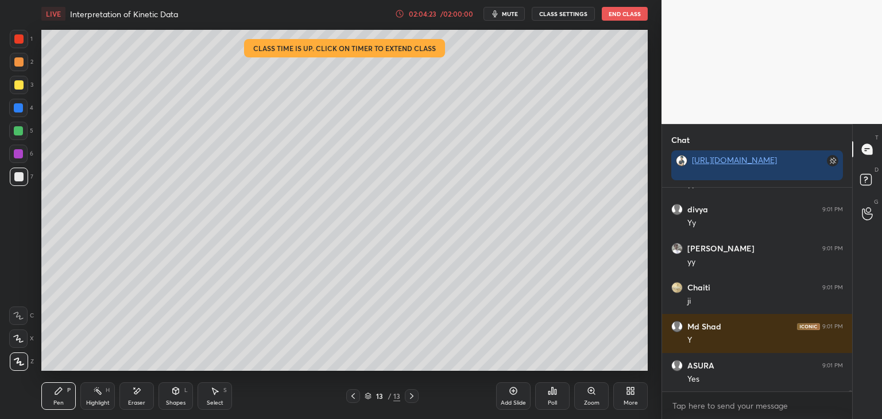
click at [179, 398] on div "Shapes L" at bounding box center [175, 396] width 34 height 28
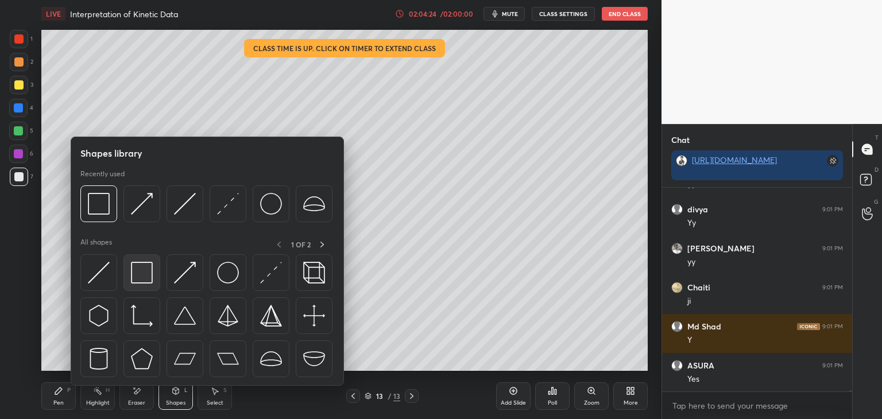
click at [151, 282] on img at bounding box center [142, 273] width 22 height 22
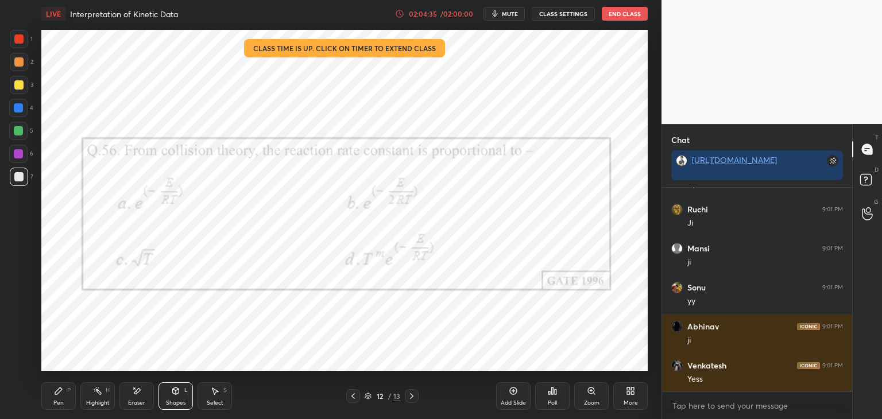
scroll to position [32963, 0]
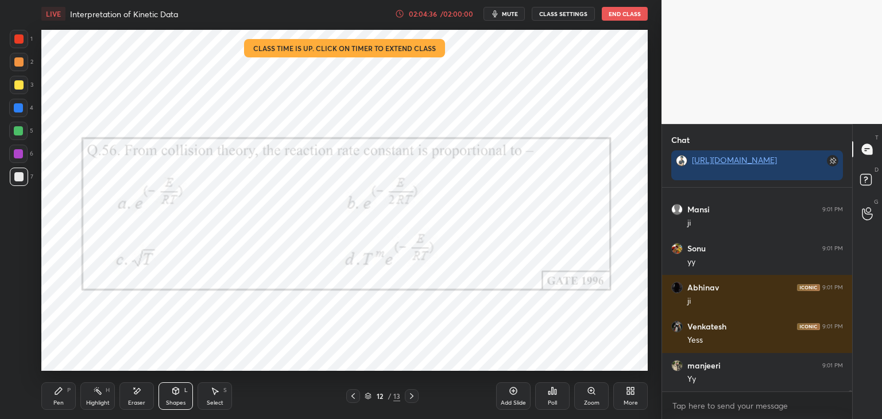
click at [53, 394] on div "Pen P" at bounding box center [58, 396] width 34 height 28
click at [15, 161] on div at bounding box center [18, 154] width 18 height 18
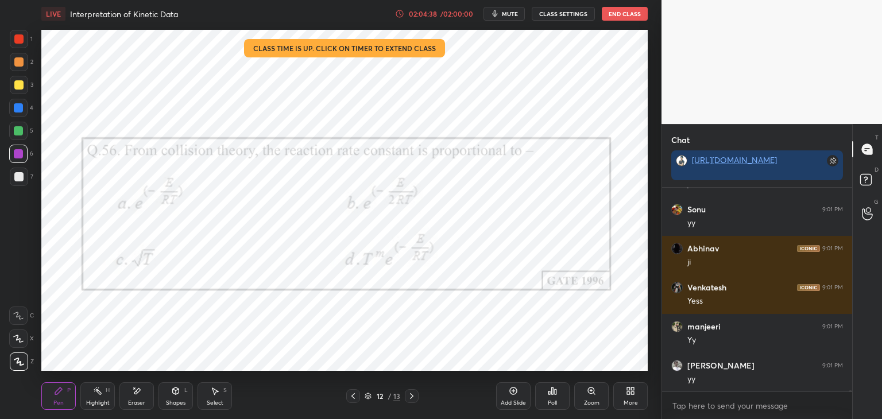
scroll to position [33041, 0]
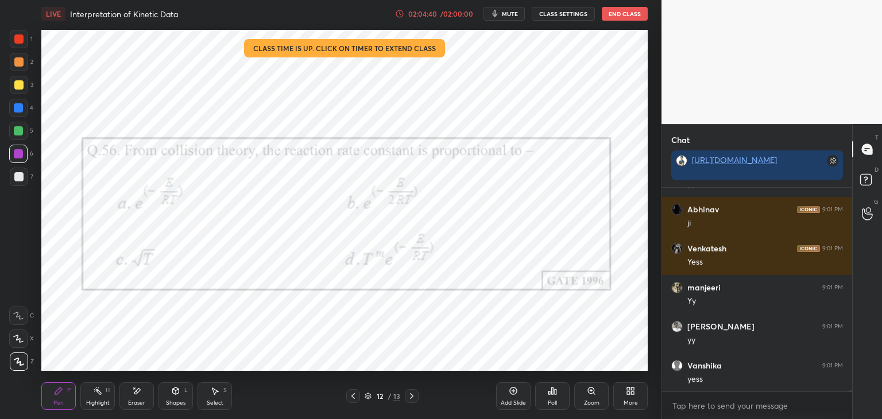
click at [352, 396] on icon at bounding box center [352, 395] width 9 height 9
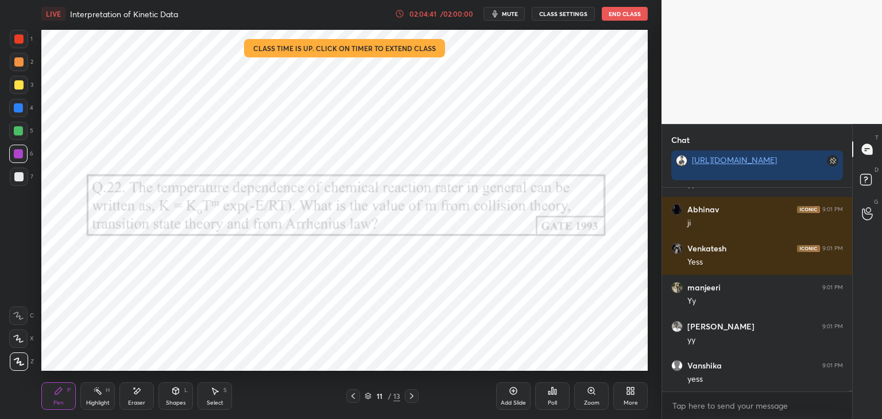
click at [413, 397] on icon at bounding box center [411, 395] width 9 height 9
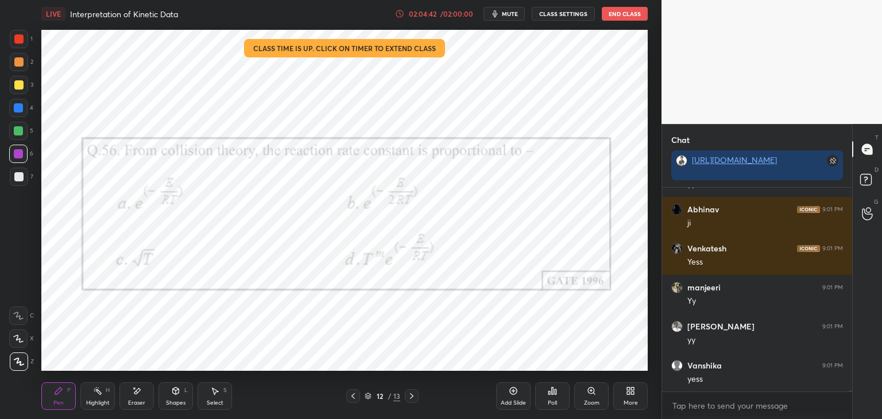
click at [20, 40] on div at bounding box center [18, 38] width 9 height 9
click at [127, 393] on div "Eraser" at bounding box center [136, 396] width 34 height 28
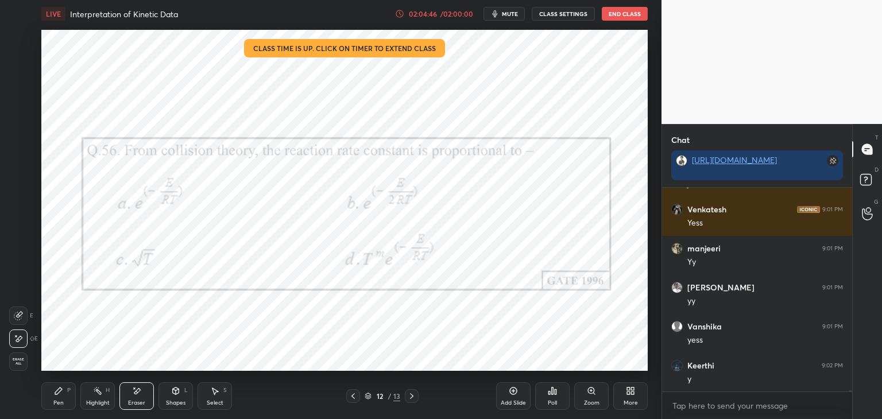
scroll to position [33158, 0]
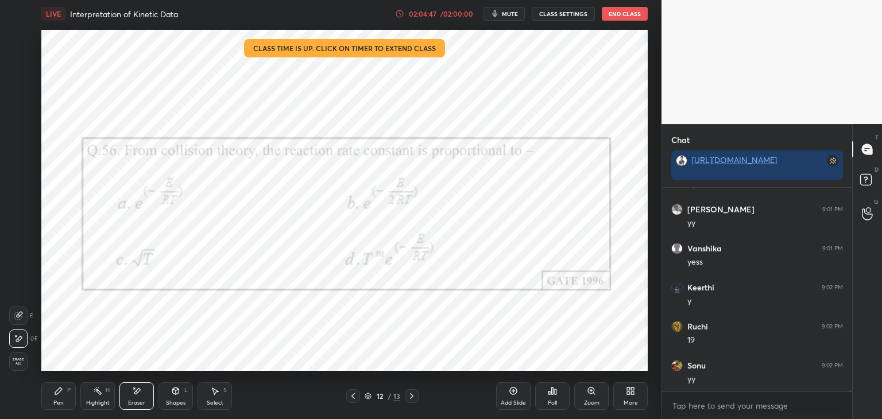
click at [56, 405] on div "Pen" at bounding box center [58, 403] width 10 height 6
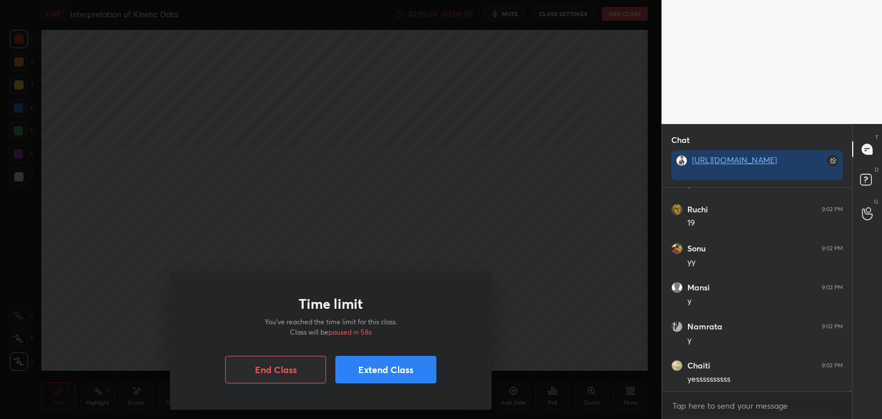
scroll to position [33314, 0]
click at [365, 371] on button "Extend Class" at bounding box center [385, 370] width 101 height 28
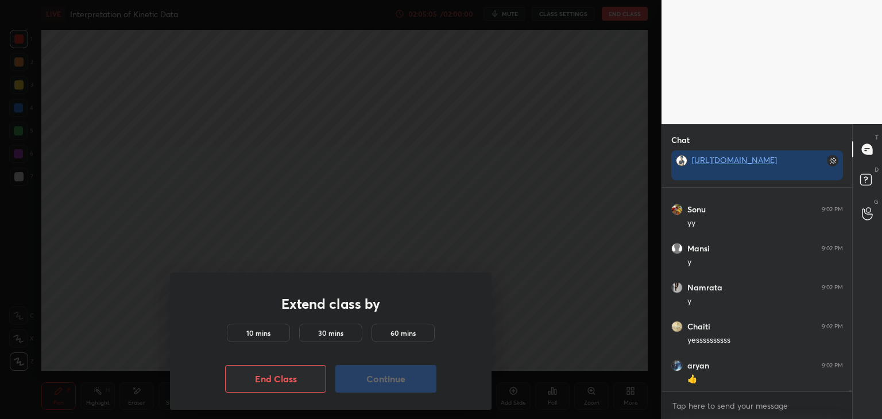
click at [278, 335] on div "10 mins" at bounding box center [258, 333] width 63 height 18
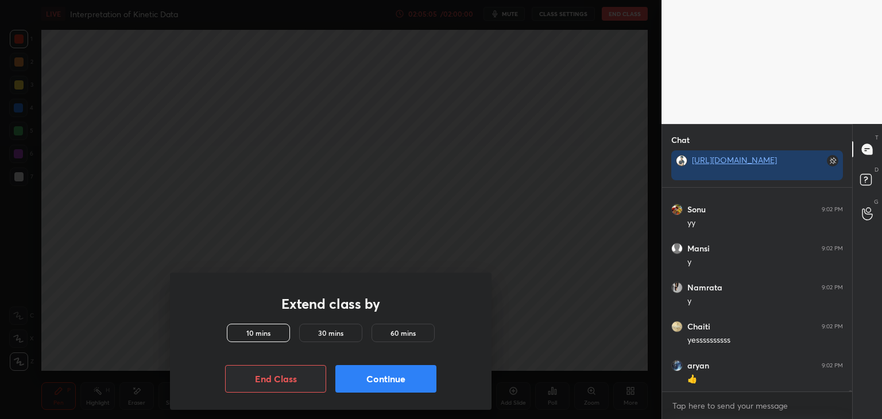
click at [379, 389] on button "Continue" at bounding box center [385, 379] width 101 height 28
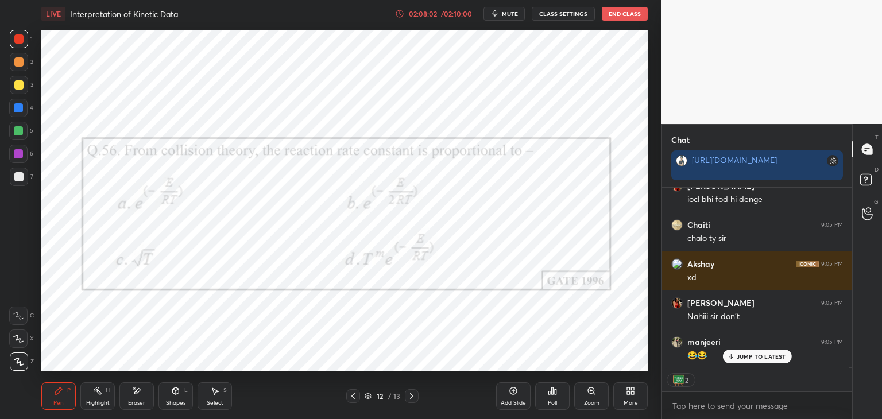
scroll to position [36001, 0]
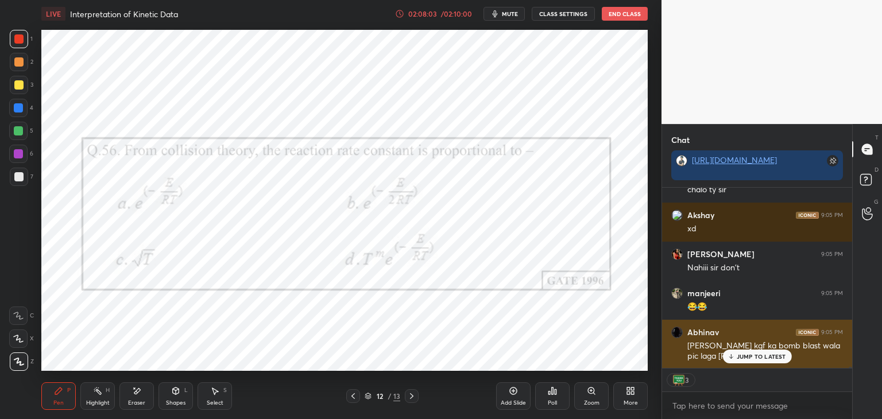
click at [765, 358] on p "JUMP TO LATEST" at bounding box center [760, 356] width 49 height 7
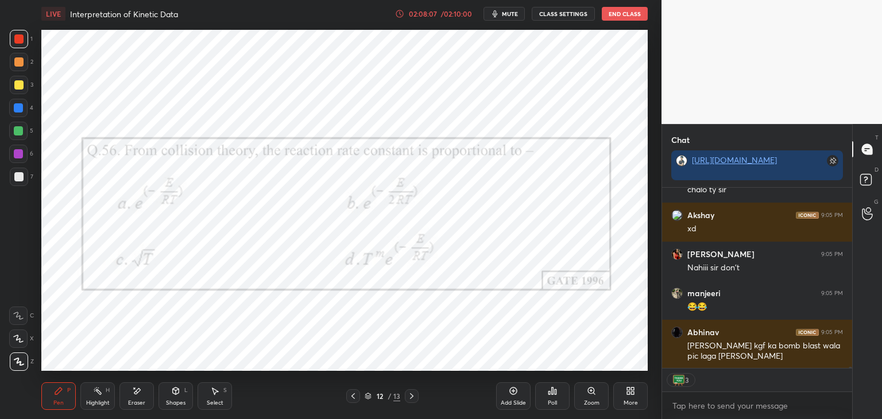
scroll to position [36040, 0]
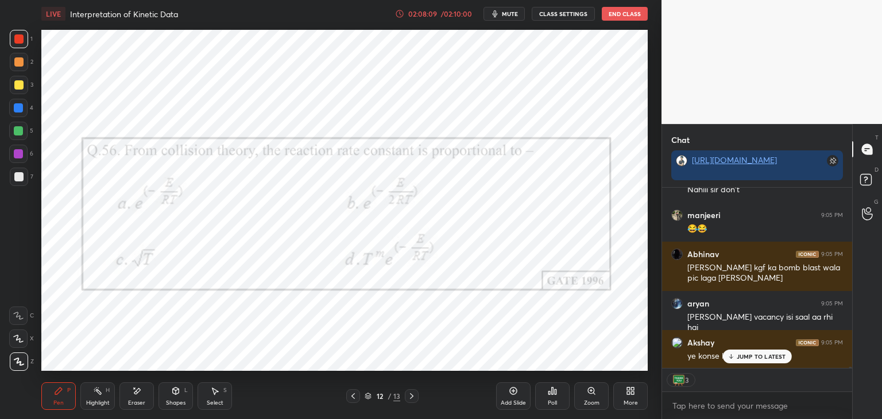
click at [763, 359] on p "JUMP TO LATEST" at bounding box center [760, 356] width 49 height 7
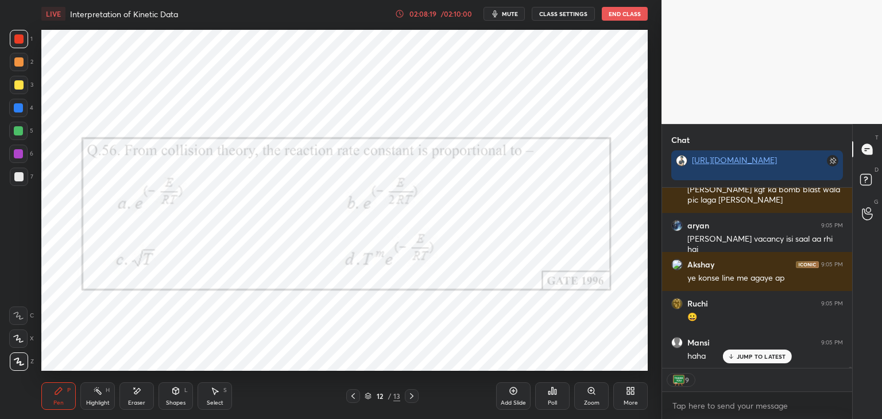
scroll to position [36196, 0]
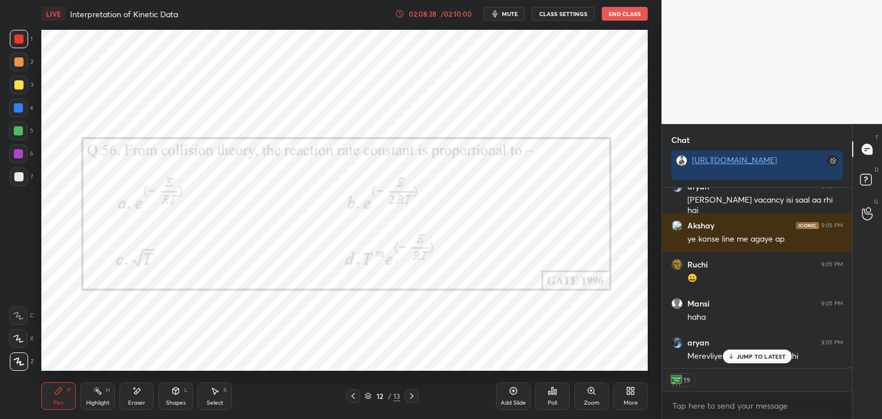
click at [754, 354] on p "JUMP TO LATEST" at bounding box center [760, 356] width 49 height 7
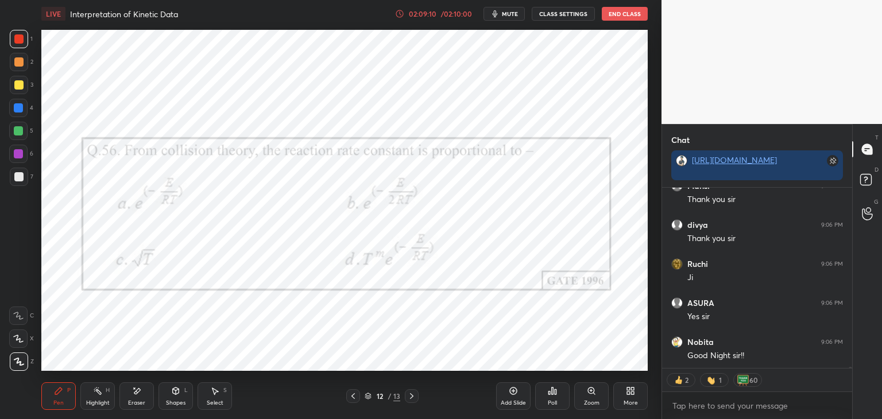
scroll to position [36871, 0]
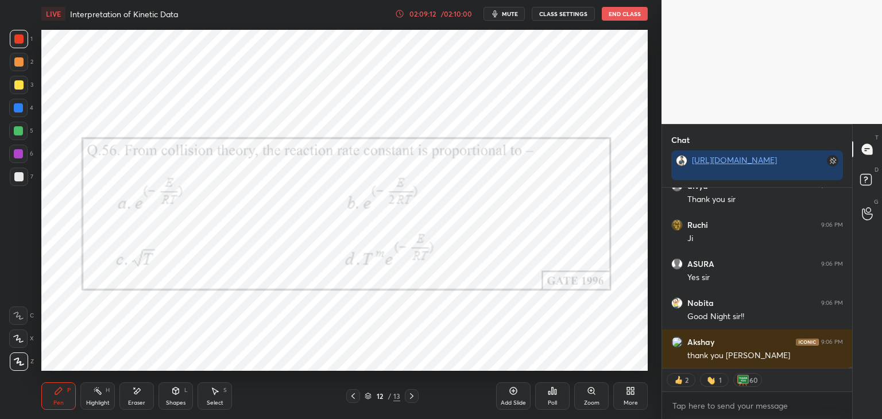
click at [622, 15] on button "End Class" at bounding box center [625, 14] width 46 height 14
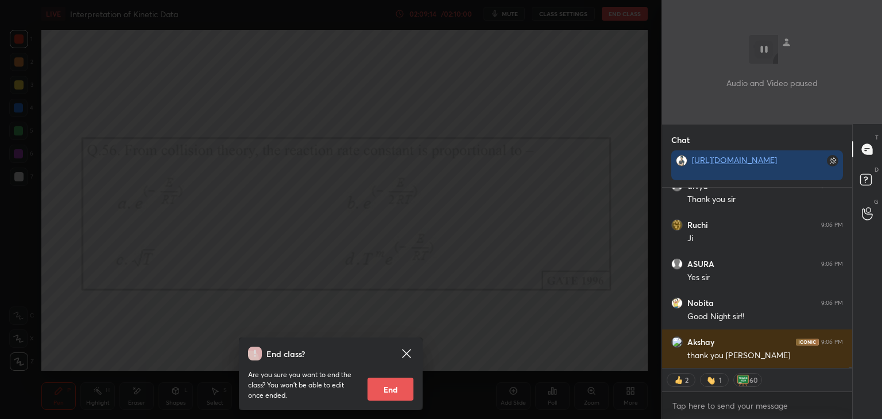
click at [397, 383] on button "End" at bounding box center [390, 389] width 46 height 23
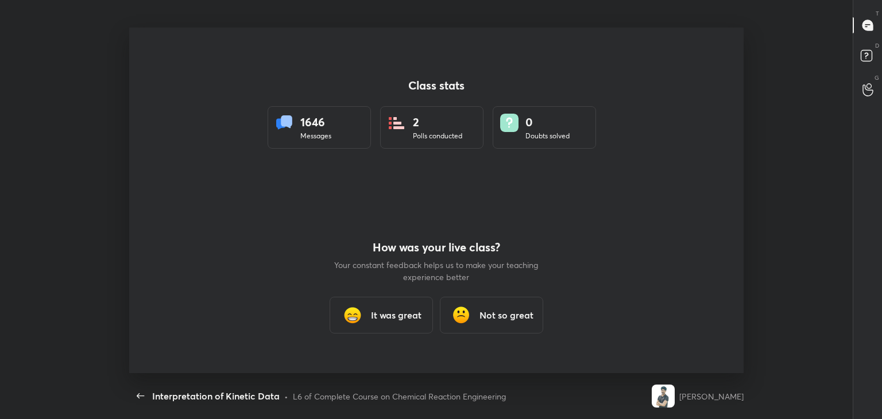
scroll to position [0, 0]
type textarea "x"
click at [379, 313] on h3 "It was great" at bounding box center [396, 315] width 51 height 14
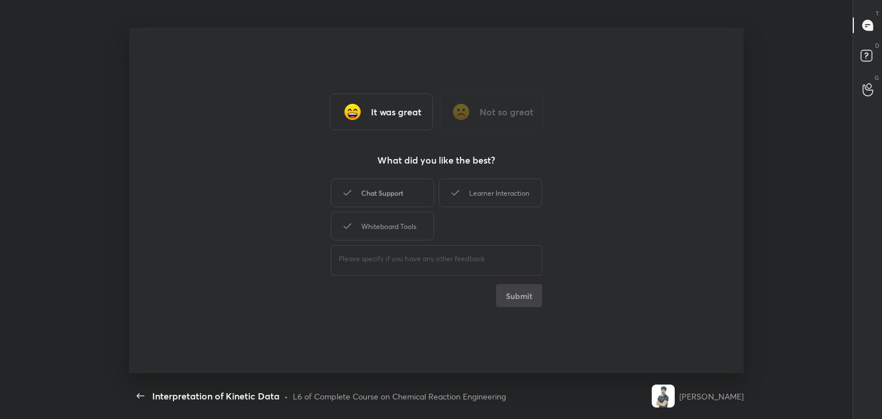
click at [374, 191] on div "Chat Support" at bounding box center [382, 193] width 103 height 29
click at [387, 226] on div "Whiteboard Tools" at bounding box center [382, 226] width 103 height 29
click at [495, 187] on div "Learner Interaction" at bounding box center [490, 193] width 103 height 29
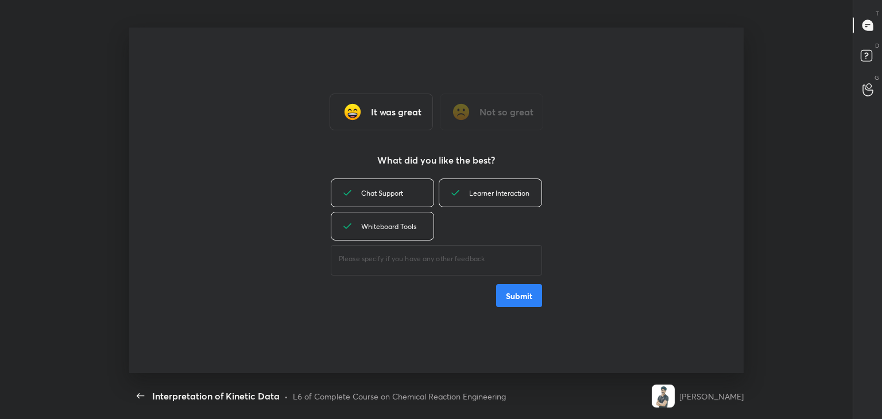
click at [514, 298] on button "Submit" at bounding box center [519, 295] width 46 height 23
